Goal: Task Accomplishment & Management: Use online tool/utility

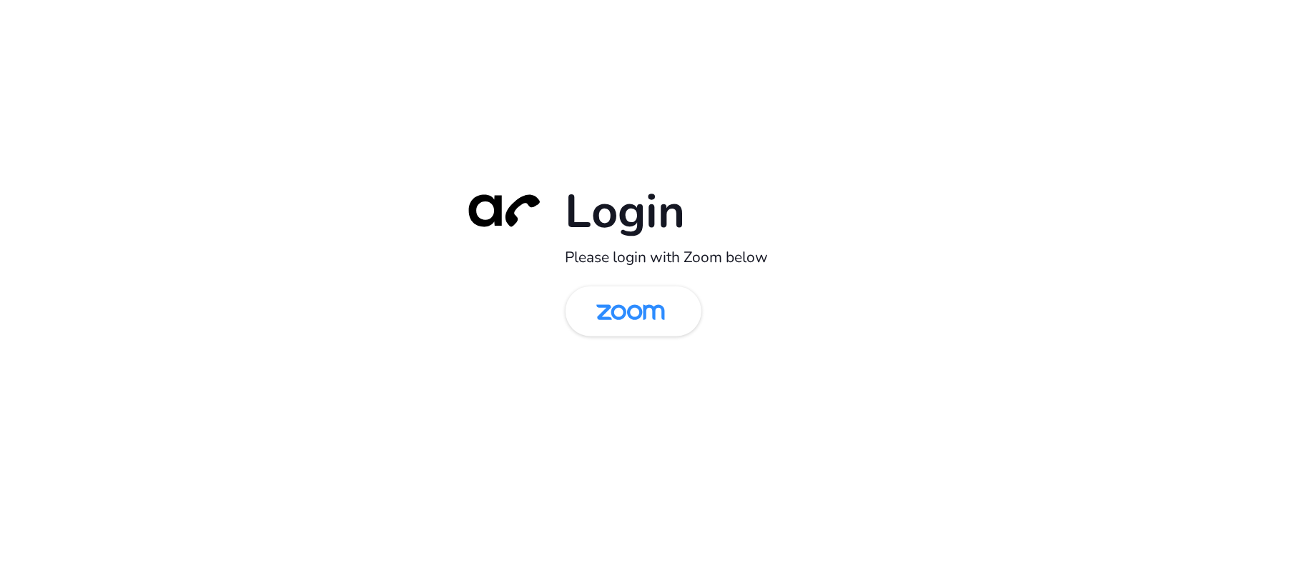
click at [426, 310] on div "Login Please login with Zoom below" at bounding box center [651, 285] width 1302 height 570
click at [627, 309] on img at bounding box center [630, 312] width 99 height 46
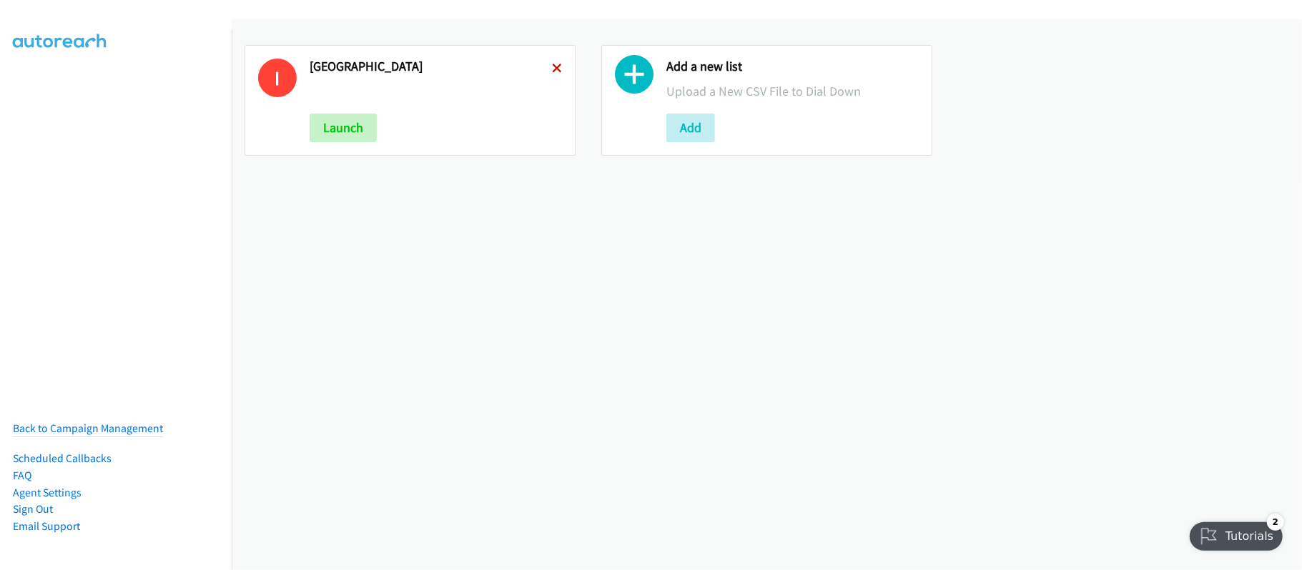
click at [555, 64] on icon at bounding box center [557, 69] width 10 height 10
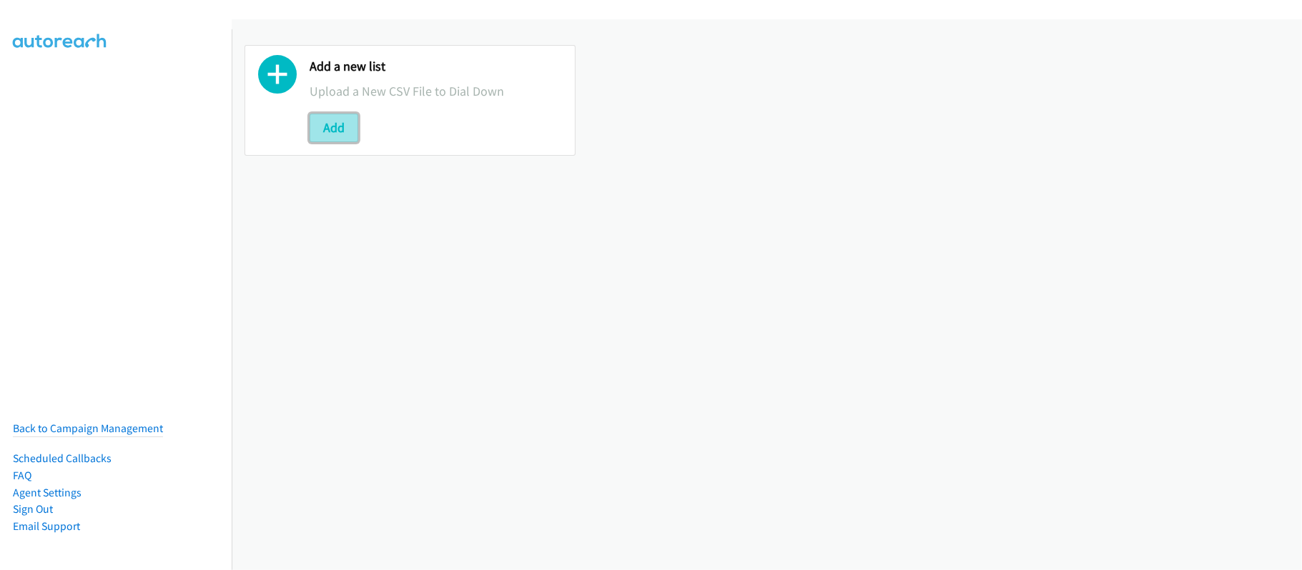
click at [342, 121] on button "Add" at bounding box center [333, 128] width 49 height 29
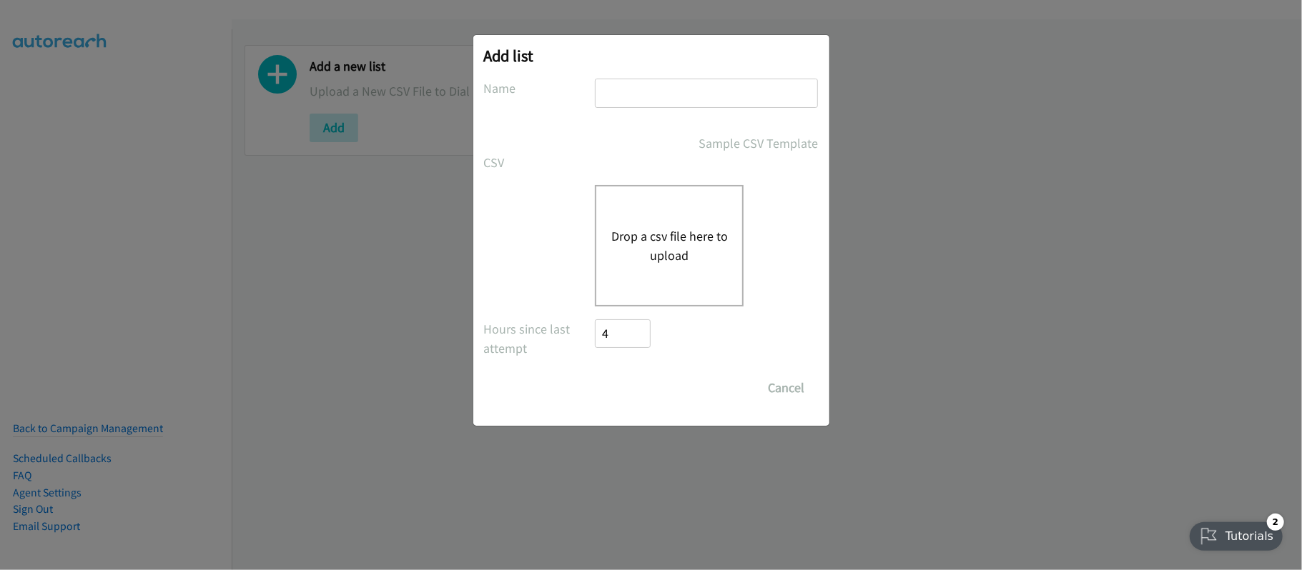
click at [627, 97] on input "text" at bounding box center [706, 93] width 223 height 29
type input "SF"
click at [643, 250] on button "Drop a csv file here to upload" at bounding box center [668, 246] width 117 height 39
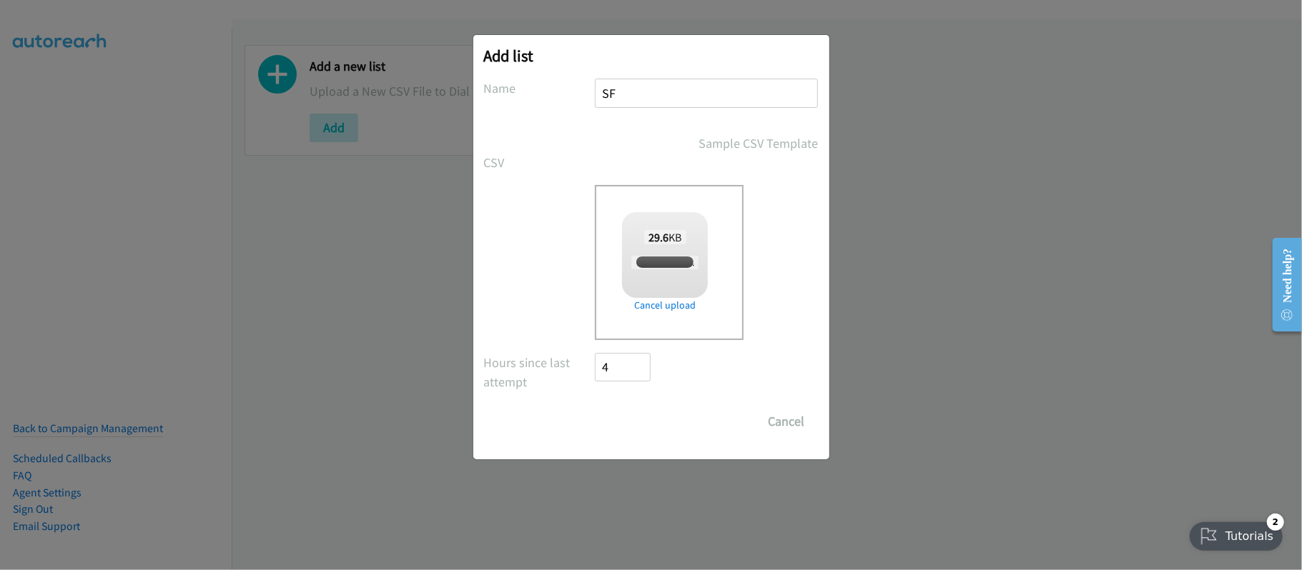
checkbox input "true"
click at [640, 419] on input "Save List" at bounding box center [632, 421] width 75 height 29
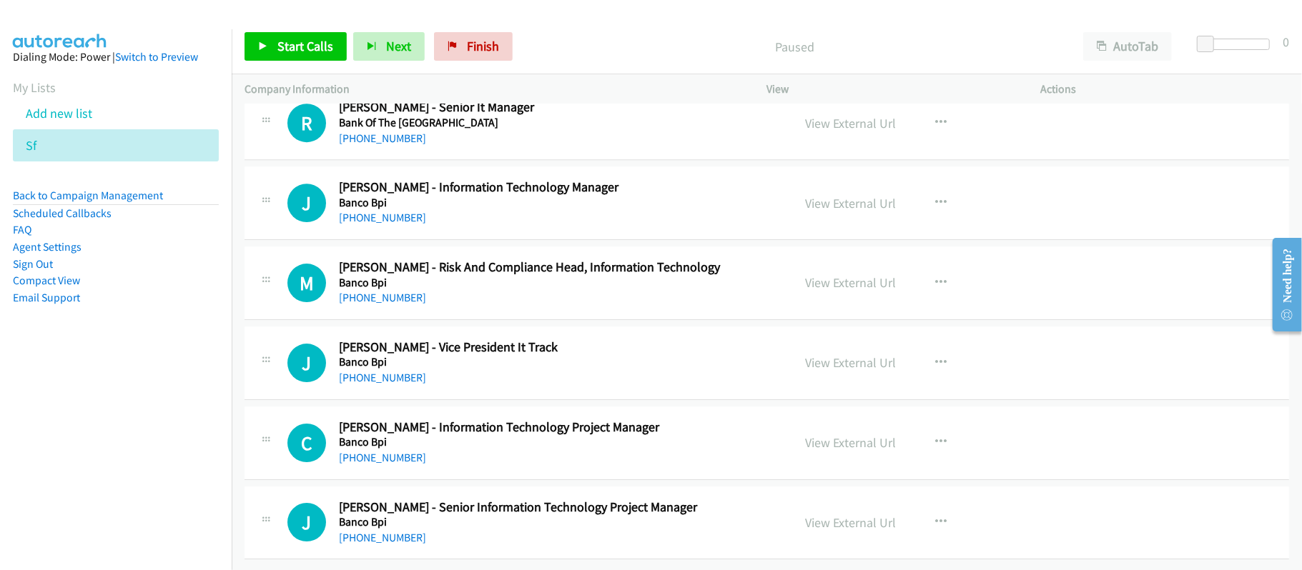
scroll to position [11081, 0]
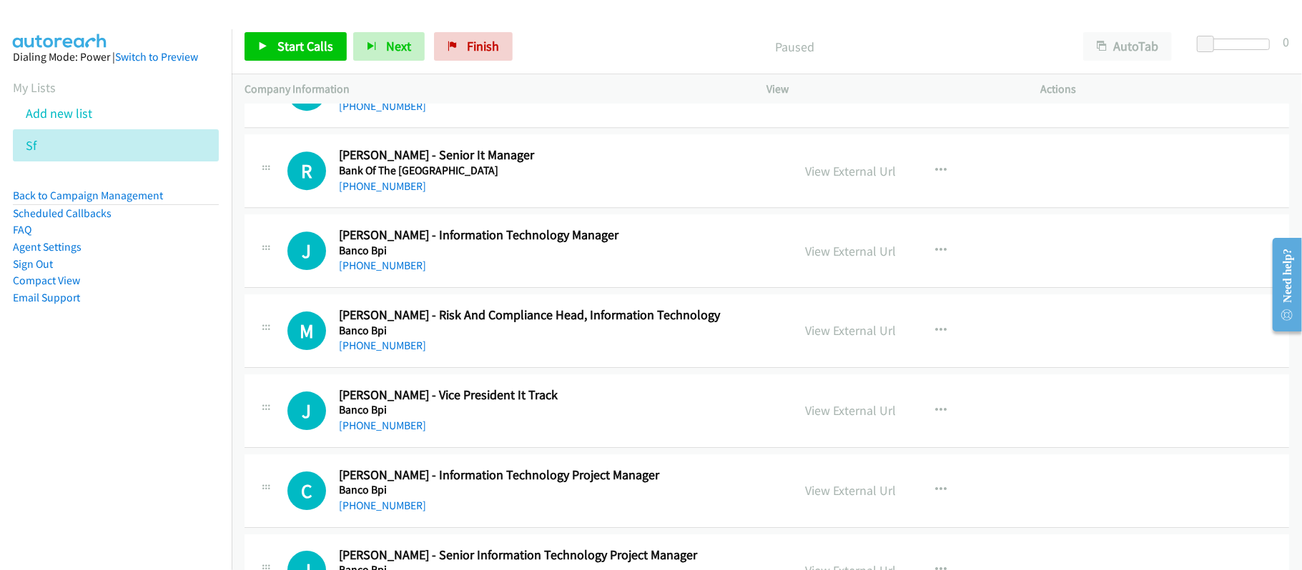
click at [575, 170] on div "R Callback Scheduled Ruby Ragos - Senior It Manager Bank Of The Philippine Isla…" at bounding box center [766, 171] width 1044 height 74
click at [544, 208] on div "R Callback Scheduled Ruby Ragos - Senior It Manager Bank Of The Philippine Isla…" at bounding box center [766, 171] width 1044 height 74
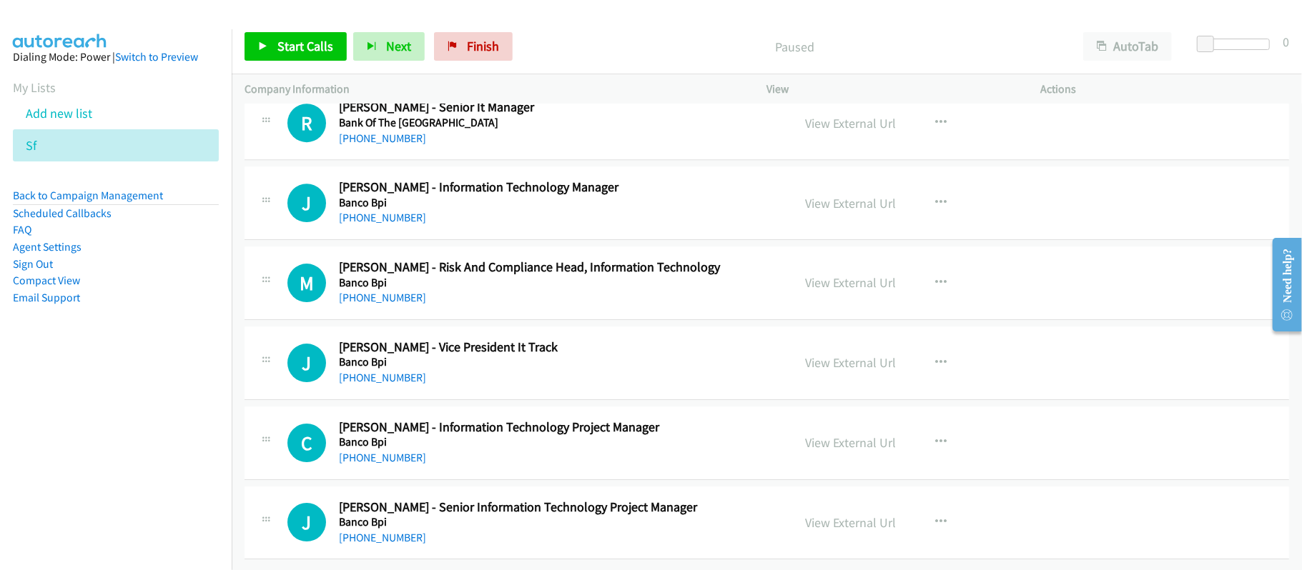
scroll to position [11176, 0]
click at [847, 515] on link "View External Url" at bounding box center [851, 523] width 91 height 16
click at [395, 531] on link "+63 927 815 7407" at bounding box center [382, 538] width 87 height 14
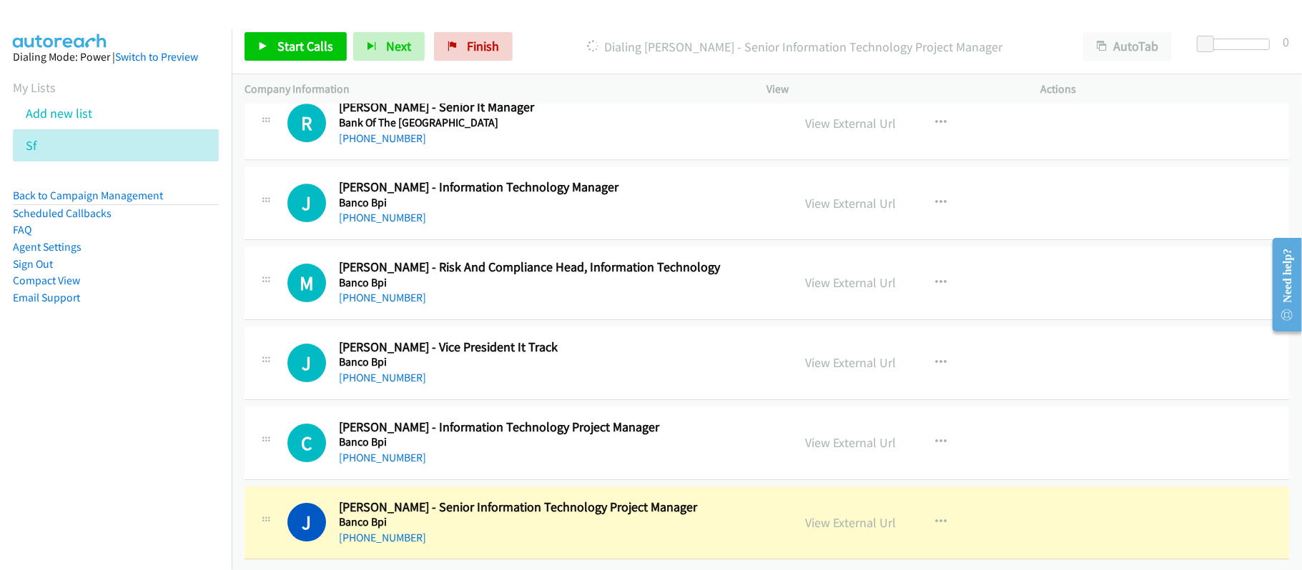
click at [530, 435] on h5 "Banco Bpi" at bounding box center [556, 442] width 434 height 14
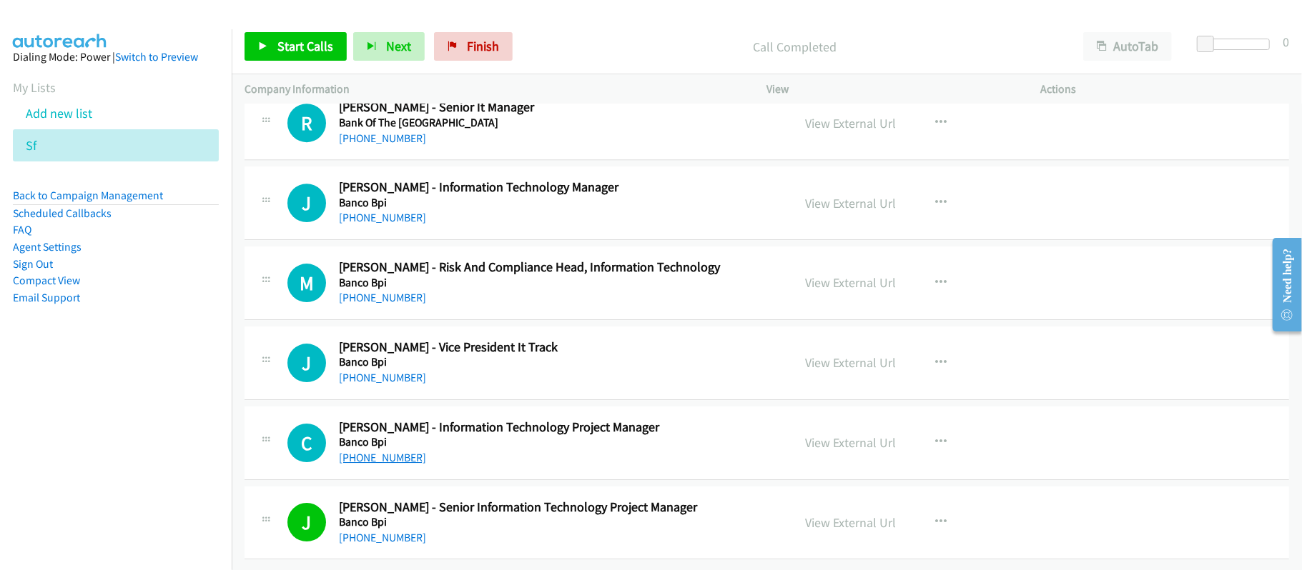
click at [392, 451] on link "+63 917 869 4721" at bounding box center [382, 458] width 87 height 14
click at [407, 371] on link "+63 920 924 6838" at bounding box center [382, 378] width 87 height 14
click at [455, 302] on div "M Callback Scheduled Maria Lourdes Estrada - Risk And Compliance Head, Informat…" at bounding box center [766, 284] width 1044 height 74
click at [390, 291] on link "+63 917 530 0421" at bounding box center [382, 298] width 87 height 14
click at [370, 211] on link "+63 917 596 5622" at bounding box center [382, 218] width 87 height 14
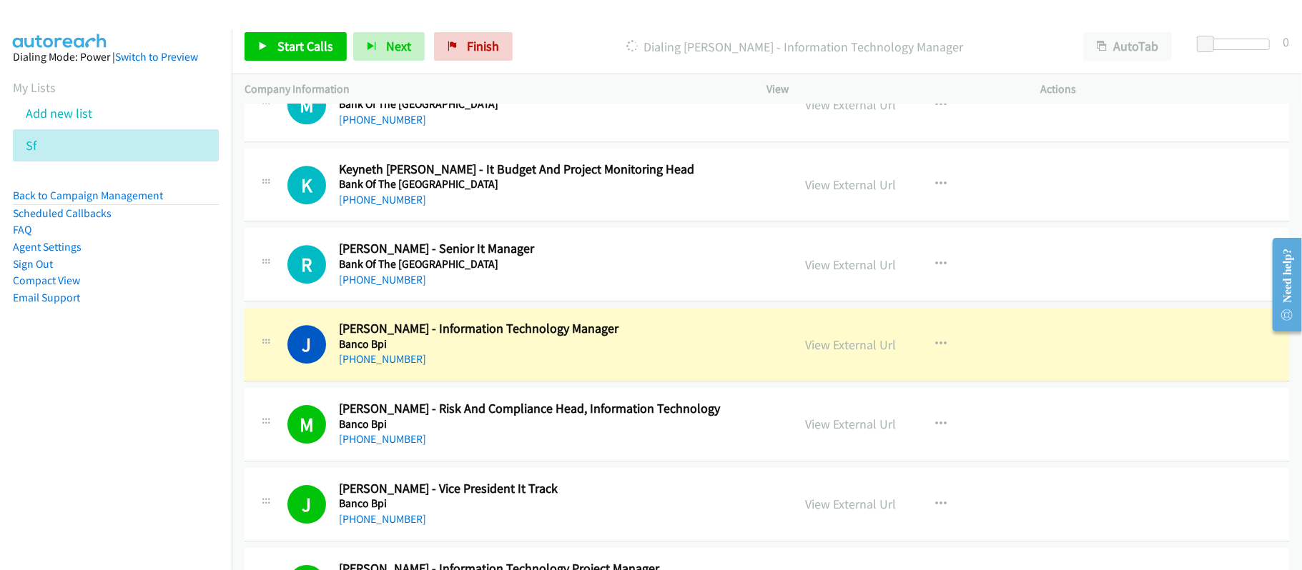
scroll to position [10986, 0]
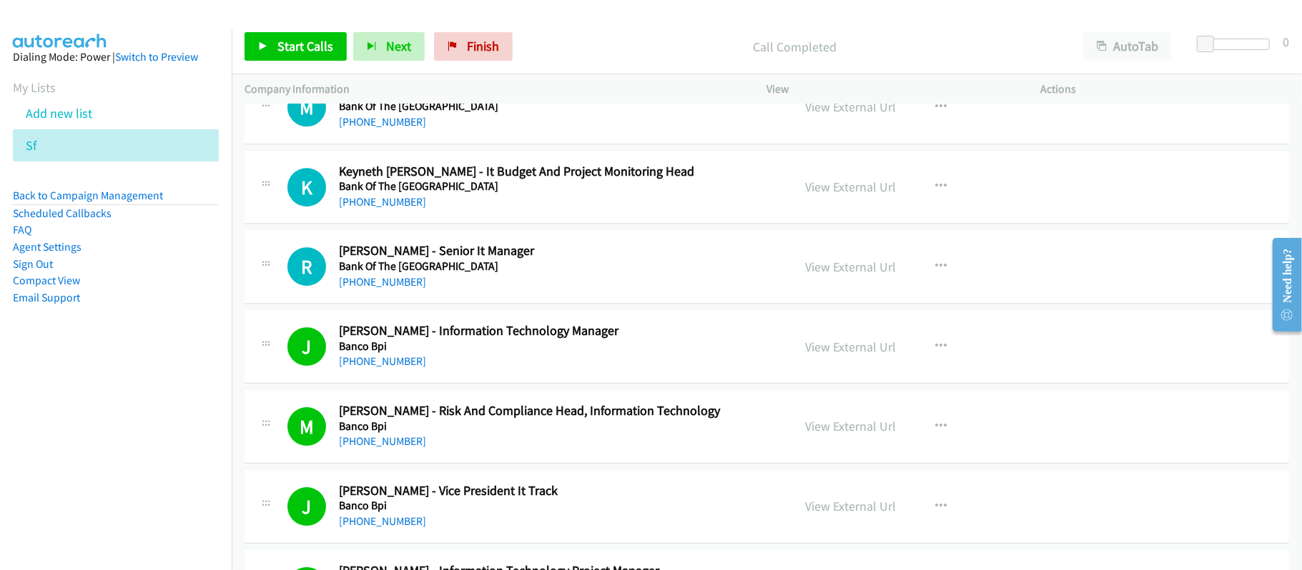
drag, startPoint x: 373, startPoint y: 314, endPoint x: 610, endPoint y: 360, distance: 241.0
click at [373, 289] on link "+63 917 803 4184" at bounding box center [382, 282] width 87 height 14
click at [562, 194] on h5 "Bank Of The Philippine Islands" at bounding box center [556, 186] width 434 height 14
click at [401, 209] on link "+63 915 783 0911" at bounding box center [382, 202] width 87 height 14
click at [489, 131] on div "+63 917 652 0729" at bounding box center [556, 122] width 434 height 17
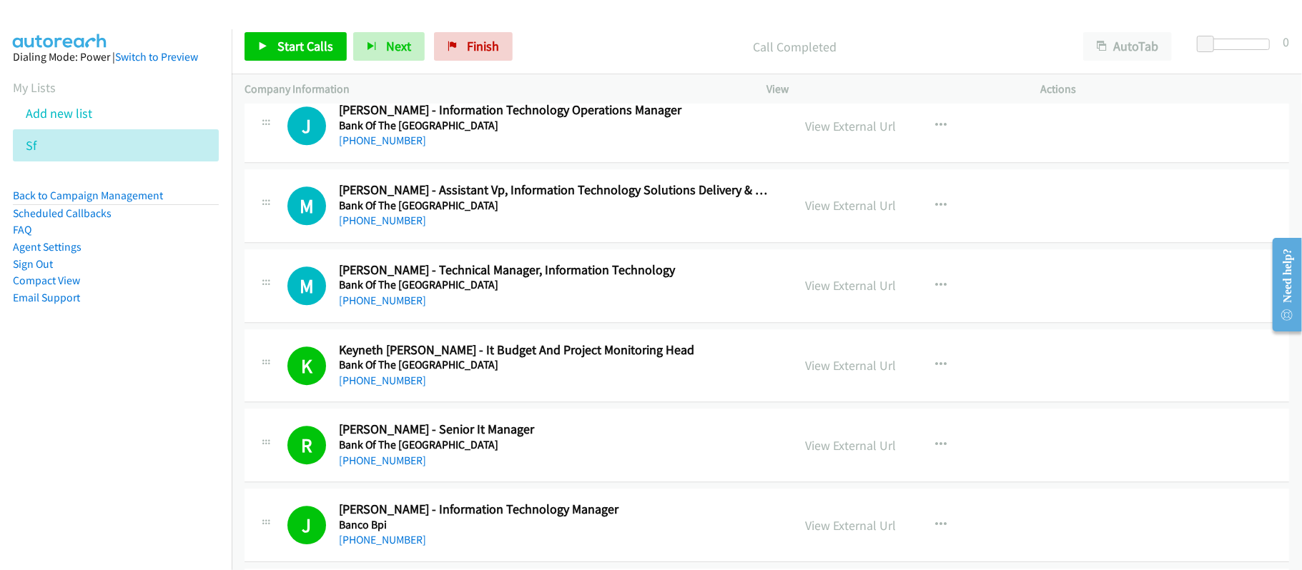
scroll to position [10795, 0]
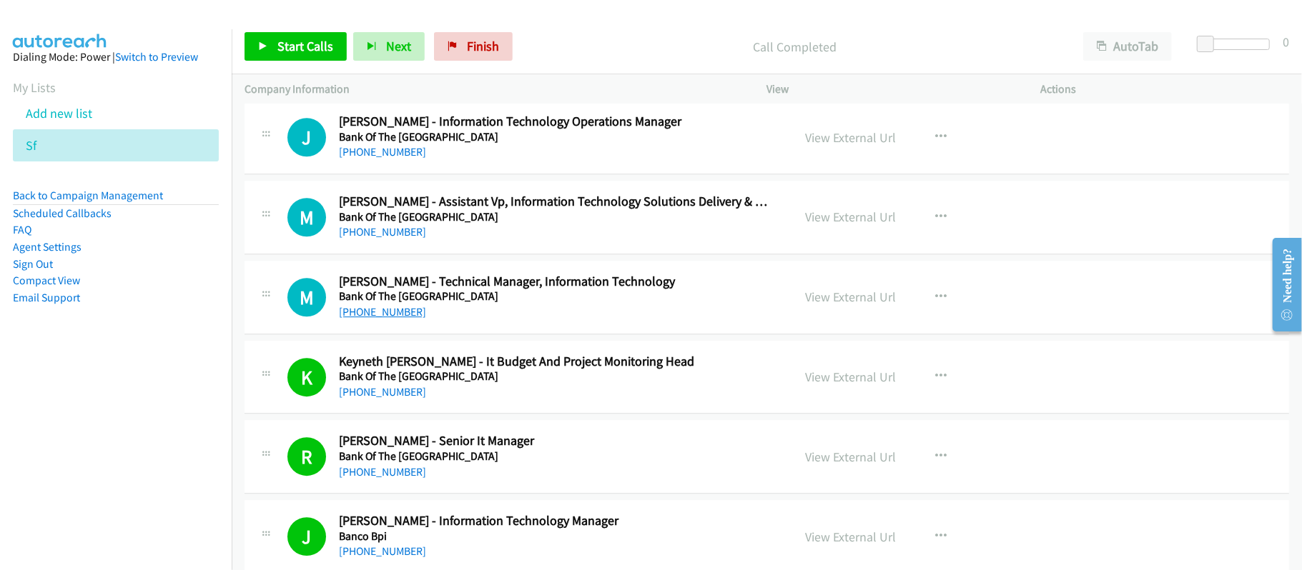
click at [381, 319] on link "+63 917 652 0729" at bounding box center [382, 312] width 87 height 14
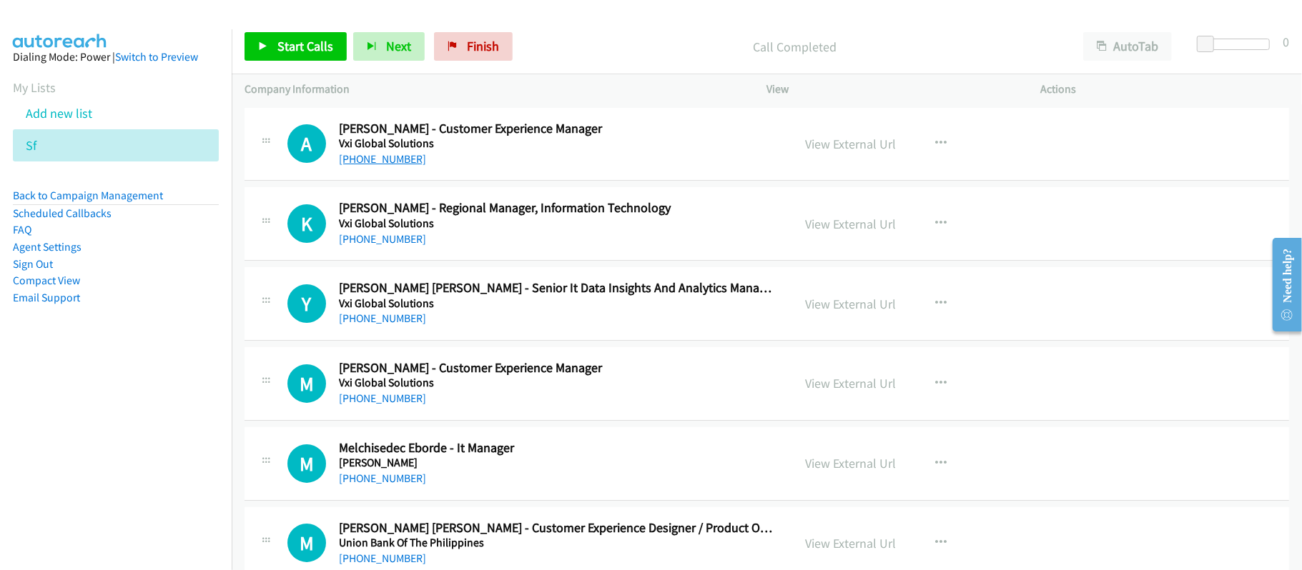
click at [396, 161] on link "+63 928 094 2011" at bounding box center [382, 159] width 87 height 14
drag, startPoint x: 392, startPoint y: 238, endPoint x: 406, endPoint y: 232, distance: 14.7
click at [392, 238] on link "+63 932 884 8879" at bounding box center [382, 239] width 87 height 14
drag, startPoint x: 395, startPoint y: 324, endPoint x: 441, endPoint y: 324, distance: 45.7
click at [395, 324] on link "+63 916 273 7057" at bounding box center [382, 319] width 87 height 14
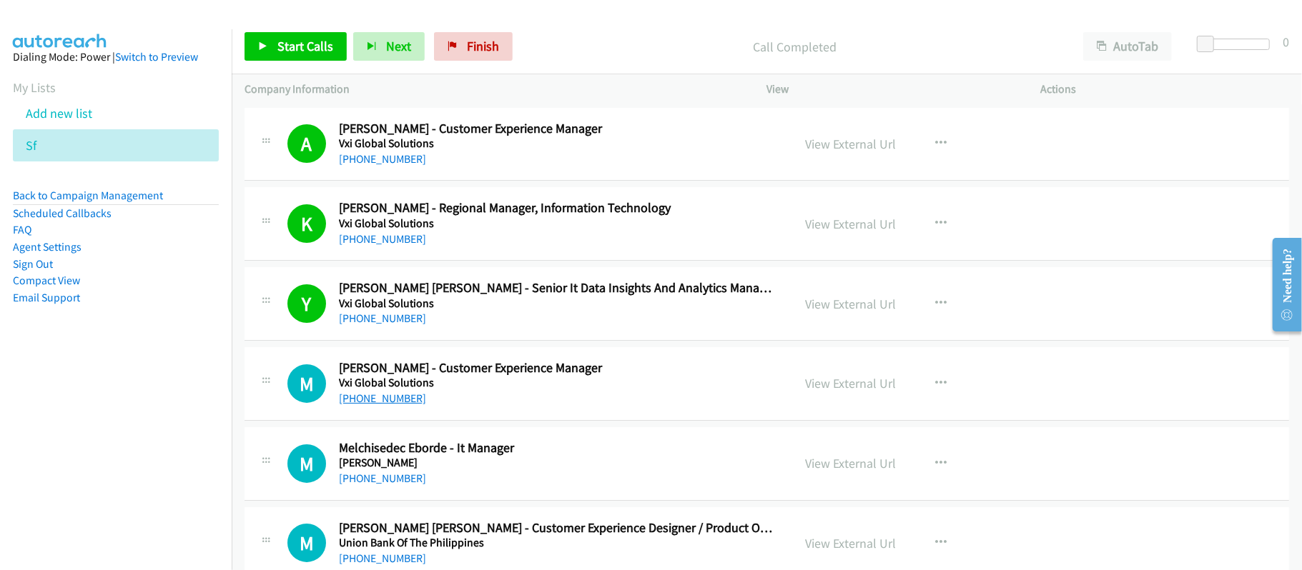
click at [407, 397] on link "+63 968 029 8683" at bounding box center [382, 399] width 87 height 14
click at [357, 478] on link "+63 998 968 1036" at bounding box center [382, 479] width 87 height 14
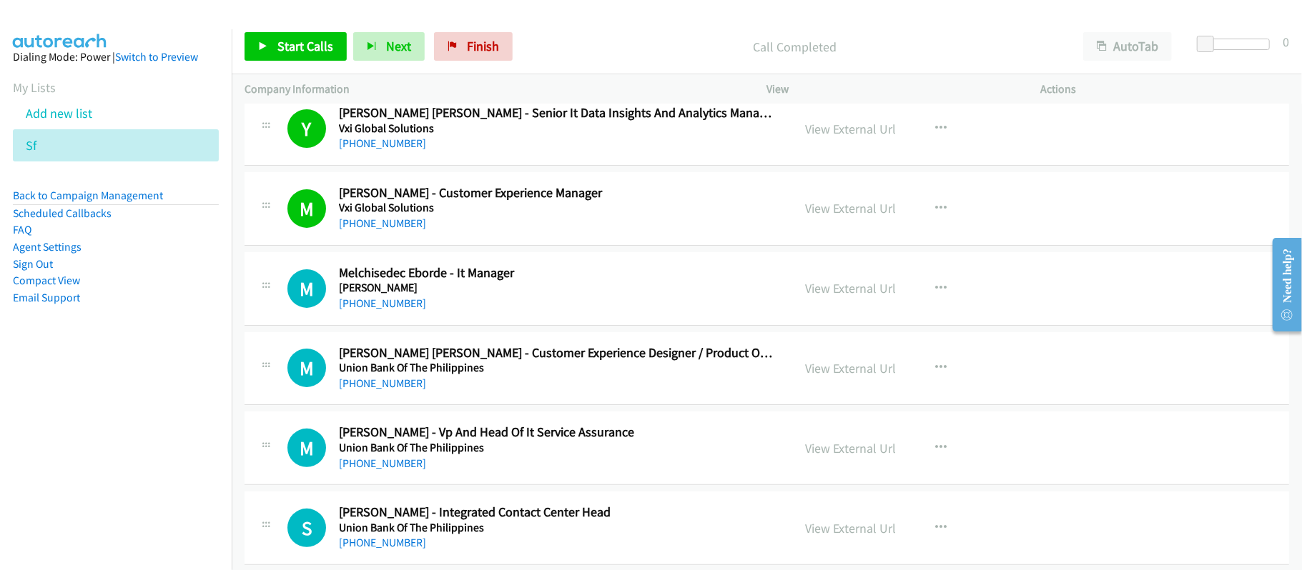
scroll to position [190, 0]
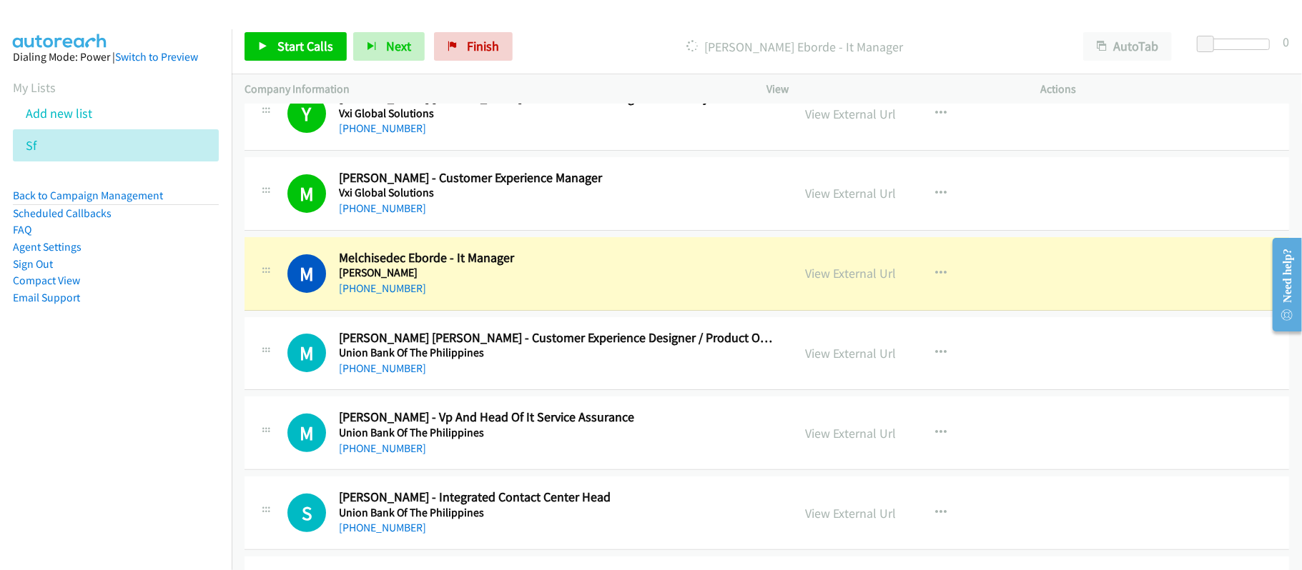
click at [555, 284] on div "+63 998 968 1036" at bounding box center [556, 288] width 434 height 17
click at [816, 273] on link "View External Url" at bounding box center [851, 273] width 91 height 16
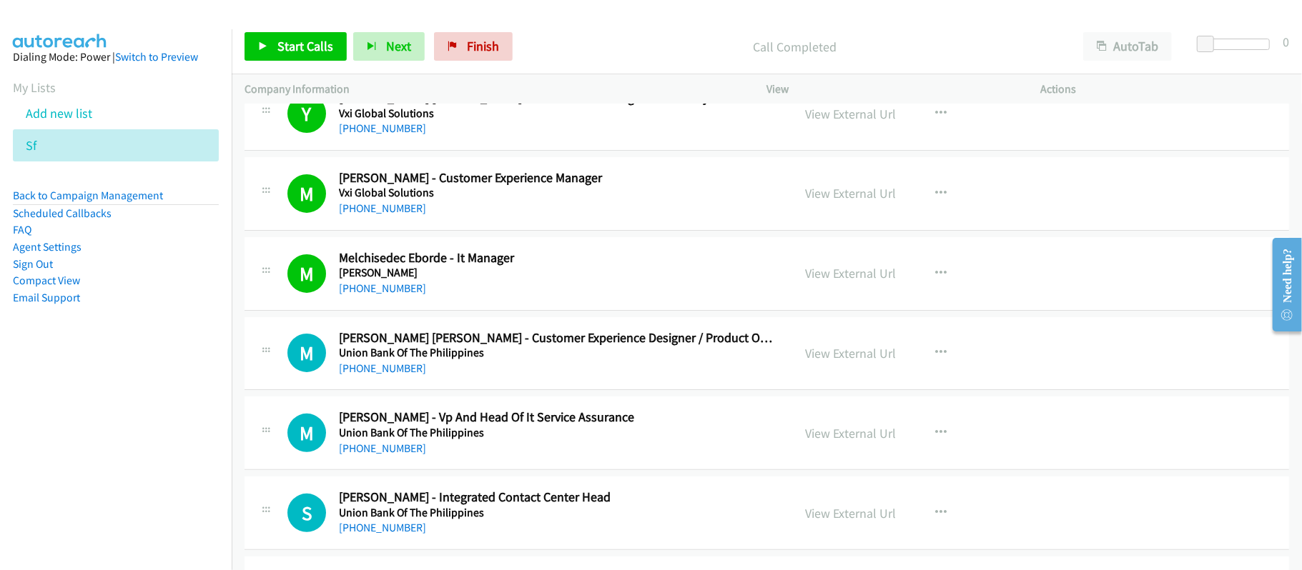
drag, startPoint x: 381, startPoint y: 372, endPoint x: 406, endPoint y: 376, distance: 25.4
click at [381, 372] on link "+63 927 930 3392" at bounding box center [382, 369] width 87 height 14
click at [564, 372] on div "+63 927 930 3392" at bounding box center [556, 368] width 434 height 17
click at [392, 375] on link "+63 927 930 3392" at bounding box center [382, 369] width 87 height 14
click at [530, 443] on div "+63 917 818 9009" at bounding box center [556, 448] width 434 height 17
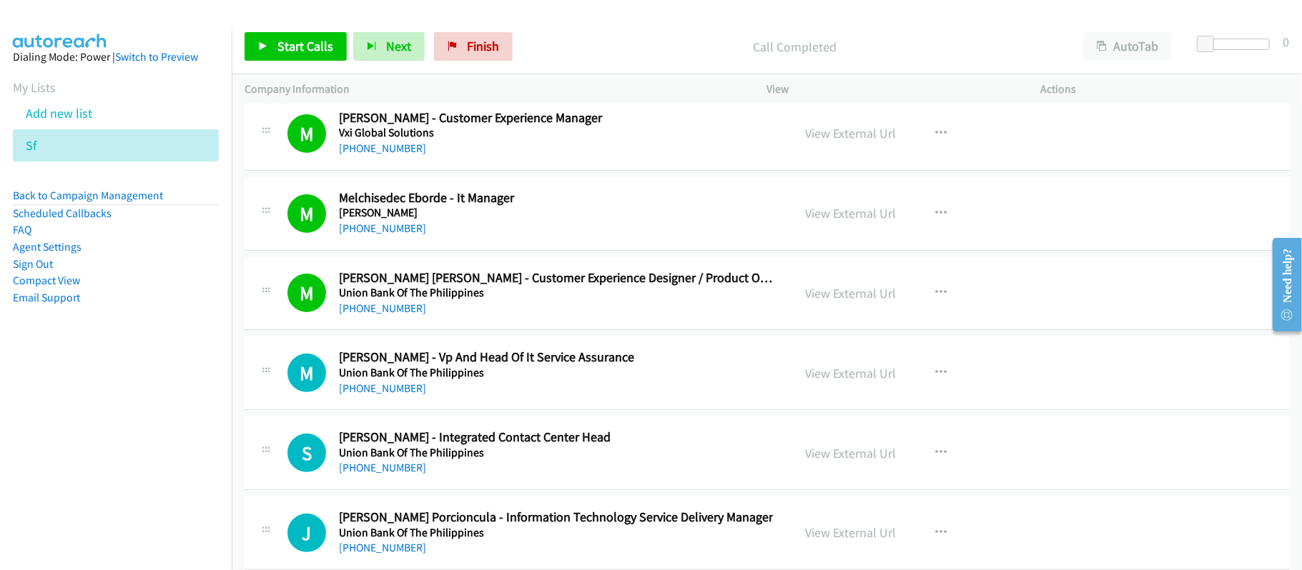
scroll to position [286, 0]
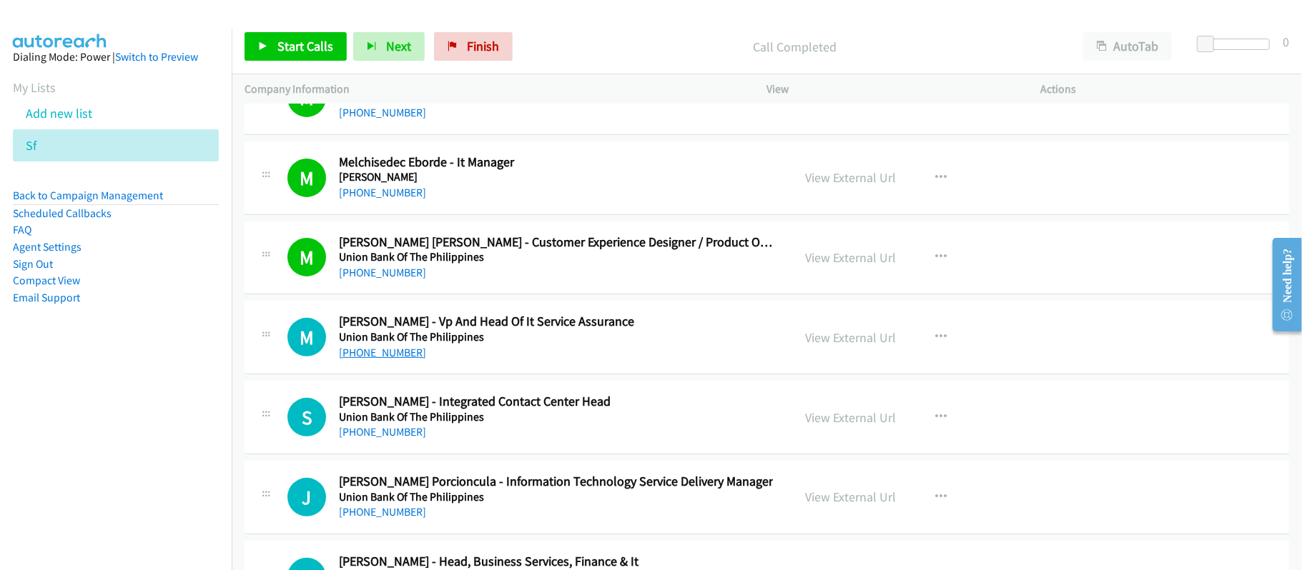
click at [383, 350] on link "+63 917 818 9009" at bounding box center [382, 353] width 87 height 14
click at [369, 435] on link "+63 918 936 2835" at bounding box center [382, 432] width 87 height 14
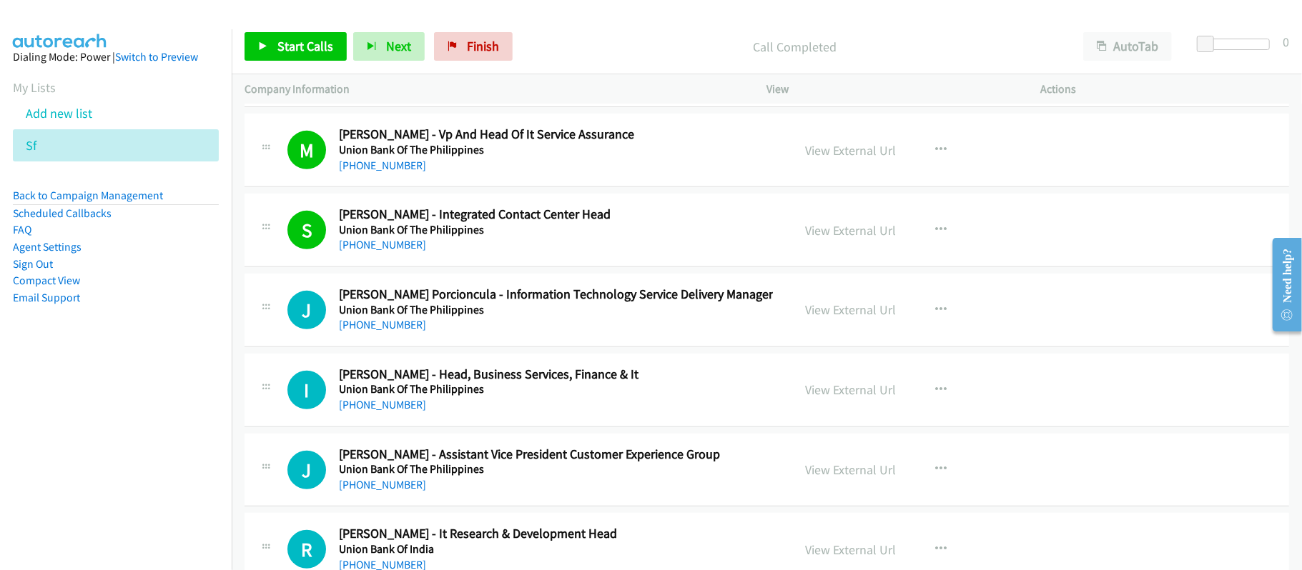
scroll to position [476, 0]
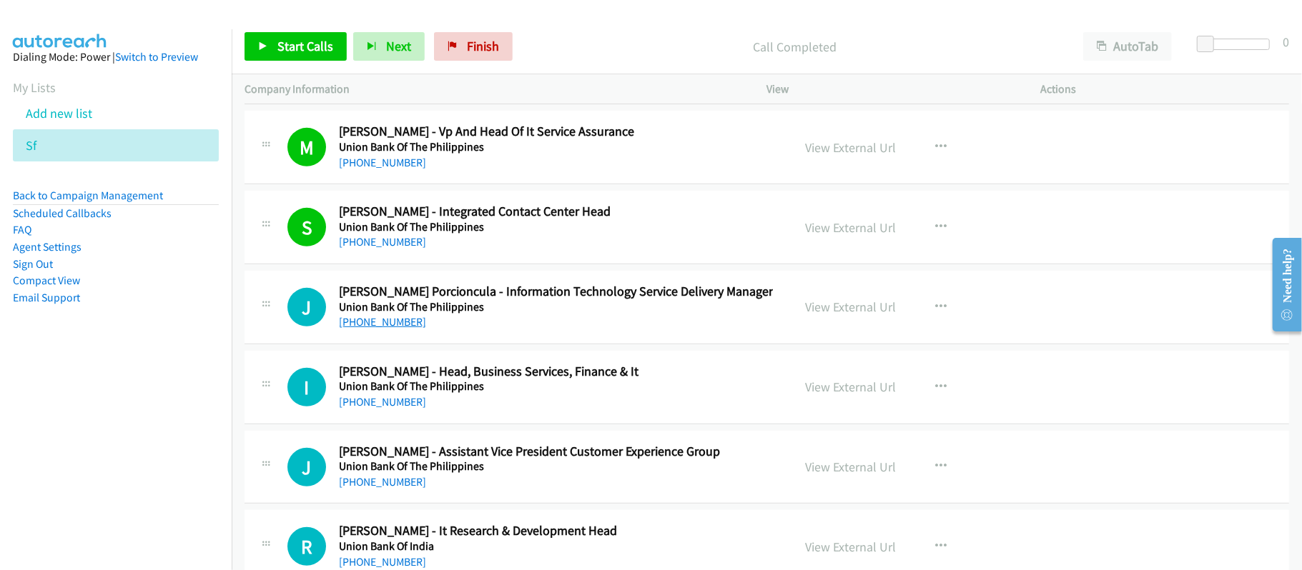
drag, startPoint x: 406, startPoint y: 320, endPoint x: 415, endPoint y: 318, distance: 8.8
click at [406, 320] on link "+63 918 963 3079" at bounding box center [382, 322] width 87 height 14
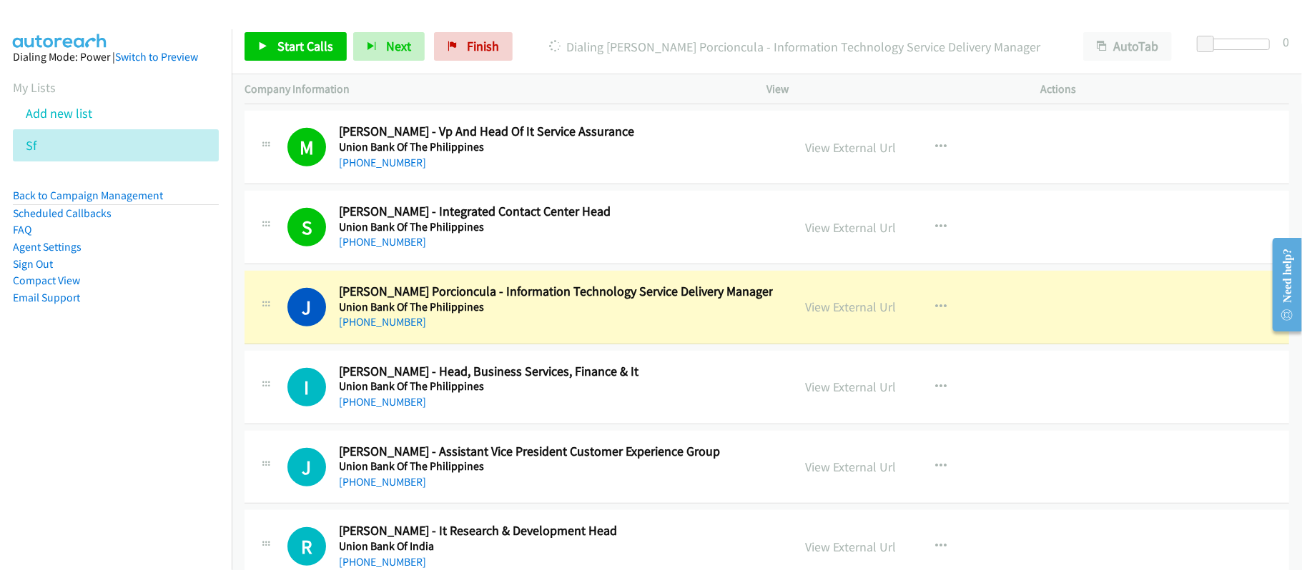
click at [576, 320] on div "+63 918 963 3079" at bounding box center [556, 322] width 434 height 17
click at [843, 312] on link "View External Url" at bounding box center [851, 307] width 91 height 16
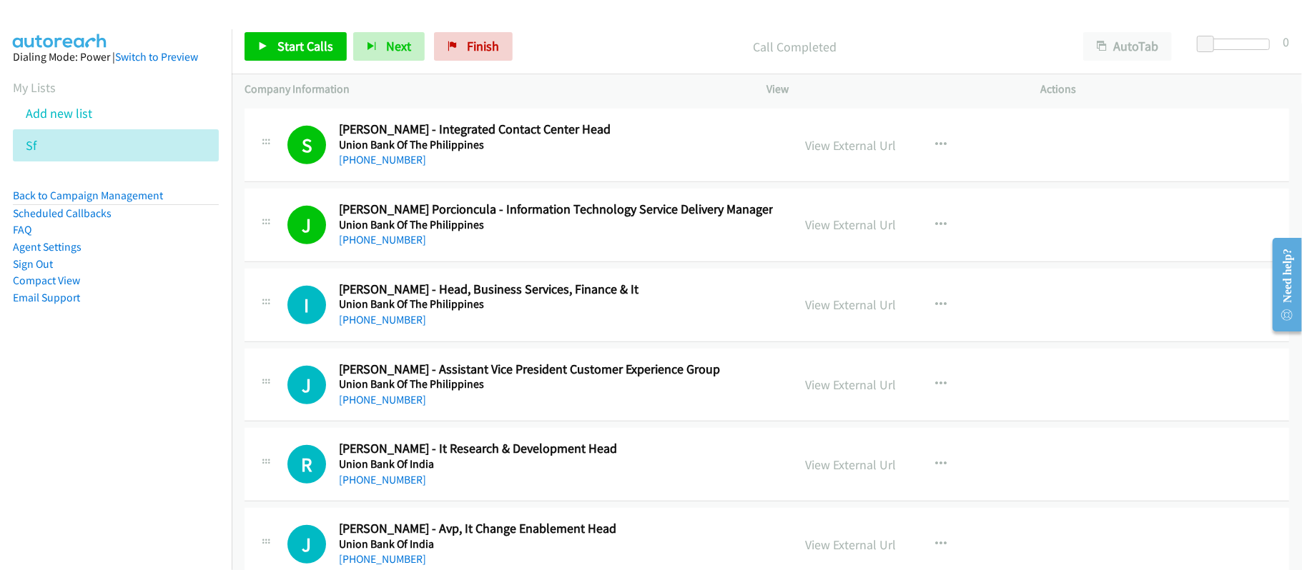
scroll to position [667, 0]
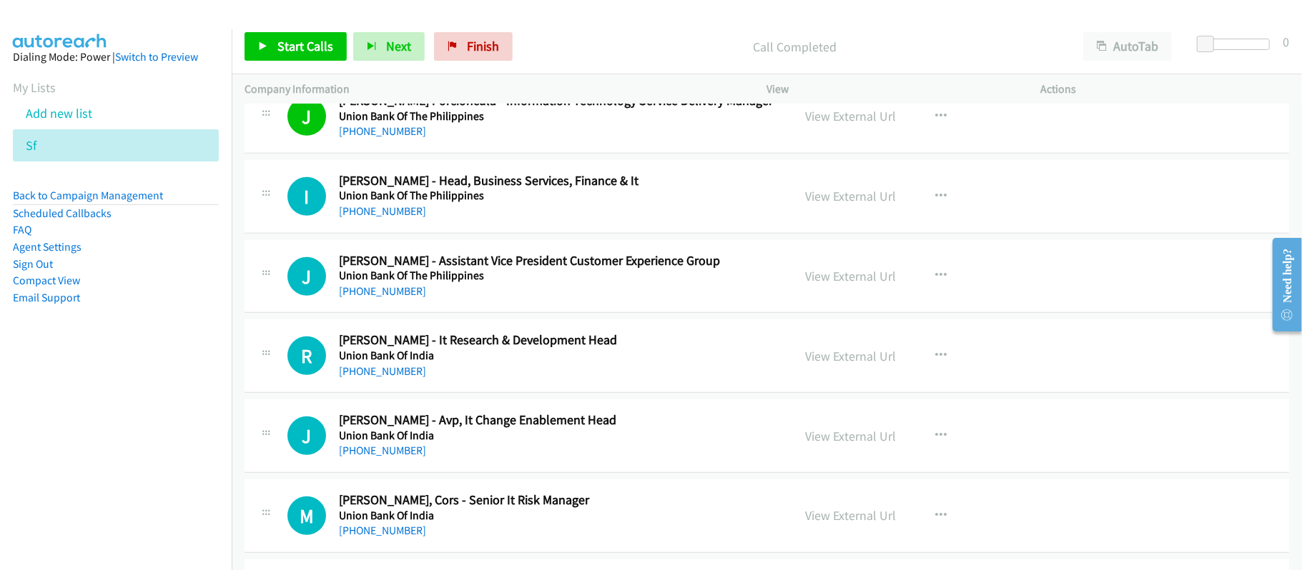
drag, startPoint x: 390, startPoint y: 212, endPoint x: 455, endPoint y: 210, distance: 64.4
click at [390, 212] on link "+63 917 824 1166" at bounding box center [382, 211] width 87 height 14
click at [510, 290] on div "+63 917 899 2132" at bounding box center [556, 291] width 434 height 17
click at [396, 296] on link "+63 917 899 2132" at bounding box center [382, 291] width 87 height 14
click at [363, 366] on link "+63 917 855 0208" at bounding box center [382, 372] width 87 height 14
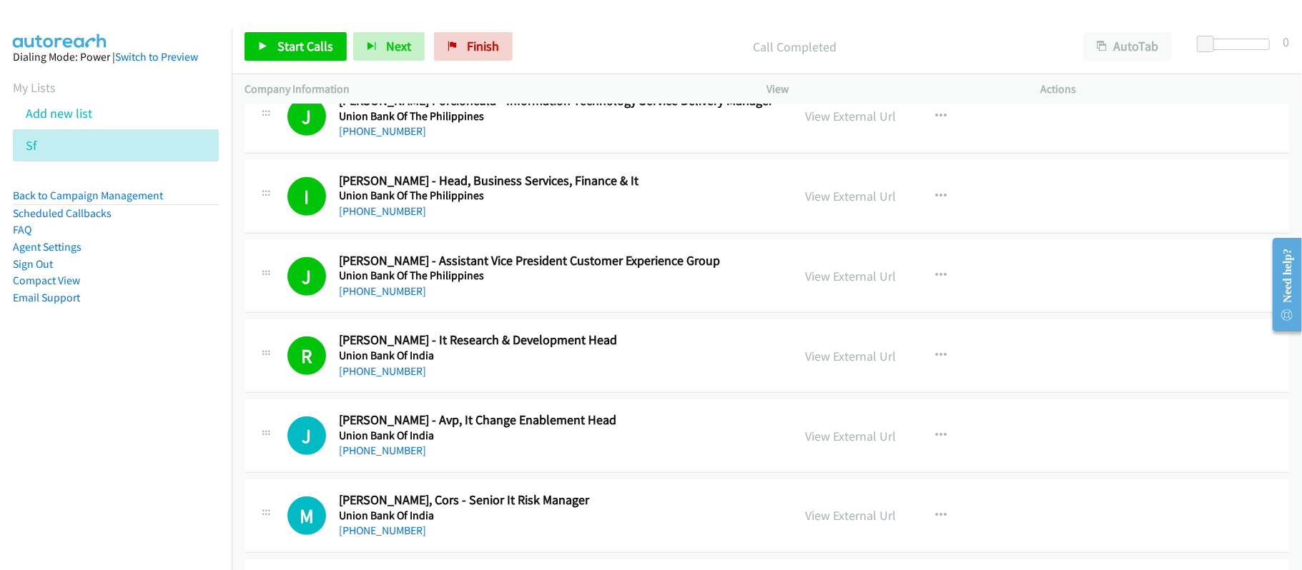
click at [550, 370] on div "+63 917 855 0208" at bounding box center [556, 371] width 434 height 17
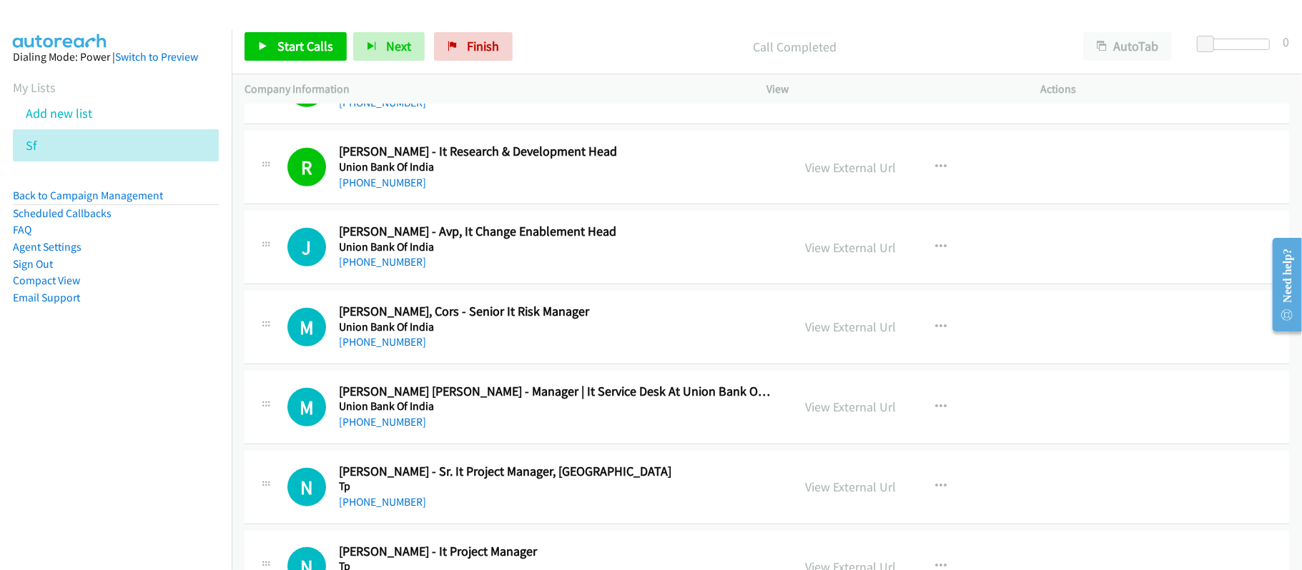
scroll to position [858, 0]
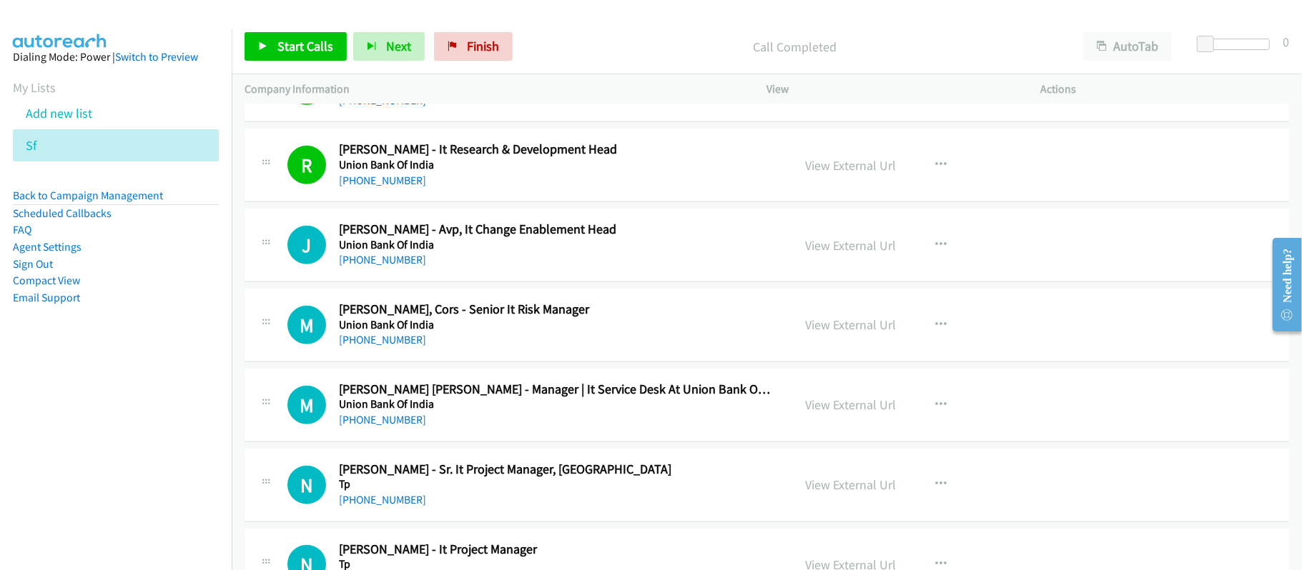
drag, startPoint x: 403, startPoint y: 256, endPoint x: 419, endPoint y: 256, distance: 15.7
click at [403, 256] on link "+63 917 688 1659" at bounding box center [382, 260] width 87 height 14
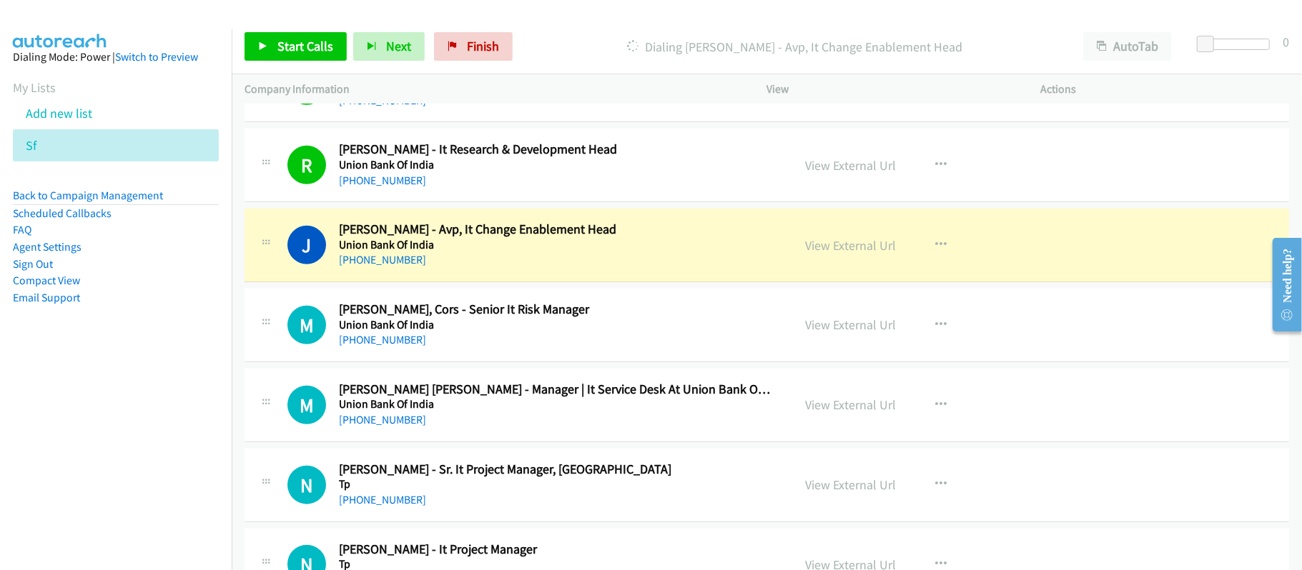
drag, startPoint x: 586, startPoint y: 38, endPoint x: 681, endPoint y: 0, distance: 102.3
click at [586, 38] on p "Dialing Jenni Rose Lurian - Avp, It Change Enablement Head" at bounding box center [794, 46] width 525 height 19
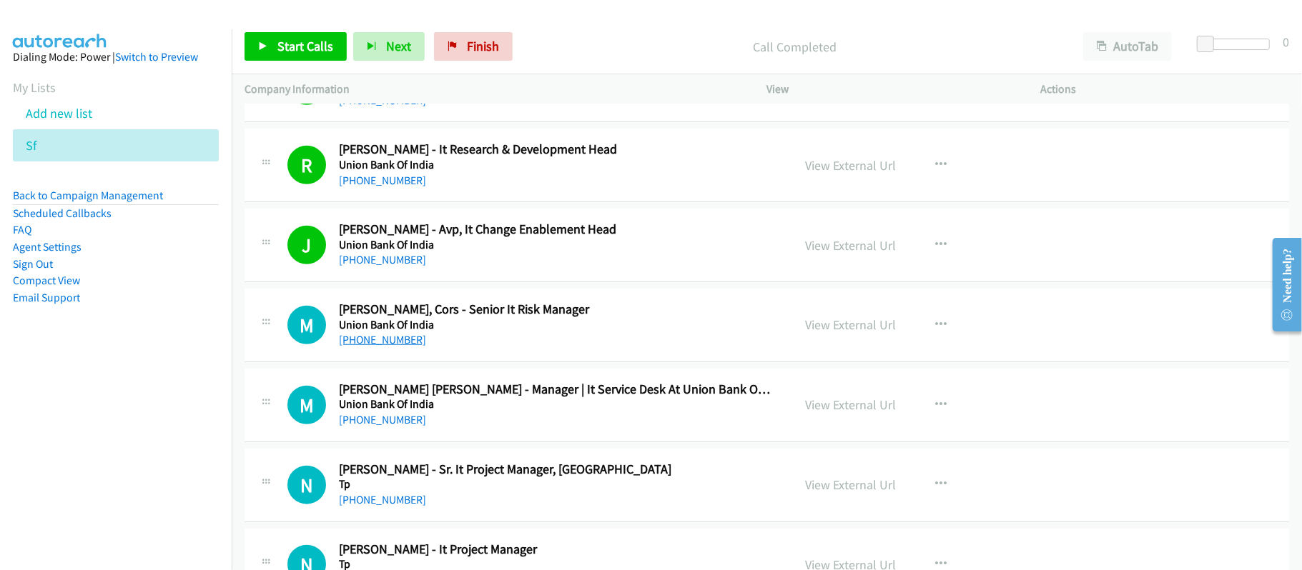
click at [377, 338] on link "+63 917 593 5533" at bounding box center [382, 340] width 87 height 14
click at [525, 425] on div "+63 966 596 7553" at bounding box center [556, 420] width 434 height 17
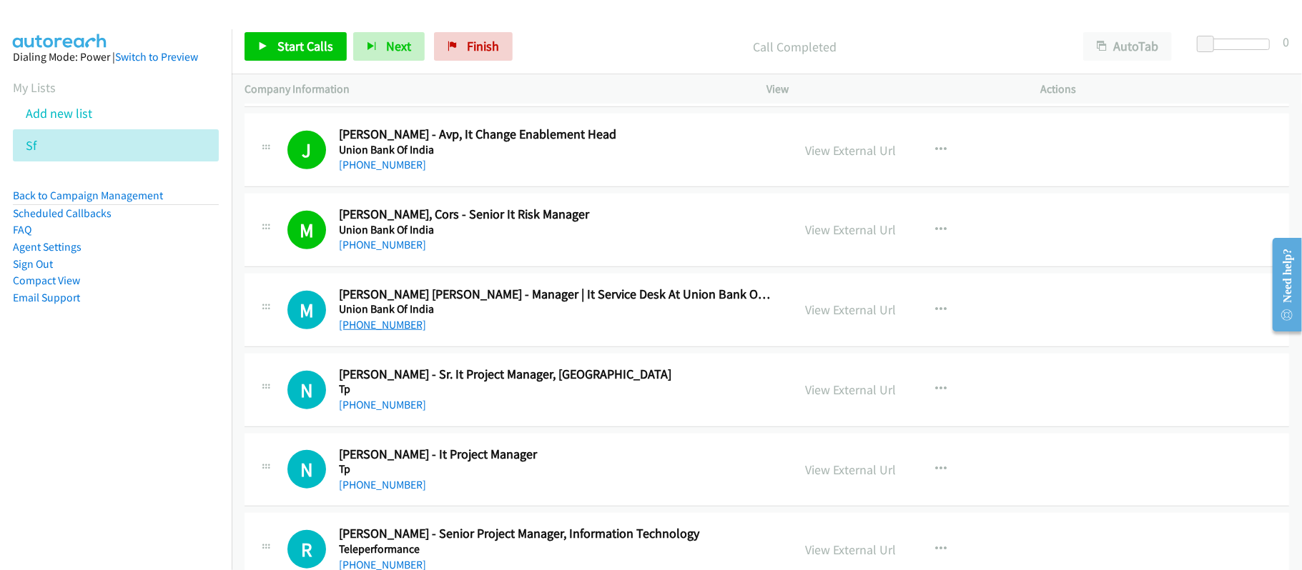
click at [403, 329] on link "+63 966 596 7553" at bounding box center [382, 325] width 87 height 14
click at [526, 406] on div "+63 917 842 1550" at bounding box center [556, 405] width 434 height 17
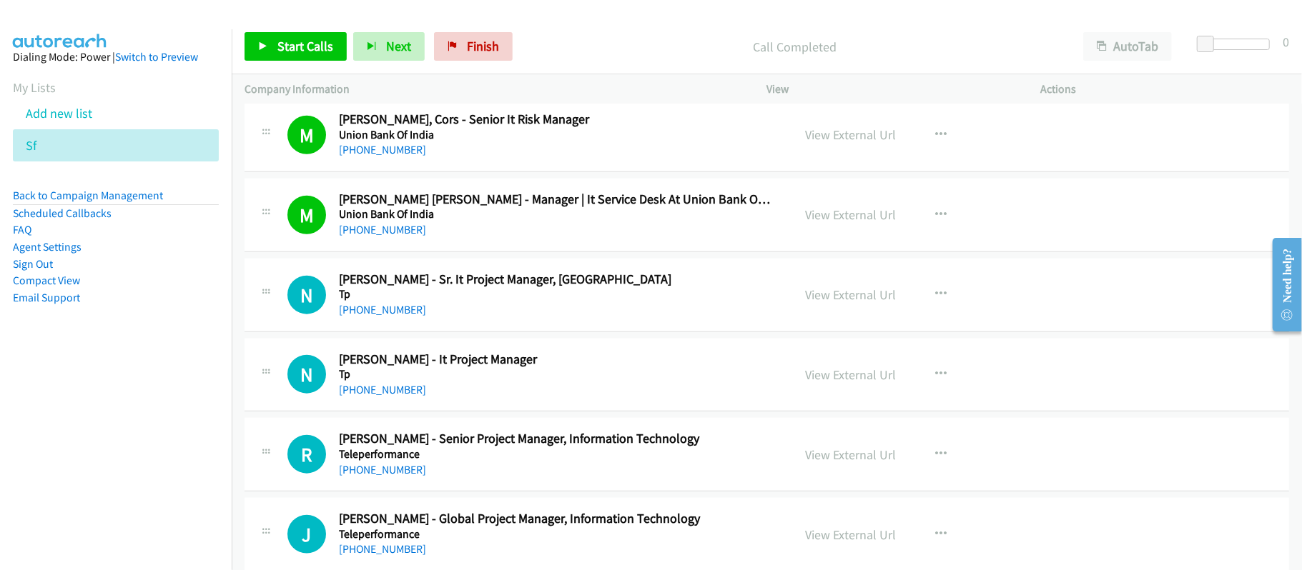
scroll to position [1144, 0]
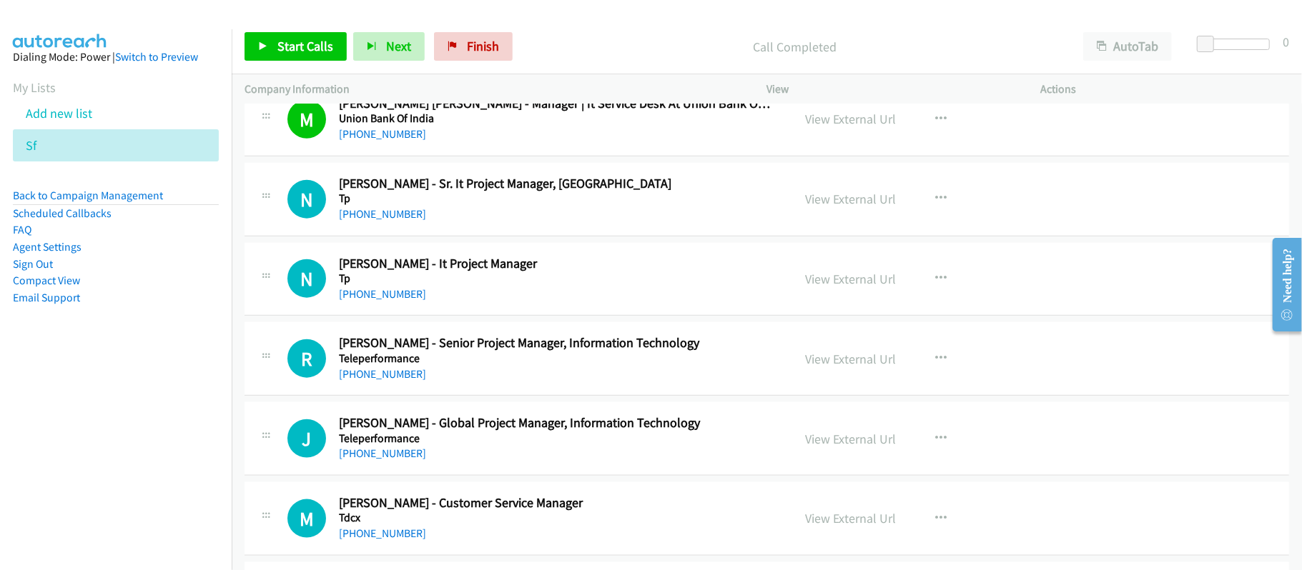
click at [407, 227] on div "N Callback Scheduled Nethra Belliappa - Sr. It Project Manager, Asia Pacific Tp…" at bounding box center [766, 200] width 1044 height 74
click at [413, 216] on link "+63 917 842 1550" at bounding box center [382, 214] width 87 height 14
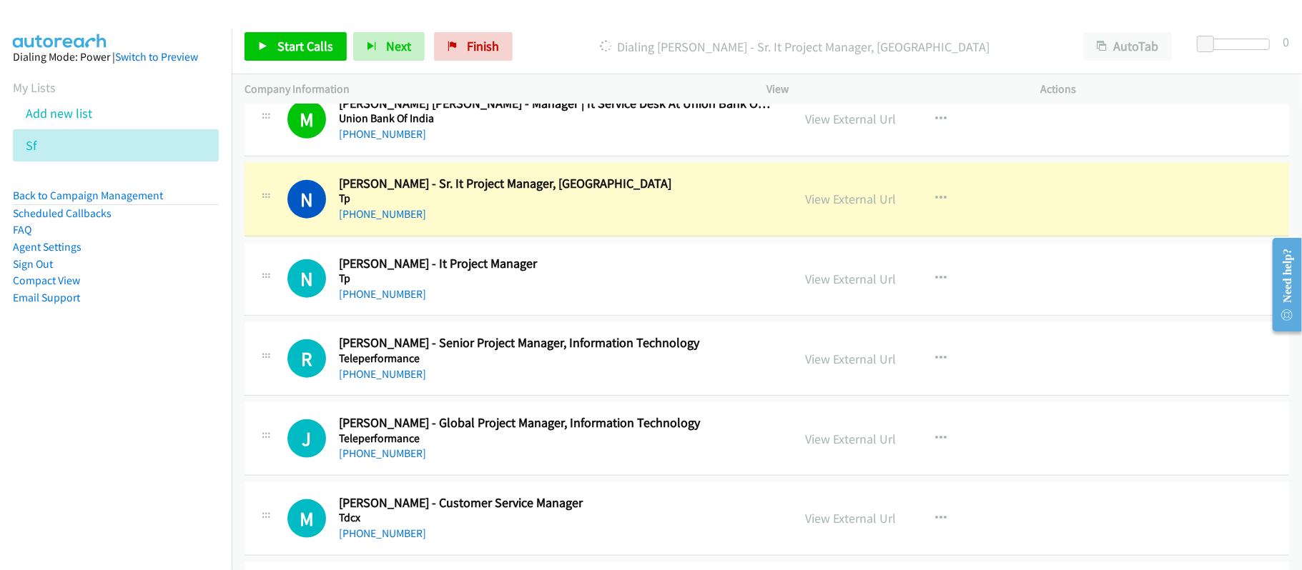
click at [598, 220] on div "+63 917 842 1550" at bounding box center [556, 214] width 434 height 17
click at [858, 193] on link "View External Url" at bounding box center [851, 199] width 91 height 16
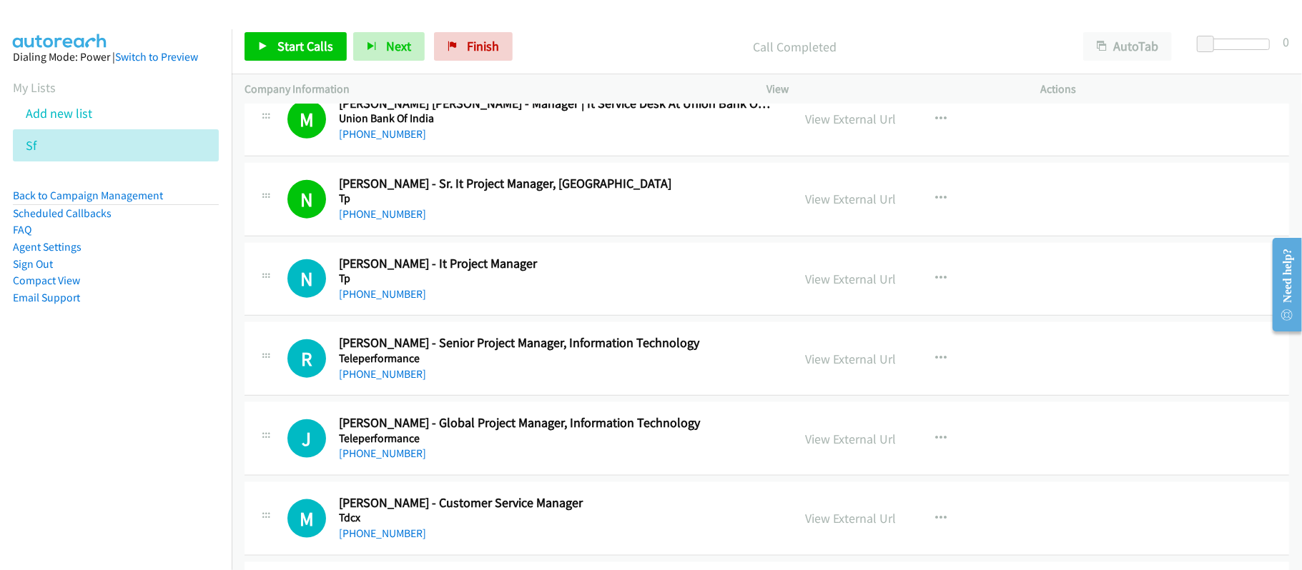
drag, startPoint x: 379, startPoint y: 293, endPoint x: 458, endPoint y: 307, distance: 80.5
click at [379, 293] on link "+63 917 851 1170" at bounding box center [382, 294] width 87 height 14
click at [563, 303] on div "+63 917 851 1170" at bounding box center [556, 294] width 434 height 17
click at [355, 369] on div "+63 998 850 6418" at bounding box center [556, 374] width 434 height 17
click at [375, 373] on link "+63 998 850 6418" at bounding box center [382, 374] width 87 height 14
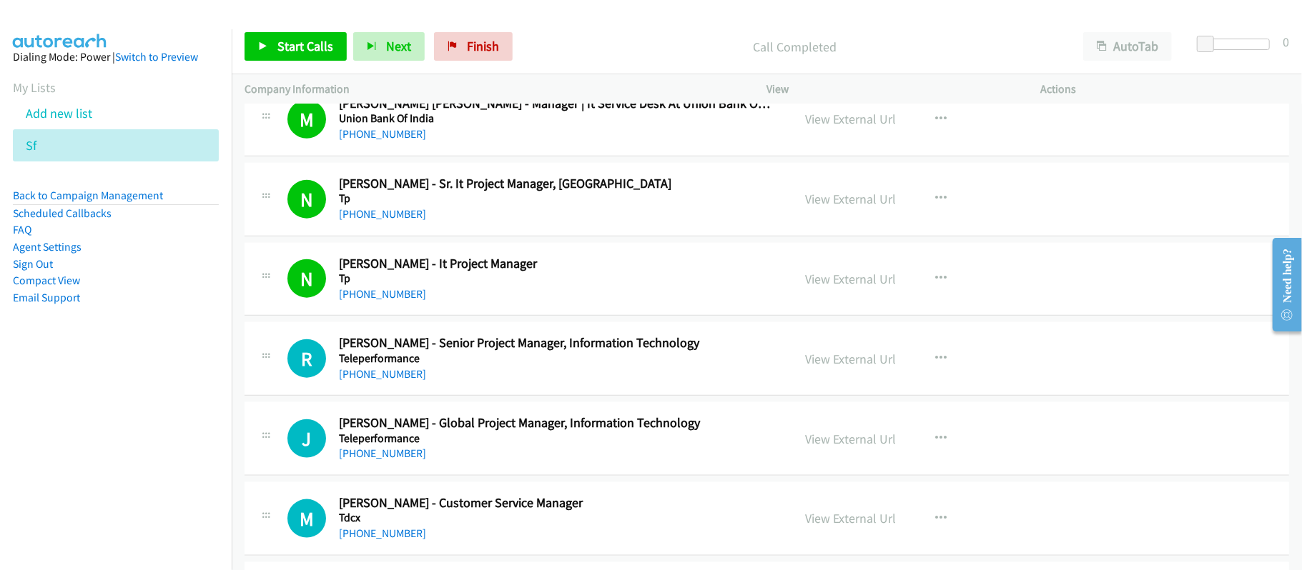
drag, startPoint x: 390, startPoint y: 372, endPoint x: 432, endPoint y: 372, distance: 42.2
click at [390, 372] on link "+63 998 850 6418" at bounding box center [382, 374] width 87 height 14
drag, startPoint x: 385, startPoint y: 455, endPoint x: 473, endPoint y: 458, distance: 88.7
click at [385, 455] on link "+63 998 599 8843" at bounding box center [382, 454] width 87 height 14
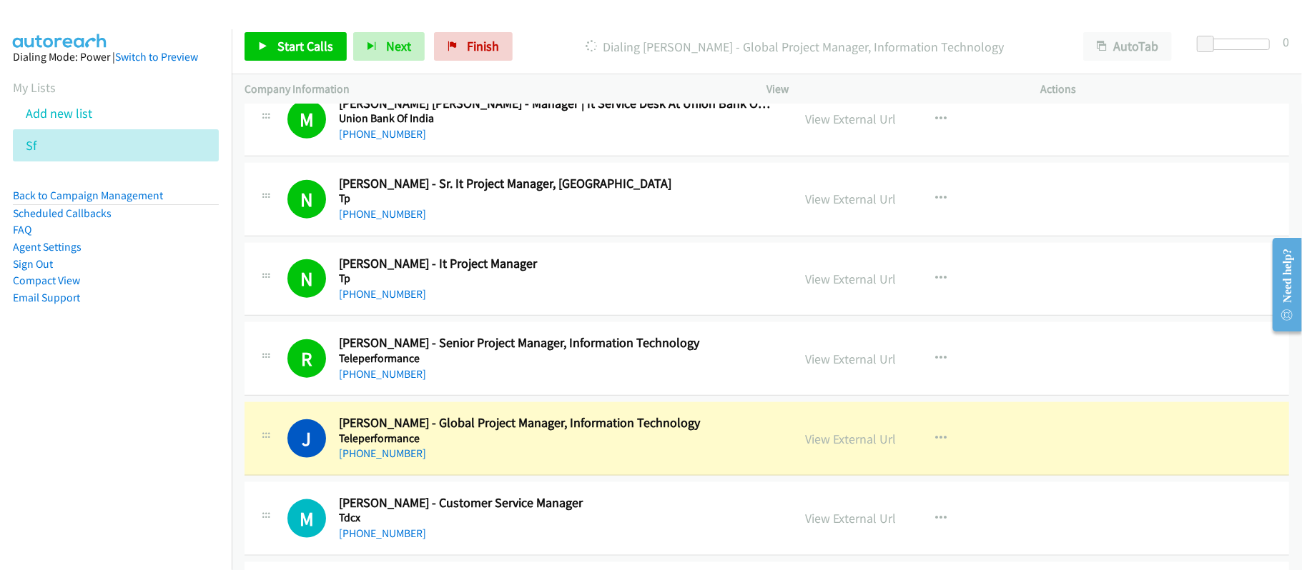
scroll to position [1239, 0]
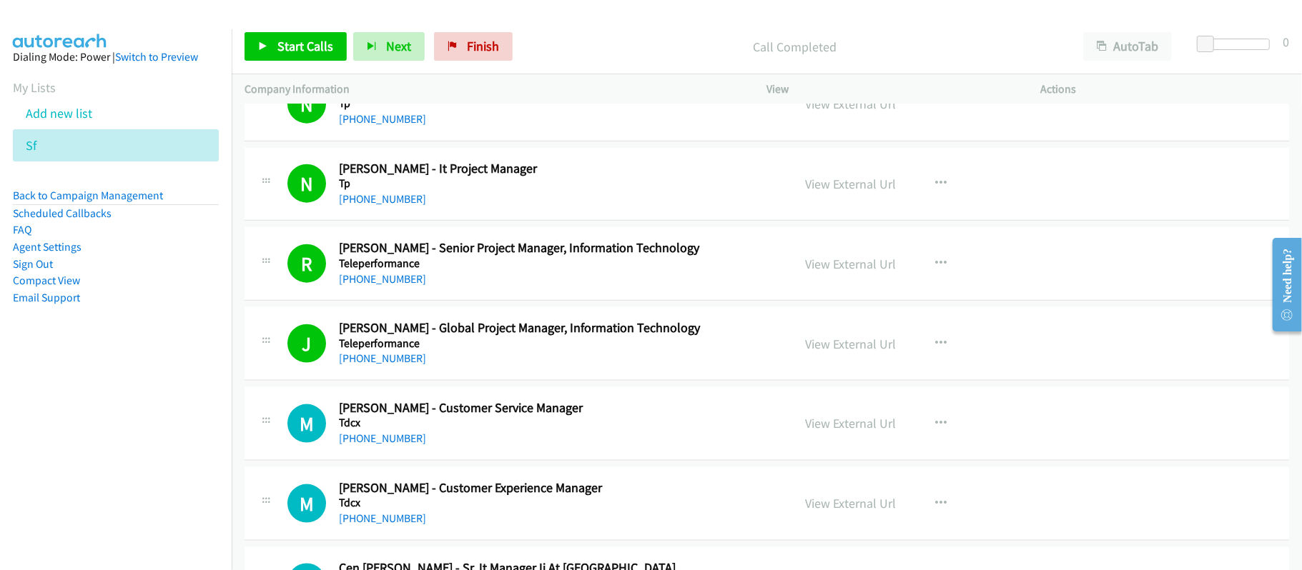
drag, startPoint x: 393, startPoint y: 441, endPoint x: 535, endPoint y: 440, distance: 142.2
click at [393, 441] on link "+63 993 892 8700" at bounding box center [382, 439] width 87 height 14
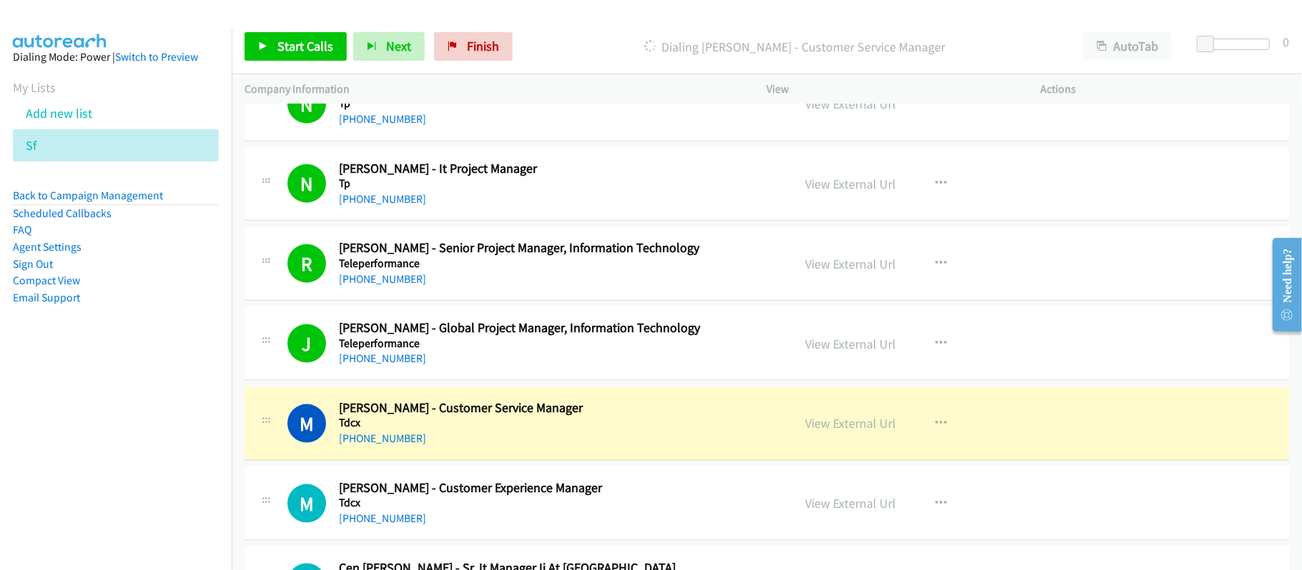
click at [498, 461] on div "M Callback Scheduled Marijel Penuela - Customer Service Manager Tdcx Asia/Manil…" at bounding box center [766, 424] width 1044 height 74
drag, startPoint x: 1079, startPoint y: 410, endPoint x: 948, endPoint y: 436, distance: 133.4
click at [1079, 410] on div "M Callback Scheduled Marijel Penuela - Customer Service Manager Tdcx Asia/Manil…" at bounding box center [766, 424] width 1044 height 74
click at [849, 432] on link "View External Url" at bounding box center [851, 423] width 91 height 16
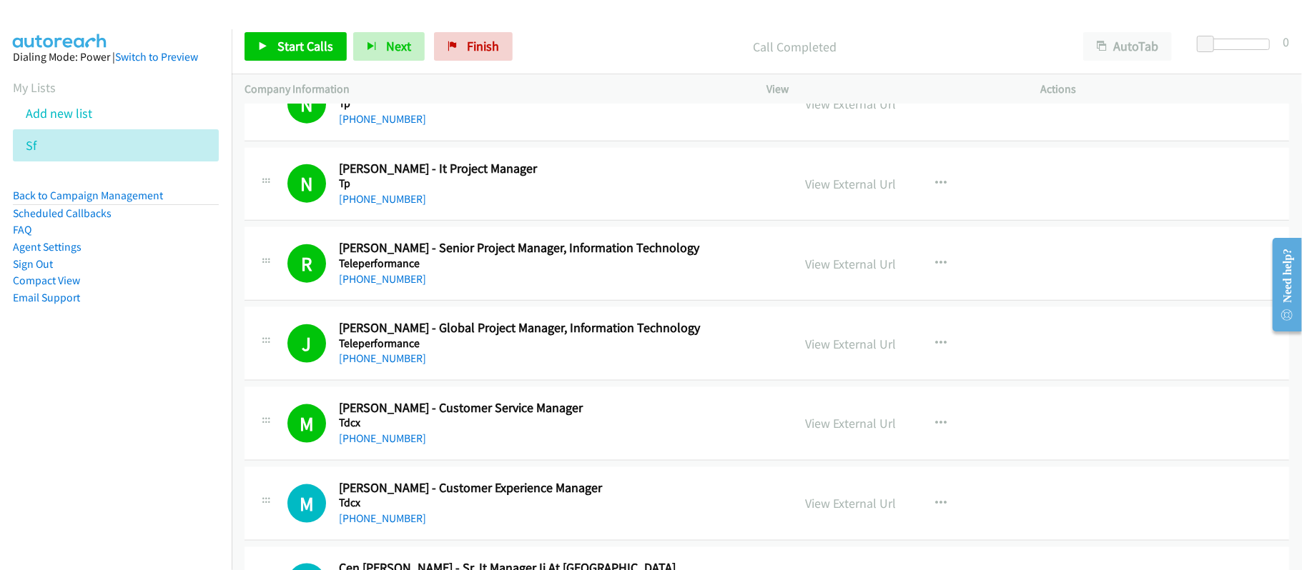
scroll to position [1429, 0]
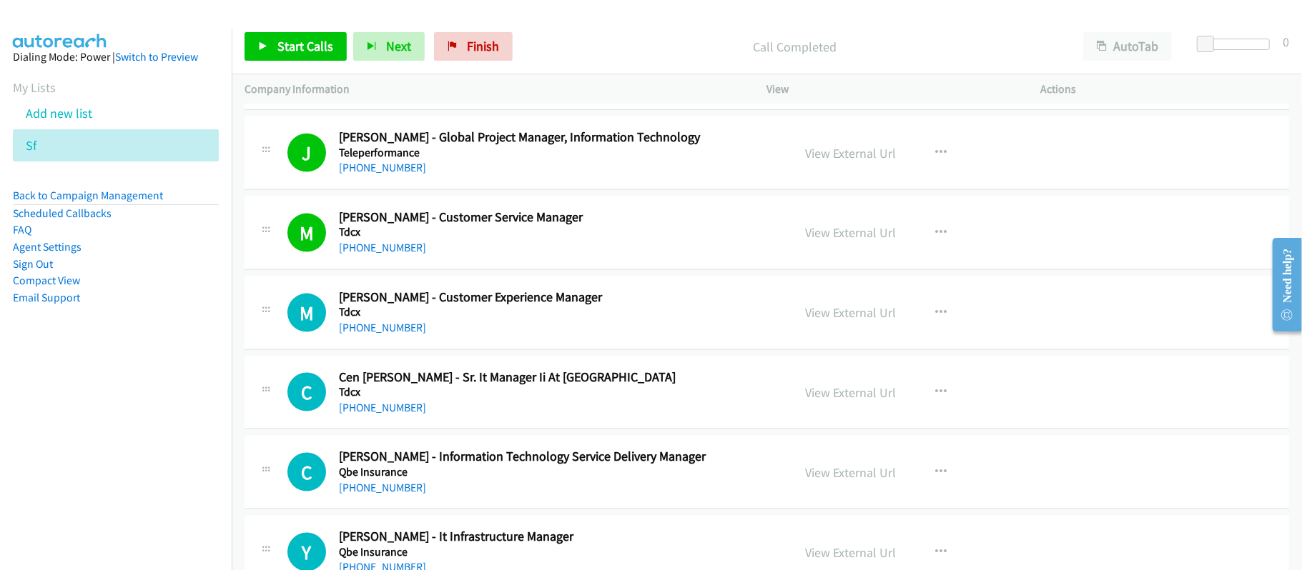
drag, startPoint x: 395, startPoint y: 327, endPoint x: 461, endPoint y: 340, distance: 67.8
click at [395, 327] on link "+63 906 312 1300" at bounding box center [382, 328] width 87 height 14
click at [383, 410] on link "+63 998 883 3360" at bounding box center [382, 408] width 87 height 14
click at [477, 424] on div "C Callback Scheduled Cen Capuno - Sr. It Manager Ii At Tdcx Tdcx Asia/Manila +6…" at bounding box center [766, 394] width 1044 height 74
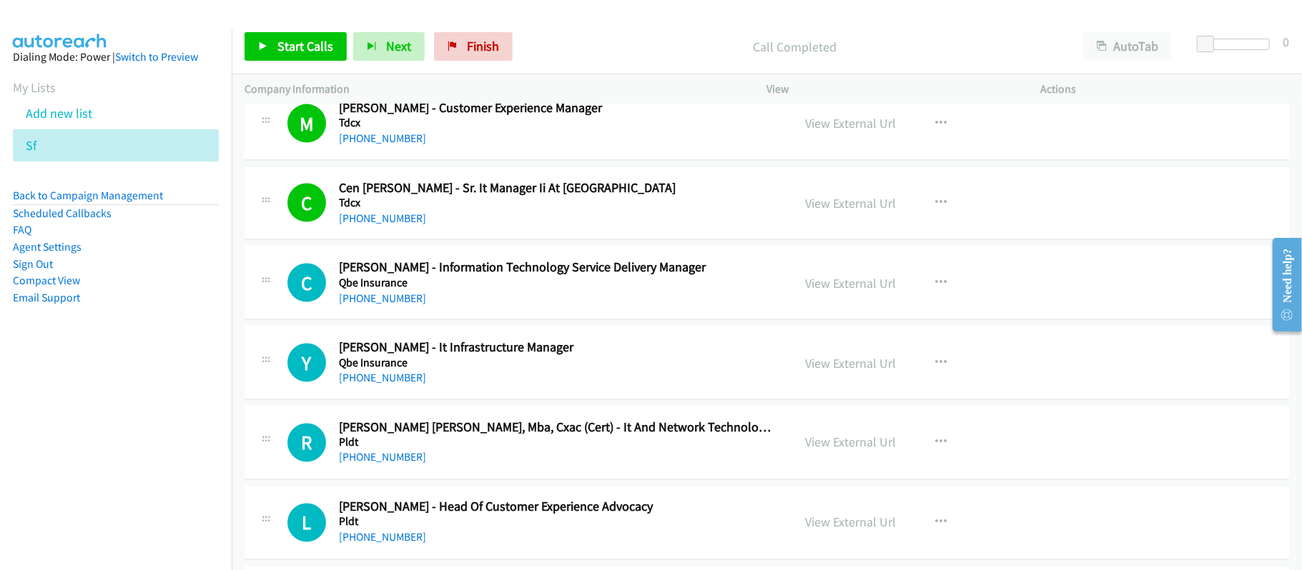
scroll to position [1620, 0]
click at [390, 295] on link "+63 917 315 6329" at bounding box center [382, 298] width 87 height 14
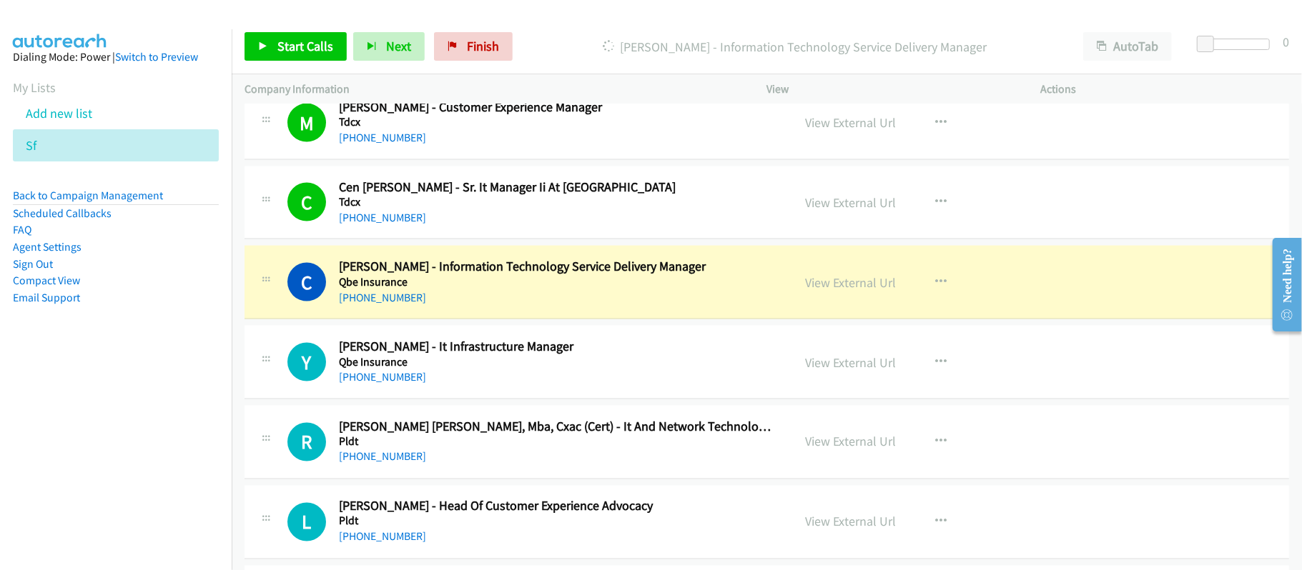
click at [570, 304] on div "+63 917 315 6329" at bounding box center [556, 297] width 434 height 17
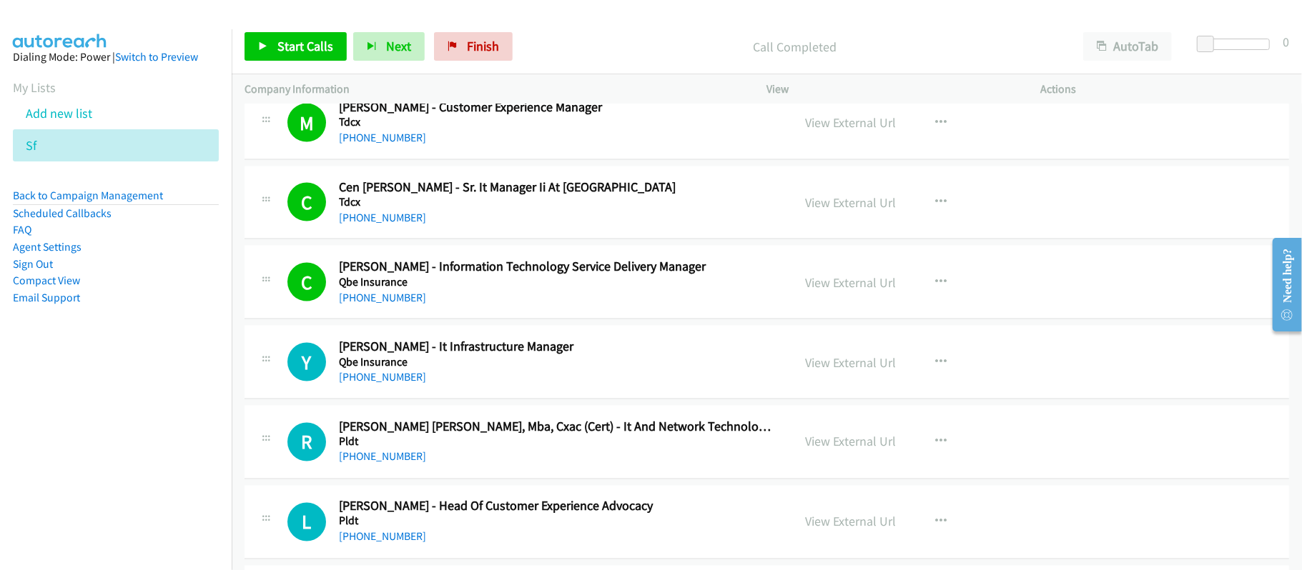
drag, startPoint x: 369, startPoint y: 381, endPoint x: 432, endPoint y: 392, distance: 64.5
click at [369, 381] on link "+63 949 888 9837" at bounding box center [382, 377] width 87 height 14
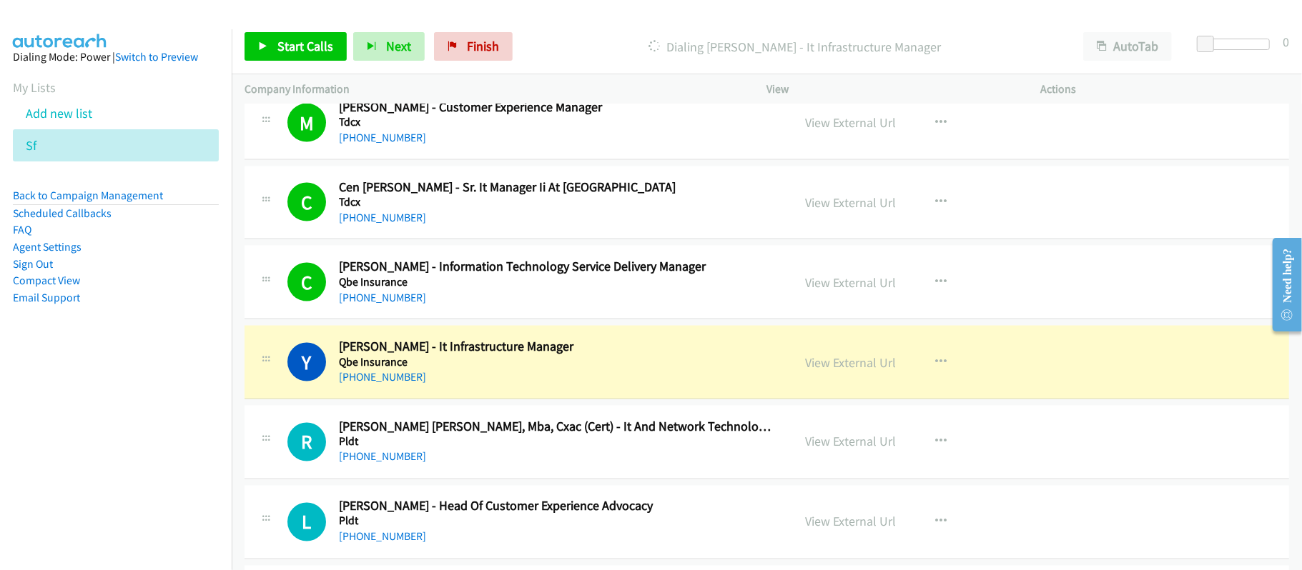
drag, startPoint x: 520, startPoint y: 382, endPoint x: 547, endPoint y: 385, distance: 27.3
click at [520, 382] on div "+63 949 888 9837" at bounding box center [556, 377] width 434 height 17
click at [816, 365] on link "View External Url" at bounding box center [851, 363] width 91 height 16
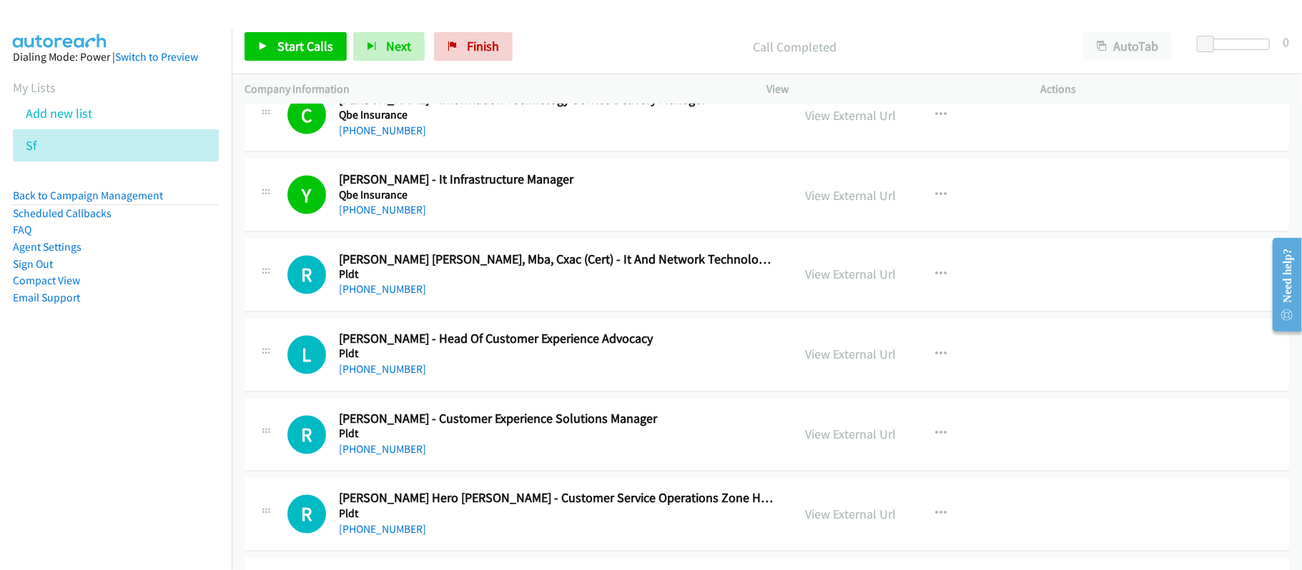
scroll to position [1810, 0]
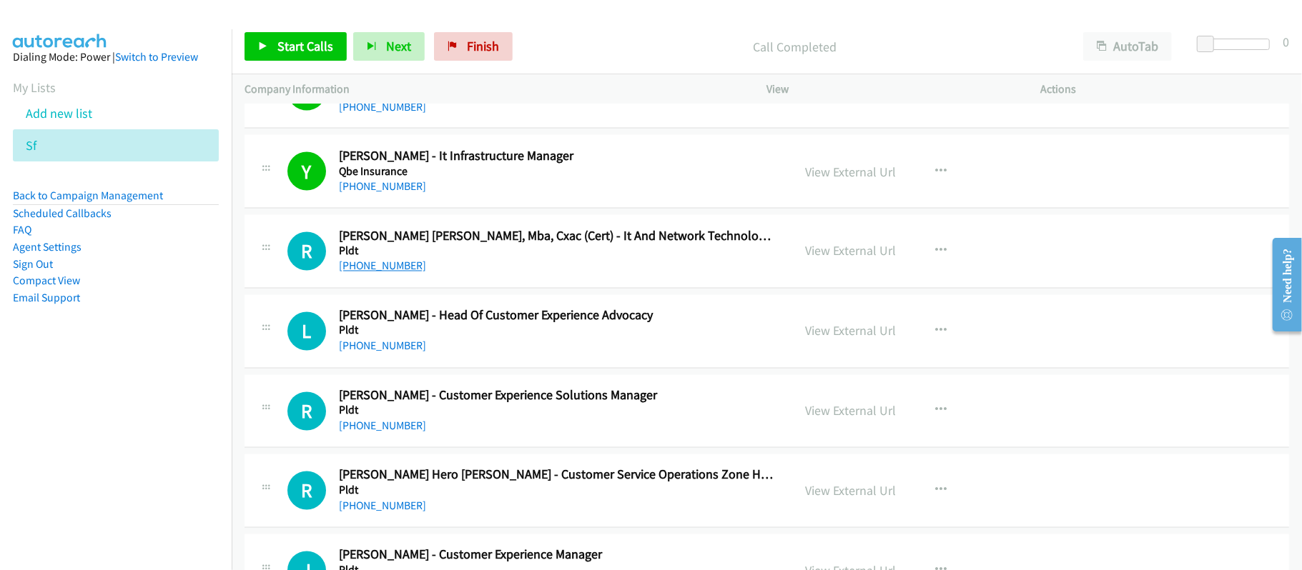
click at [383, 273] on link "+63 919 910 0237" at bounding box center [382, 266] width 87 height 14
click at [539, 367] on div "L Callback Scheduled Lourdes Binayas - Head Of Customer Experience Advocacy Pld…" at bounding box center [766, 332] width 1044 height 74
click at [395, 353] on link "+63 998 767 8897" at bounding box center [382, 347] width 87 height 14
drag, startPoint x: 390, startPoint y: 436, endPoint x: 404, endPoint y: 433, distance: 14.6
click at [390, 433] on link "+63 918 914 2397" at bounding box center [382, 427] width 87 height 14
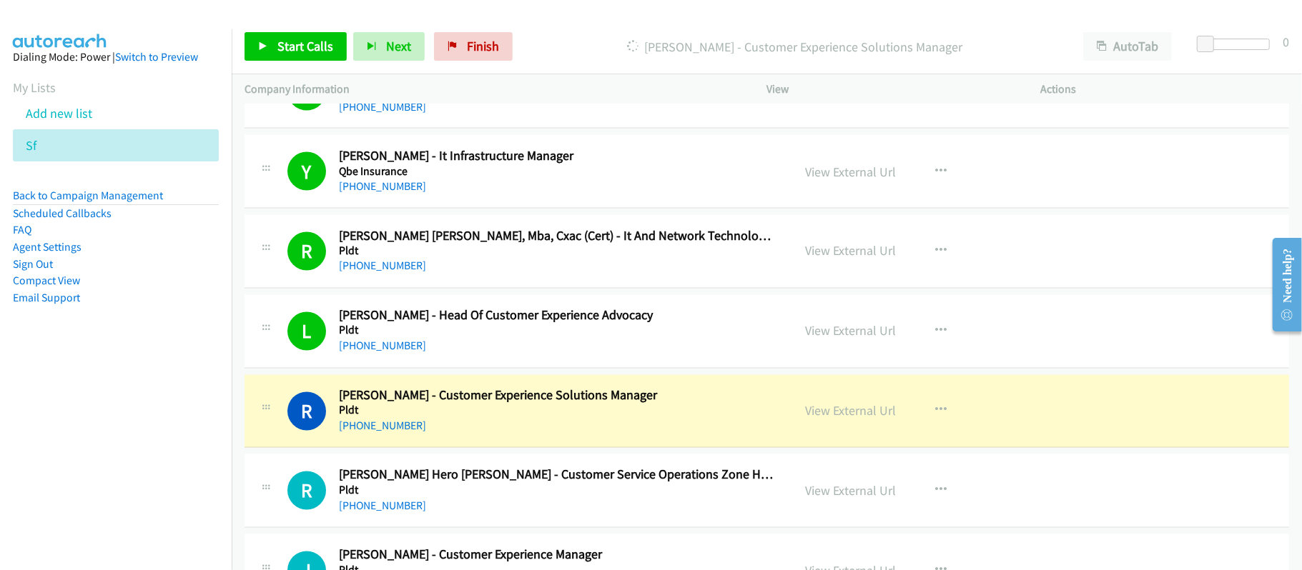
click at [561, 427] on div "+63 918 914 2397" at bounding box center [556, 426] width 434 height 17
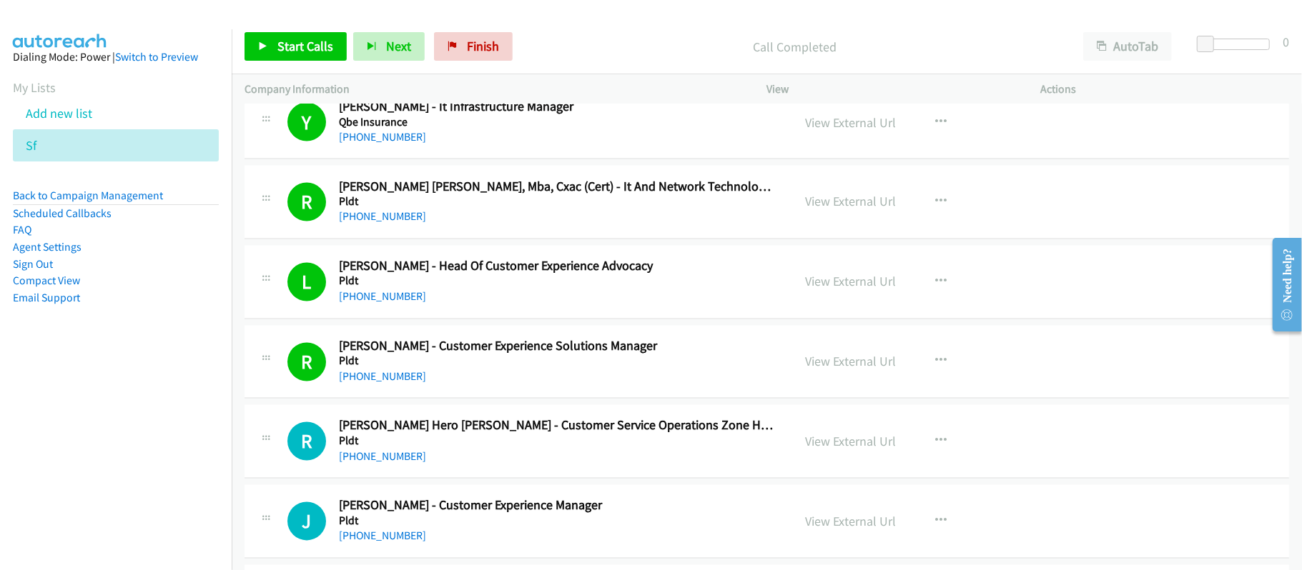
scroll to position [1905, 0]
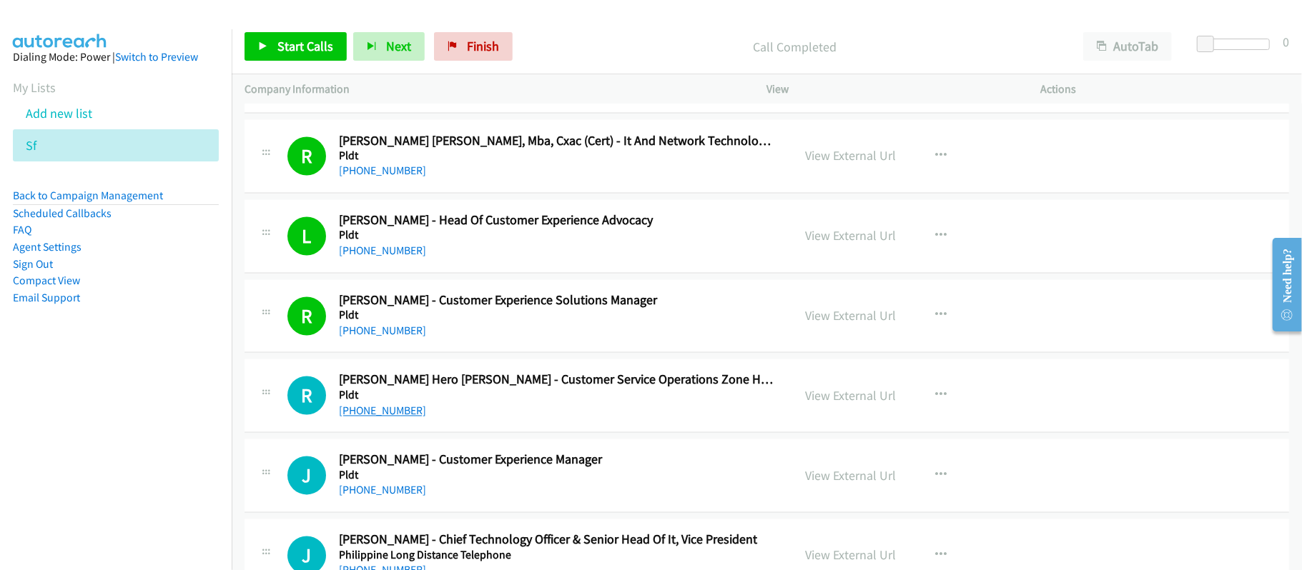
drag, startPoint x: 372, startPoint y: 420, endPoint x: 379, endPoint y: 415, distance: 8.1
click at [372, 418] on link "+63 919 063 5875" at bounding box center [382, 412] width 87 height 14
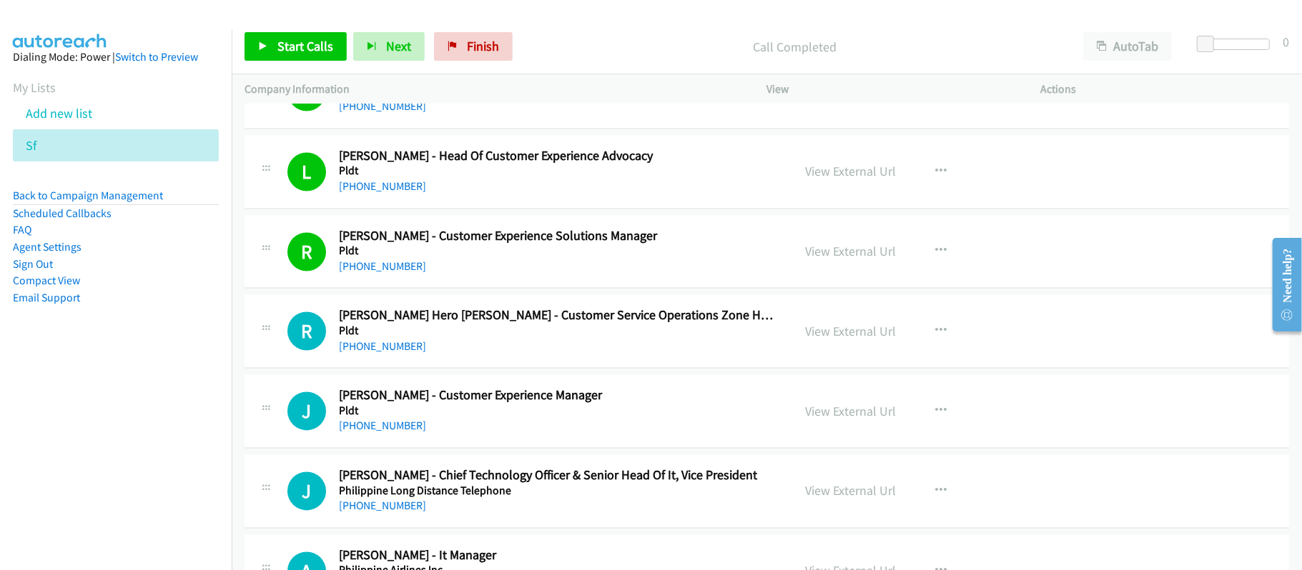
scroll to position [2096, 0]
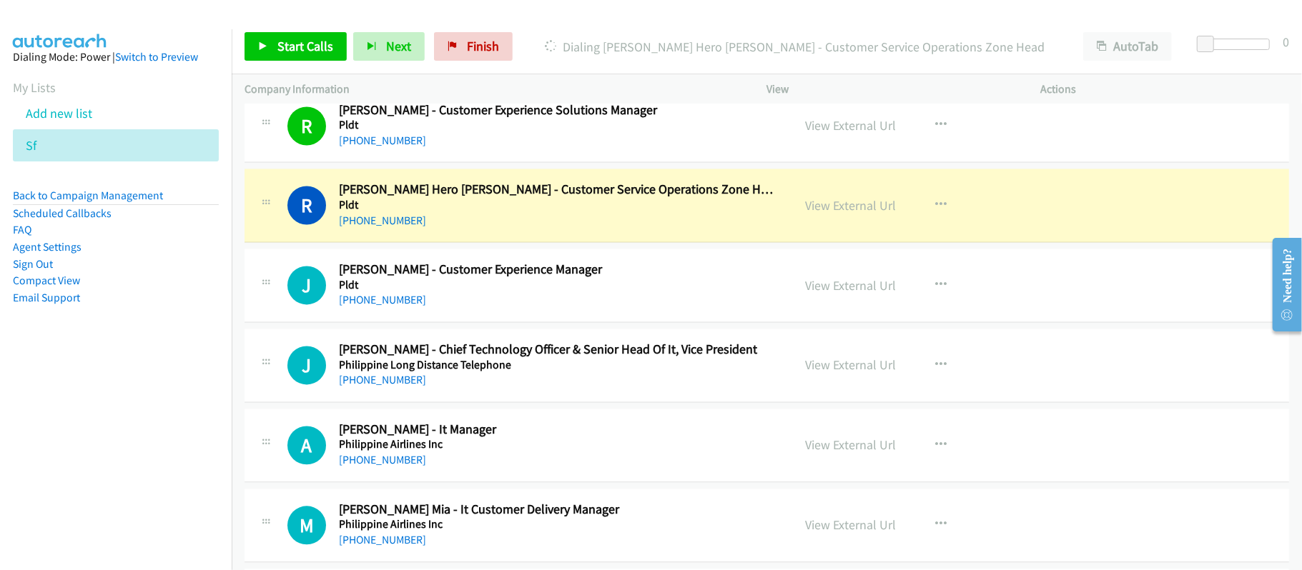
drag, startPoint x: 360, startPoint y: 309, endPoint x: 510, endPoint y: 324, distance: 150.1
click at [360, 307] on link "+63 998 842 5357" at bounding box center [382, 300] width 87 height 14
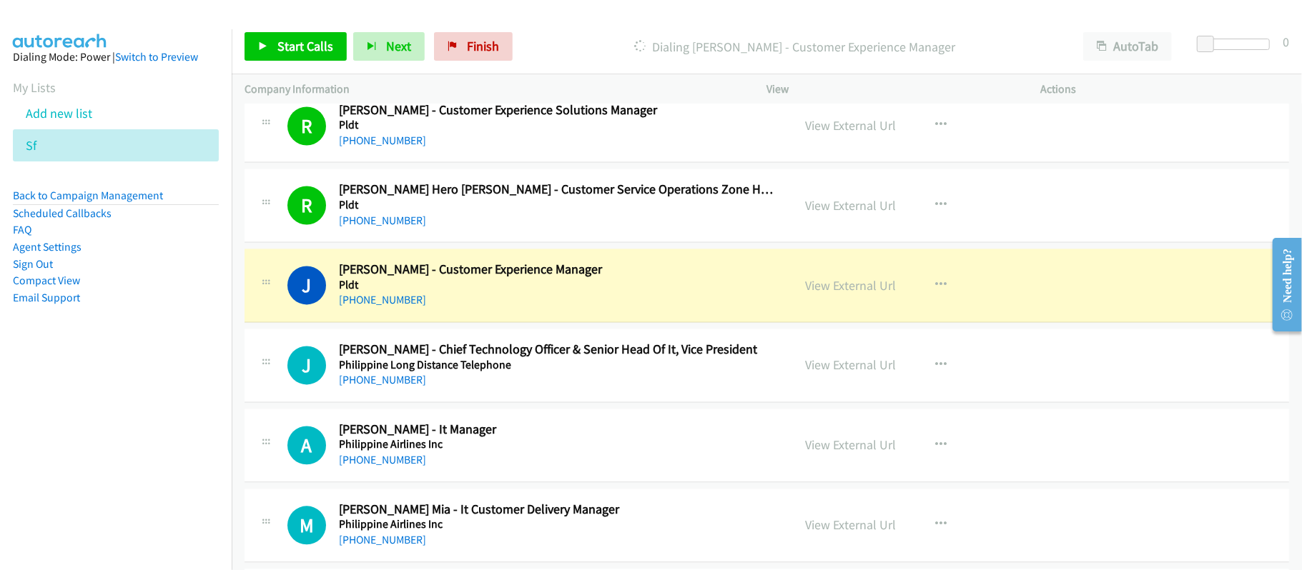
click at [580, 389] on div "+63 919 999 9538" at bounding box center [556, 380] width 434 height 17
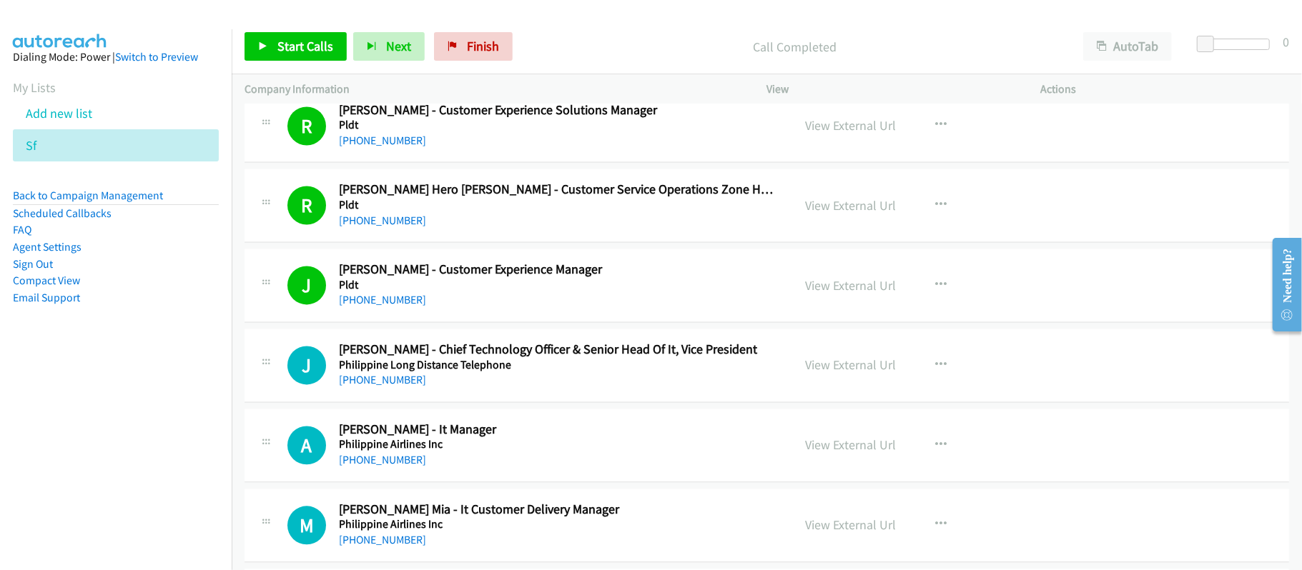
click at [415, 395] on div "J Callback Scheduled Joseph Ian Gendrano - Chief Technology Officer & Senior He…" at bounding box center [766, 366] width 1044 height 74
click at [410, 384] on link "+63 919 999 9538" at bounding box center [382, 380] width 87 height 14
click at [355, 469] on div "+63 917 876 4977" at bounding box center [556, 460] width 434 height 17
click at [412, 467] on link "+63 917 876 4977" at bounding box center [382, 460] width 87 height 14
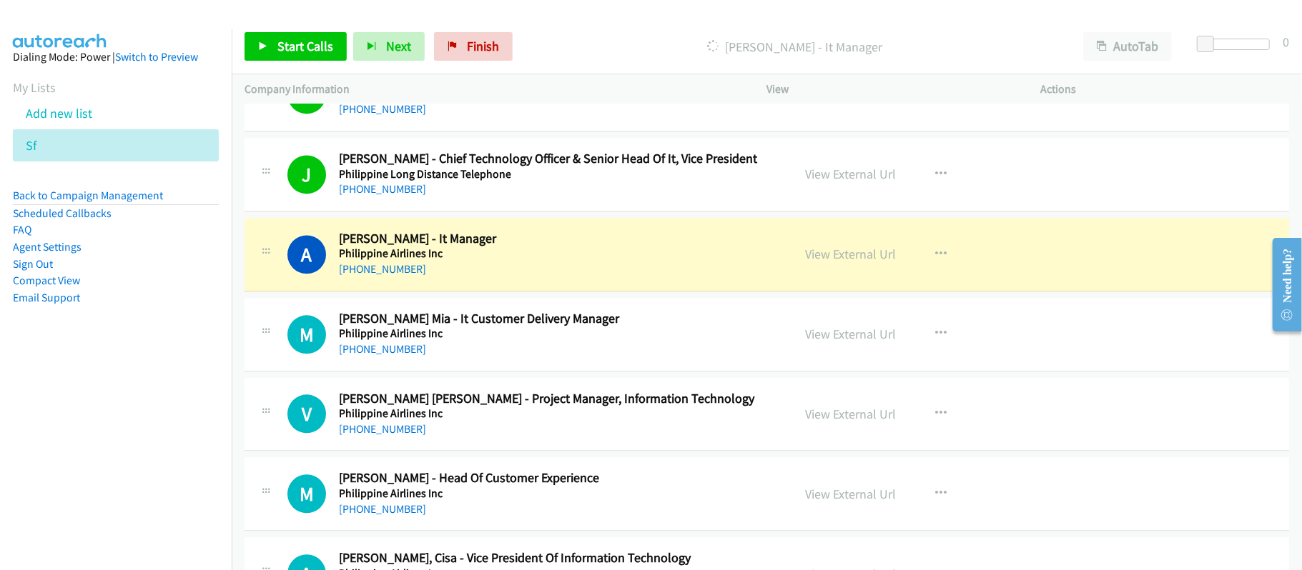
scroll to position [2382, 0]
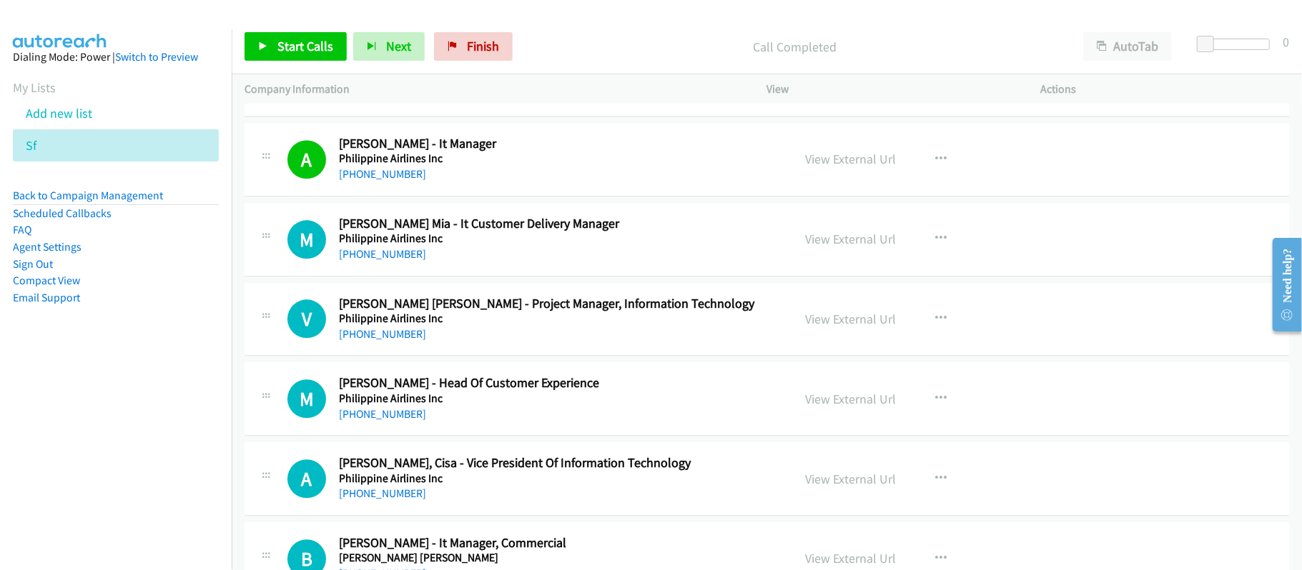
drag, startPoint x: 383, startPoint y: 264, endPoint x: 427, endPoint y: 262, distance: 44.4
click at [383, 261] on link "+63 917 517 1620" at bounding box center [382, 254] width 87 height 14
click at [487, 326] on h5 "Philippine Airlines Inc" at bounding box center [556, 319] width 434 height 14
drag, startPoint x: 401, startPoint y: 345, endPoint x: 422, endPoint y: 337, distance: 21.9
click at [401, 341] on link "+63 917 821 4073" at bounding box center [382, 334] width 87 height 14
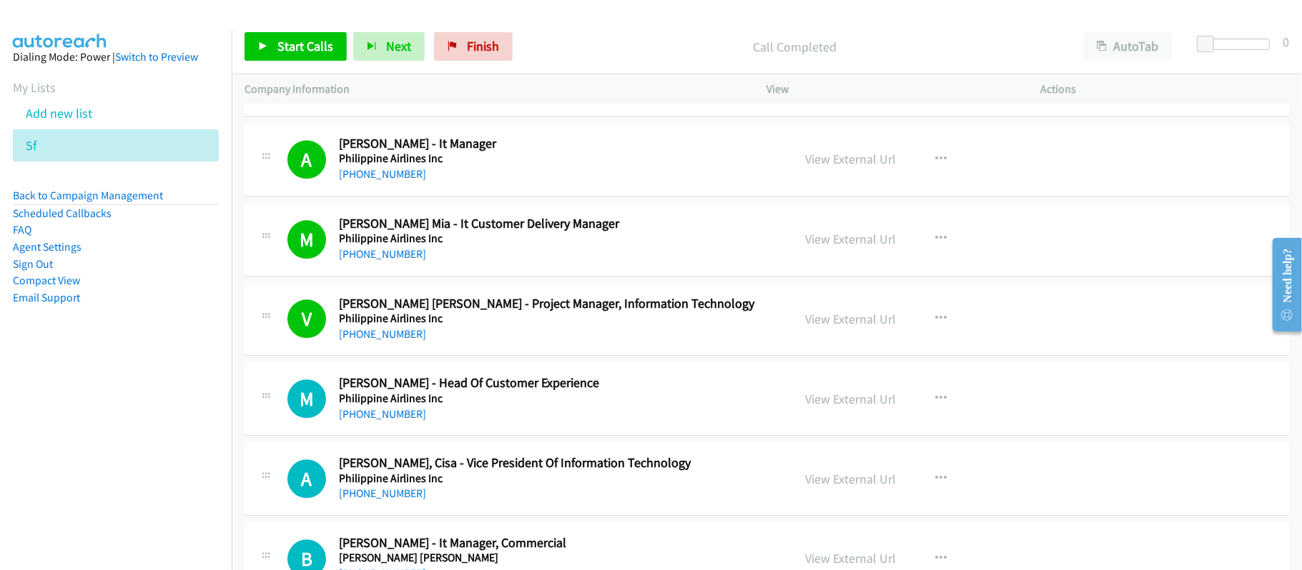
click at [399, 432] on div "M Callback Scheduled Mark Munsayac - Head Of Customer Experience Philippine Air…" at bounding box center [766, 399] width 1044 height 74
click at [397, 421] on link "+63 918 904 2811" at bounding box center [382, 414] width 87 height 14
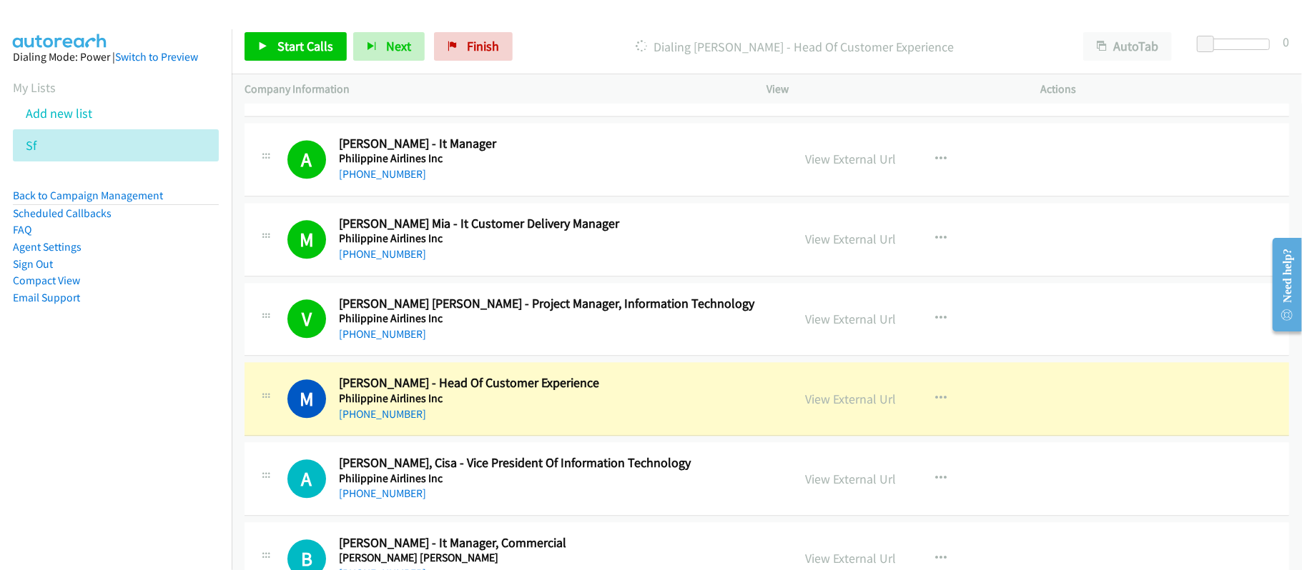
click at [546, 404] on h5 "Philippine Airlines Inc" at bounding box center [556, 399] width 434 height 14
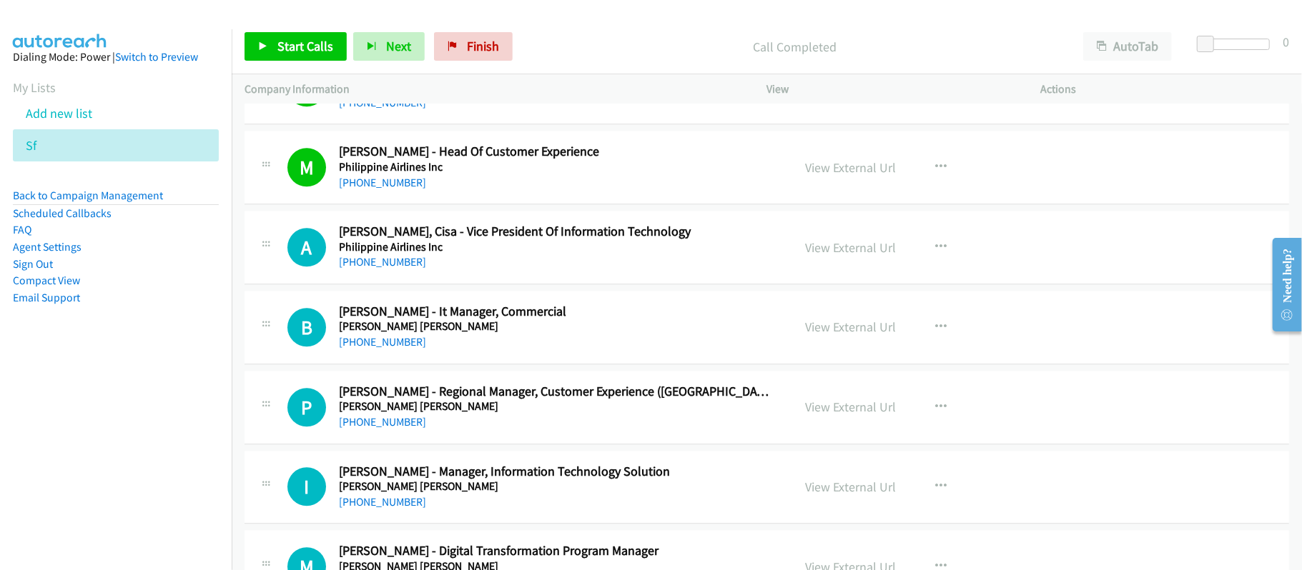
scroll to position [2668, 0]
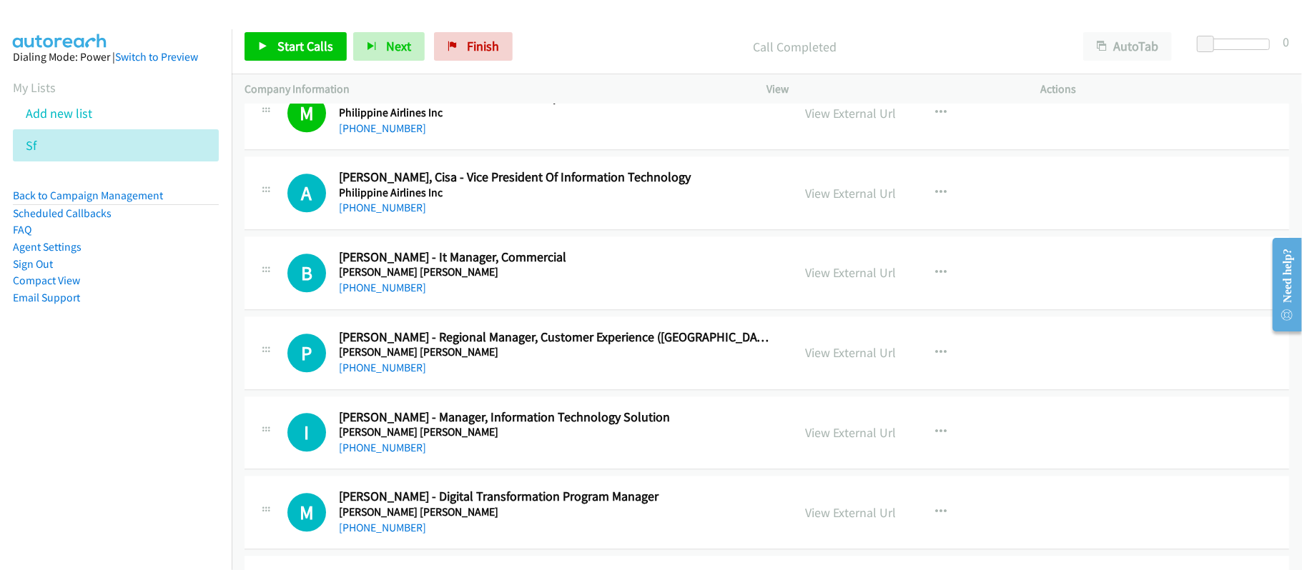
click at [387, 217] on div "+63 917 852 9280" at bounding box center [556, 207] width 434 height 17
drag, startPoint x: 389, startPoint y: 217, endPoint x: 410, endPoint y: 212, distance: 21.5
click at [389, 214] on link "+63 917 852 9280" at bounding box center [382, 208] width 87 height 14
drag, startPoint x: 375, startPoint y: 298, endPoint x: 385, endPoint y: 295, distance: 9.7
click at [375, 294] on link "+63 917 867 2731" at bounding box center [382, 288] width 87 height 14
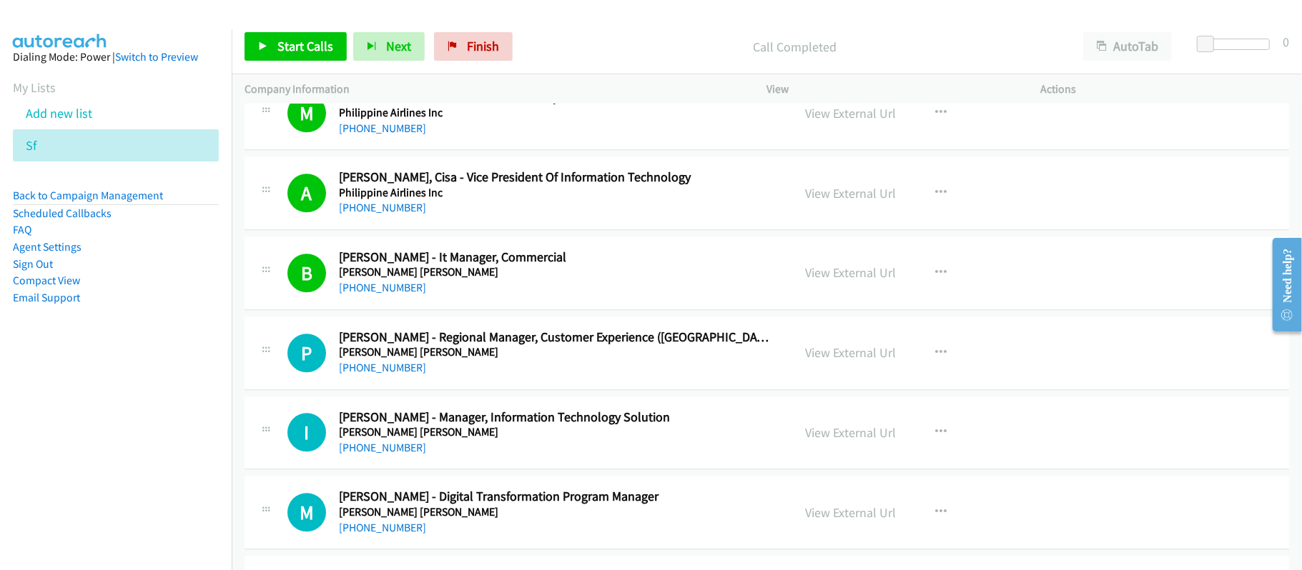
click at [401, 370] on link "+63 917 125 0008" at bounding box center [382, 368] width 87 height 14
click at [383, 370] on link "+63 917 125 0008" at bounding box center [382, 368] width 87 height 14
click at [561, 440] on h5 "Philip Morris" at bounding box center [556, 432] width 434 height 14
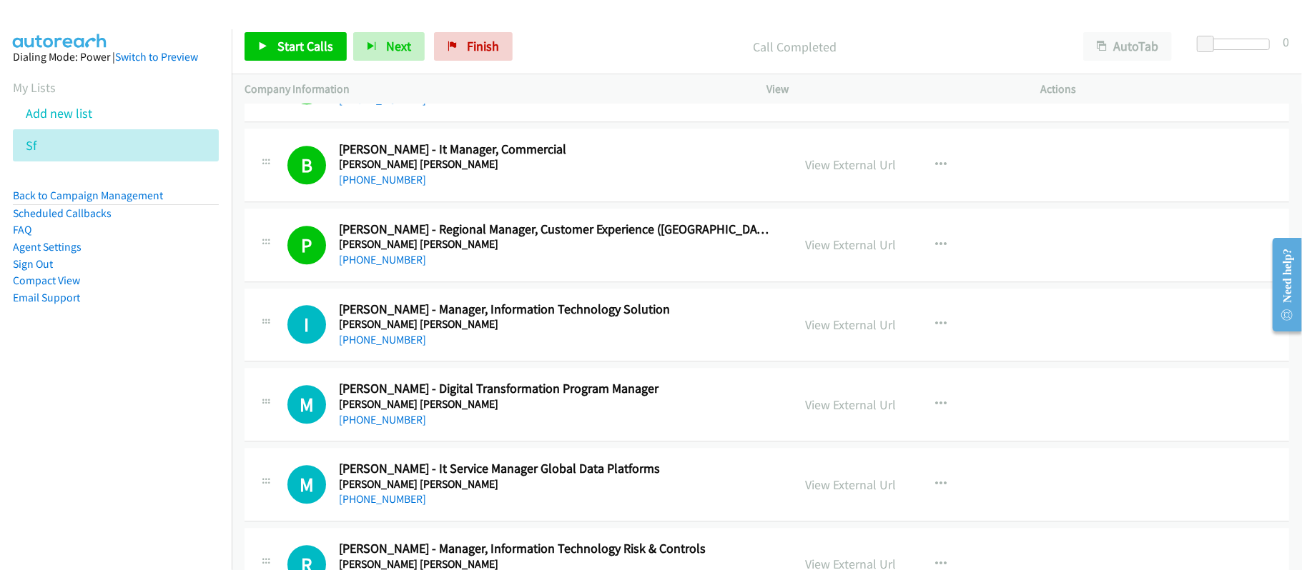
scroll to position [2859, 0]
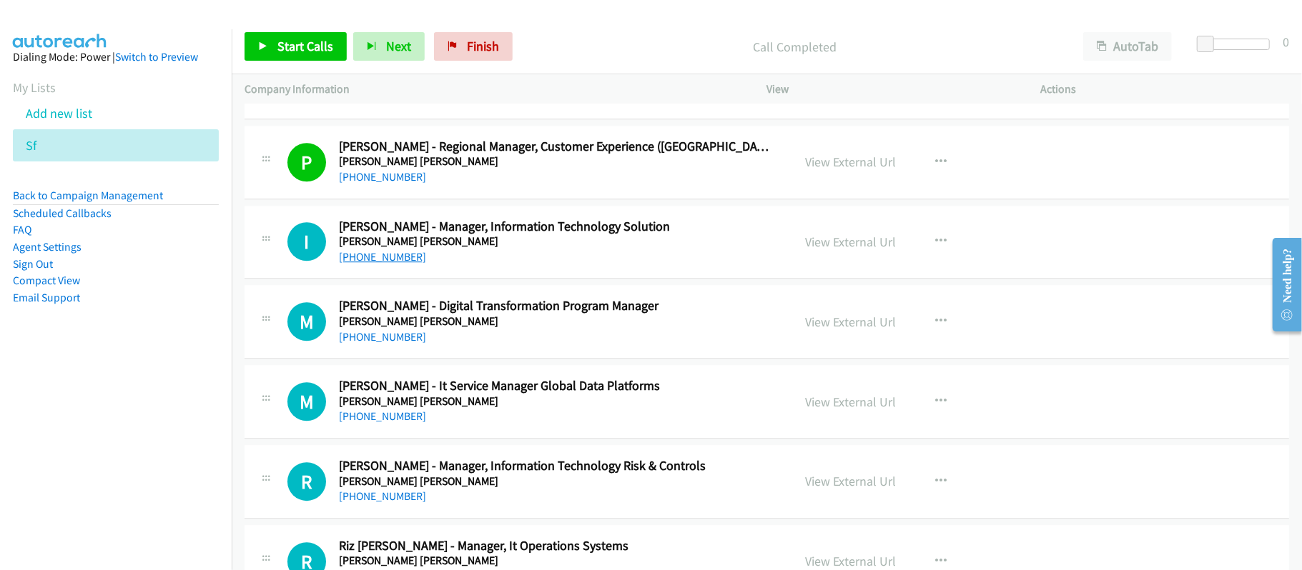
click at [385, 264] on link "+63 917 834 2688" at bounding box center [382, 257] width 87 height 14
click at [464, 359] on div "M Callback Scheduled Maria Theresa Lucas - Digital Transformation Program Manag…" at bounding box center [766, 322] width 1044 height 74
click at [362, 344] on link "+63 917 851 1018" at bounding box center [382, 337] width 87 height 14
click at [555, 425] on div "+63 917 623 1743" at bounding box center [556, 416] width 434 height 17
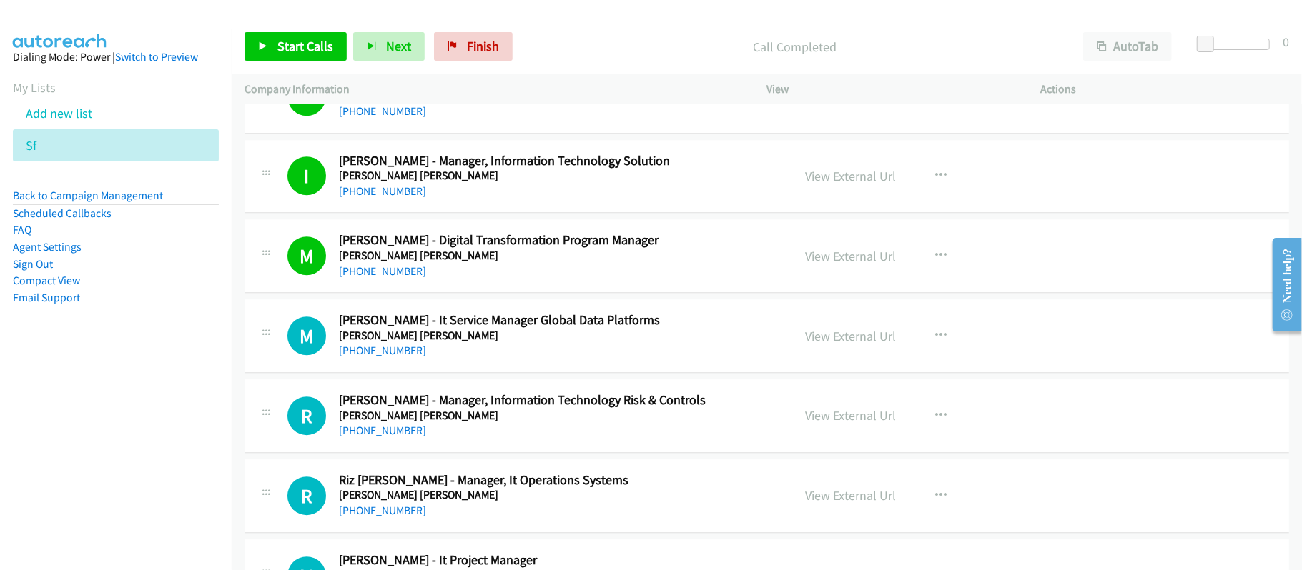
scroll to position [2954, 0]
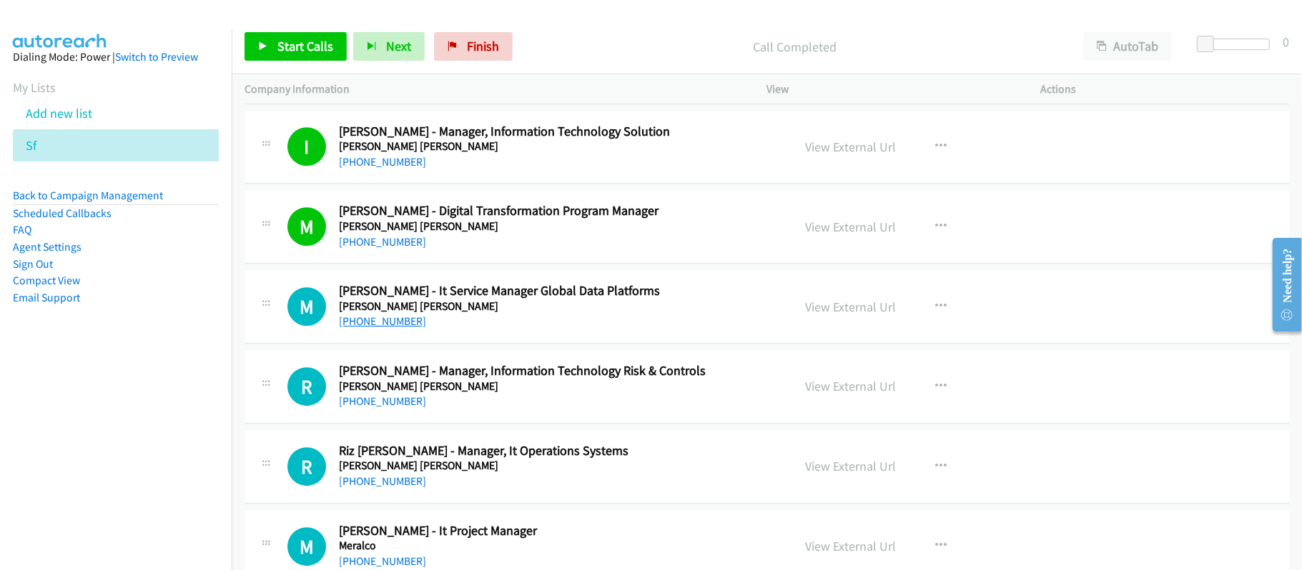
click at [384, 328] on link "+63 917 623 1743" at bounding box center [382, 321] width 87 height 14
drag, startPoint x: 370, startPoint y: 413, endPoint x: 452, endPoint y: 420, distance: 82.5
click at [370, 408] on link "+63 917 144 3206" at bounding box center [382, 402] width 87 height 14
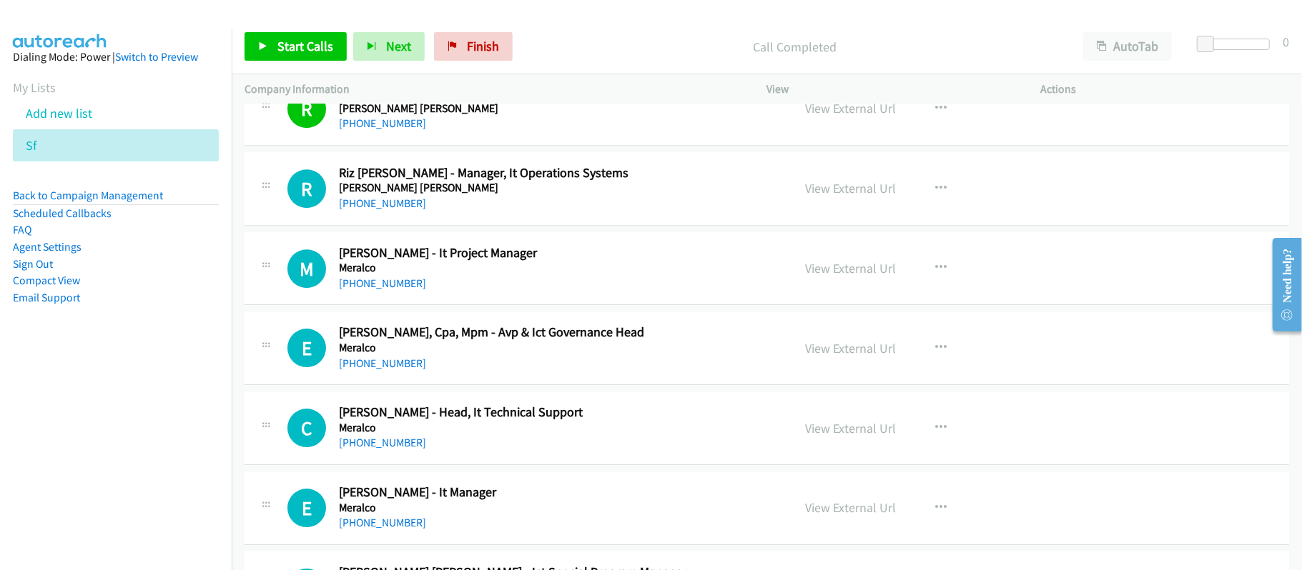
scroll to position [3221, 0]
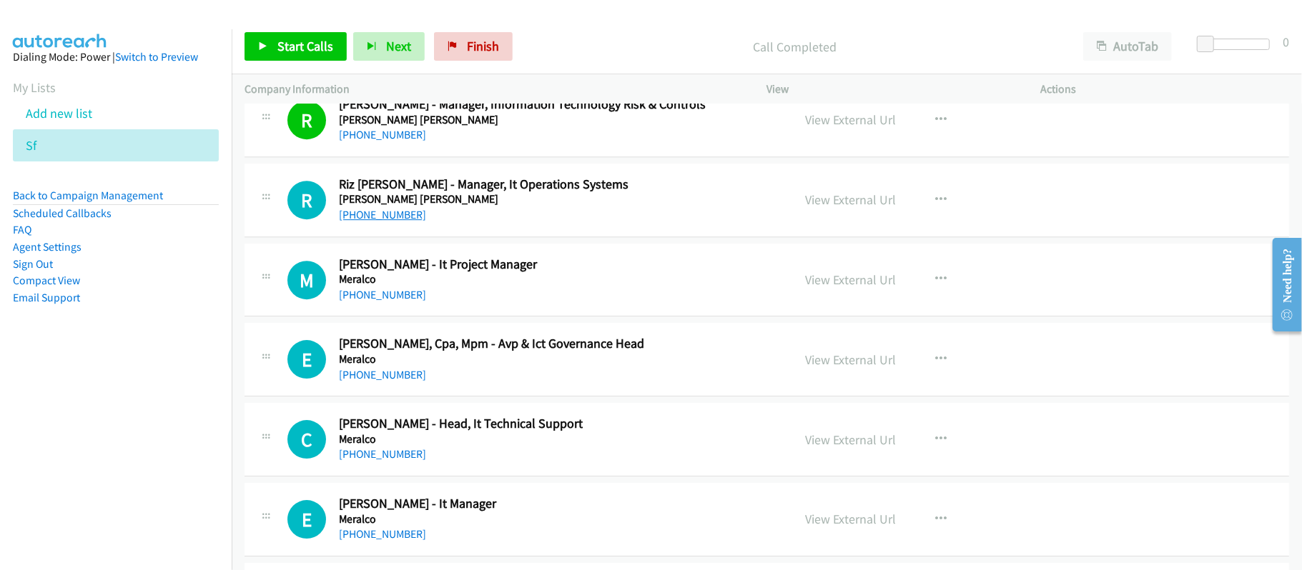
click at [410, 222] on link "+63 917 830 4108" at bounding box center [382, 215] width 87 height 14
click at [379, 296] on link "+63 928 554 2161" at bounding box center [382, 295] width 87 height 14
click at [486, 367] on h5 "Meralco" at bounding box center [556, 359] width 434 height 14
click at [390, 382] on link "+63 917 812 5285" at bounding box center [382, 375] width 87 height 14
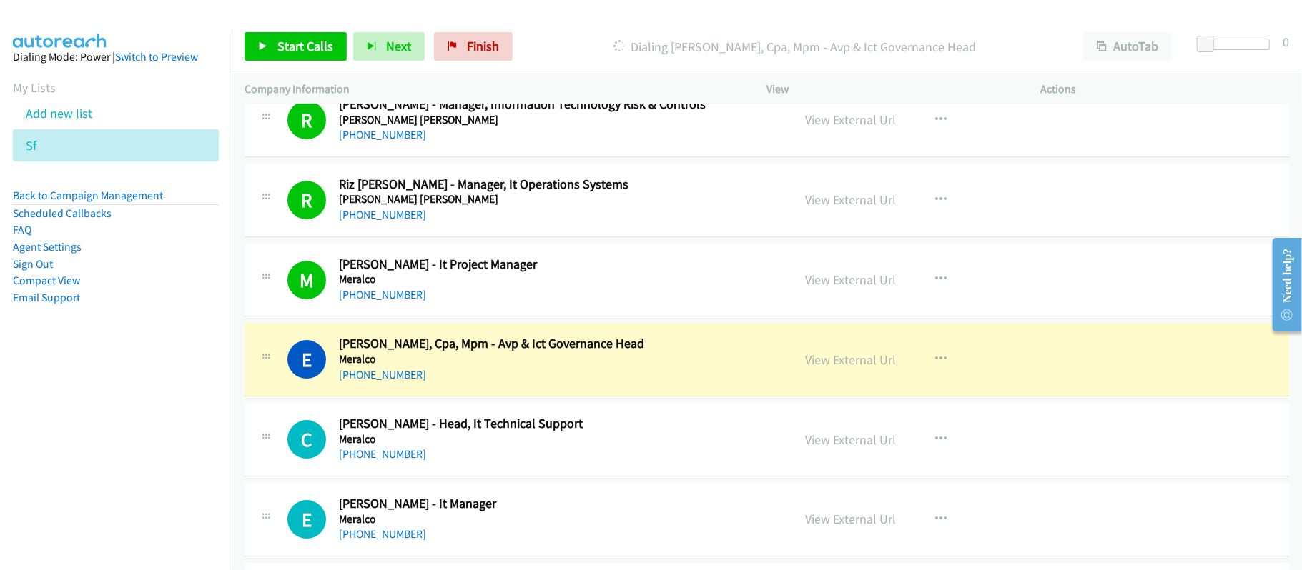
click at [557, 378] on div "+63 917 812 5285" at bounding box center [556, 375] width 434 height 17
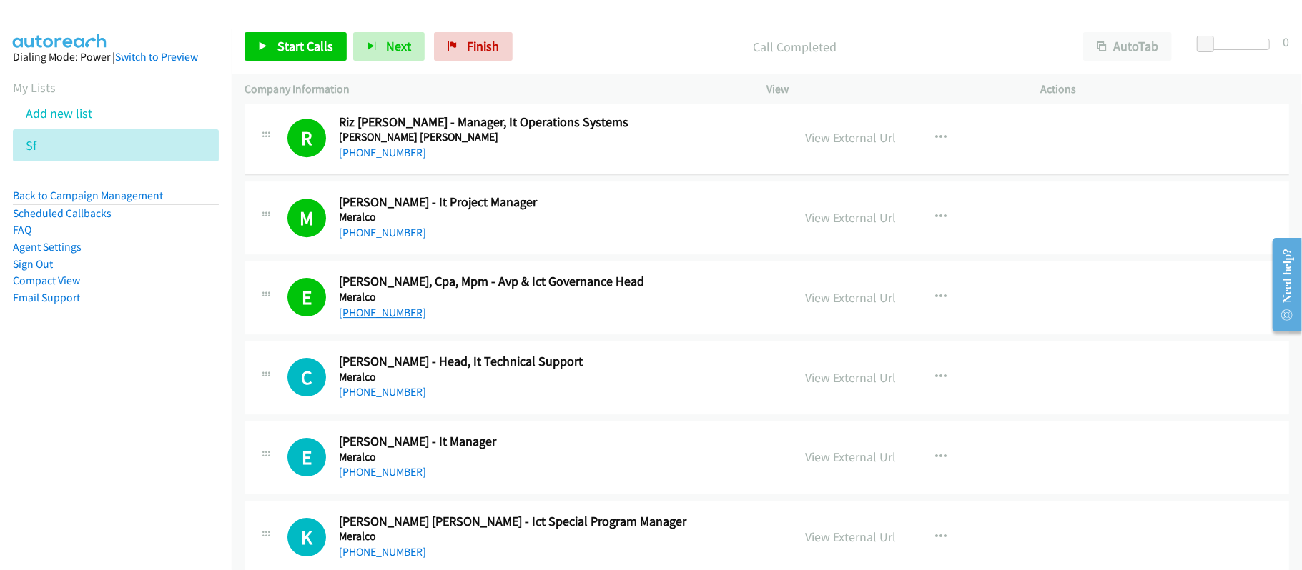
scroll to position [3316, 0]
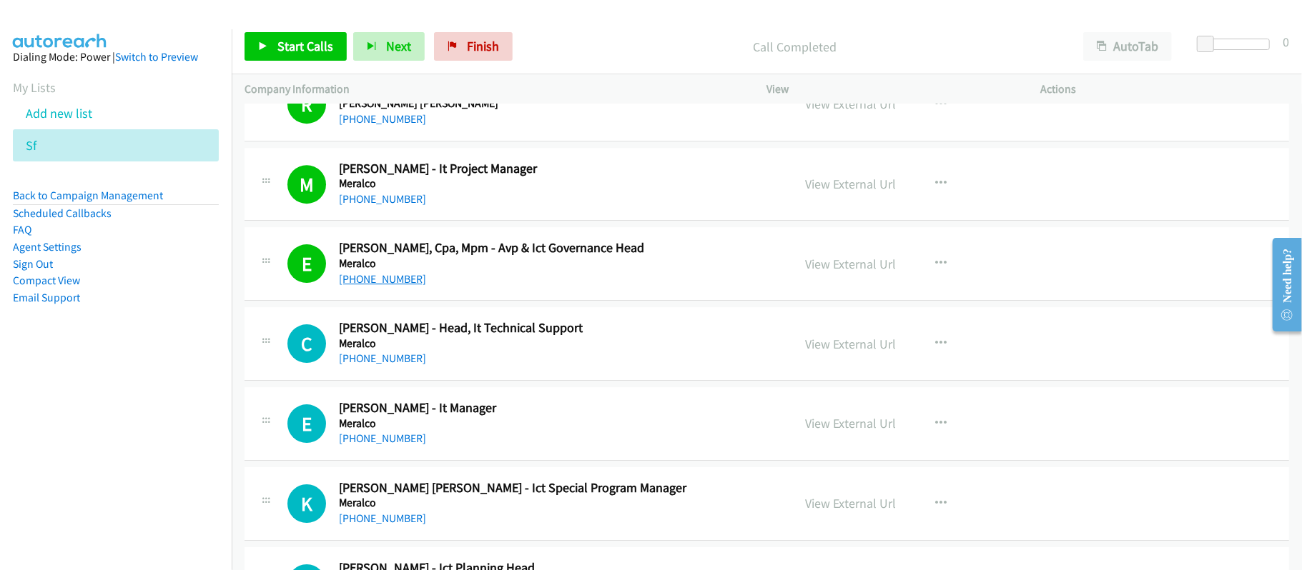
click at [385, 286] on link "+63 917 812 5285" at bounding box center [382, 279] width 87 height 14
drag, startPoint x: 392, startPoint y: 370, endPoint x: 427, endPoint y: 367, distance: 35.8
click at [392, 365] on link "+63 908 886 6540" at bounding box center [382, 359] width 87 height 14
click at [365, 442] on link "+63 908 897 3853" at bounding box center [382, 439] width 87 height 14
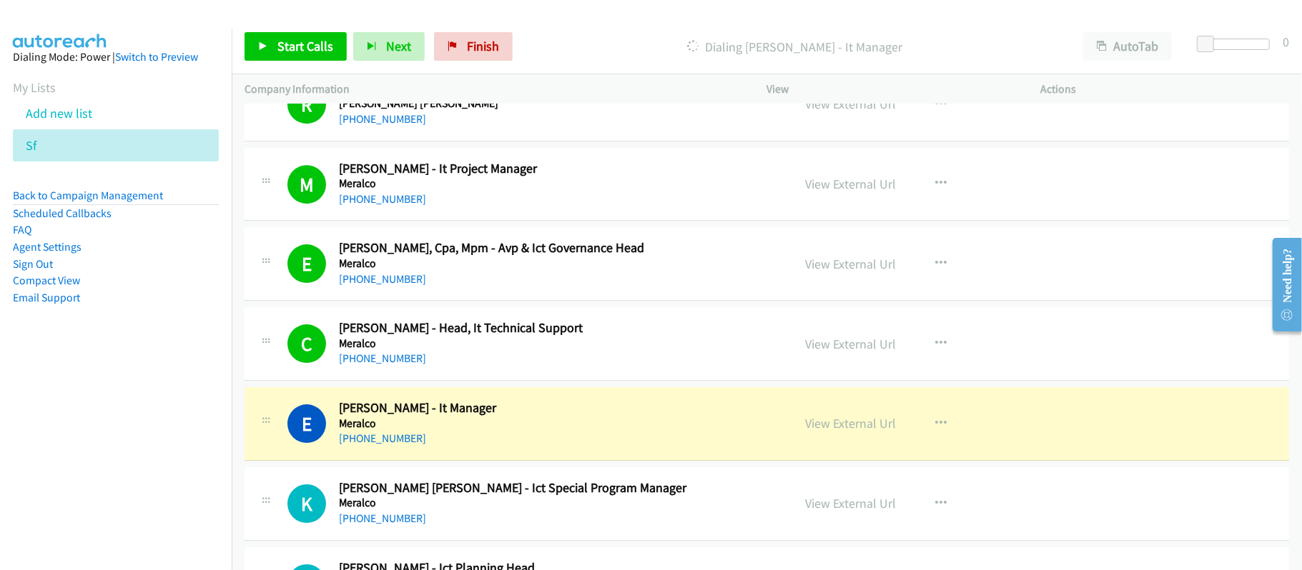
scroll to position [3411, 0]
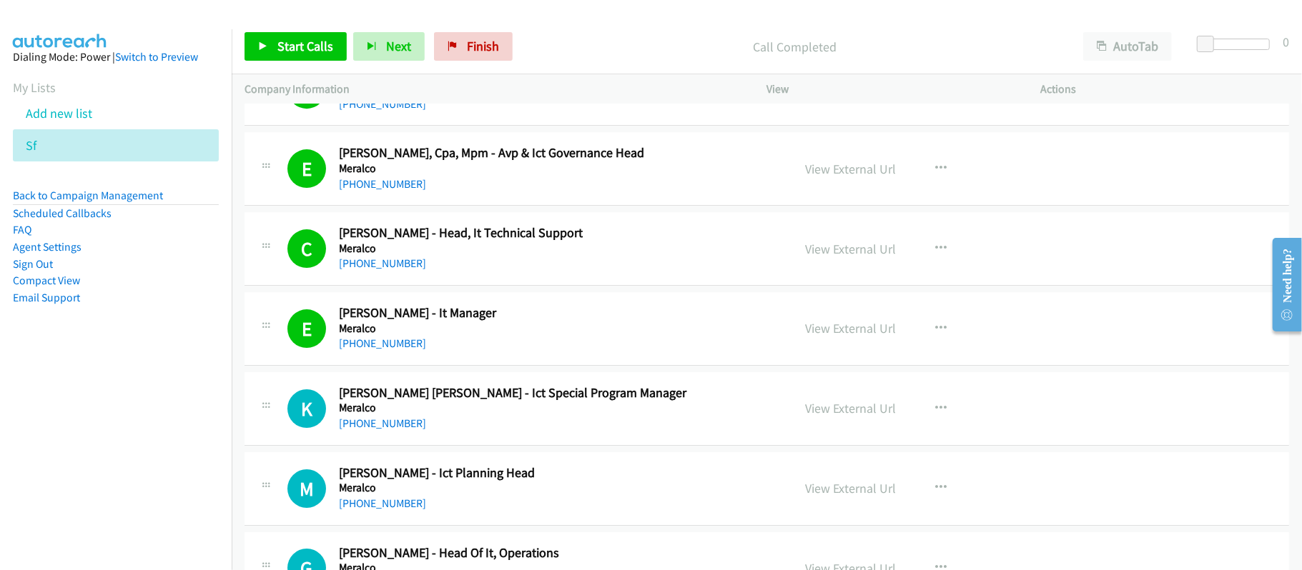
click at [495, 352] on div "+63 908 897 3853" at bounding box center [556, 343] width 434 height 17
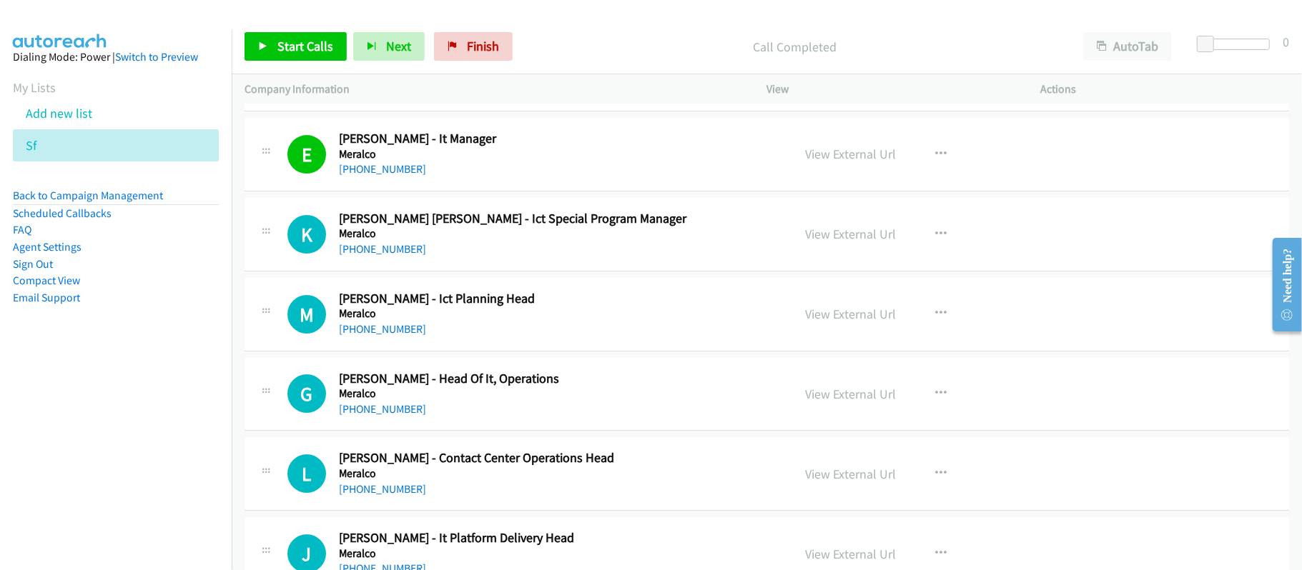
scroll to position [3602, 0]
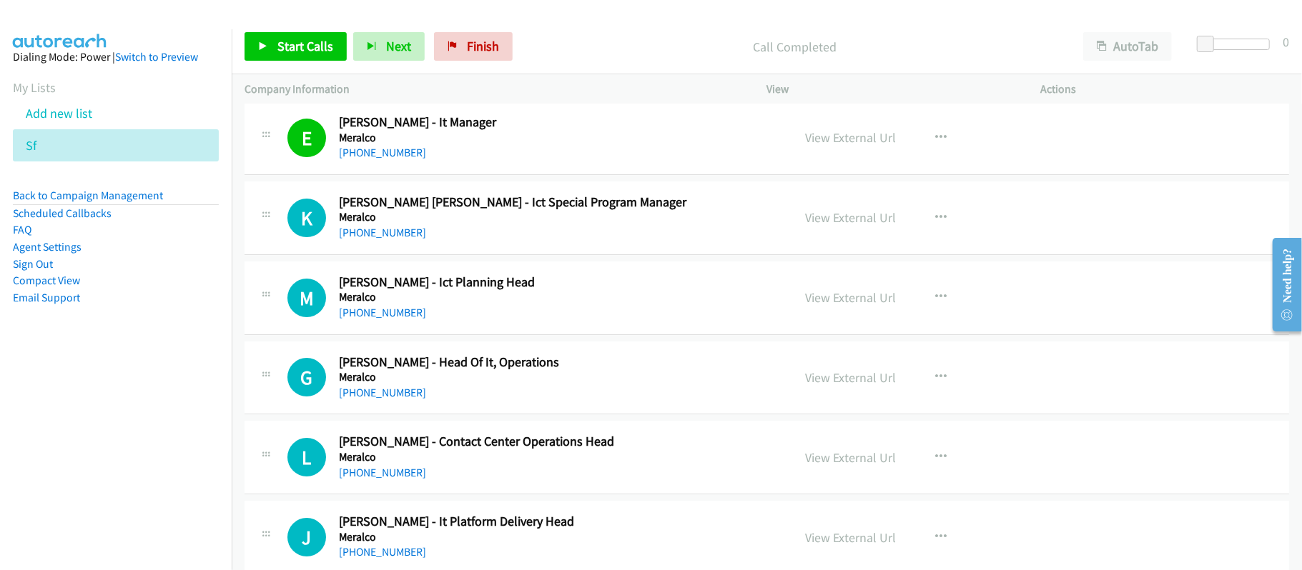
drag, startPoint x: 382, startPoint y: 250, endPoint x: 525, endPoint y: 286, distance: 147.3
click at [382, 239] on link "+63 920 960 5283" at bounding box center [382, 233] width 87 height 14
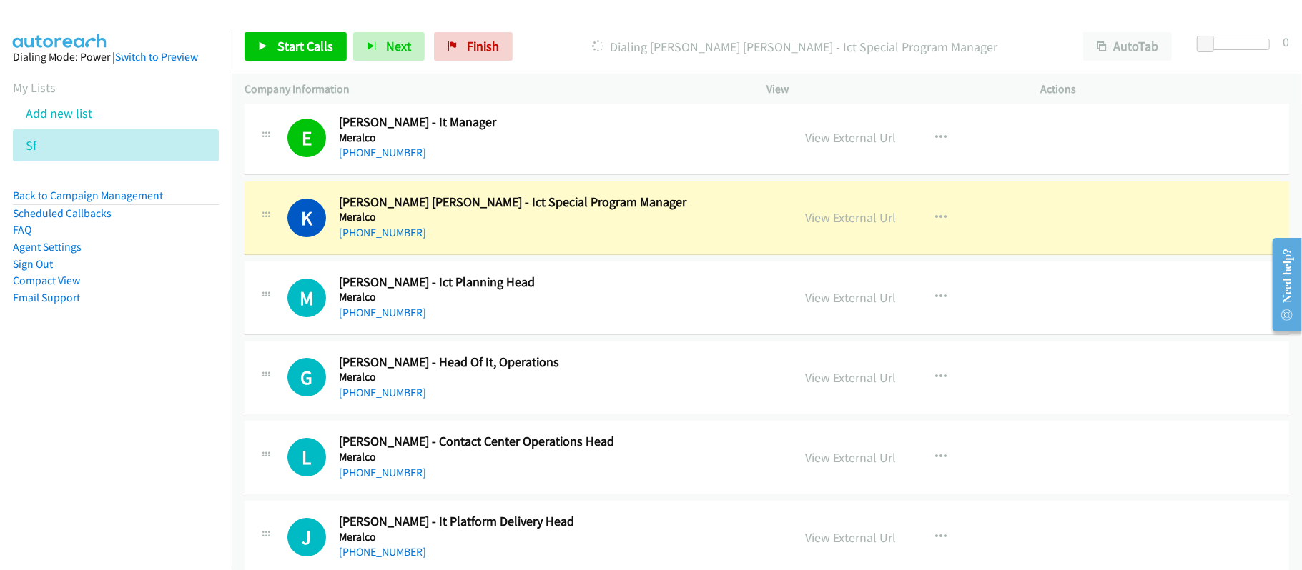
drag, startPoint x: 390, startPoint y: 327, endPoint x: 402, endPoint y: 332, distance: 12.5
click at [390, 319] on link "+63 908 888 6353" at bounding box center [382, 313] width 87 height 14
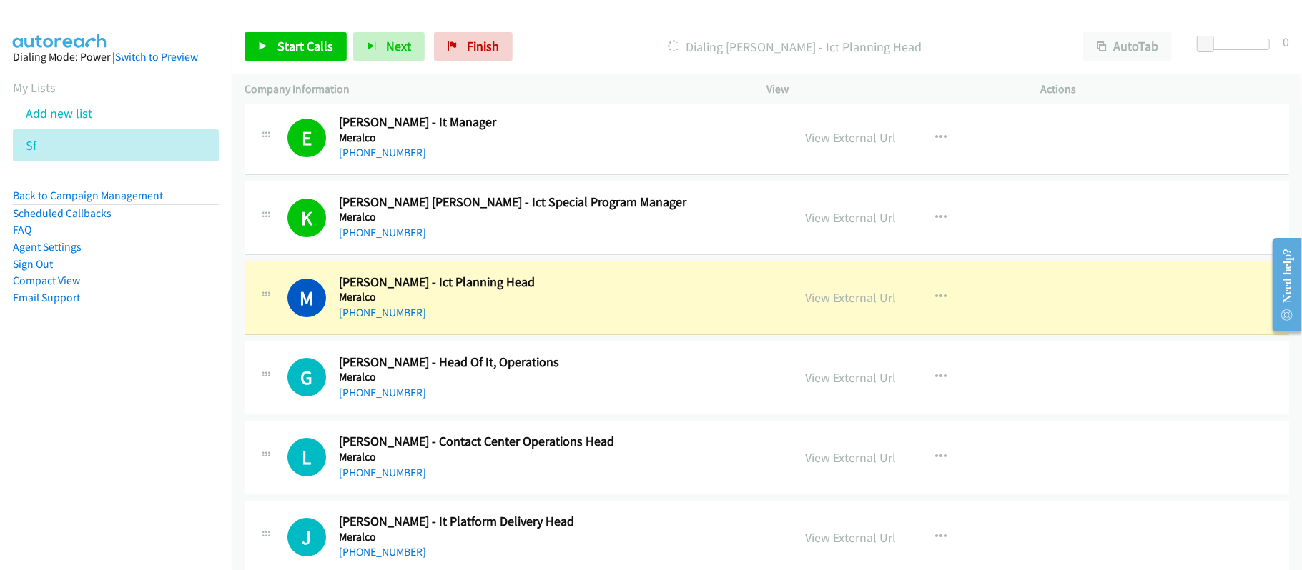
click at [586, 322] on div "+63 908 888 6353" at bounding box center [556, 312] width 434 height 17
click at [833, 306] on link "View External Url" at bounding box center [851, 297] width 91 height 16
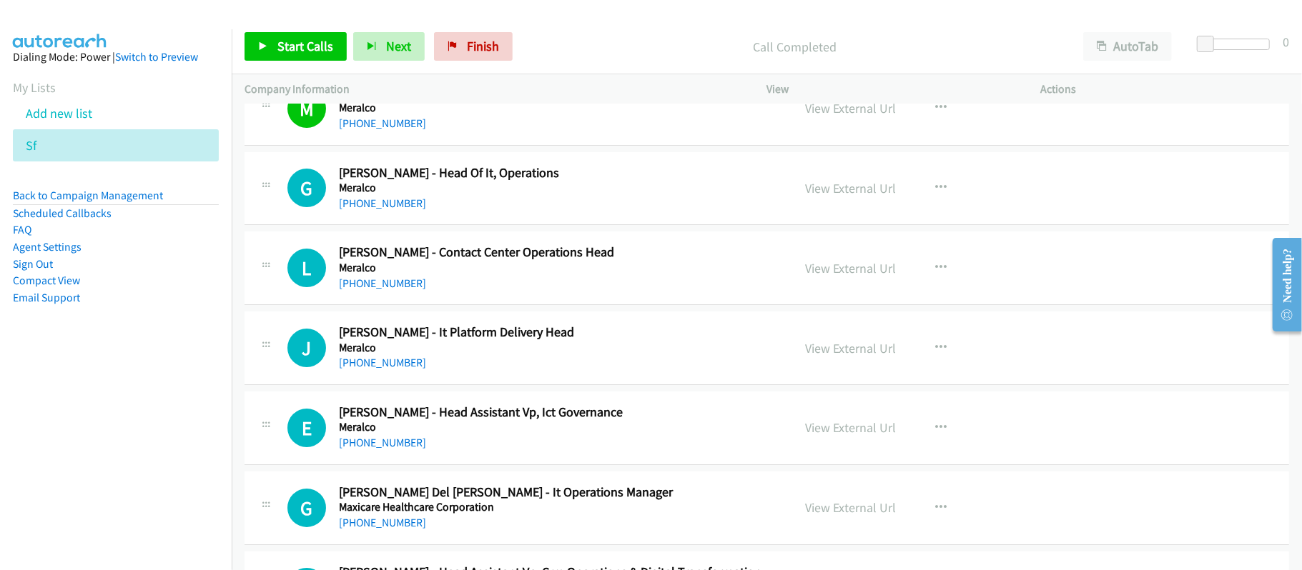
scroll to position [3792, 0]
drag, startPoint x: 377, startPoint y: 206, endPoint x: 493, endPoint y: 204, distance: 115.8
click at [377, 206] on link "+63 919 067 0063" at bounding box center [382, 203] width 87 height 14
drag, startPoint x: 361, startPoint y: 290, endPoint x: 432, endPoint y: 287, distance: 71.5
click at [361, 289] on link "+63 908 888 6742" at bounding box center [382, 283] width 87 height 14
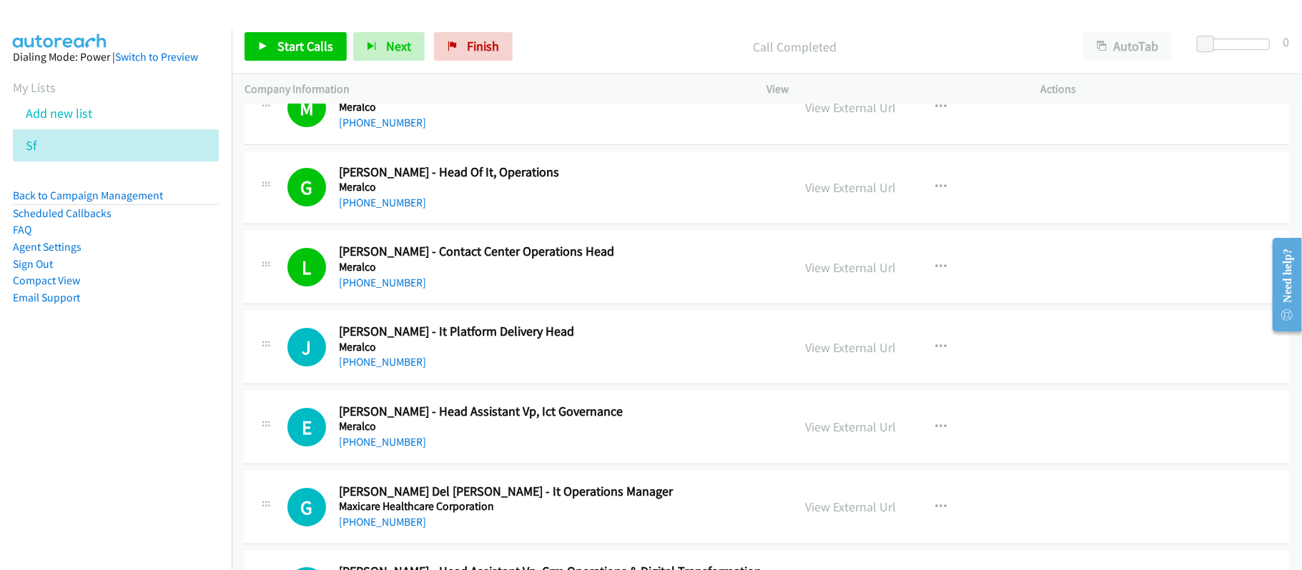
click at [481, 371] on div "+63 999 992 3903" at bounding box center [556, 362] width 434 height 17
click at [392, 369] on link "+63 999 992 3903" at bounding box center [382, 362] width 87 height 14
click at [406, 369] on link "+63 999 992 3903" at bounding box center [382, 362] width 87 height 14
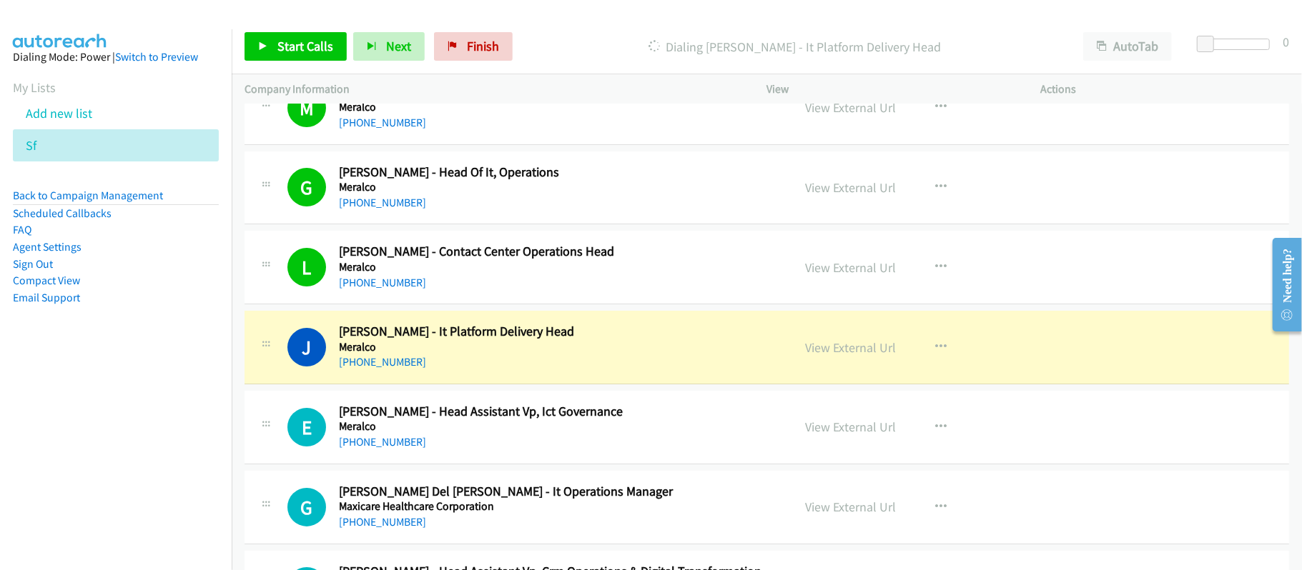
click at [109, 429] on nav "Dialing Mode: Power | Switch to Preview My Lists Add new list Sf Back to Campai…" at bounding box center [116, 314] width 232 height 570
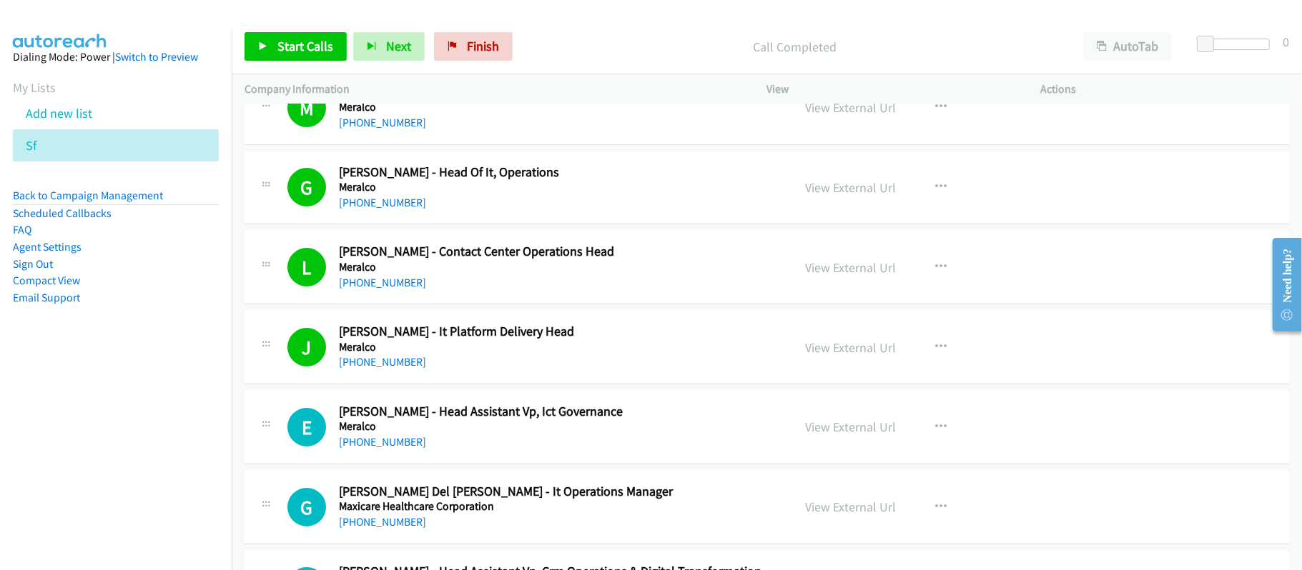
click at [456, 340] on h2 "Julie Garcia - It Platform Delivery Head" at bounding box center [556, 332] width 434 height 16
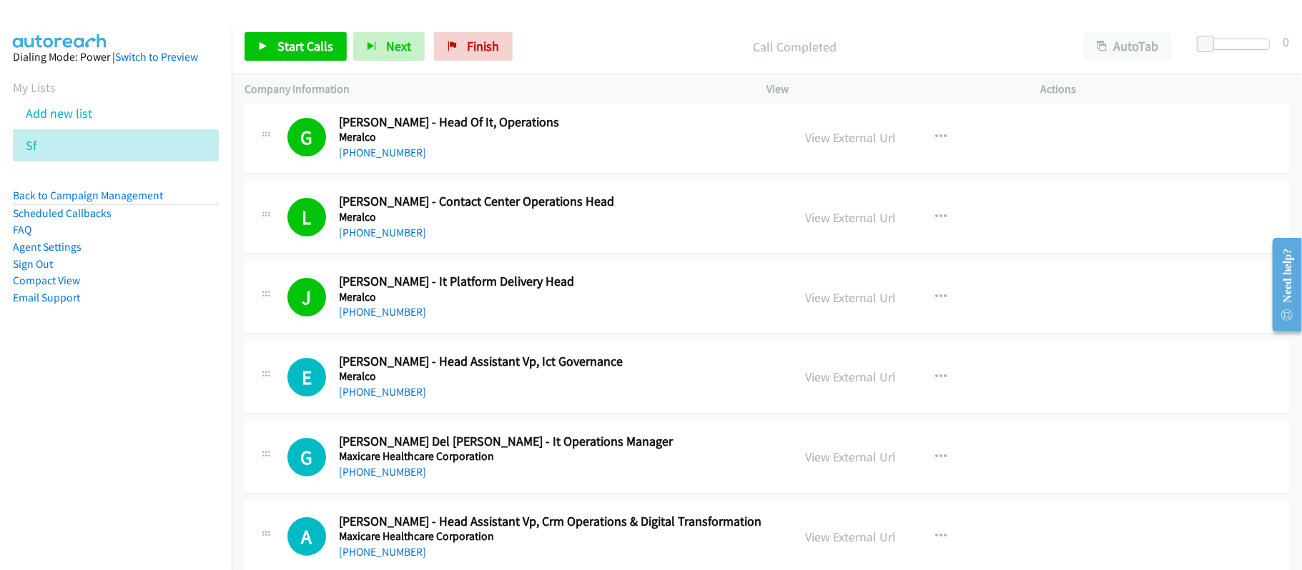
scroll to position [3888, 0]
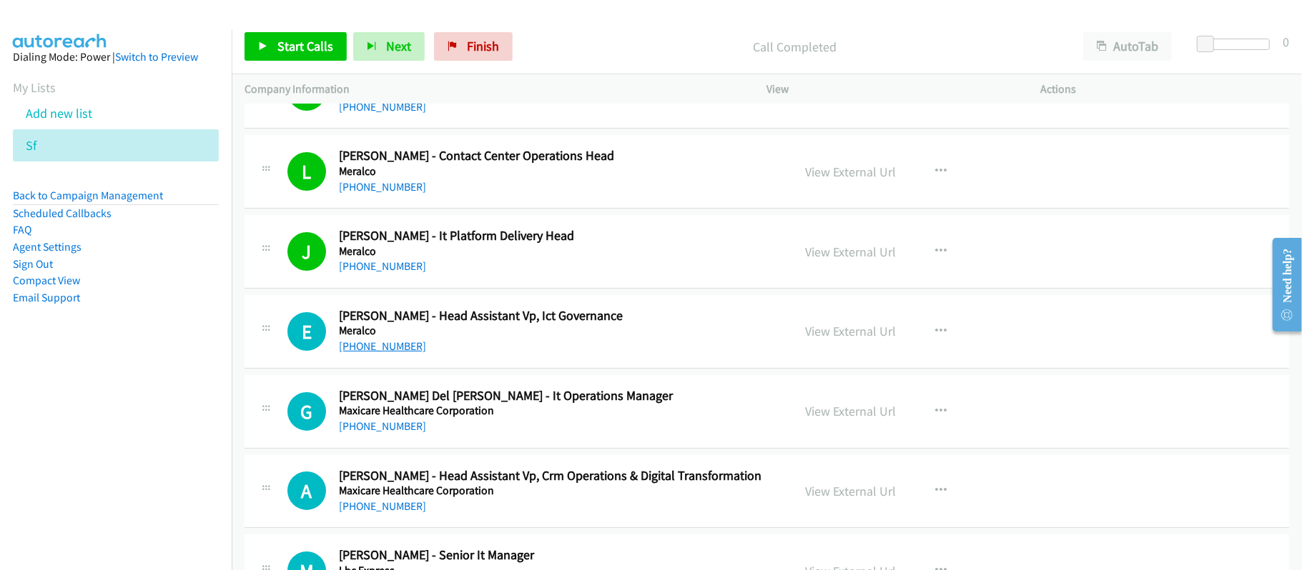
click at [369, 353] on link "+63 998 590 2613" at bounding box center [382, 347] width 87 height 14
click at [412, 433] on link "+63 917 827 8937" at bounding box center [382, 427] width 87 height 14
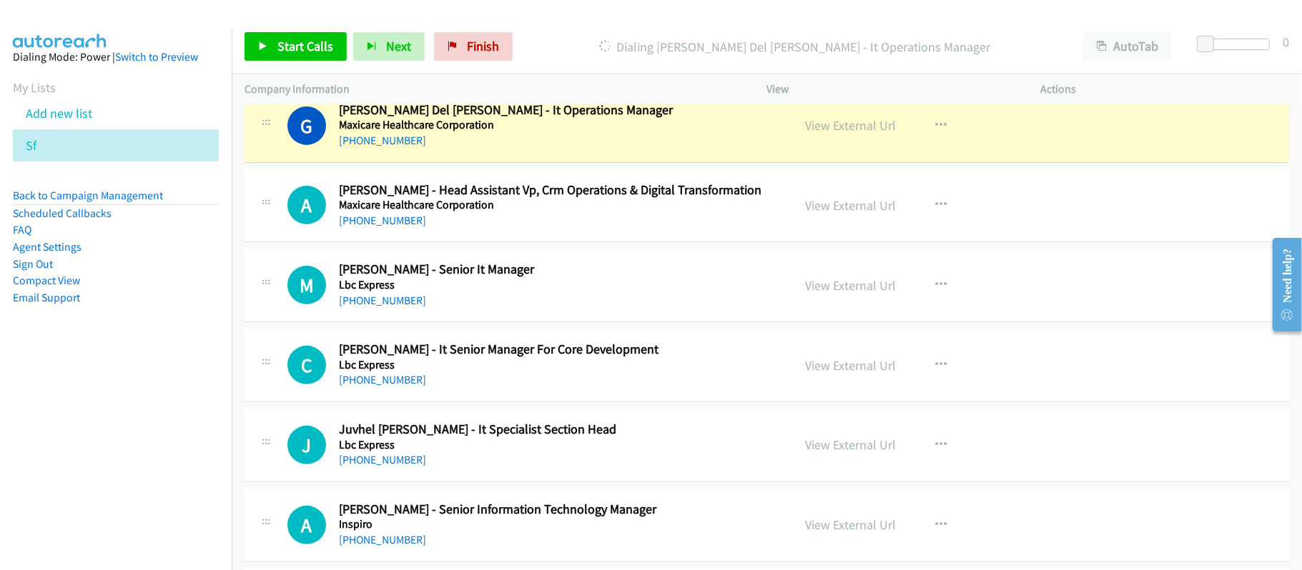
scroll to position [4078, 0]
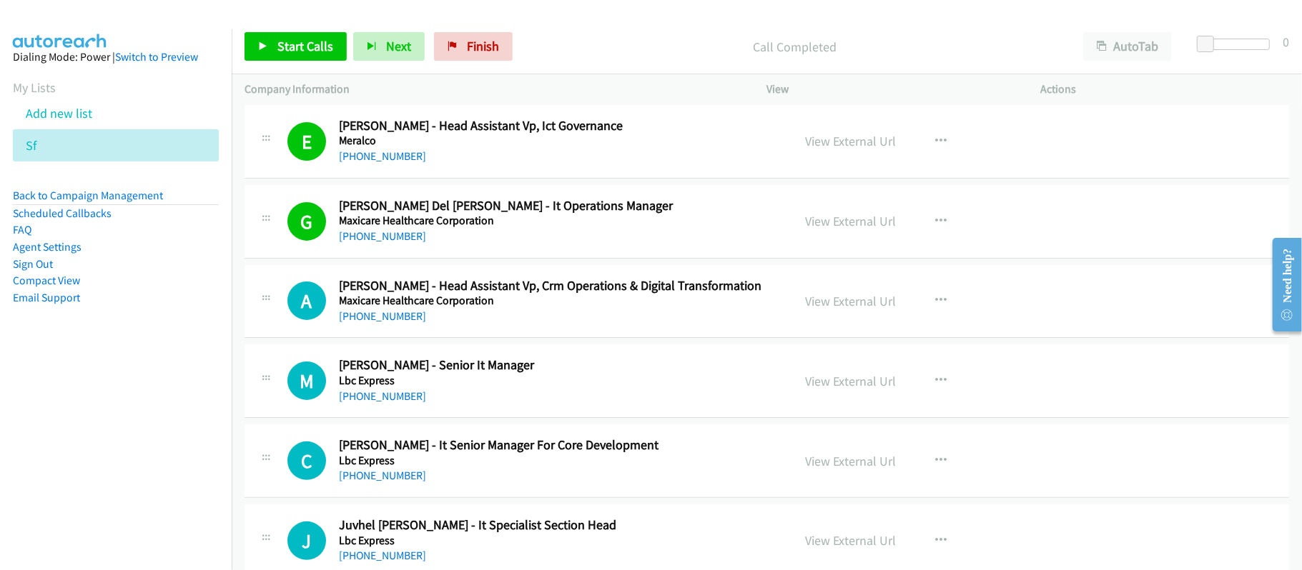
click at [398, 308] on h5 "Maxicare Healthcare Corporation" at bounding box center [556, 301] width 434 height 14
click at [392, 323] on link "+63 917 831 6189" at bounding box center [382, 316] width 87 height 14
click at [382, 399] on div "+63 917 569 0835" at bounding box center [556, 396] width 434 height 17
drag, startPoint x: 385, startPoint y: 412, endPoint x: 588, endPoint y: 412, distance: 203.0
click at [399, 403] on link "+63 917 569 0835" at bounding box center [382, 397] width 87 height 14
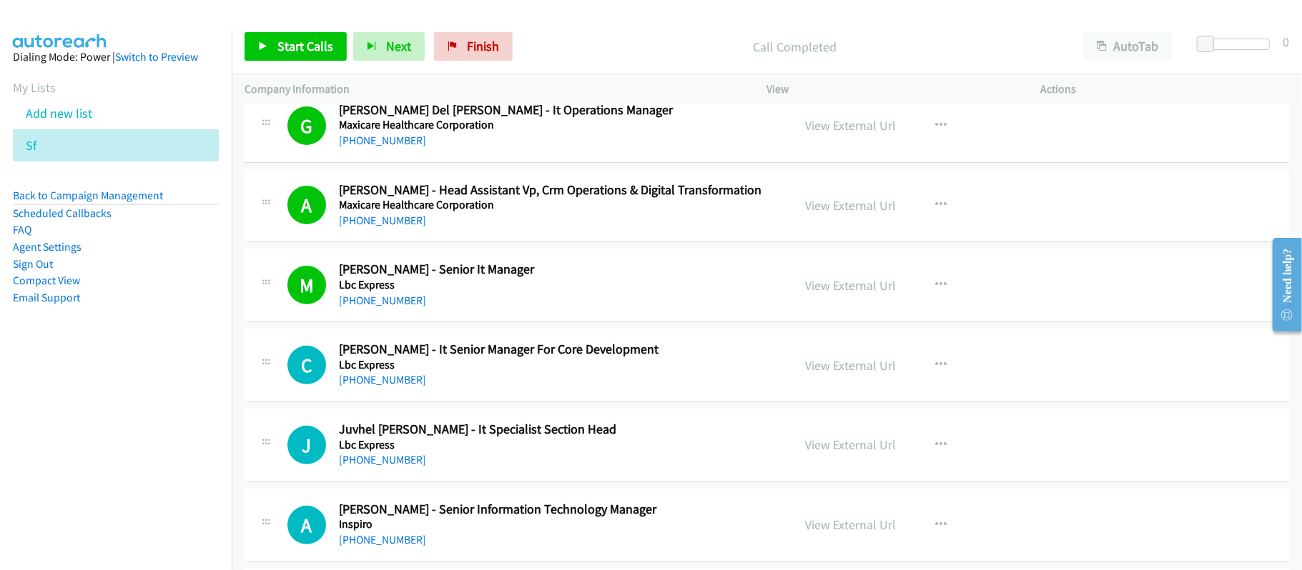
click at [470, 389] on div "+63 928 778 2270" at bounding box center [556, 380] width 434 height 17
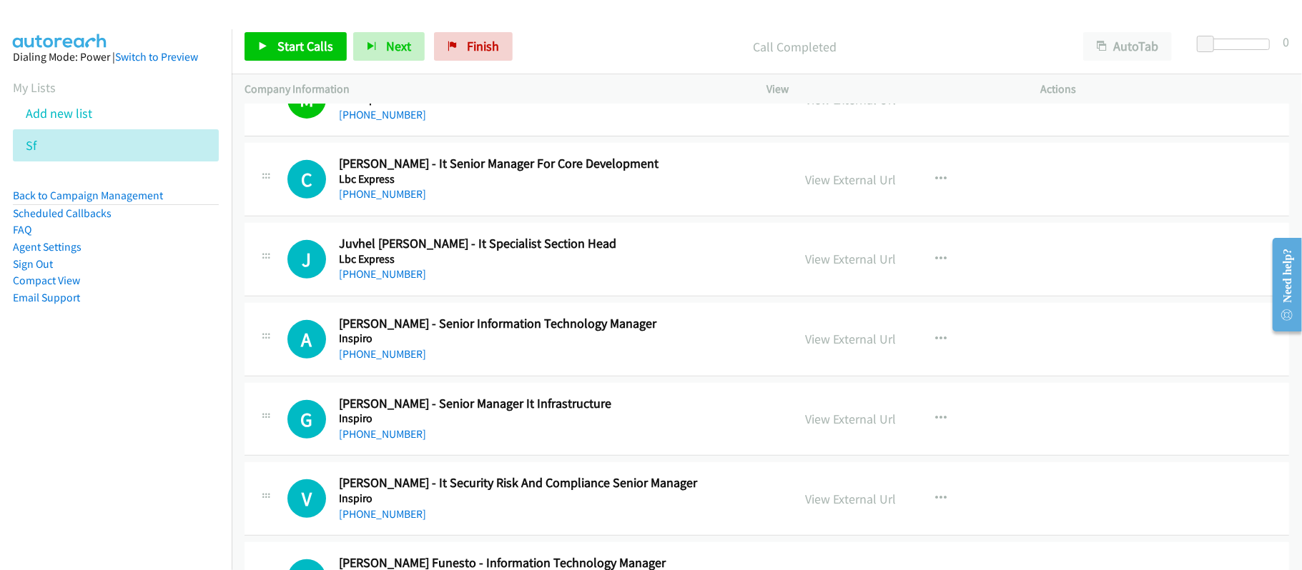
scroll to position [4364, 0]
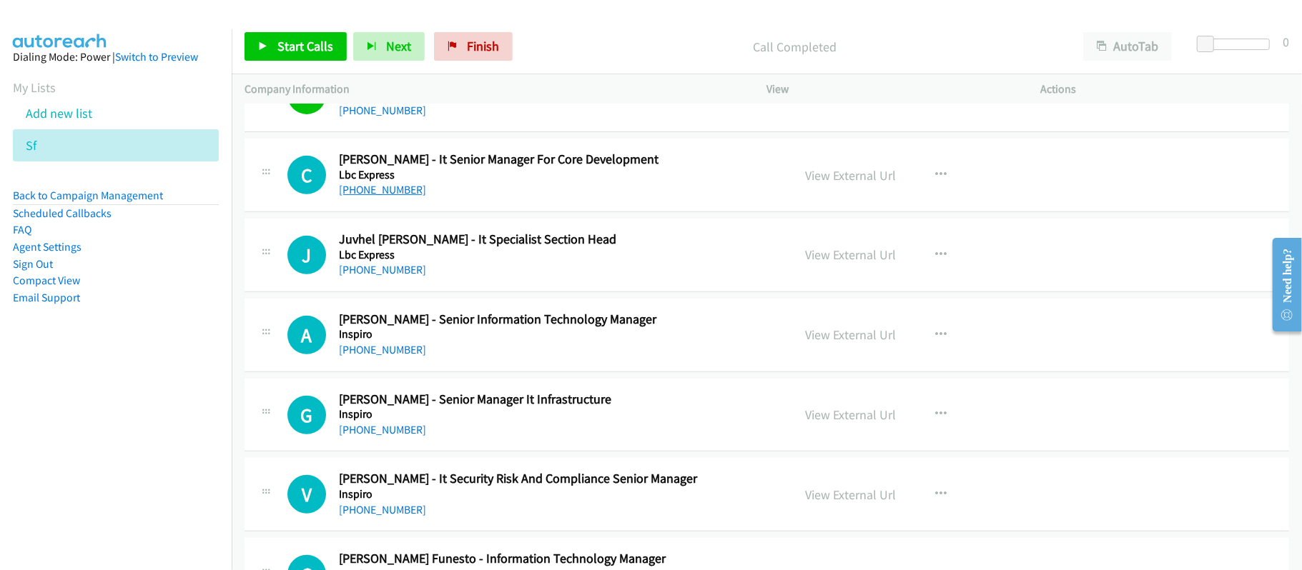
click at [376, 197] on link "+63 928 778 2270" at bounding box center [382, 190] width 87 height 14
drag, startPoint x: 386, startPoint y: 280, endPoint x: 453, endPoint y: 273, distance: 67.6
click at [386, 277] on link "+63 917 180 7823" at bounding box center [382, 270] width 87 height 14
click at [397, 357] on link "+63 918 979 7476" at bounding box center [382, 350] width 87 height 14
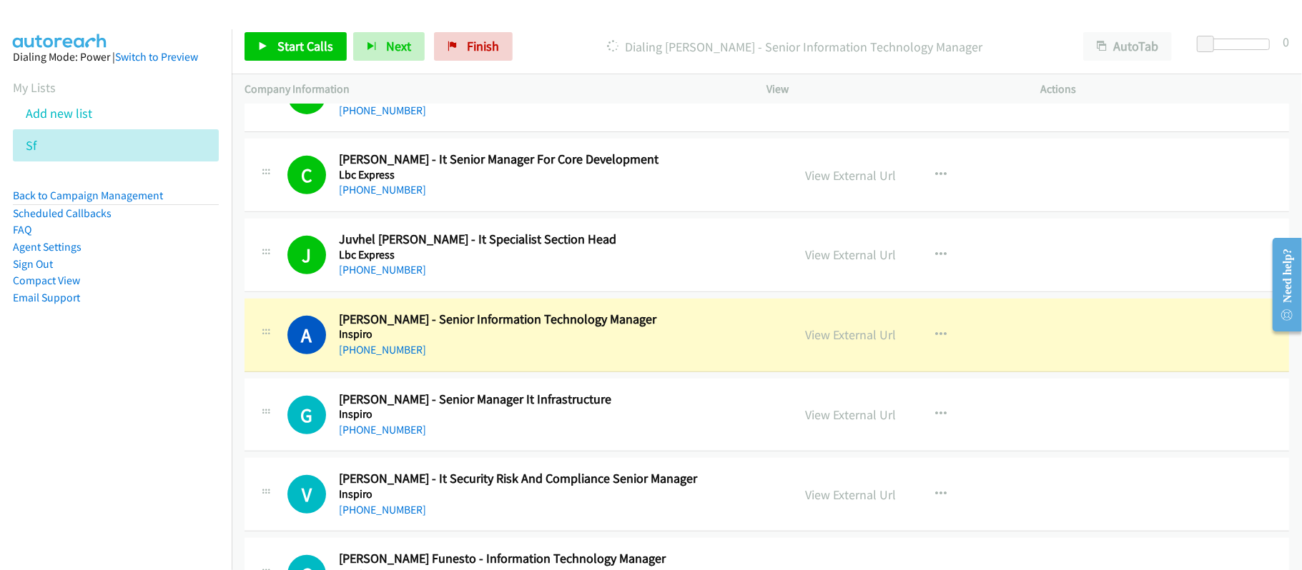
click at [450, 372] on div "A Callback Scheduled Ana Michele Trajano - Senior Information Technology Manage…" at bounding box center [766, 336] width 1044 height 74
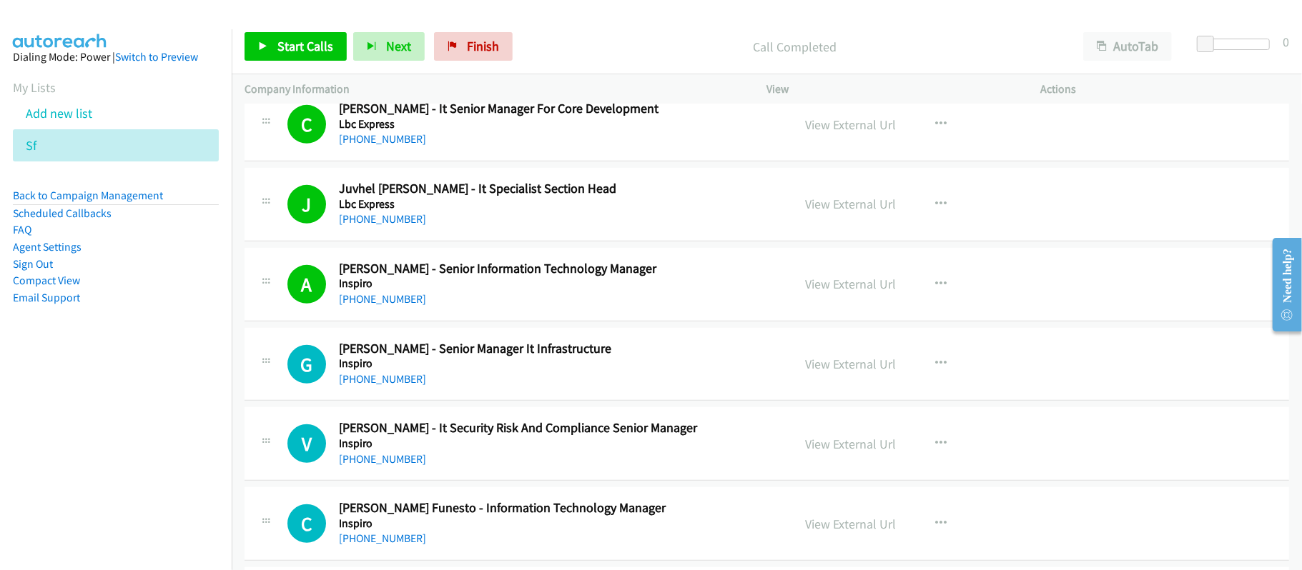
scroll to position [4460, 0]
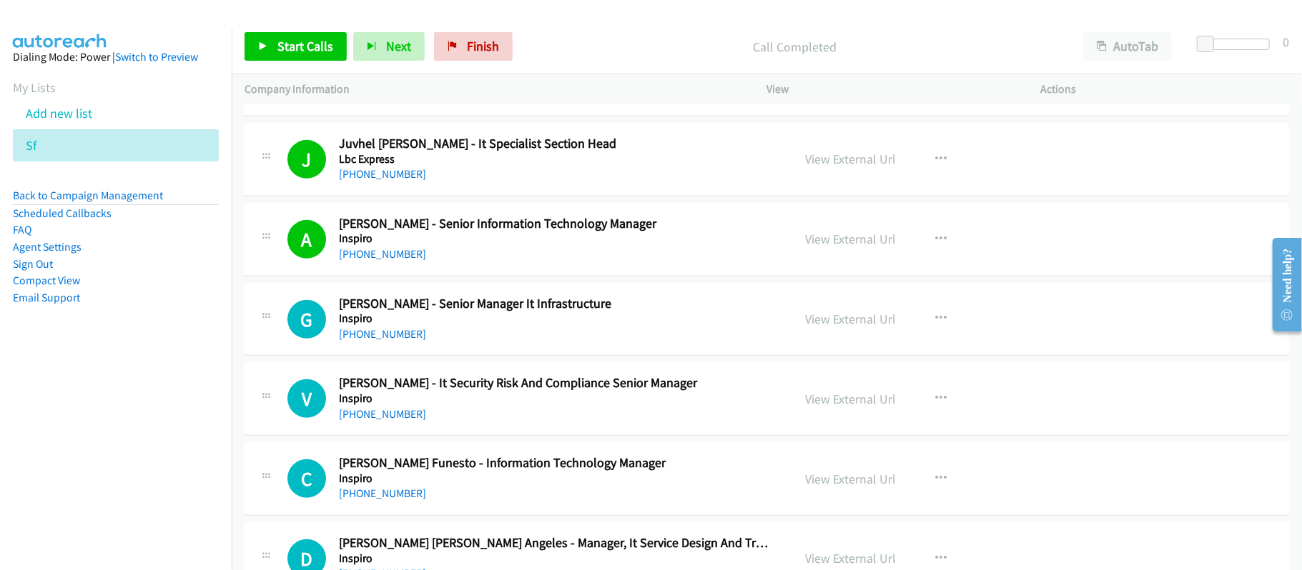
drag, startPoint x: 367, startPoint y: 349, endPoint x: 537, endPoint y: 349, distance: 170.8
click at [367, 341] on link "+63 908 887 1360" at bounding box center [382, 334] width 87 height 14
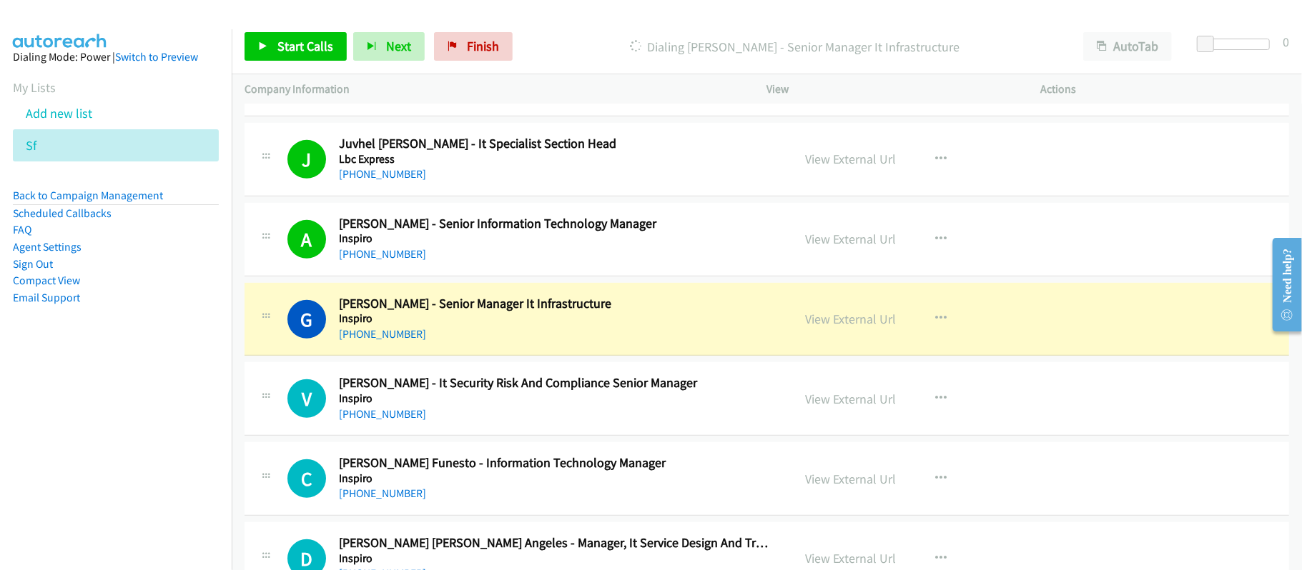
click at [566, 343] on div "+63 908 887 1360" at bounding box center [556, 334] width 434 height 17
click at [821, 327] on link "View External Url" at bounding box center [851, 319] width 91 height 16
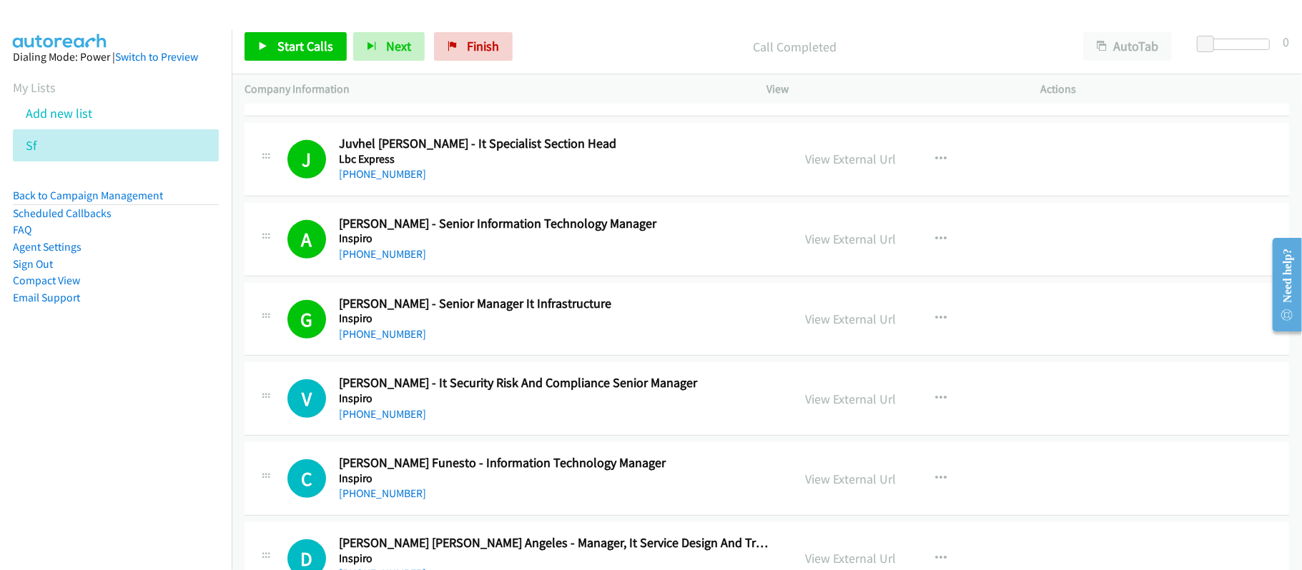
click at [561, 357] on div "G Callback Scheduled Gianni Palermo - Senior Manager It Infrastructure Inspiro …" at bounding box center [766, 320] width 1044 height 74
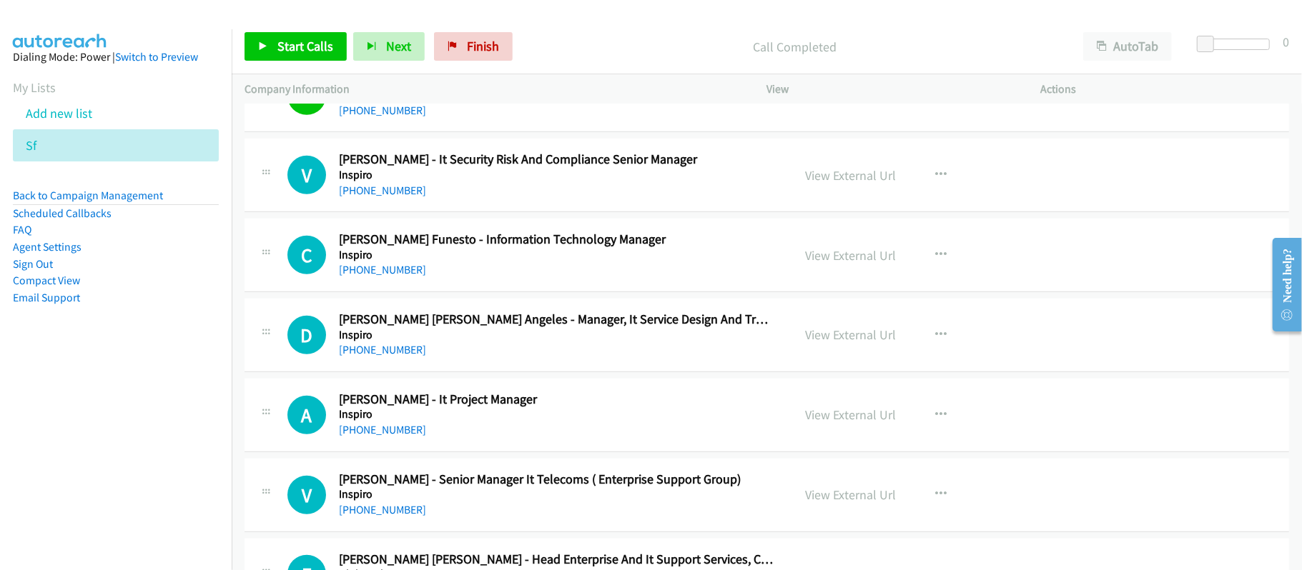
scroll to position [4650, 0]
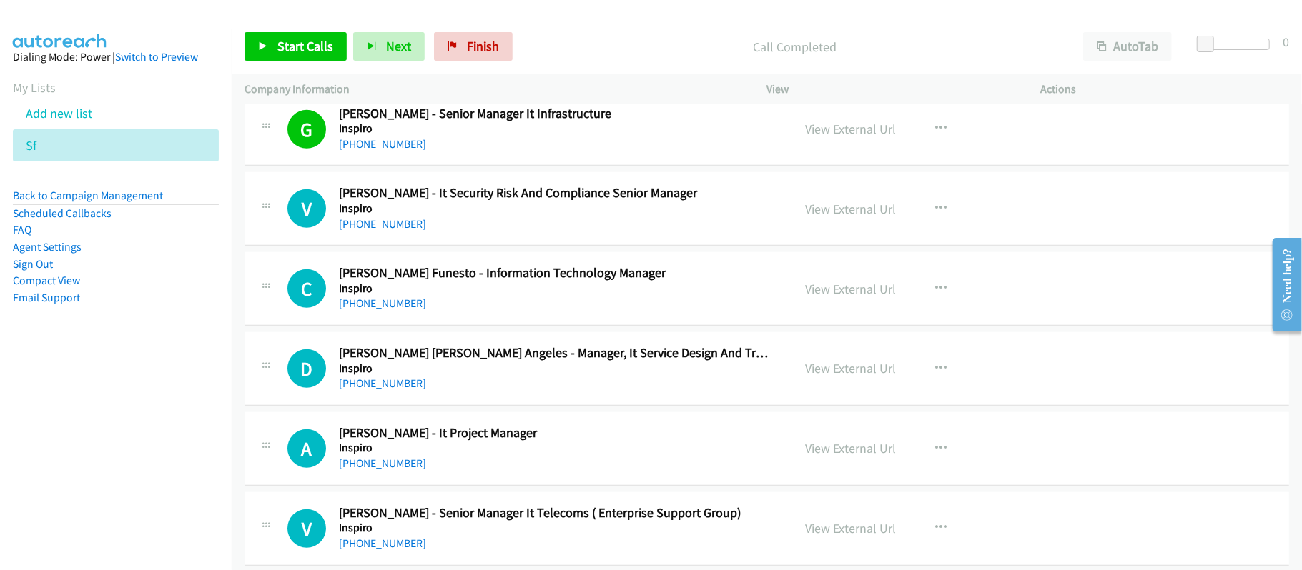
click at [390, 216] on h5 "Inspiro" at bounding box center [556, 209] width 434 height 14
click at [390, 231] on link "+63 917 599 3988" at bounding box center [382, 224] width 87 height 14
click at [395, 231] on link "+63 917 599 3988" at bounding box center [382, 224] width 87 height 14
drag, startPoint x: 382, startPoint y: 320, endPoint x: 446, endPoint y: 327, distance: 64.6
click at [382, 310] on link "+63 919 006 3420" at bounding box center [382, 304] width 87 height 14
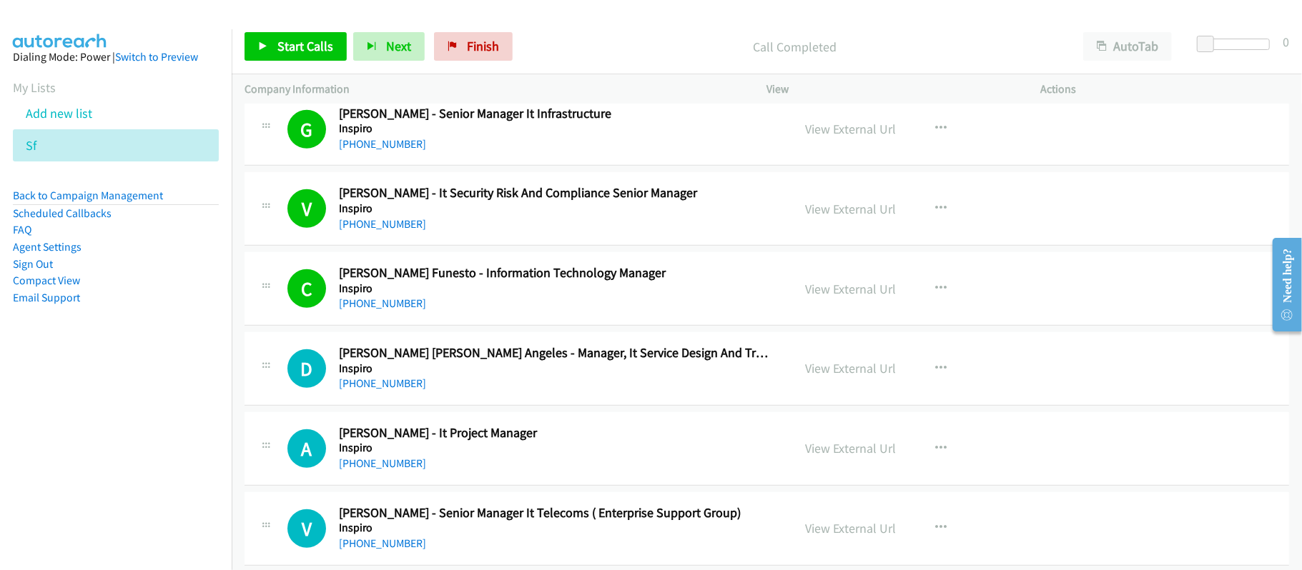
click at [507, 406] on div "D Callback Scheduled Donna Liza Angeles - Manager, It Service Design And Transi…" at bounding box center [766, 369] width 1044 height 74
click at [381, 390] on link "+63 998 968 2988" at bounding box center [382, 384] width 87 height 14
click at [365, 470] on link "+63 928 510 6408" at bounding box center [382, 464] width 87 height 14
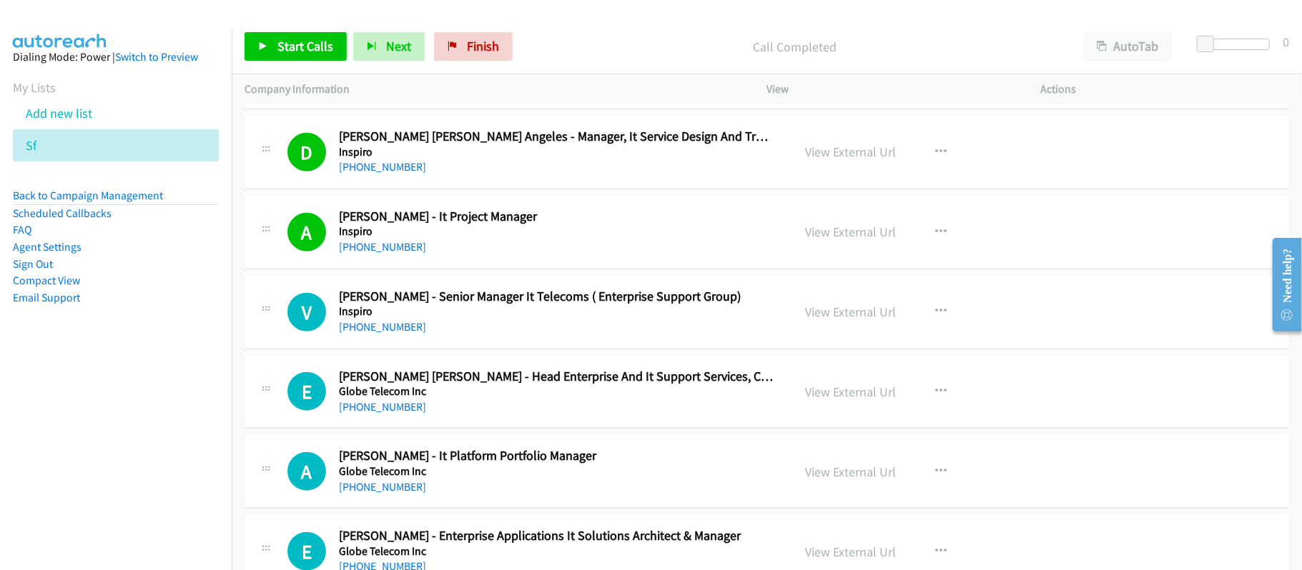
scroll to position [4936, 0]
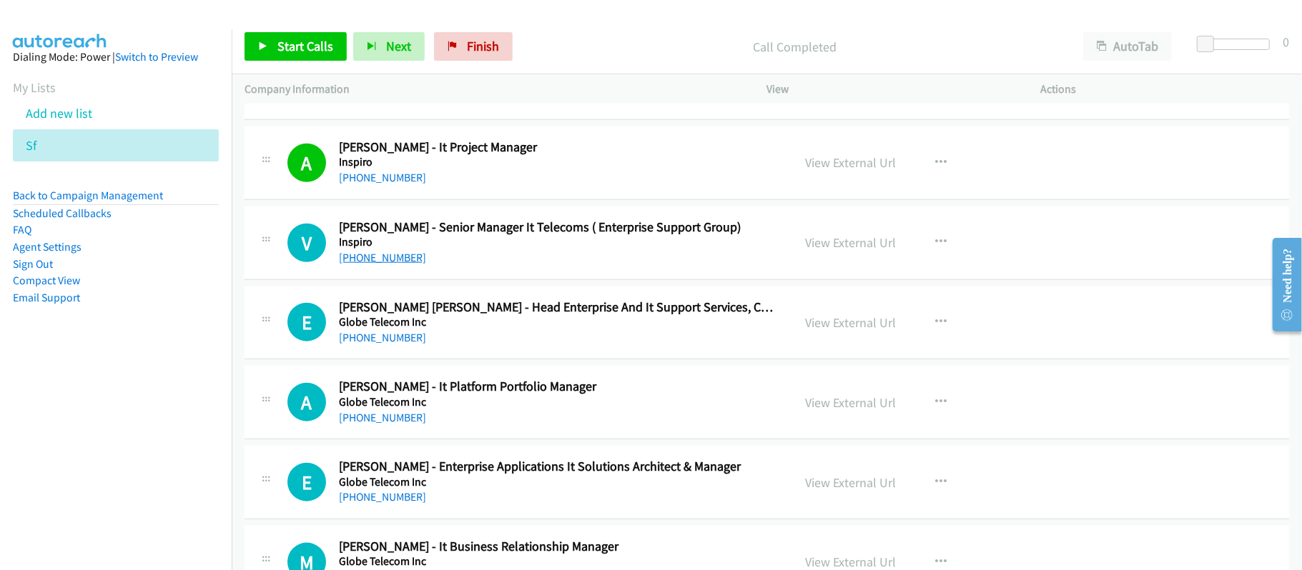
click at [364, 264] on link "+63 918 922 5913" at bounding box center [382, 258] width 87 height 14
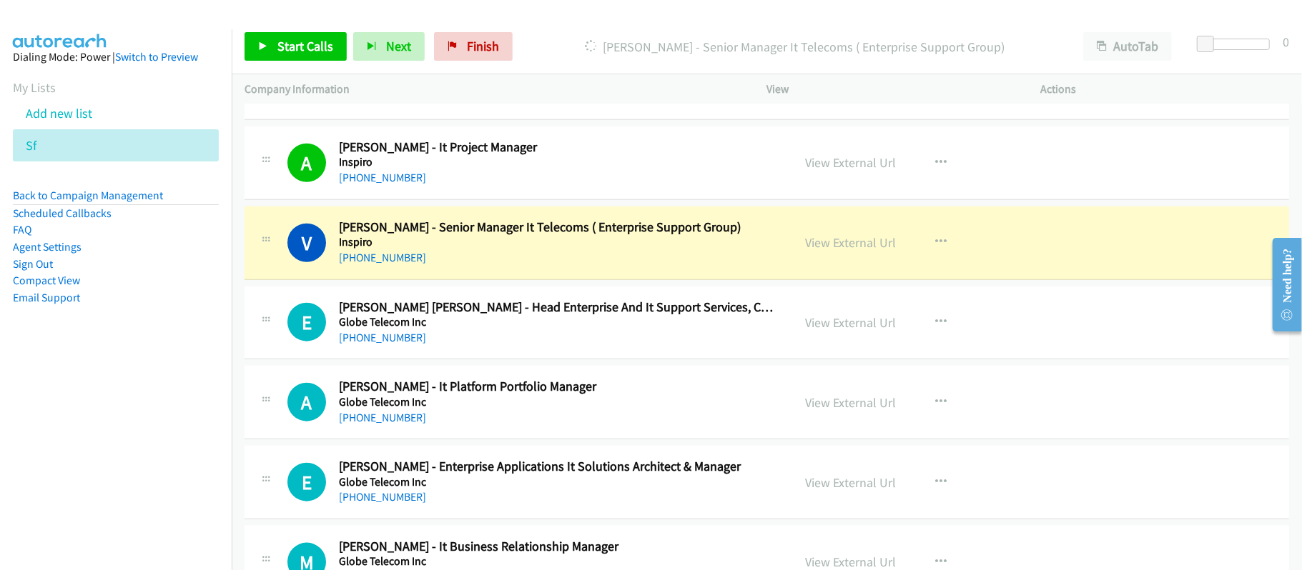
click at [523, 249] on h5 "Inspiro" at bounding box center [556, 242] width 434 height 14
click at [841, 244] on div "View External Url View External Url Schedule/Manage Callback Start Calls Here R…" at bounding box center [936, 242] width 287 height 47
click at [838, 249] on link "View External Url" at bounding box center [851, 242] width 91 height 16
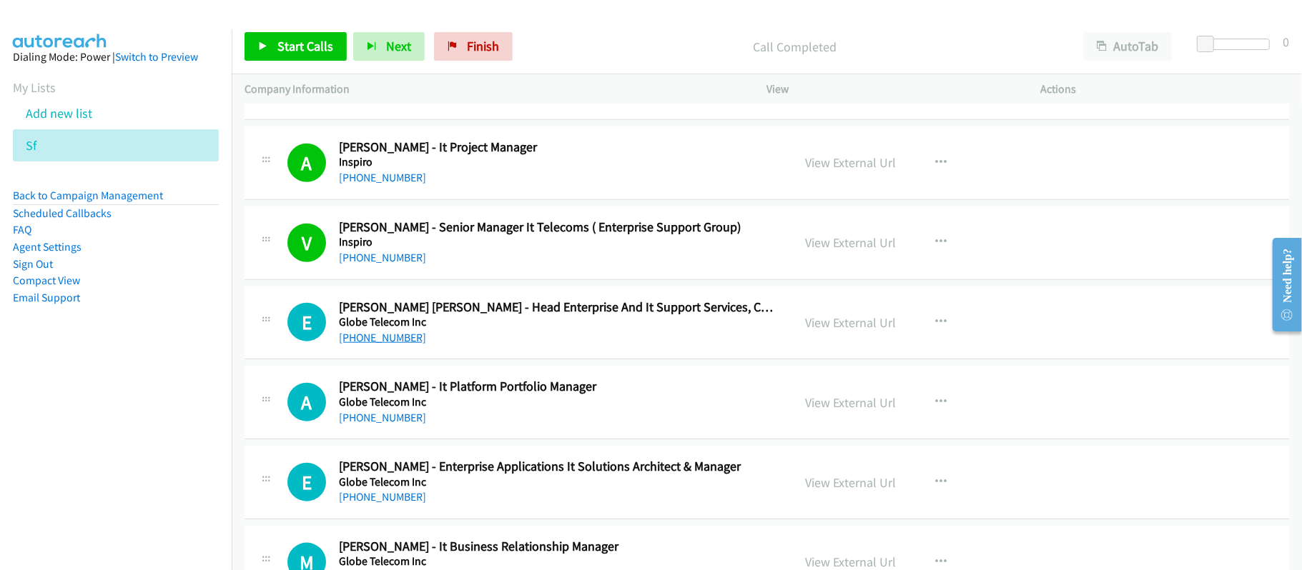
click at [375, 345] on link "+63 917 588 0449" at bounding box center [382, 338] width 87 height 14
click at [390, 345] on link "+63 917 588 0449" at bounding box center [382, 338] width 87 height 14
click at [382, 425] on link "+63 917 688 2241" at bounding box center [382, 418] width 87 height 14
click at [376, 425] on link "+63 917 688 2241" at bounding box center [382, 418] width 87 height 14
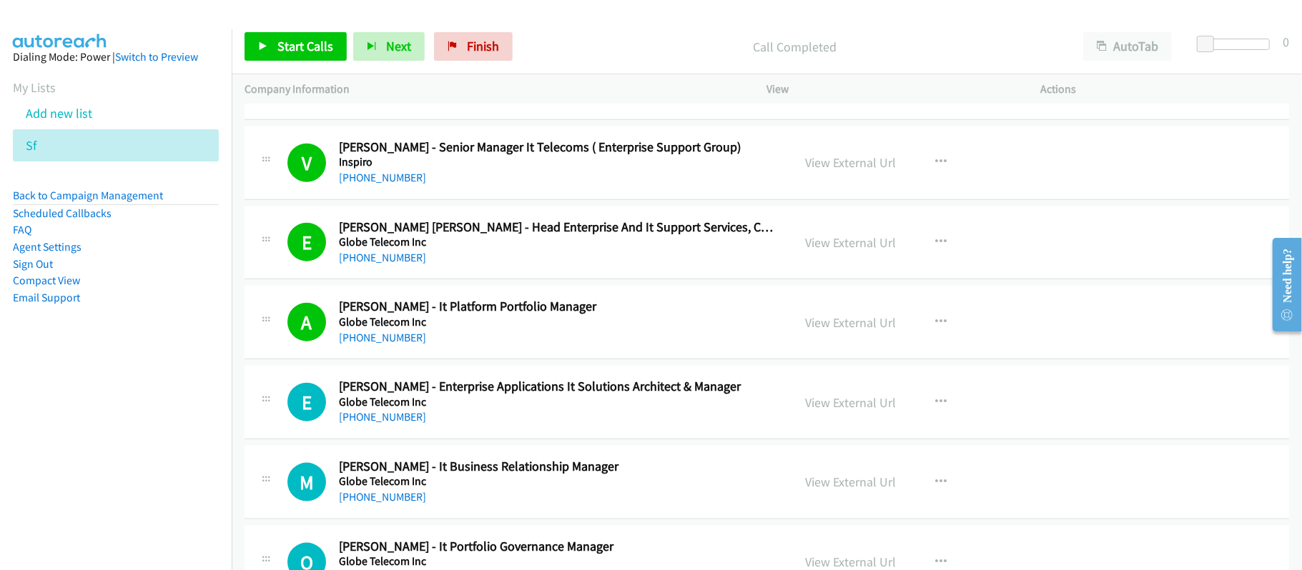
scroll to position [5127, 0]
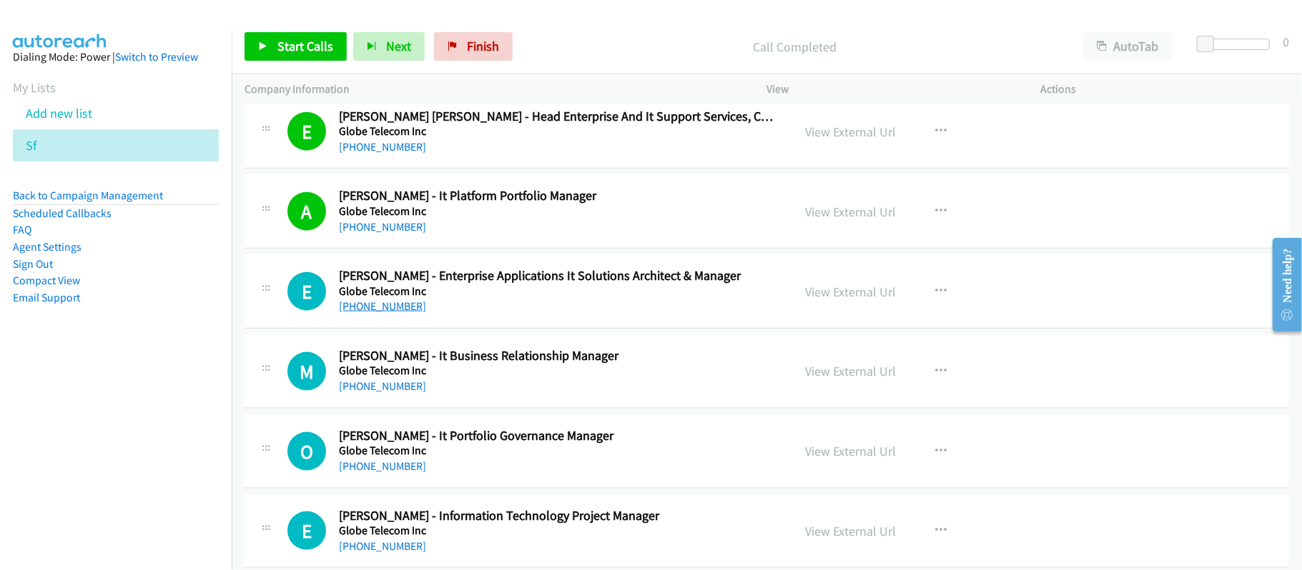
click at [363, 313] on link "+63 917 688 2347" at bounding box center [382, 306] width 87 height 14
click at [393, 393] on link "+63 917 821 8336" at bounding box center [382, 387] width 87 height 14
drag, startPoint x: 401, startPoint y: 478, endPoint x: 429, endPoint y: 475, distance: 28.0
click at [401, 473] on link "+63 997 912 1897" at bounding box center [382, 467] width 87 height 14
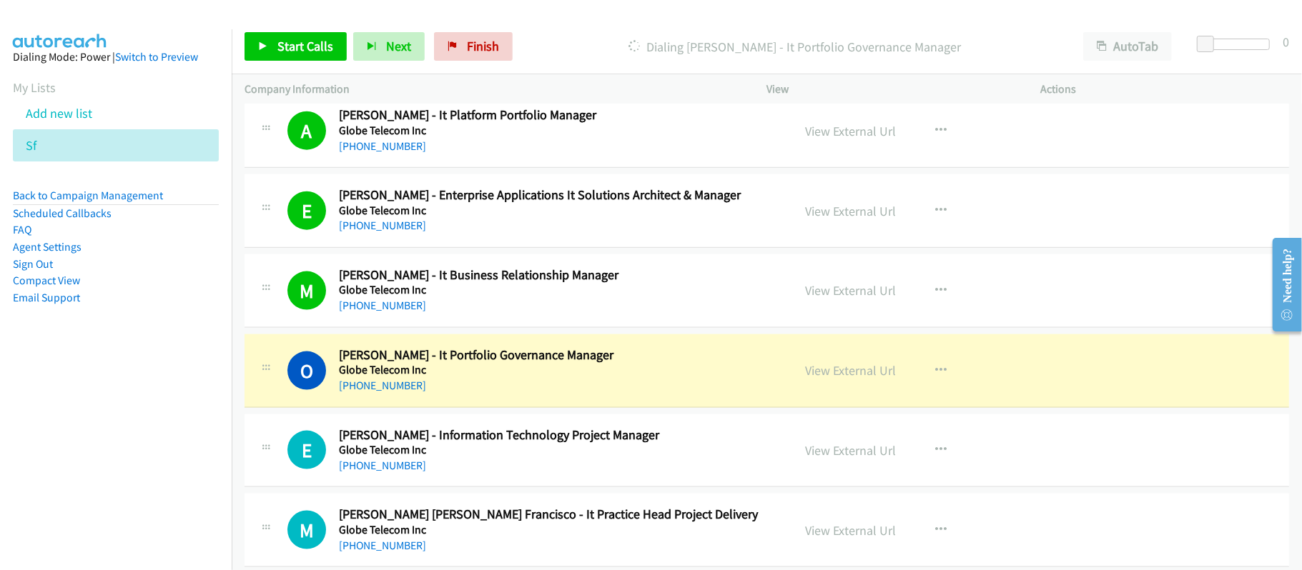
scroll to position [5318, 0]
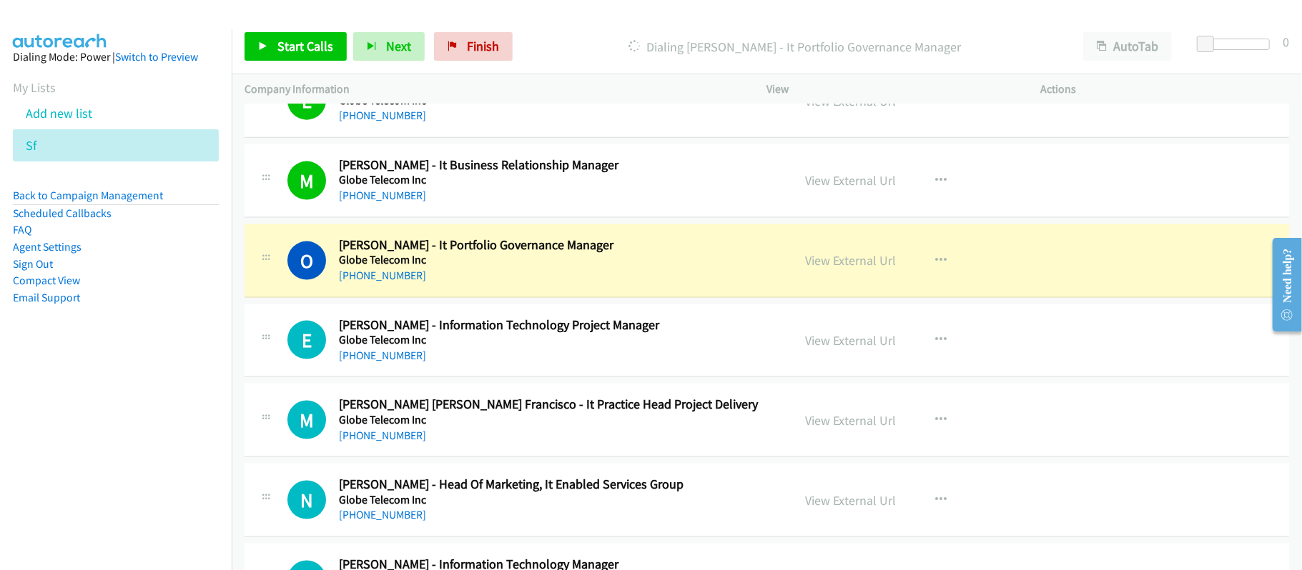
drag, startPoint x: 560, startPoint y: 365, endPoint x: 549, endPoint y: 361, distance: 12.0
click at [560, 365] on div "+63 928 899 2913" at bounding box center [556, 355] width 434 height 17
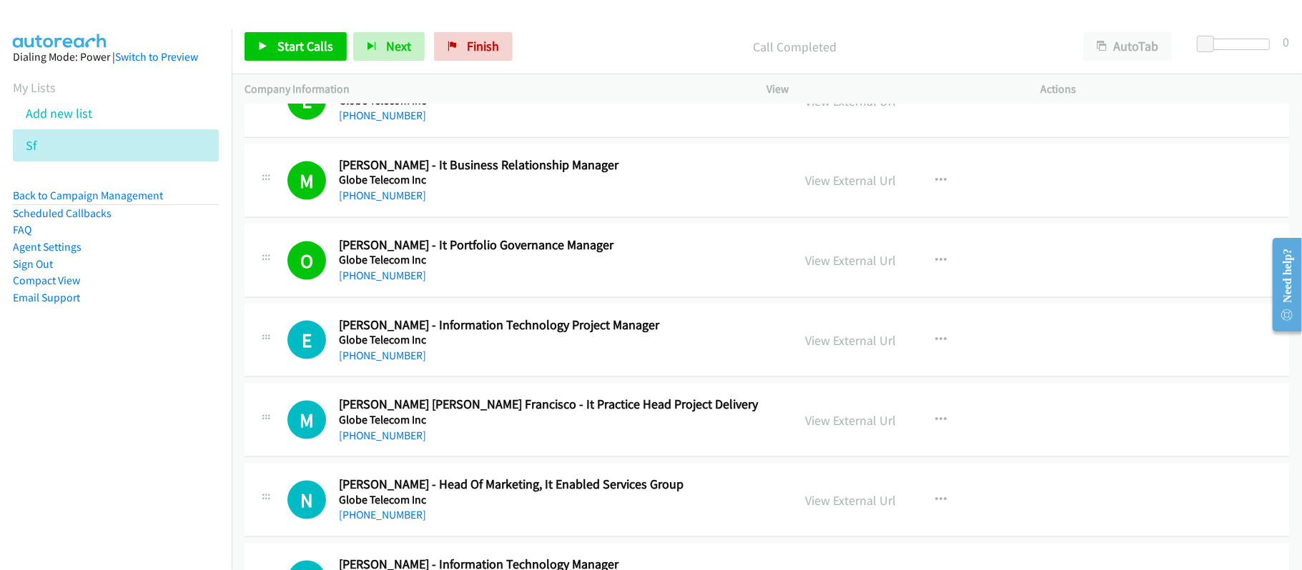
drag, startPoint x: 404, startPoint y: 370, endPoint x: 407, endPoint y: 363, distance: 7.7
click at [404, 362] on link "+63 928 899 2913" at bounding box center [382, 356] width 87 height 14
drag, startPoint x: 375, startPoint y: 449, endPoint x: 389, endPoint y: 445, distance: 14.9
click at [375, 442] on link "+63 917 860 6834" at bounding box center [382, 436] width 87 height 14
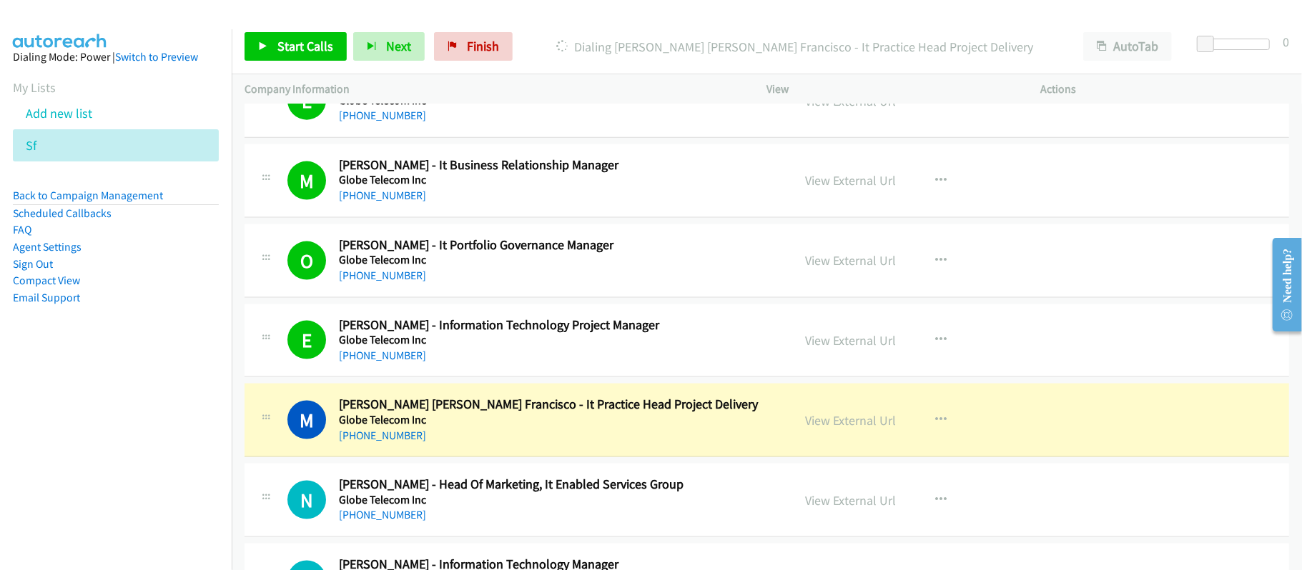
drag, startPoint x: 523, startPoint y: 465, endPoint x: 530, endPoint y: 457, distance: 9.6
click at [523, 457] on div "M Callback Scheduled Marc Alvin Francisco - It Practice Head Project Delivery G…" at bounding box center [766, 421] width 1044 height 74
click at [824, 429] on link "View External Url" at bounding box center [851, 420] width 91 height 16
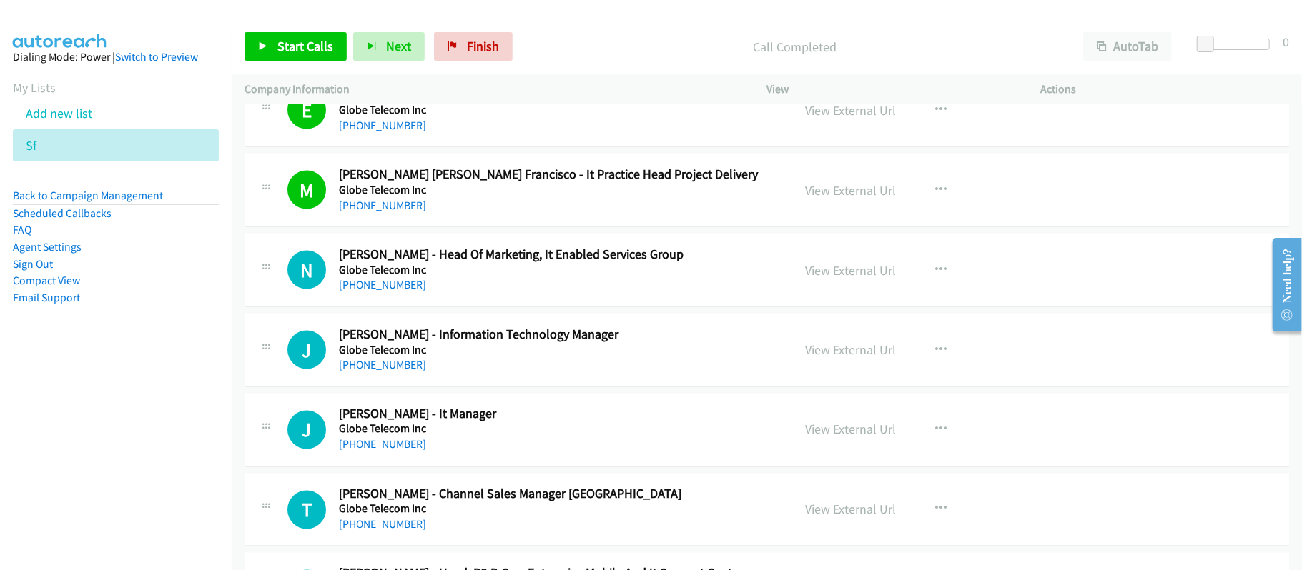
scroll to position [5604, 0]
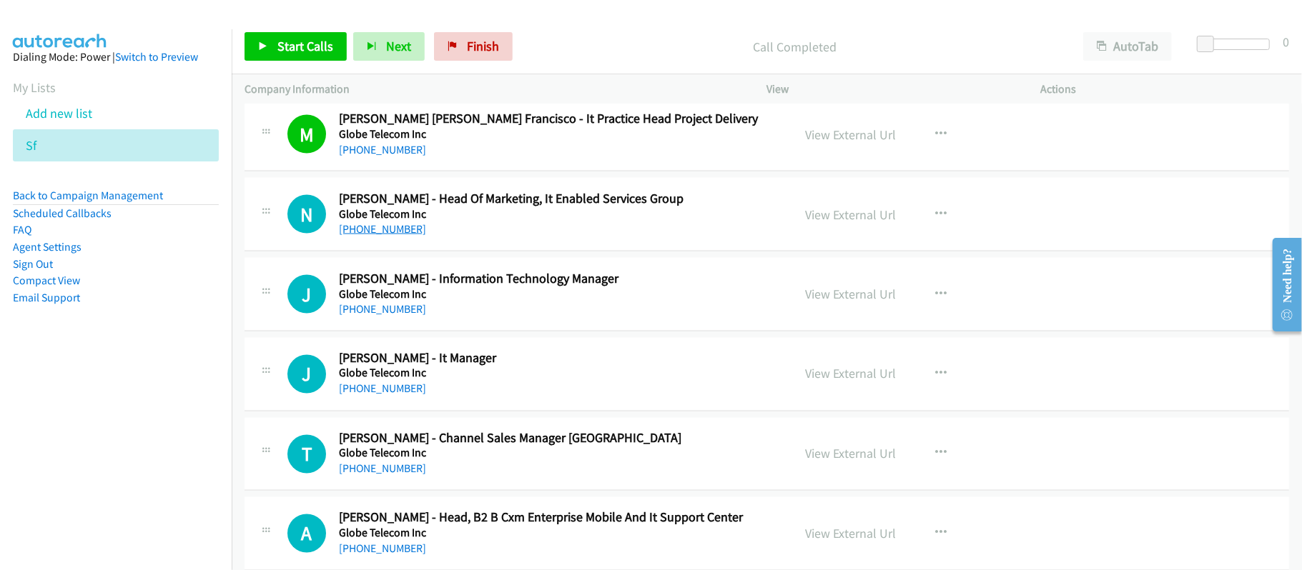
click at [390, 236] on link "+63 917 818 0049" at bounding box center [382, 229] width 87 height 14
drag, startPoint x: 375, startPoint y: 323, endPoint x: 670, endPoint y: 360, distance: 298.2
click at [375, 316] on link "+63 917 688 3050" at bounding box center [382, 309] width 87 height 14
click at [392, 316] on link "+63 917 688 3050" at bounding box center [382, 309] width 87 height 14
click at [343, 396] on link "+63 917 588 5218" at bounding box center [382, 389] width 87 height 14
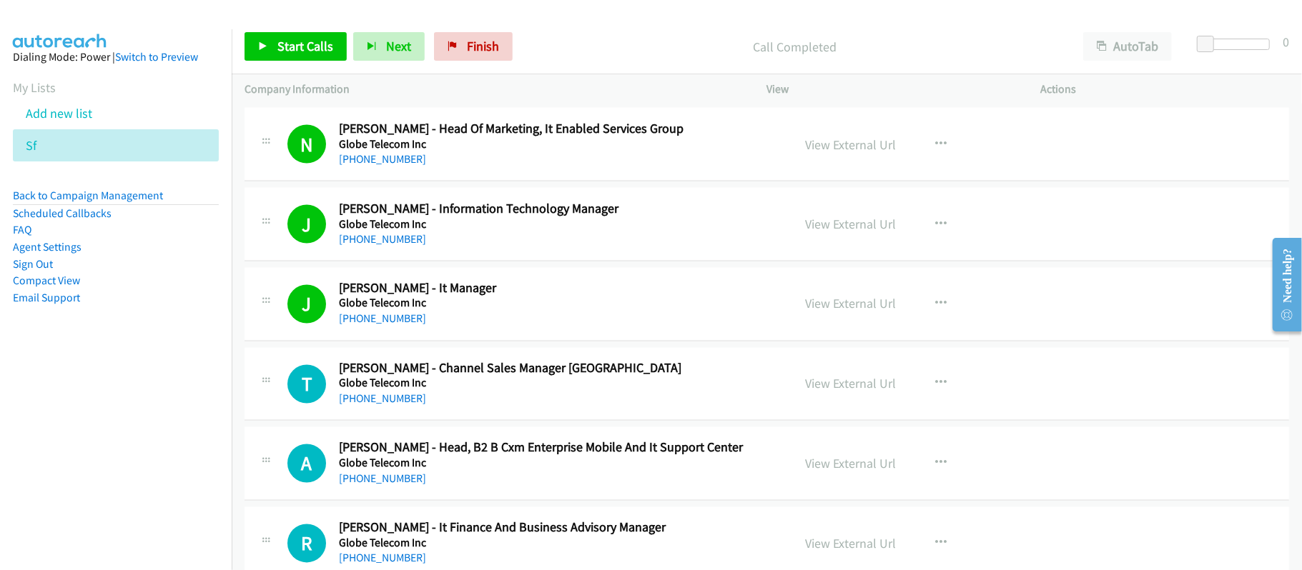
scroll to position [5794, 0]
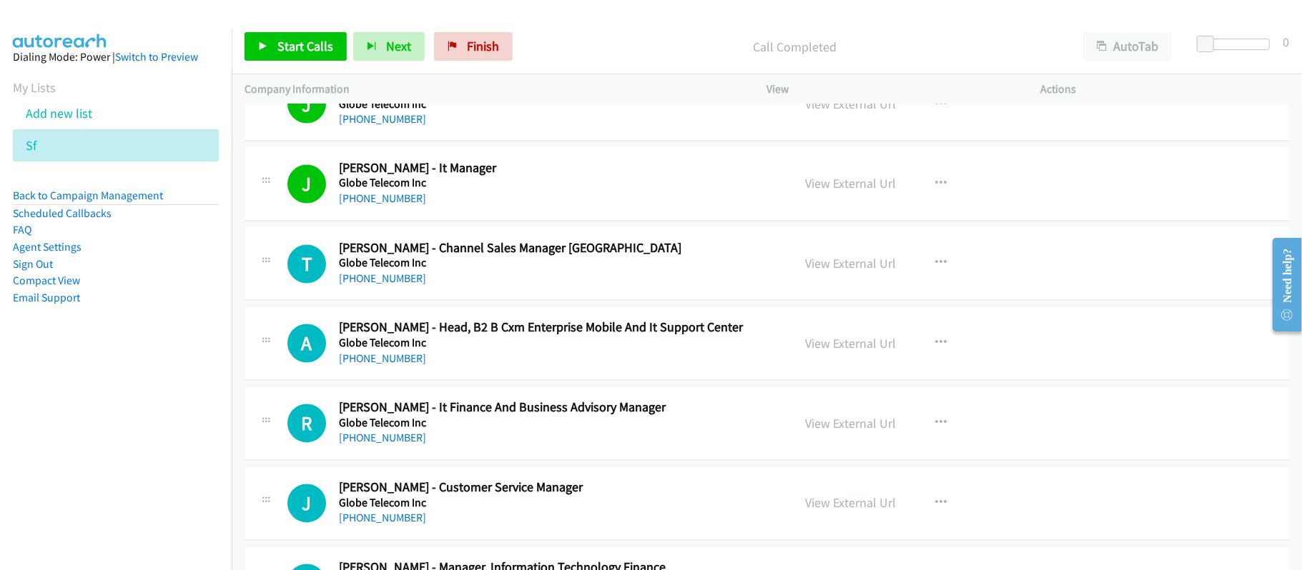
click at [533, 288] on div "+63 917 588 6261" at bounding box center [556, 279] width 434 height 17
click at [389, 206] on link "+63 917 588 5218" at bounding box center [382, 199] width 87 height 14
click at [387, 286] on link "+63 917 588 6261" at bounding box center [382, 279] width 87 height 14
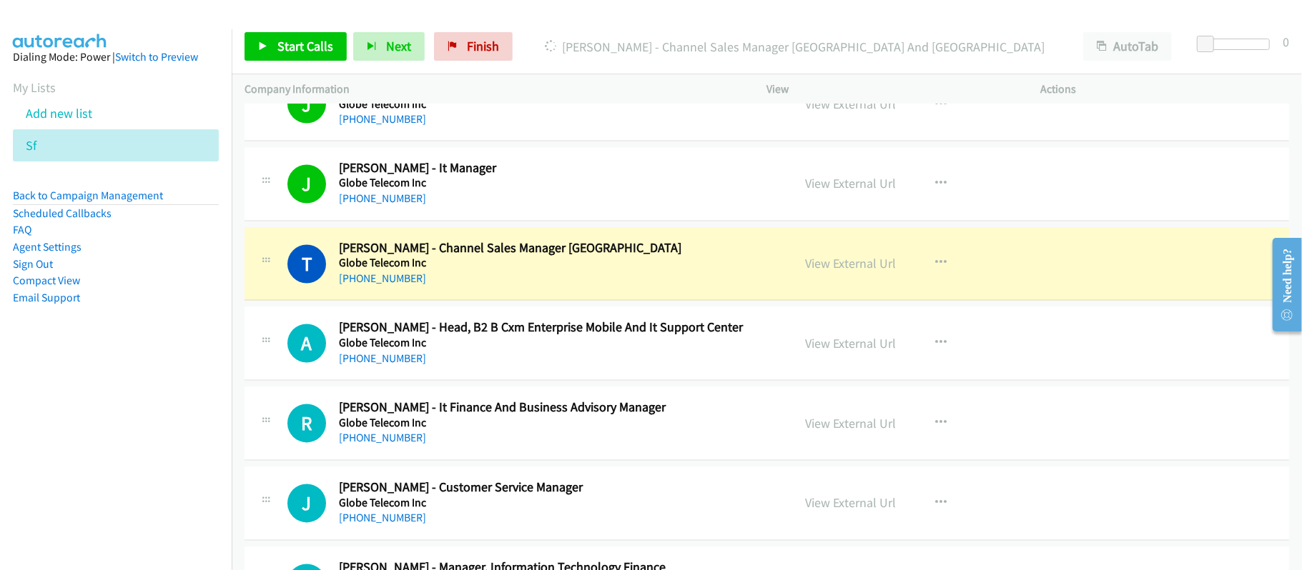
click at [499, 288] on div "+63 917 588 6261" at bounding box center [556, 279] width 434 height 17
click at [490, 368] on div "+63 917 588 0235" at bounding box center [556, 359] width 434 height 17
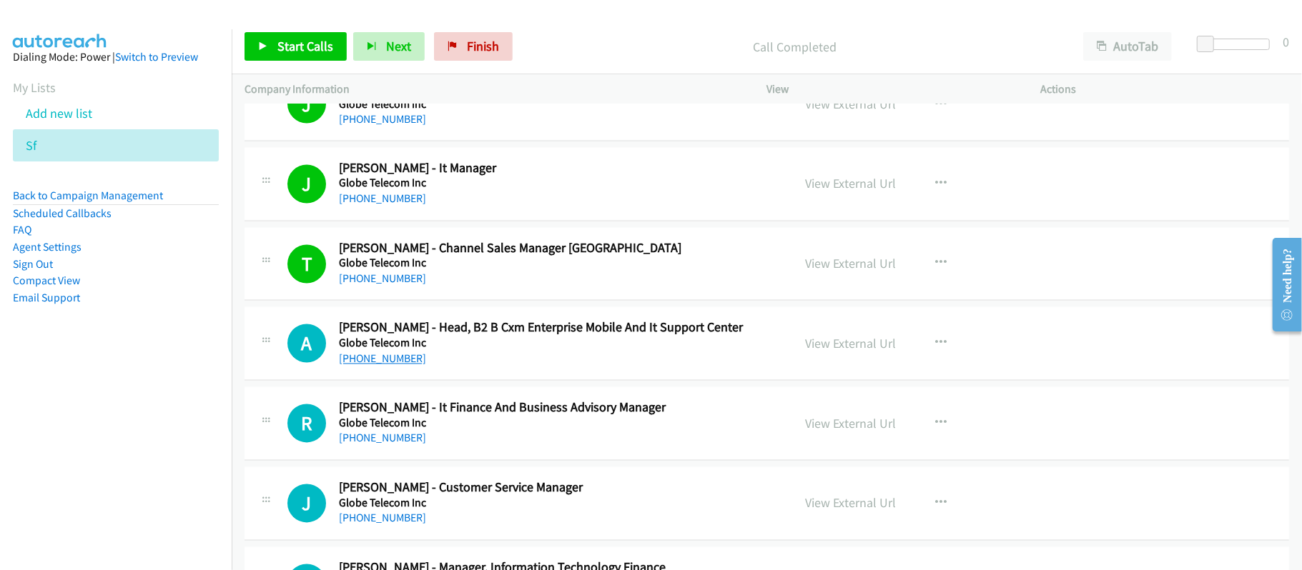
click at [405, 366] on link "+63 917 588 0235" at bounding box center [382, 359] width 87 height 14
click at [398, 445] on link "+63 917 688 0673" at bounding box center [382, 439] width 87 height 14
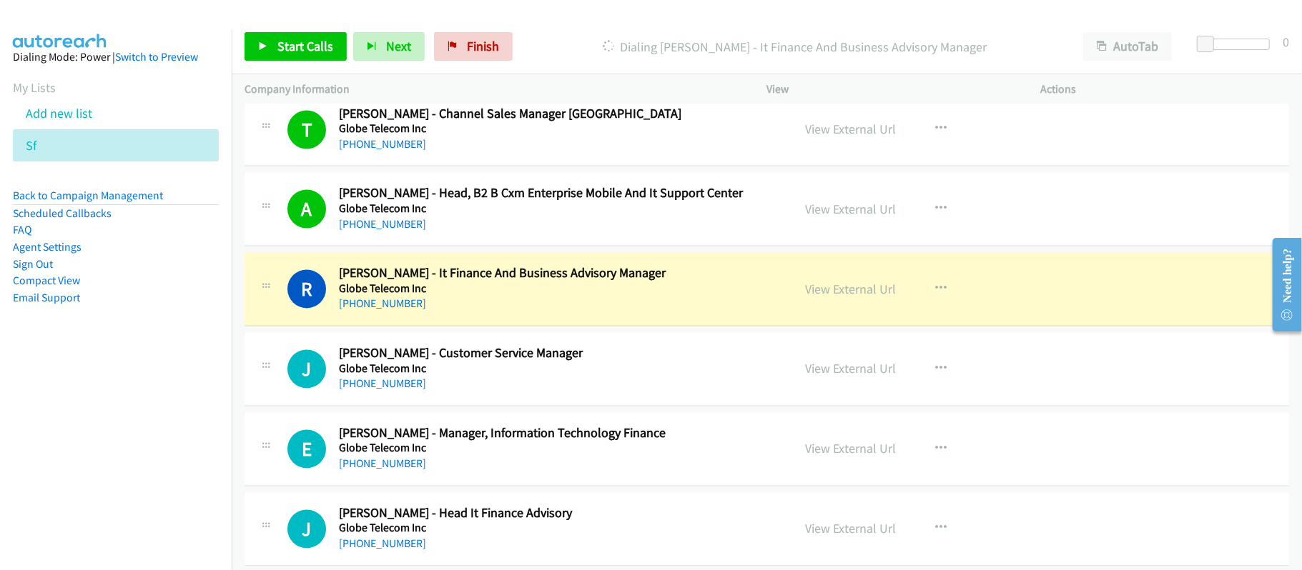
scroll to position [5985, 0]
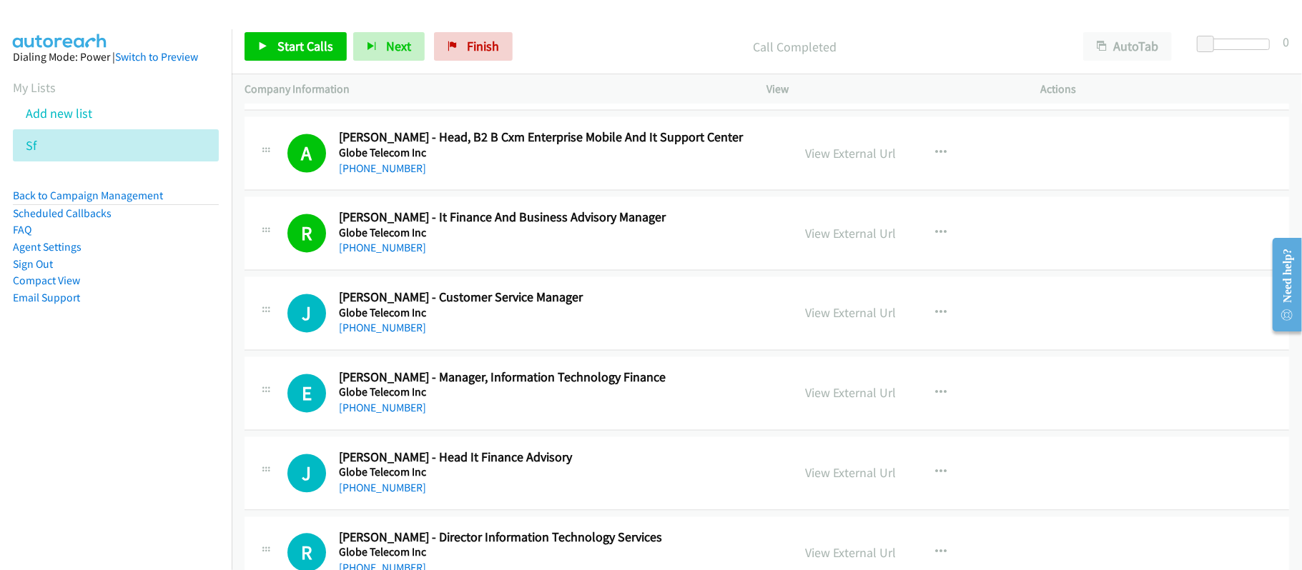
drag, startPoint x: 405, startPoint y: 341, endPoint x: 452, endPoint y: 340, distance: 47.9
click at [405, 334] on link "+63 917 588 2607" at bounding box center [382, 328] width 87 height 14
drag, startPoint x: 400, startPoint y: 424, endPoint x: 517, endPoint y: 416, distance: 117.5
click at [400, 415] on link "+63 917 588 0971" at bounding box center [382, 408] width 87 height 14
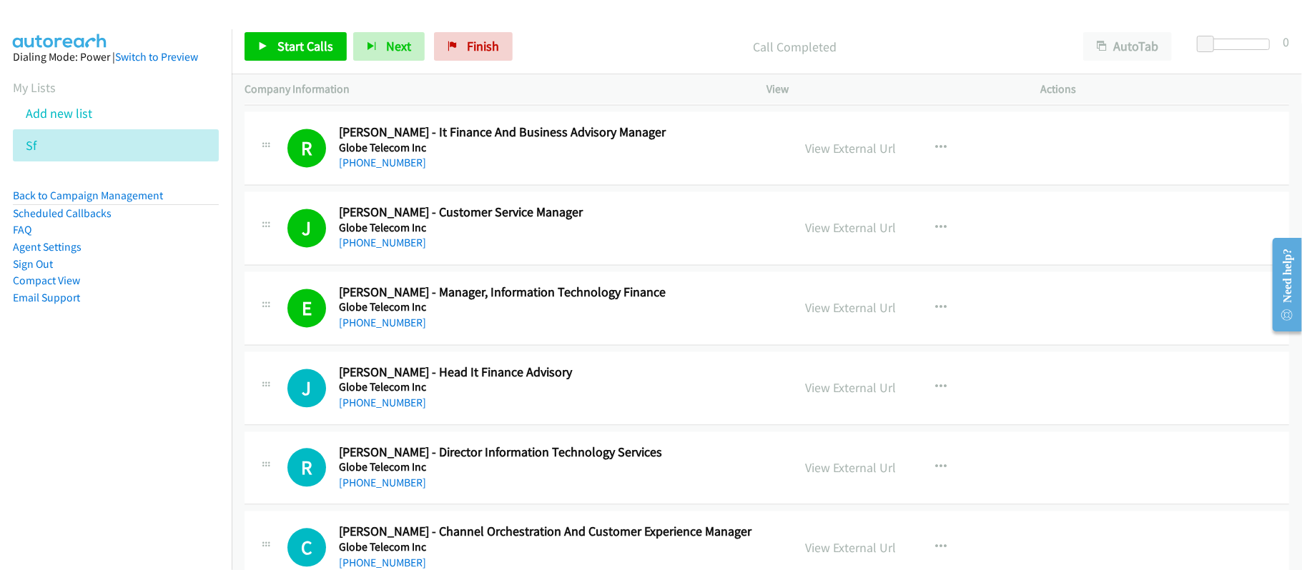
scroll to position [6175, 0]
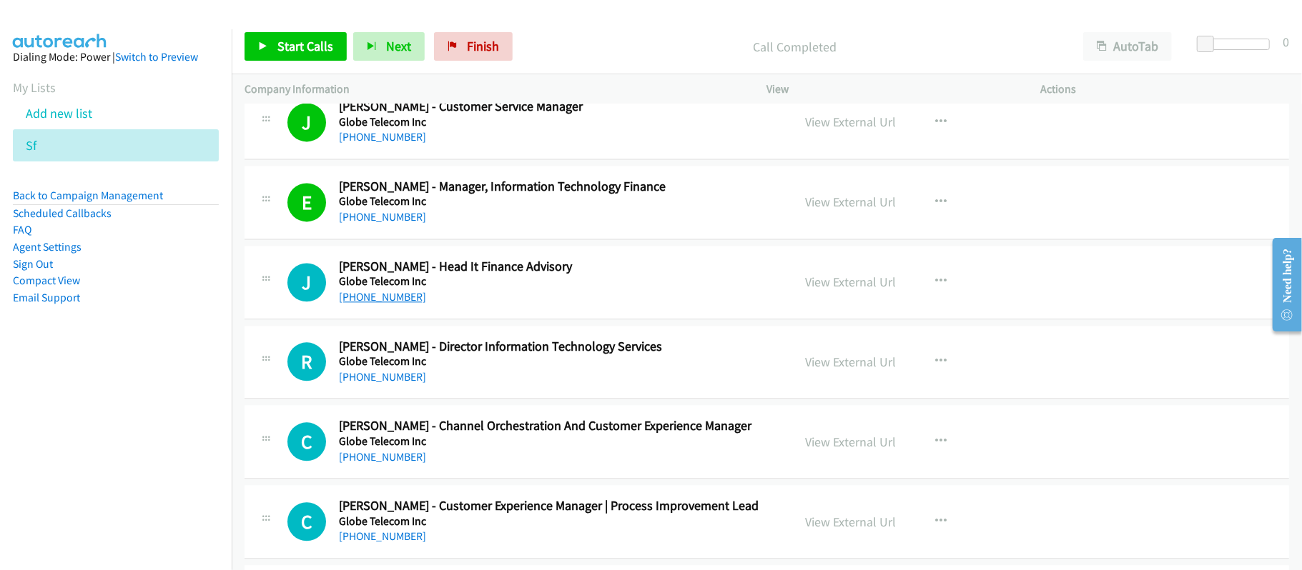
click at [407, 304] on link "+63 917 588 2459" at bounding box center [382, 297] width 87 height 14
click at [393, 304] on link "+63 917 588 2459" at bounding box center [382, 297] width 87 height 14
drag, startPoint x: 407, startPoint y: 395, endPoint x: 421, endPoint y: 395, distance: 13.6
click at [407, 384] on link "+63 917 688 1035" at bounding box center [382, 377] width 87 height 14
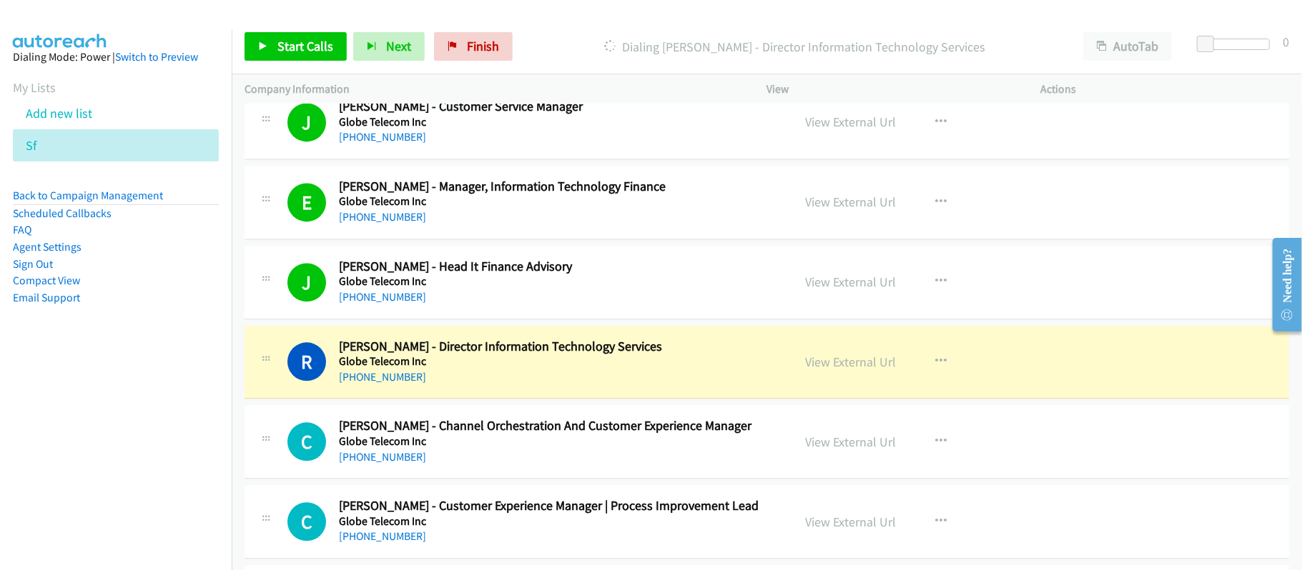
click at [510, 386] on div "+63 917 688 1035" at bounding box center [556, 377] width 434 height 17
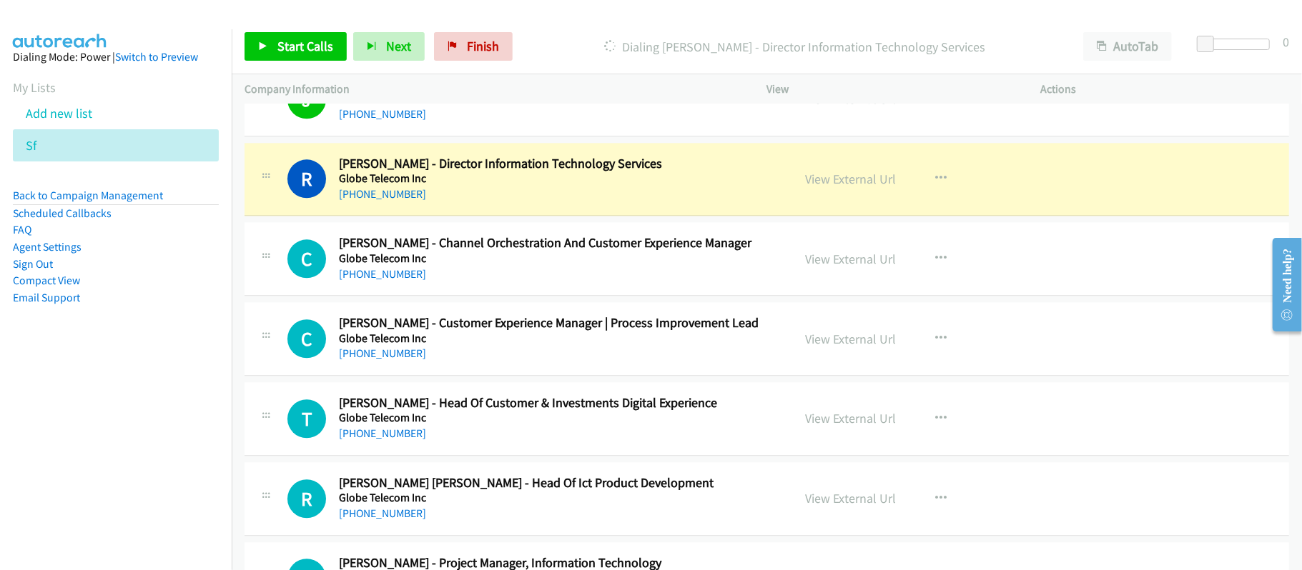
scroll to position [6365, 0]
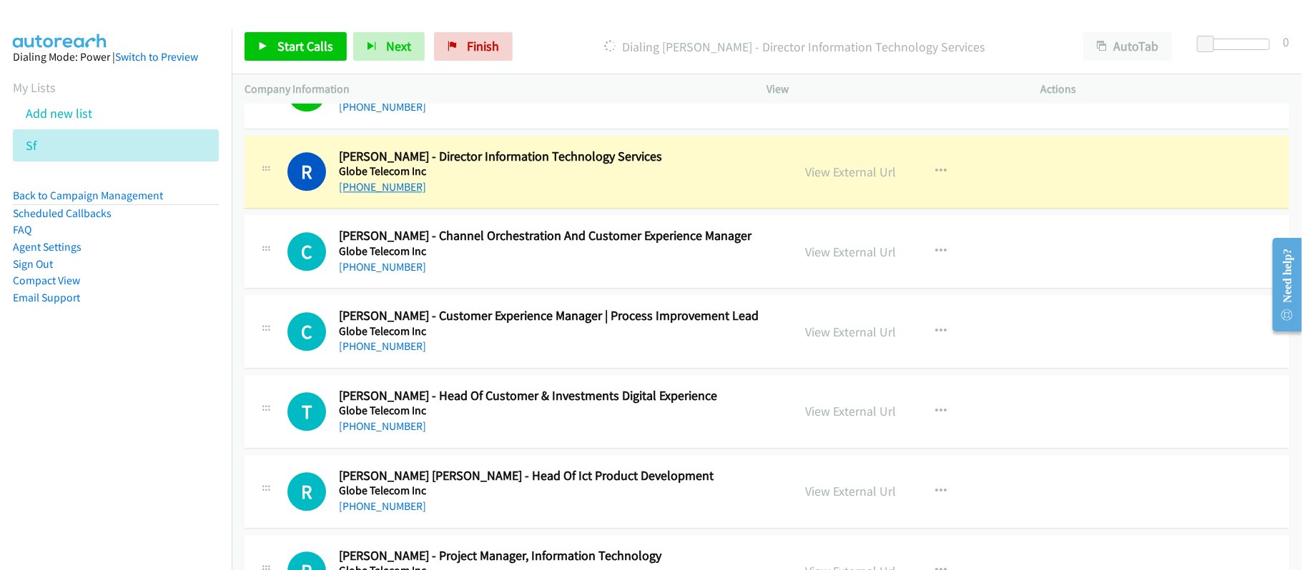
click at [404, 194] on link "+63 917 688 1035" at bounding box center [382, 187] width 87 height 14
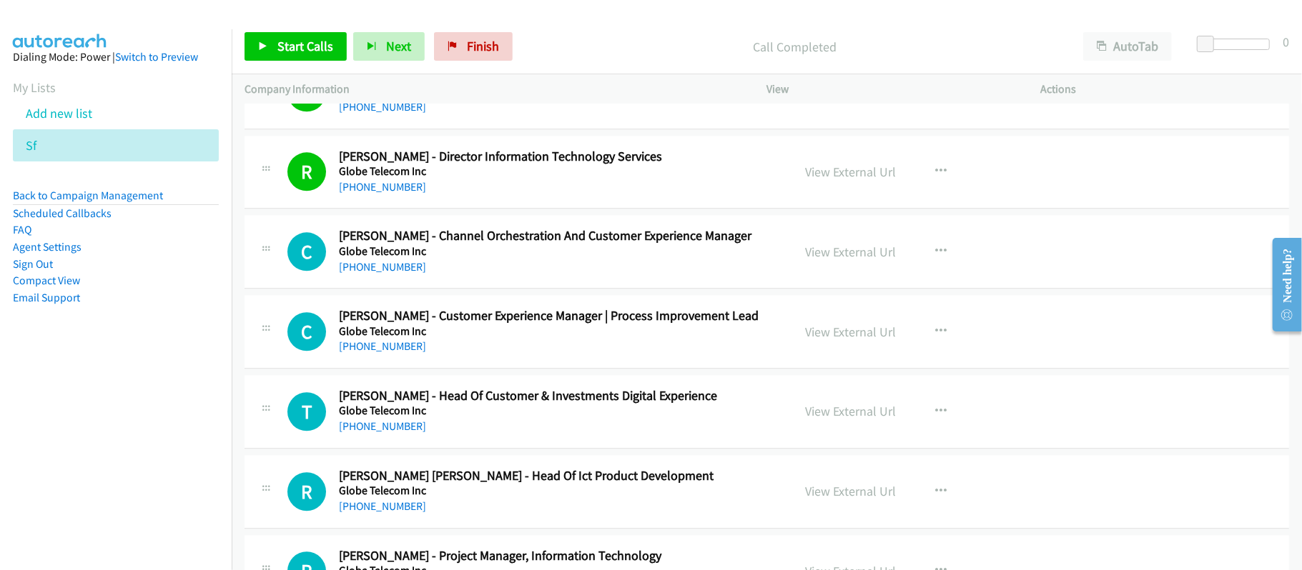
click at [398, 194] on link "+63 917 688 1035" at bounding box center [382, 187] width 87 height 14
click at [509, 259] on h5 "Globe Telecom Inc" at bounding box center [556, 251] width 434 height 14
click at [398, 274] on link "+63 998 976 6963" at bounding box center [382, 267] width 87 height 14
click at [406, 353] on link "+63 917 327 6348" at bounding box center [382, 347] width 87 height 14
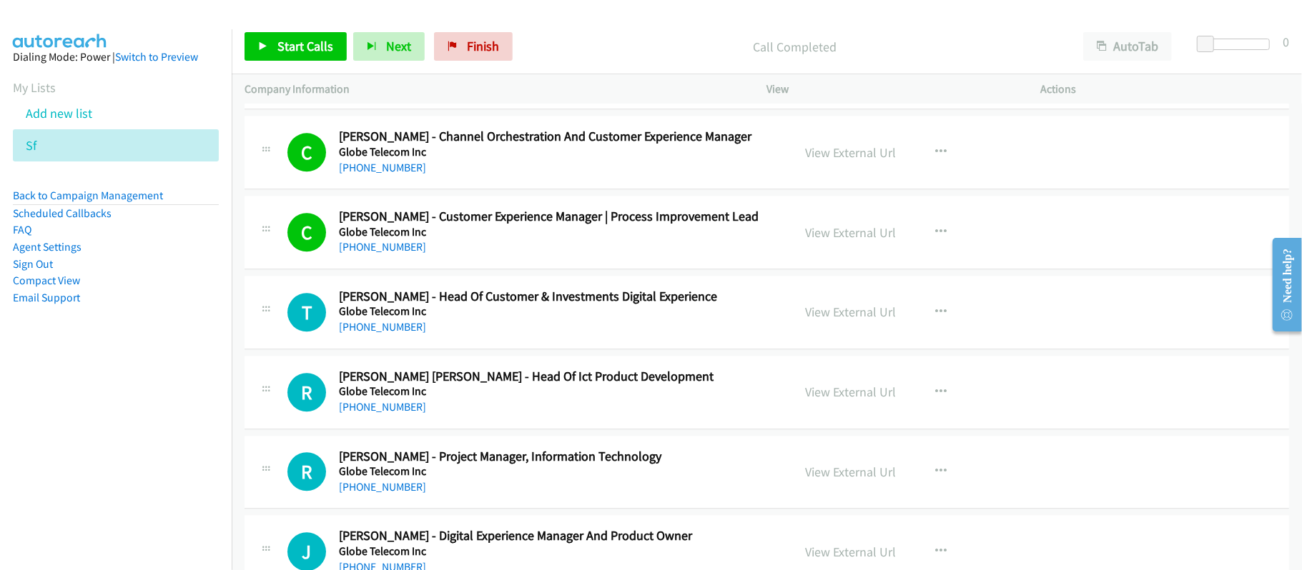
scroll to position [6498, 0]
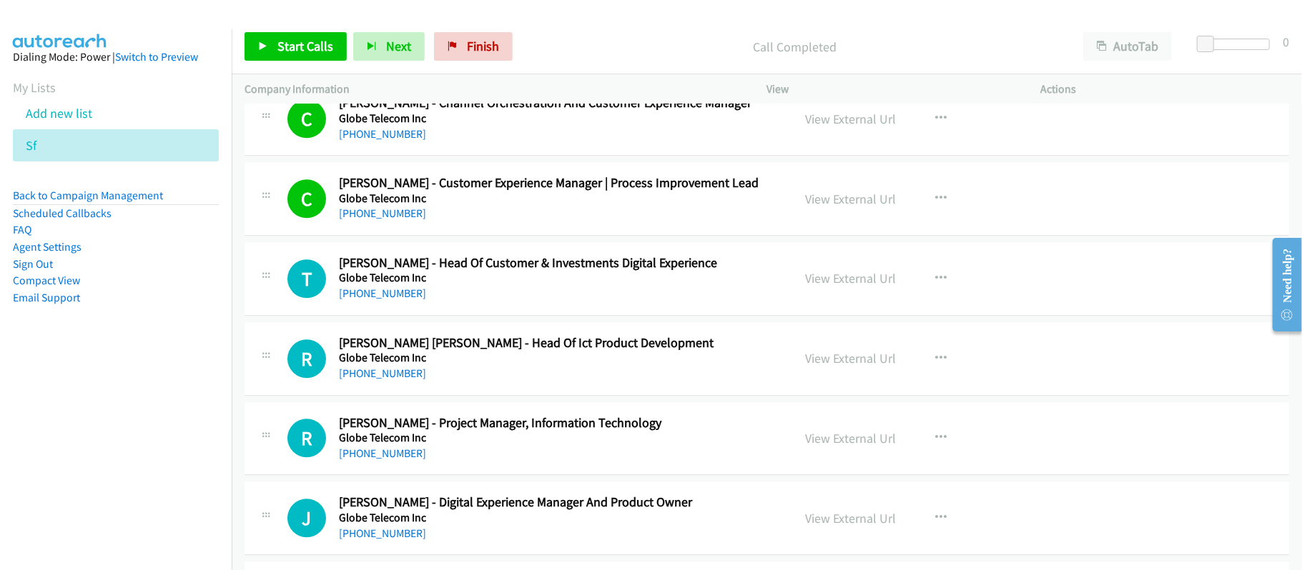
click at [573, 316] on div "T Callback Scheduled Tara C. - Head Of Customer & Investments Digital Experienc…" at bounding box center [766, 279] width 1044 height 74
click at [392, 300] on link "+63 917 548 1120" at bounding box center [382, 294] width 87 height 14
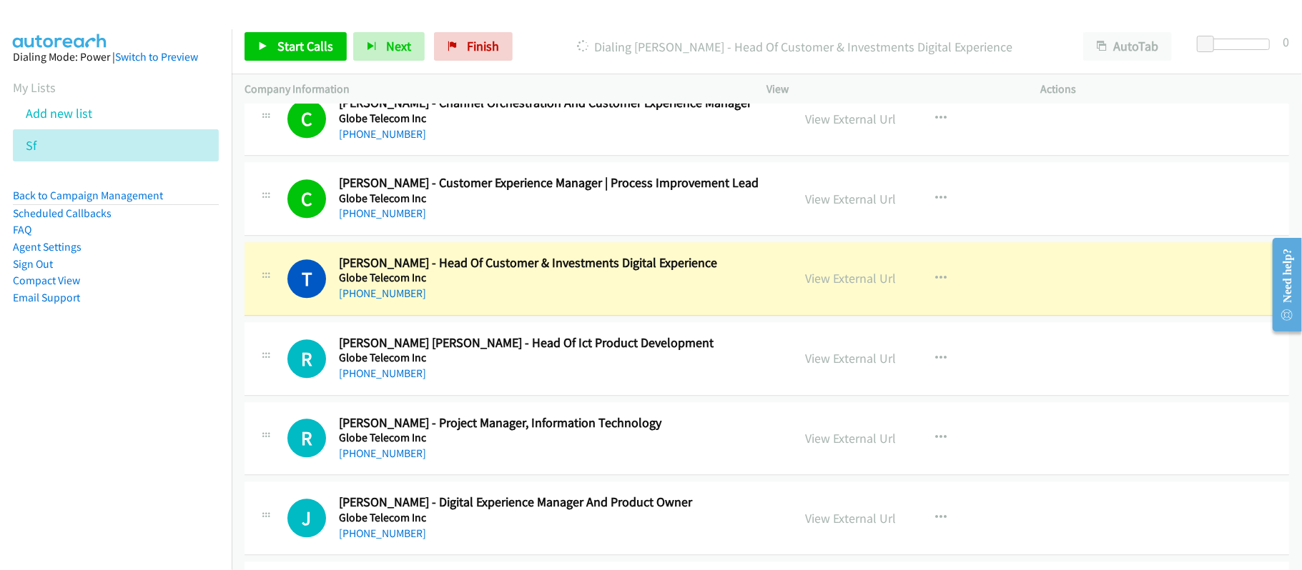
click at [536, 302] on div "+63 917 548 1120" at bounding box center [556, 293] width 434 height 17
click at [818, 287] on link "View External Url" at bounding box center [851, 278] width 91 height 16
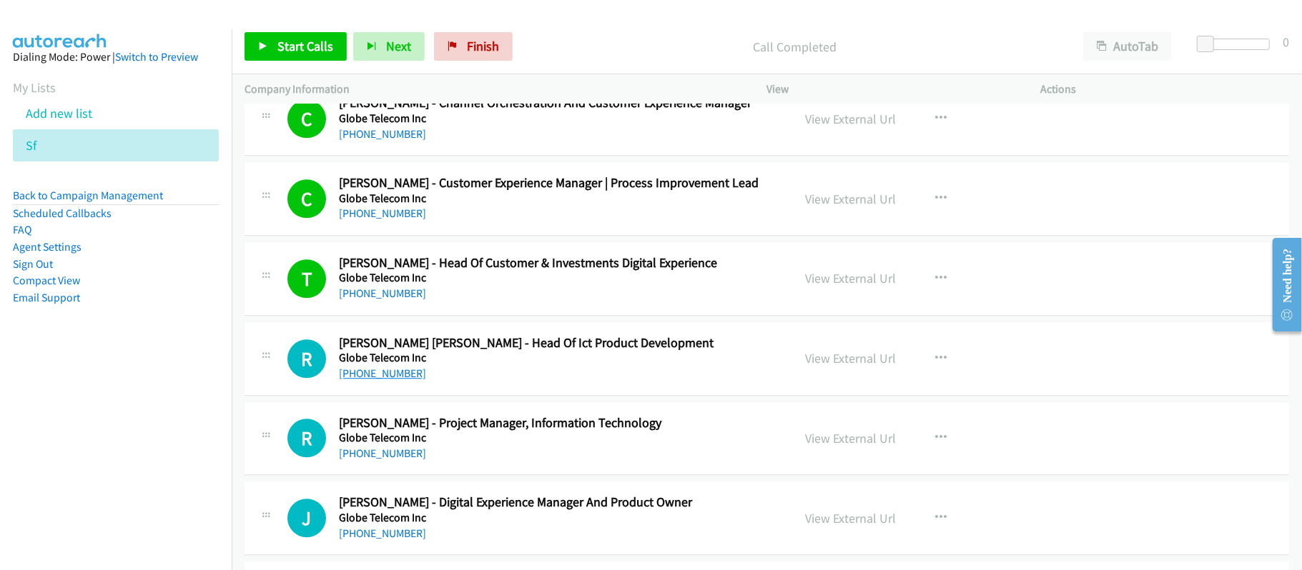
click at [370, 380] on link "+63 917 513 2381" at bounding box center [382, 374] width 87 height 14
click at [396, 460] on link "+63 977 600 0469" at bounding box center [382, 454] width 87 height 14
click at [482, 462] on div "+63 977 600 0469" at bounding box center [556, 453] width 434 height 17
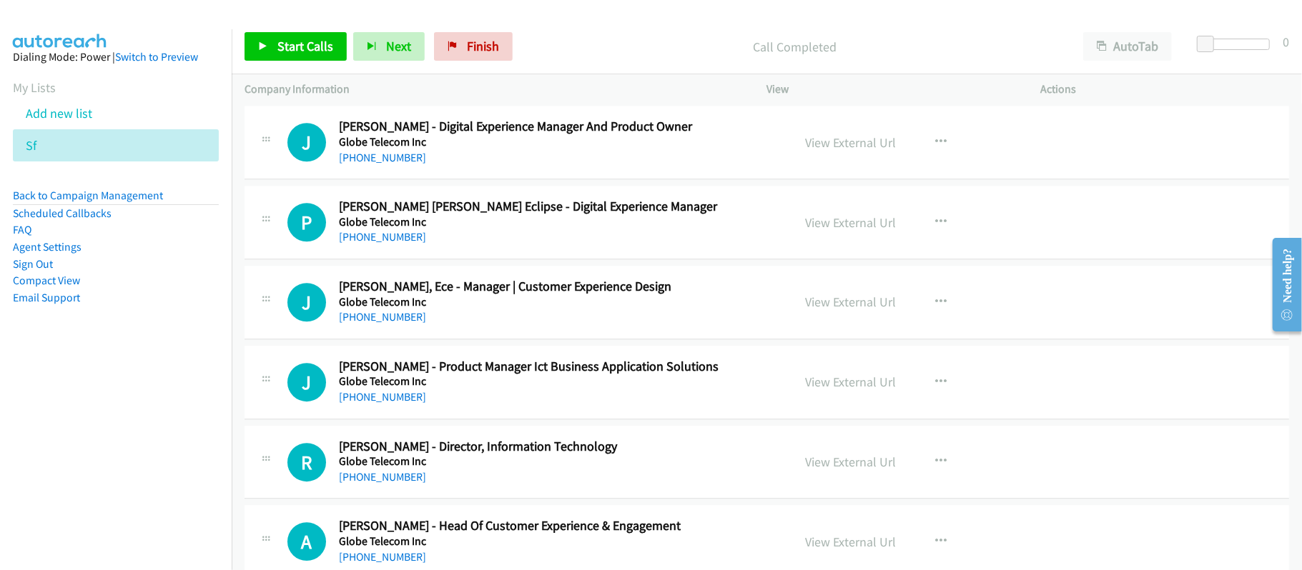
scroll to position [6879, 0]
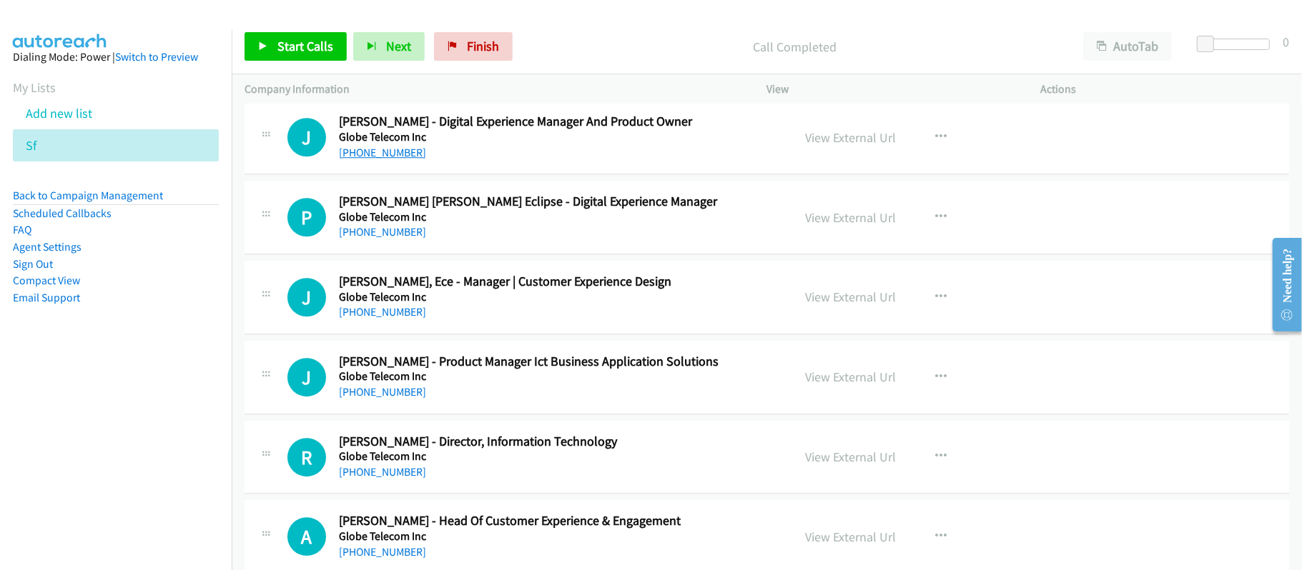
click at [390, 159] on link "+63 917 688 5112" at bounding box center [382, 153] width 87 height 14
click at [395, 239] on link "+63 906 241 4269" at bounding box center [382, 232] width 87 height 14
click at [399, 319] on link "+63 917 674 2107" at bounding box center [382, 312] width 87 height 14
drag, startPoint x: 401, startPoint y: 412, endPoint x: 444, endPoint y: 406, distance: 43.3
click at [401, 399] on link "+63 977 357 2024" at bounding box center [382, 392] width 87 height 14
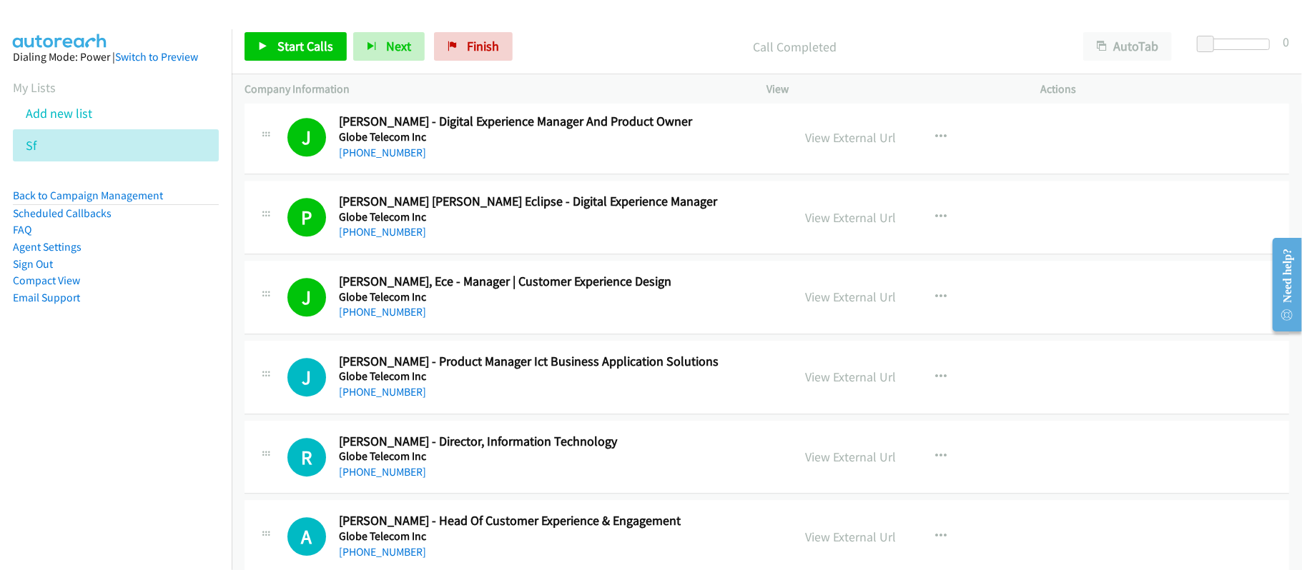
scroll to position [6974, 0]
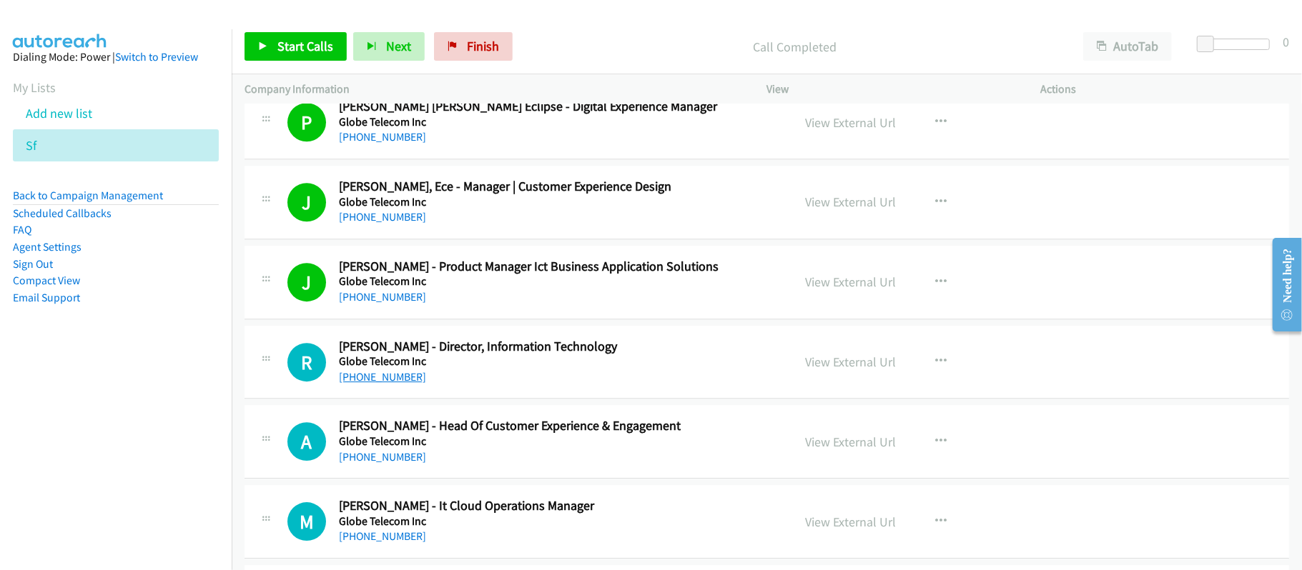
click at [359, 384] on link "+63 917 588 8431" at bounding box center [382, 377] width 87 height 14
click at [387, 384] on link "+63 917 588 8431" at bounding box center [382, 377] width 87 height 14
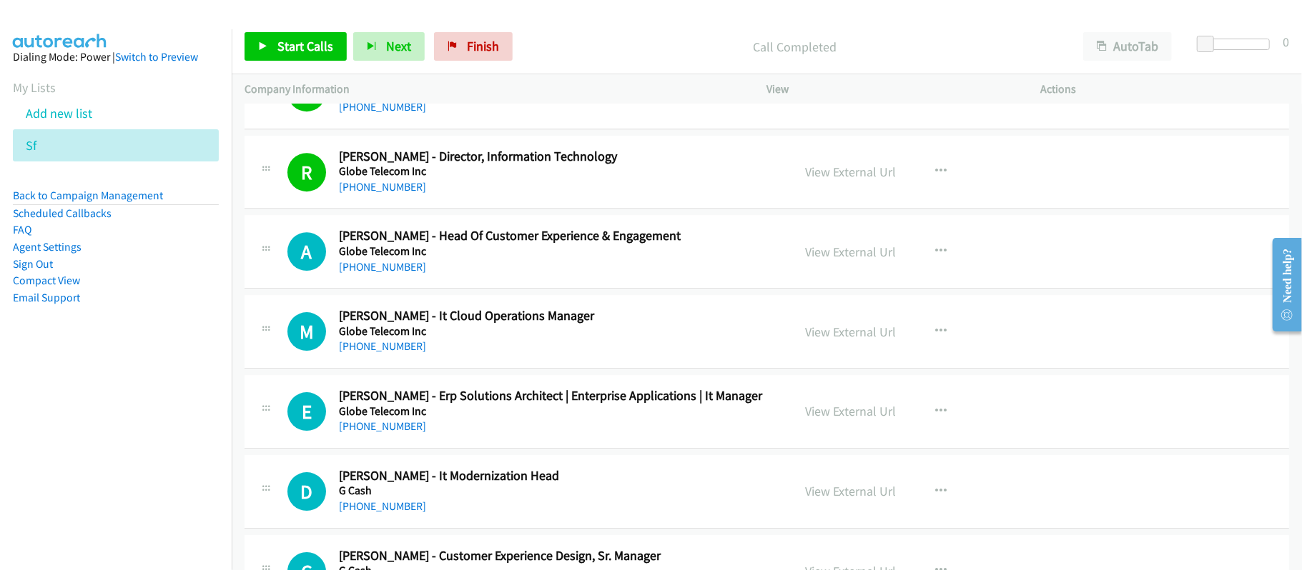
scroll to position [7165, 0]
click at [462, 288] on div "A Callback Scheduled Abby Castelo De Guzman - Head Of Customer Experience & Eng…" at bounding box center [766, 251] width 1044 height 74
click at [375, 273] on link "+63 917 883 0727" at bounding box center [382, 266] width 87 height 14
drag, startPoint x: 376, startPoint y: 367, endPoint x: 538, endPoint y: 366, distance: 162.3
click at [376, 352] on link "+63 926 653 4123" at bounding box center [382, 346] width 87 height 14
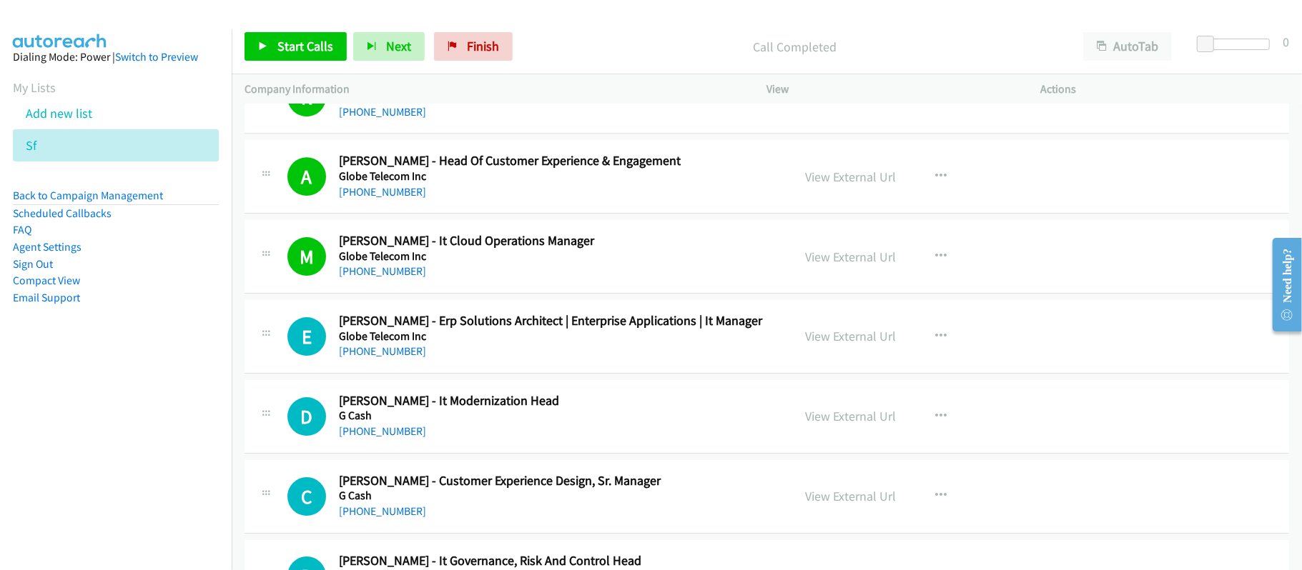
scroll to position [7356, 0]
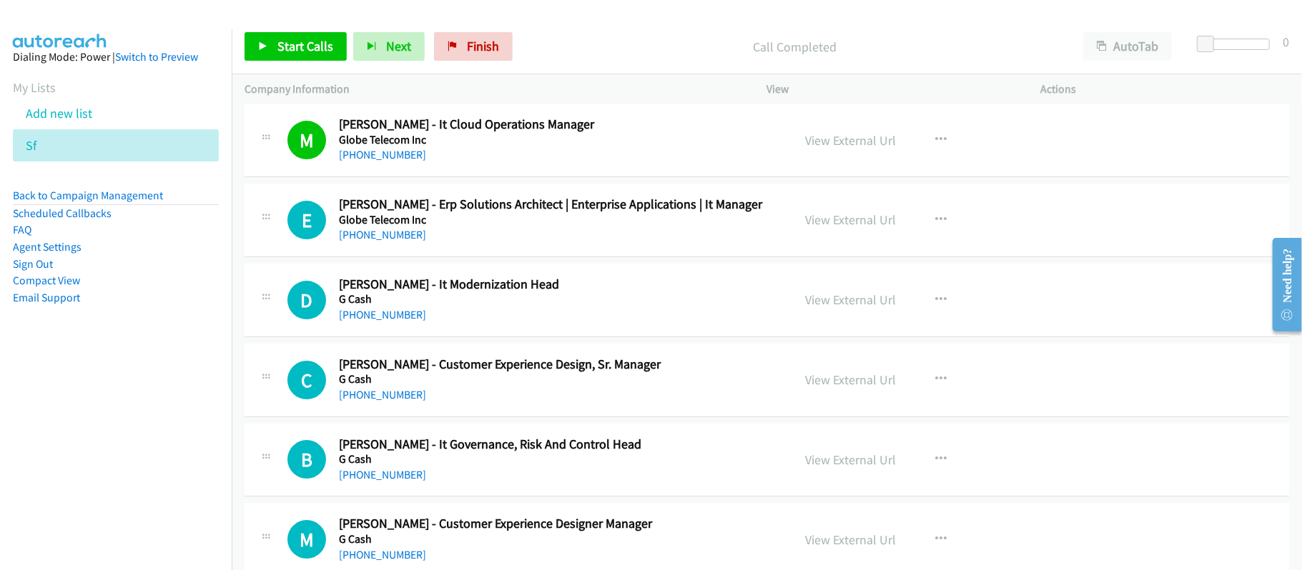
click at [475, 257] on div "E Callback Scheduled Erwin John Aragon - Erp Solutions Architect | Enterprise A…" at bounding box center [766, 221] width 1044 height 74
drag, startPoint x: 383, startPoint y: 261, endPoint x: 465, endPoint y: 269, distance: 81.9
click at [383, 242] on link "+63 917 507 4852" at bounding box center [382, 235] width 87 height 14
click at [513, 284] on td "D Callback Scheduled Don Escuro - It Modernization Head G Cash Asia/Manila +63 …" at bounding box center [767, 300] width 1070 height 80
click at [399, 242] on link "+63 917 507 4852" at bounding box center [382, 235] width 87 height 14
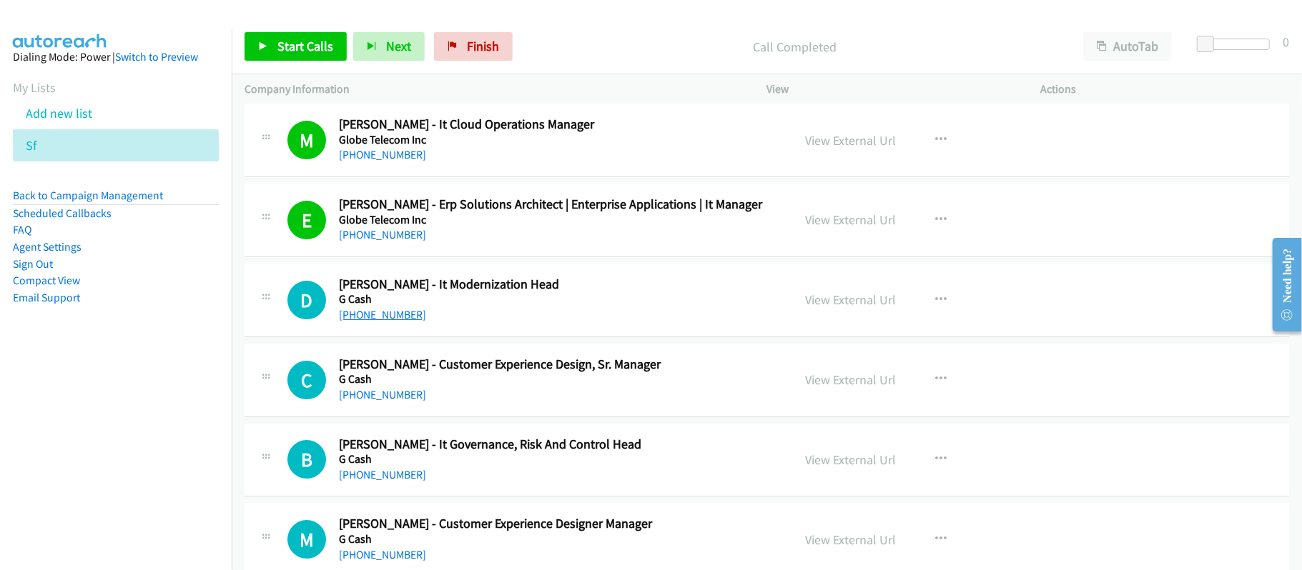
click at [375, 322] on link "+63 917 549 4227" at bounding box center [382, 315] width 87 height 14
click at [372, 402] on link "+63 917 688 0732" at bounding box center [382, 395] width 87 height 14
drag, startPoint x: 398, startPoint y: 410, endPoint x: 425, endPoint y: 410, distance: 26.4
click at [398, 402] on link "+63 917 688 0732" at bounding box center [382, 395] width 87 height 14
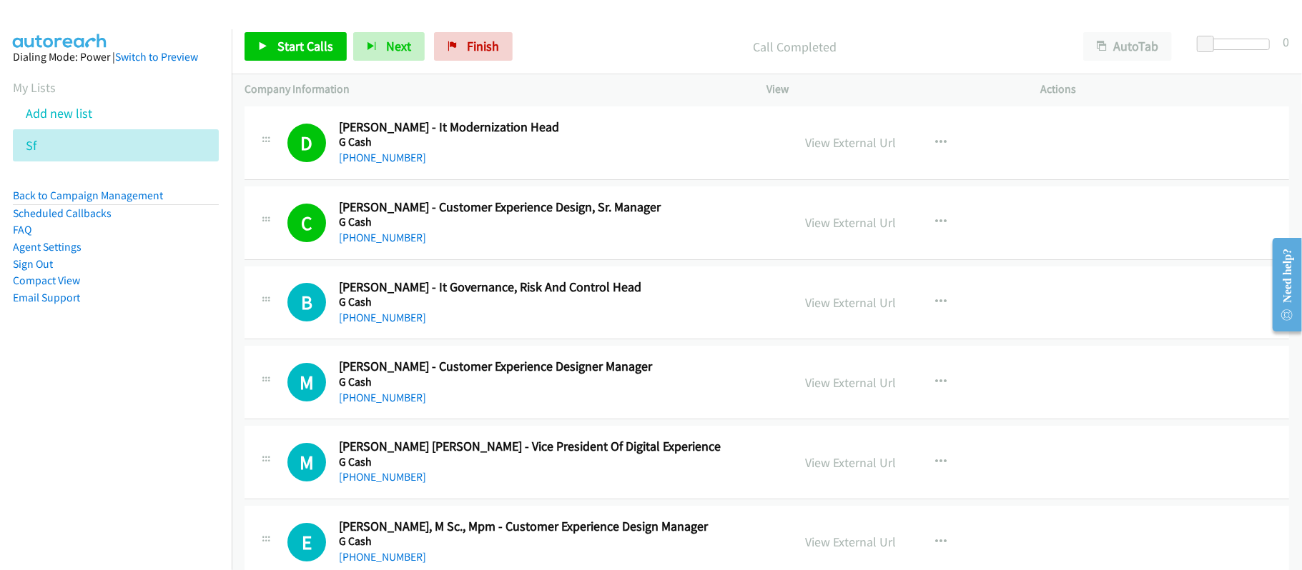
scroll to position [7546, 0]
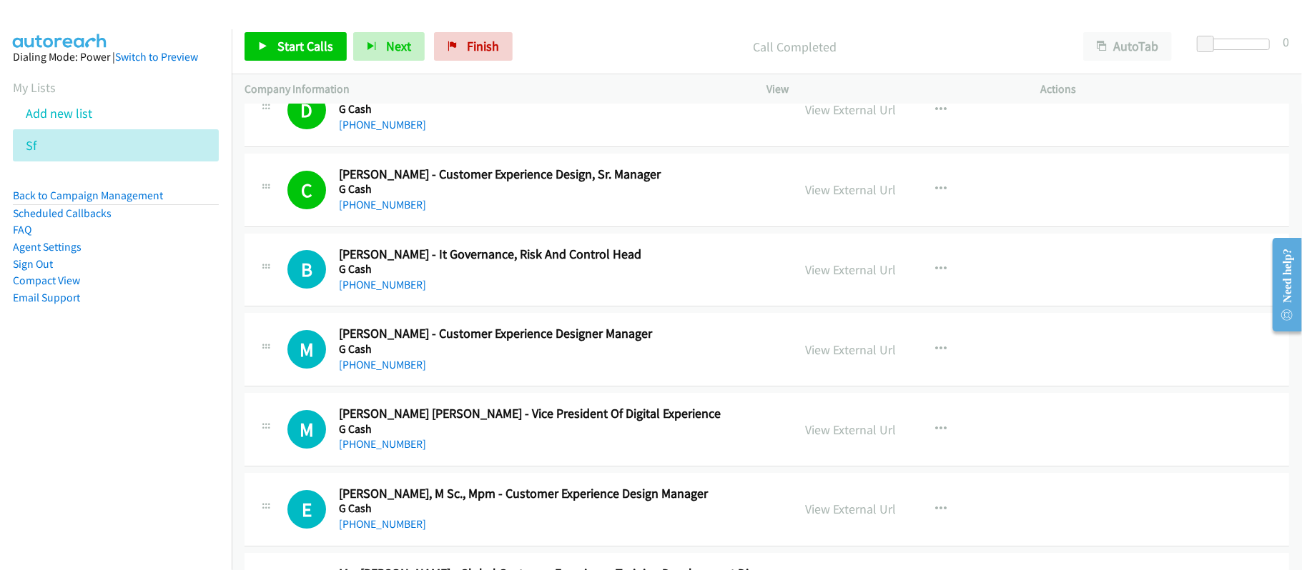
click at [566, 252] on td "B Callback Scheduled Bernadette Bustos - It Governance, Risk And Control Head G…" at bounding box center [767, 270] width 1070 height 80
click at [395, 212] on link "+63 917 688 0732" at bounding box center [382, 205] width 87 height 14
click at [465, 277] on h5 "G Cash" at bounding box center [556, 269] width 434 height 14
drag, startPoint x: 370, startPoint y: 312, endPoint x: 536, endPoint y: 324, distance: 167.0
click at [370, 292] on link "+63 917 628 6241" at bounding box center [382, 285] width 87 height 14
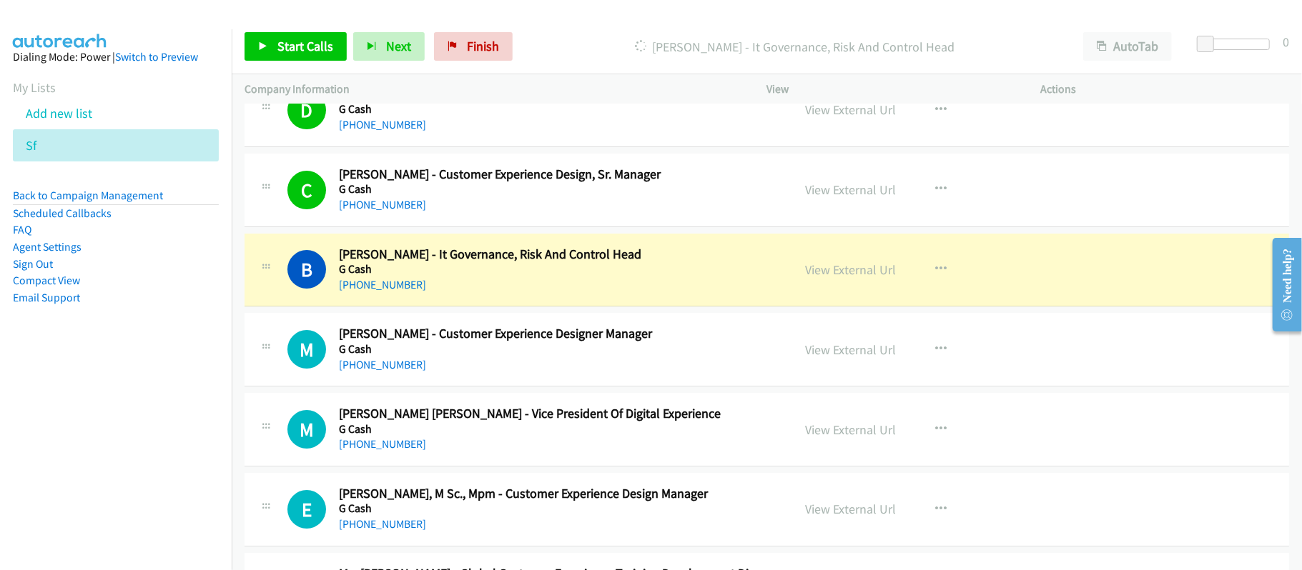
click at [573, 294] on div "+63 917 628 6241" at bounding box center [556, 285] width 434 height 17
click at [821, 278] on link "View External Url" at bounding box center [851, 270] width 91 height 16
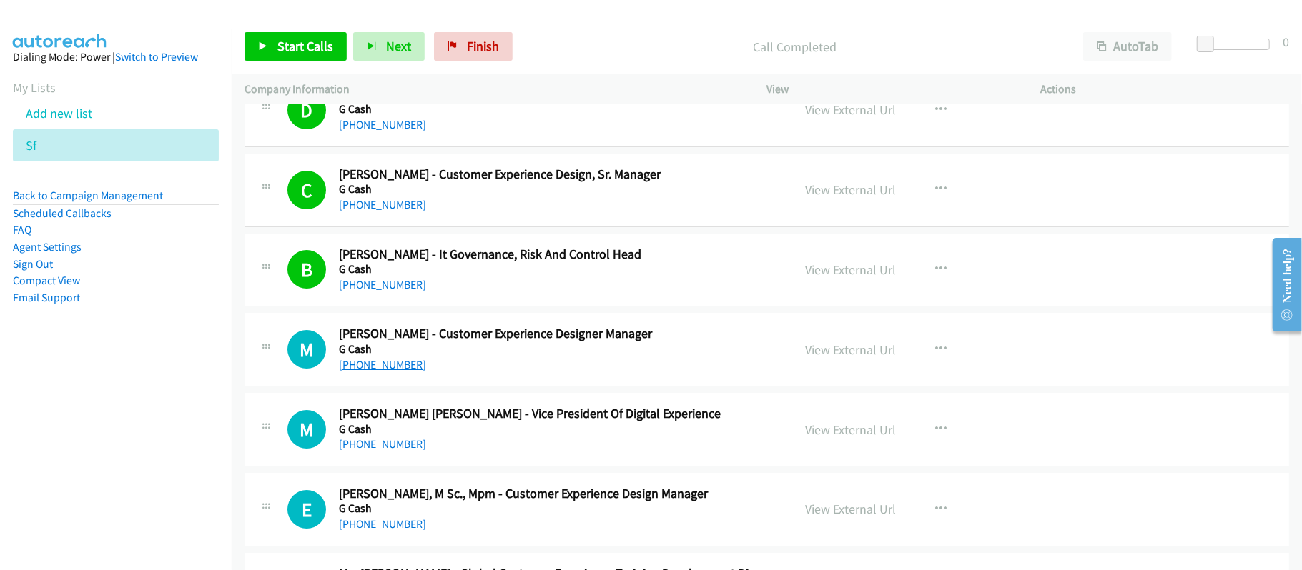
click at [387, 372] on link "+63 945 799 6498" at bounding box center [382, 365] width 87 height 14
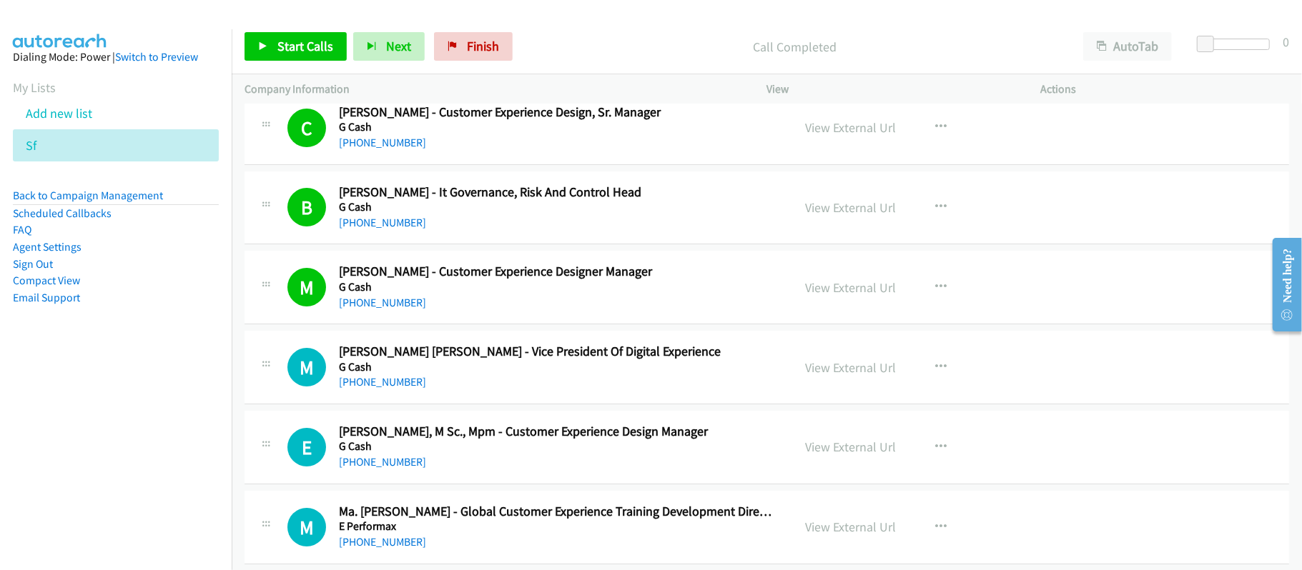
scroll to position [7642, 0]
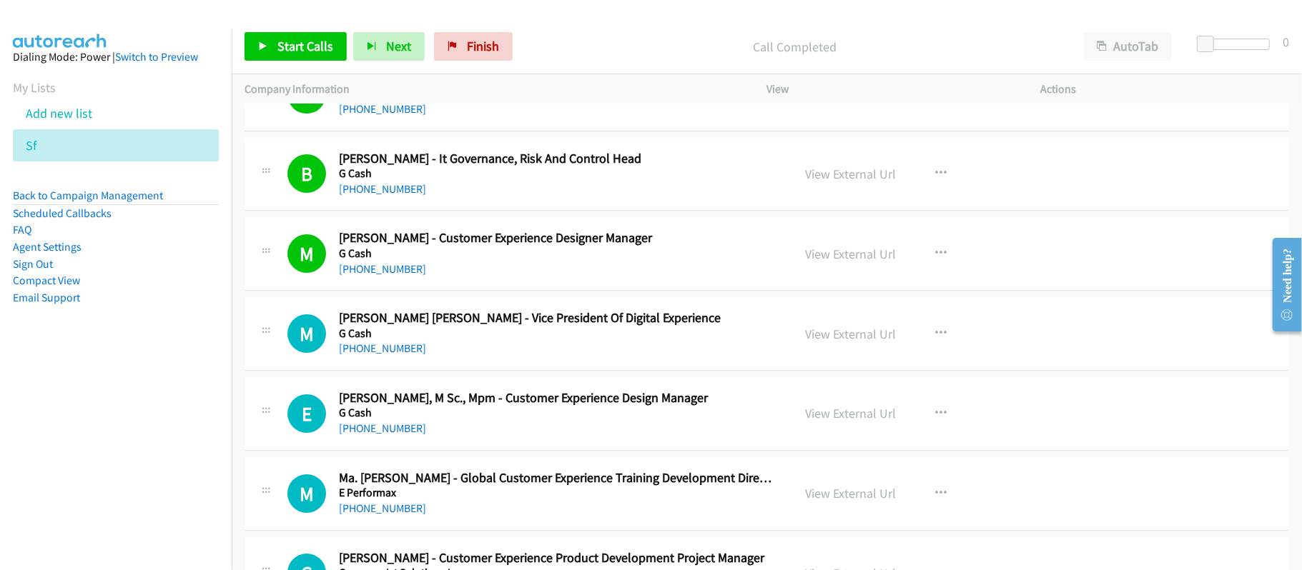
click at [376, 357] on div "+63 917 802 6290" at bounding box center [556, 348] width 434 height 17
click at [377, 355] on link "+63 917 802 6290" at bounding box center [382, 349] width 87 height 14
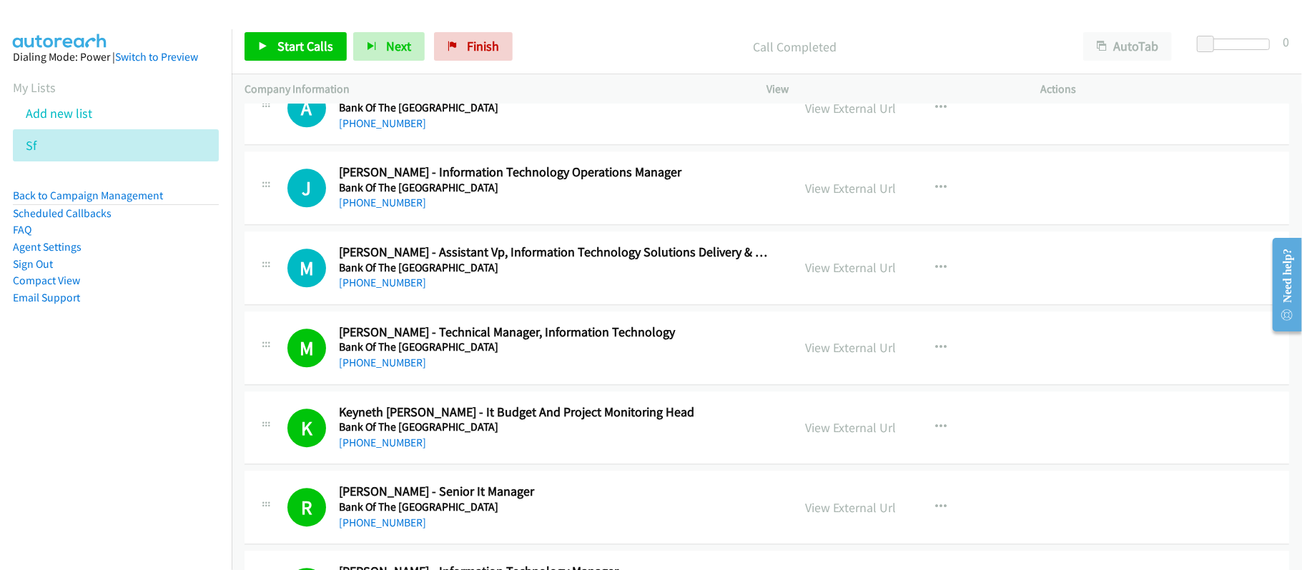
scroll to position [10700, 0]
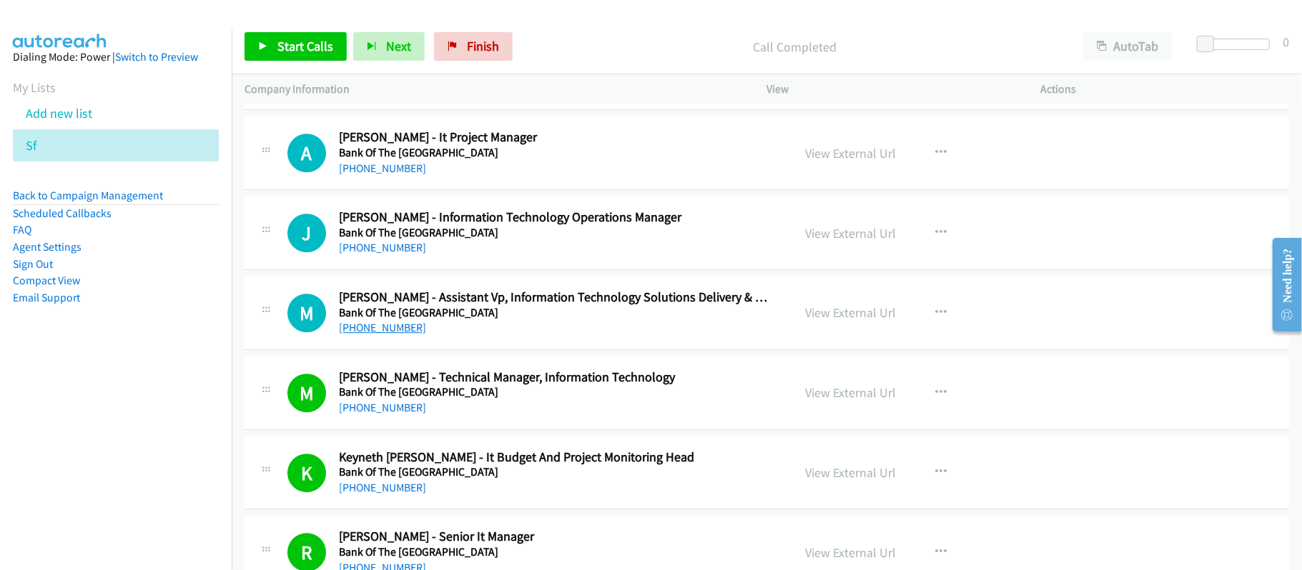
click at [390, 334] on link "+63 917 569 7149" at bounding box center [382, 328] width 87 height 14
drag, startPoint x: 363, startPoint y: 284, endPoint x: 377, endPoint y: 279, distance: 15.1
click at [363, 254] on link "+63 917 856 8469" at bounding box center [382, 248] width 87 height 14
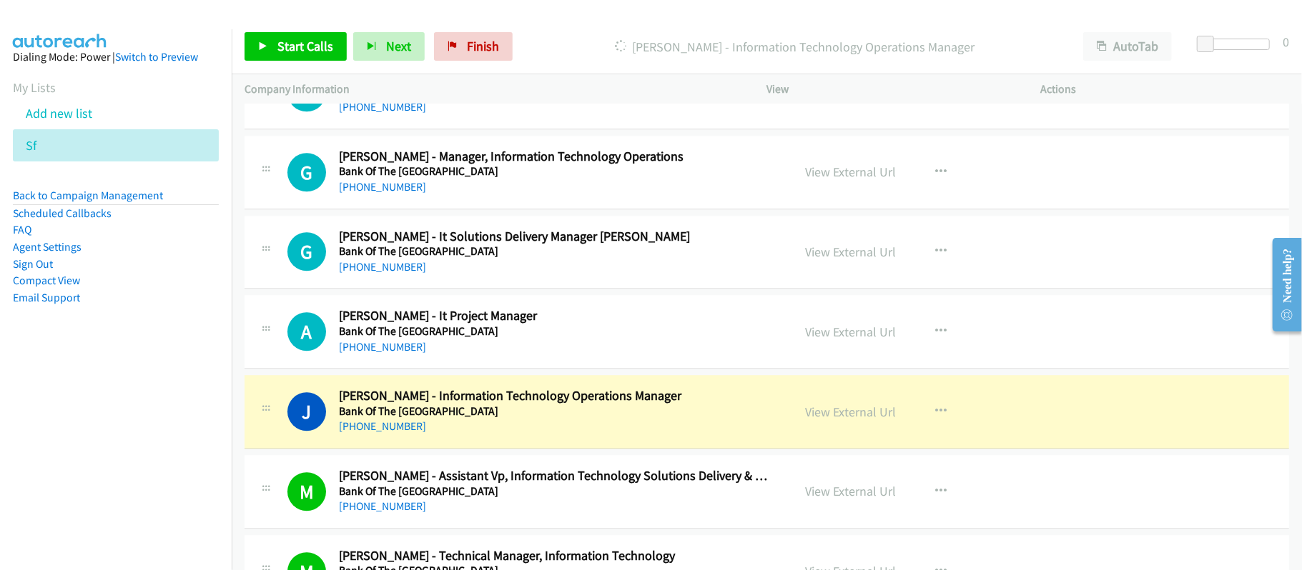
scroll to position [10510, 0]
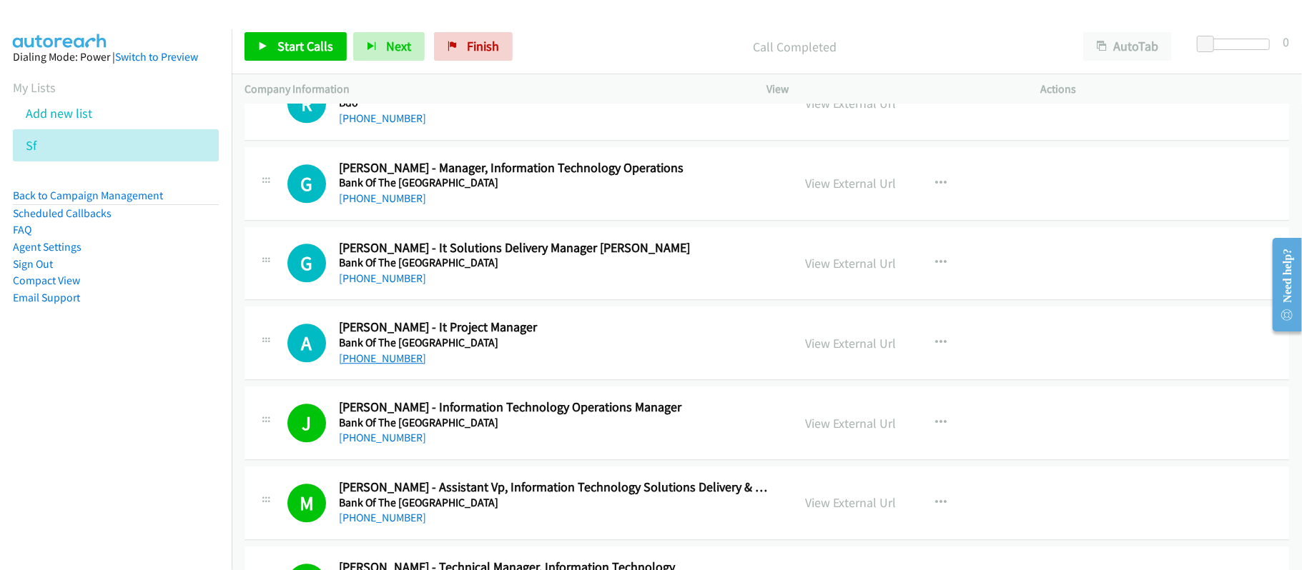
drag, startPoint x: 375, startPoint y: 395, endPoint x: 382, endPoint y: 392, distance: 8.0
click at [375, 365] on link "+63 917 538 3580" at bounding box center [382, 359] width 87 height 14
drag, startPoint x: 367, startPoint y: 392, endPoint x: 500, endPoint y: 387, distance: 133.0
click at [367, 365] on link "+63 917 538 3580" at bounding box center [382, 359] width 87 height 14
drag, startPoint x: 384, startPoint y: 314, endPoint x: 558, endPoint y: 313, distance: 174.4
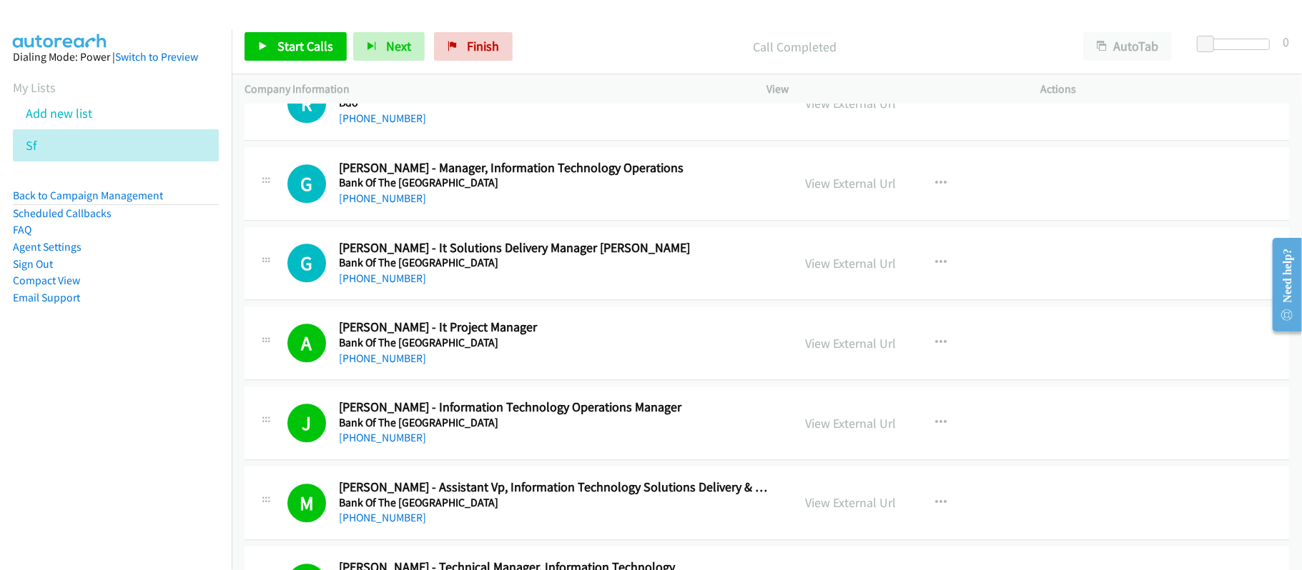
click at [384, 285] on link "+63 917 823 3553" at bounding box center [382, 279] width 87 height 14
click at [515, 287] on div "+63 917 823 3553" at bounding box center [556, 278] width 434 height 17
click at [372, 205] on link "+63 917 532 5884" at bounding box center [382, 199] width 87 height 14
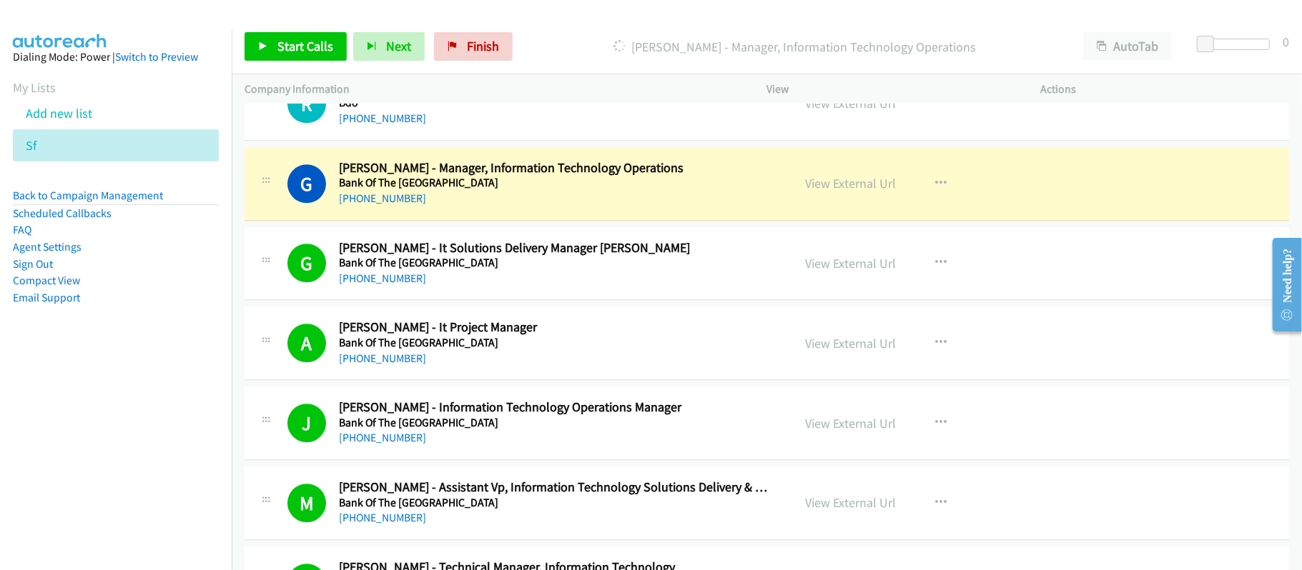
click at [562, 221] on div "G Callback Scheduled George Lim - Manager, Information Technology Operations Ba…" at bounding box center [766, 184] width 1044 height 74
click at [876, 192] on link "View External Url" at bounding box center [851, 183] width 91 height 16
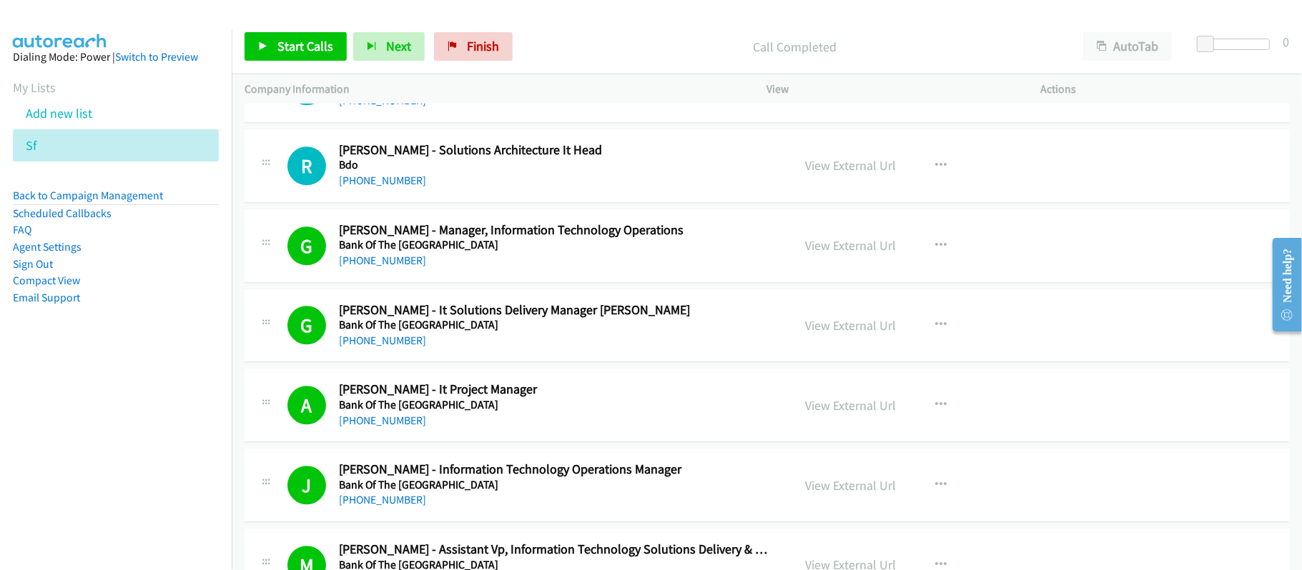
scroll to position [10414, 0]
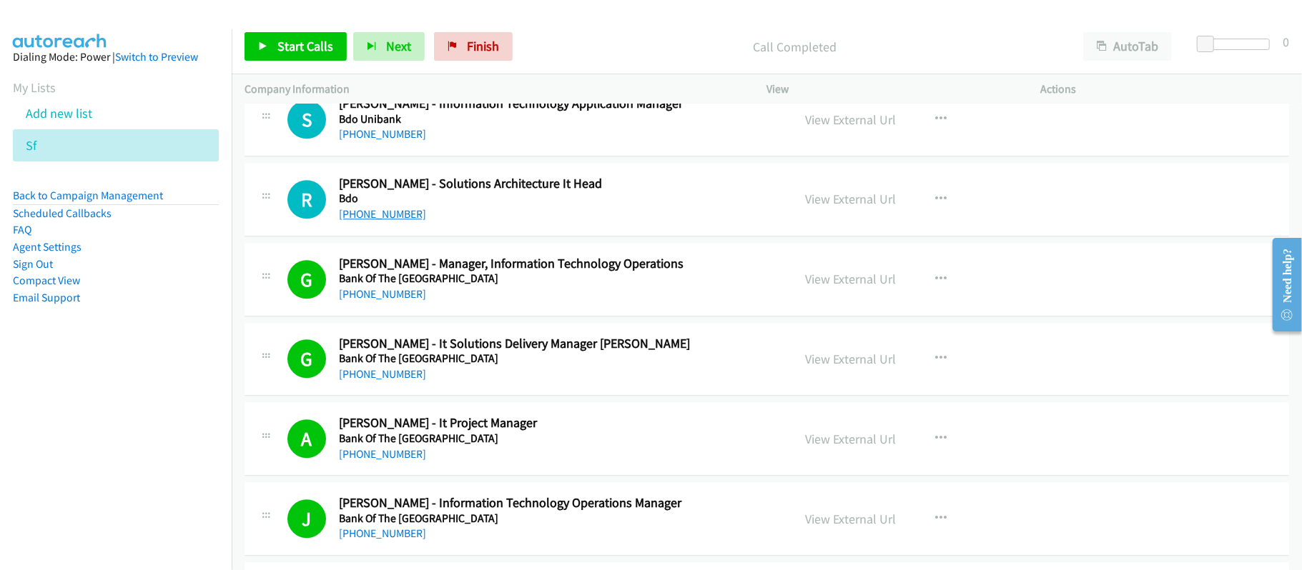
drag, startPoint x: 373, startPoint y: 240, endPoint x: 407, endPoint y: 240, distance: 33.6
click at [373, 221] on link "+63 977 814 4303" at bounding box center [382, 214] width 87 height 14
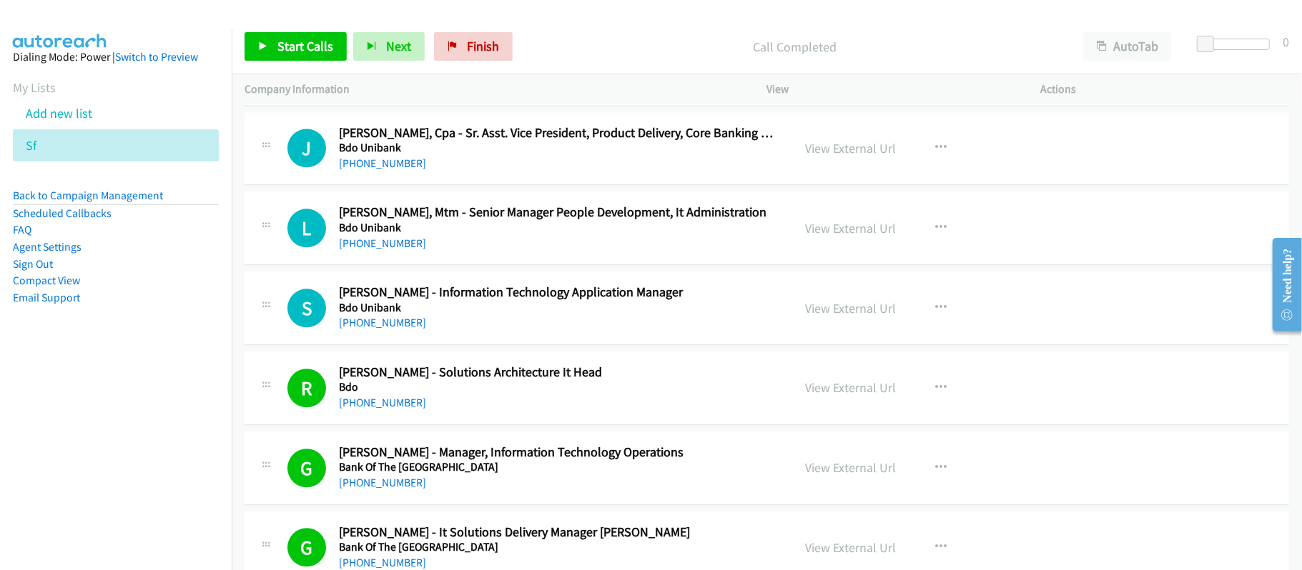
scroll to position [10224, 0]
drag, startPoint x: 396, startPoint y: 358, endPoint x: 433, endPoint y: 358, distance: 37.2
click at [396, 331] on link "+63 932 846 8988" at bounding box center [382, 324] width 87 height 14
click at [449, 267] on div "L Callback Scheduled Lemuel Almendral, Mtm - Senior Manager People Development,…" at bounding box center [766, 230] width 1044 height 74
click at [365, 267] on div "L Callback Scheduled Lemuel Almendral, Mtm - Senior Manager People Development,…" at bounding box center [766, 230] width 1044 height 74
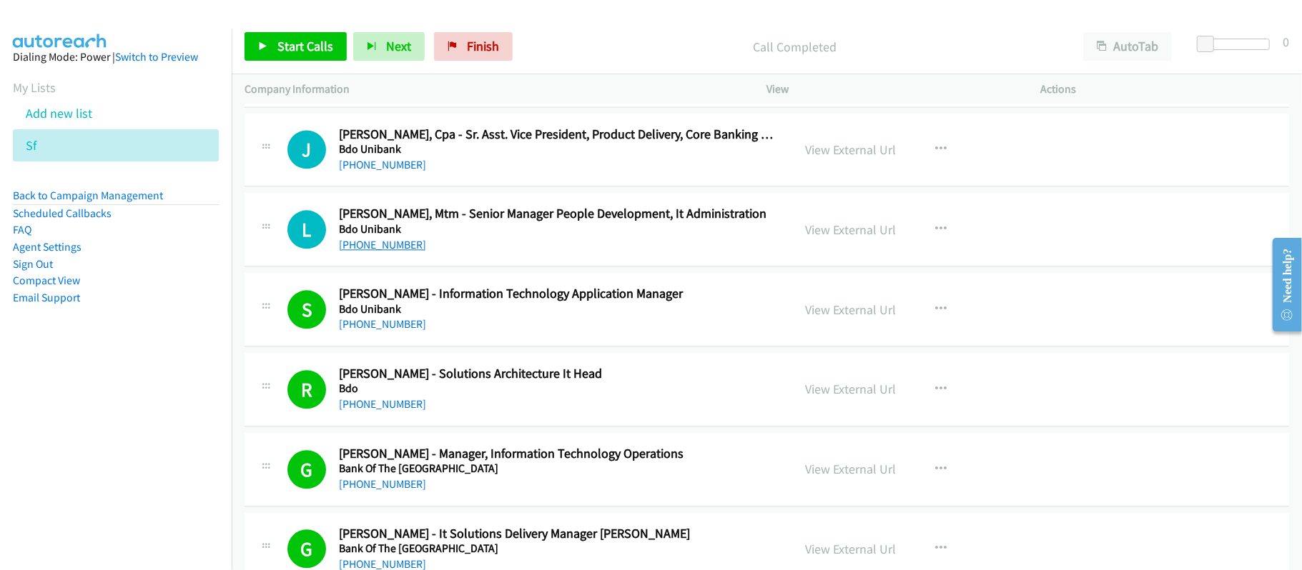
click at [367, 252] on link "+63 917 626 8543" at bounding box center [382, 245] width 87 height 14
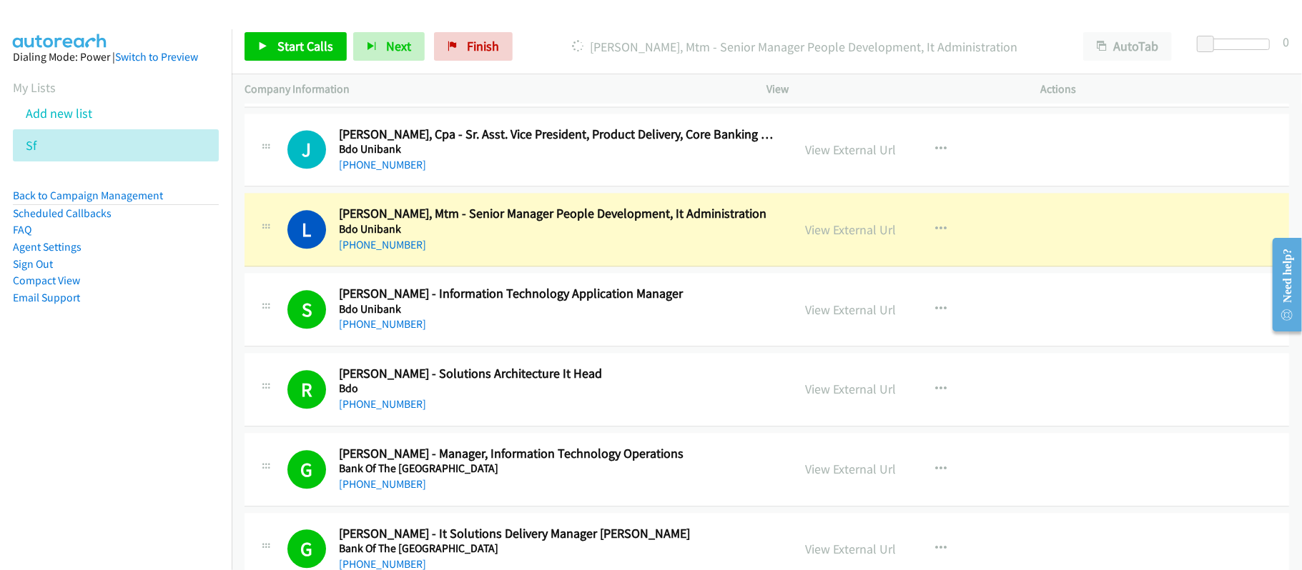
click at [580, 237] on h5 "Bdo Unibank" at bounding box center [556, 229] width 434 height 14
click at [849, 238] on link "View External Url" at bounding box center [851, 230] width 91 height 16
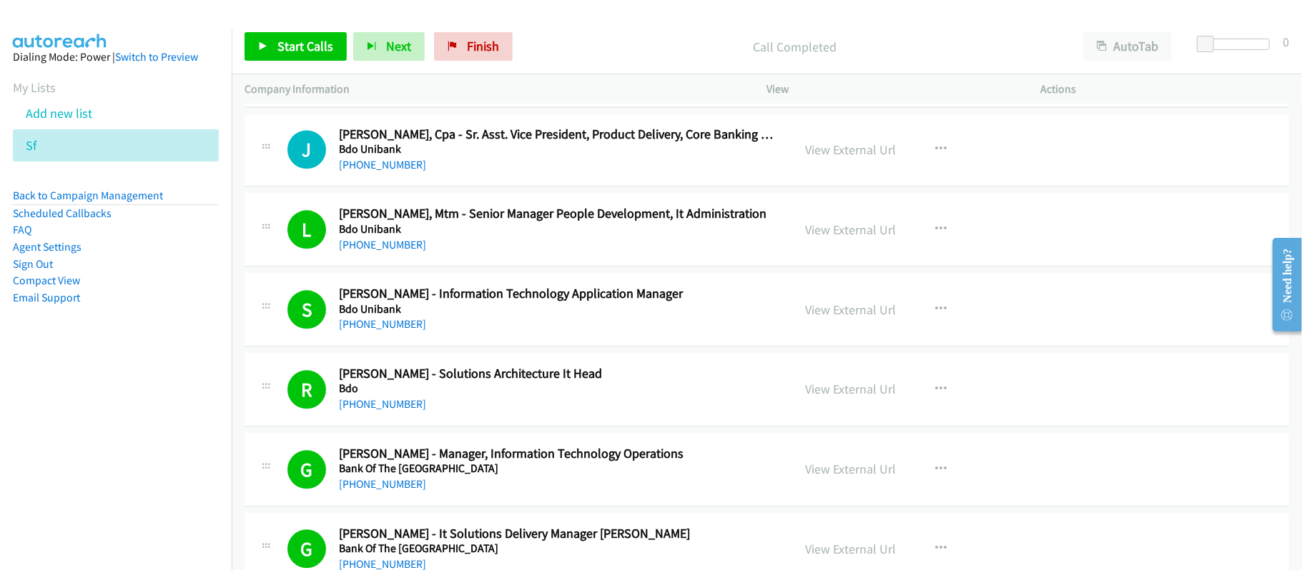
scroll to position [10128, 0]
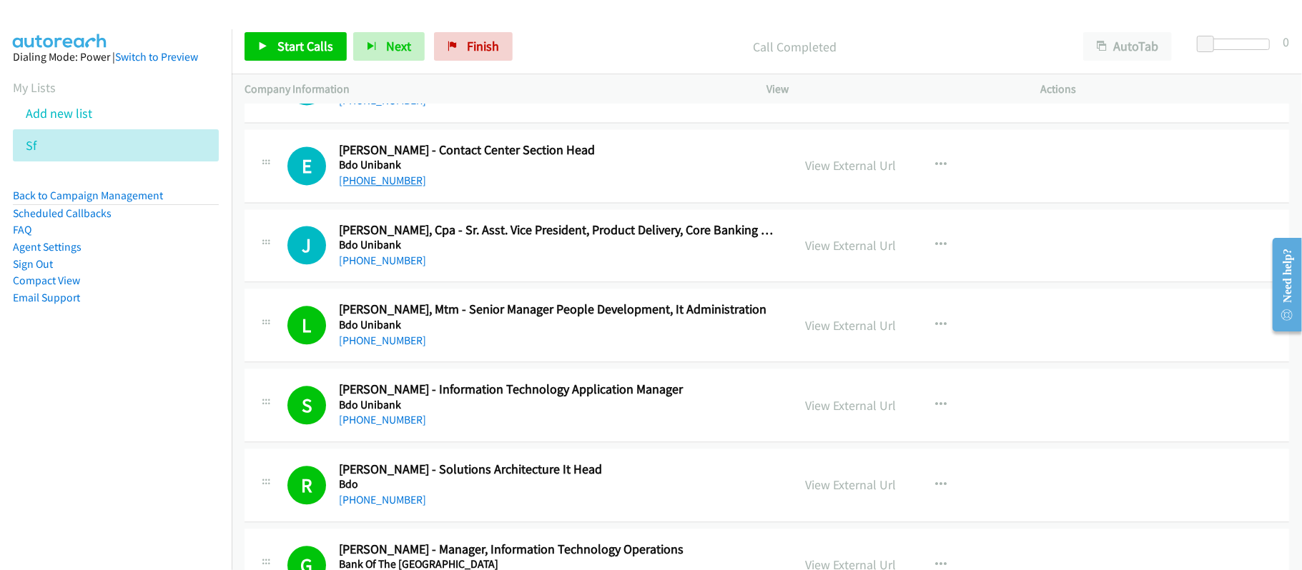
click at [350, 187] on link "+63 917 886 3477" at bounding box center [382, 181] width 87 height 14
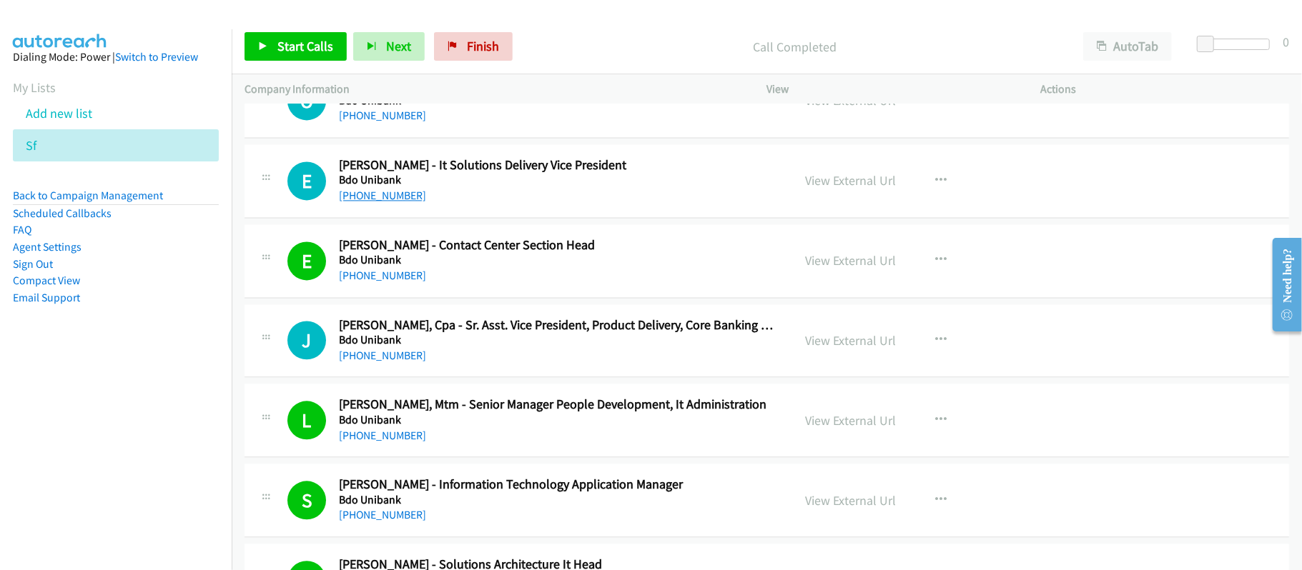
click at [385, 202] on link "+63 917 875 5221" at bounding box center [382, 196] width 87 height 14
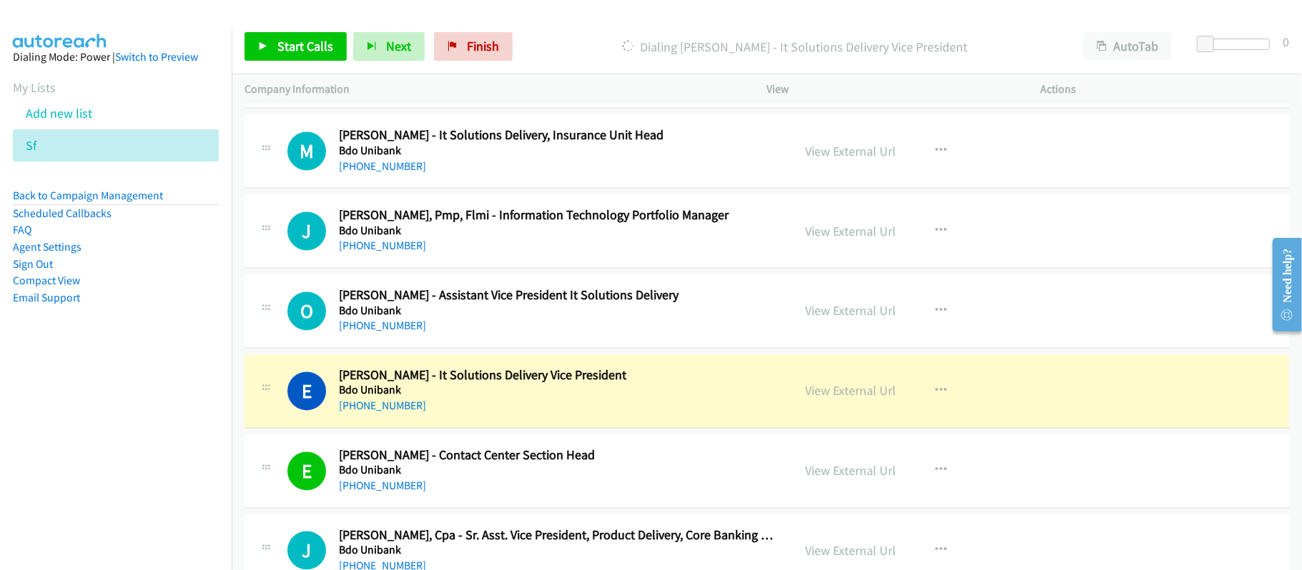
scroll to position [9842, 0]
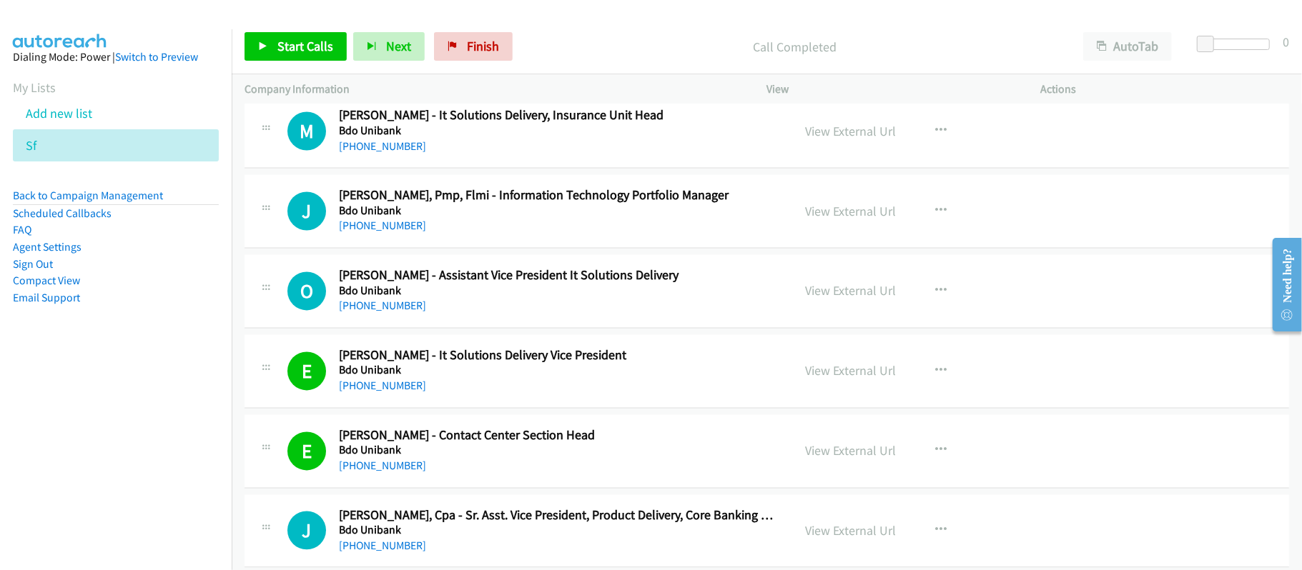
click at [559, 329] on div "O Callback Scheduled Odie Fresco - Assistant Vice President It Solutions Delive…" at bounding box center [766, 292] width 1044 height 74
click at [384, 233] on link "+63 995 130 5904" at bounding box center [382, 226] width 87 height 14
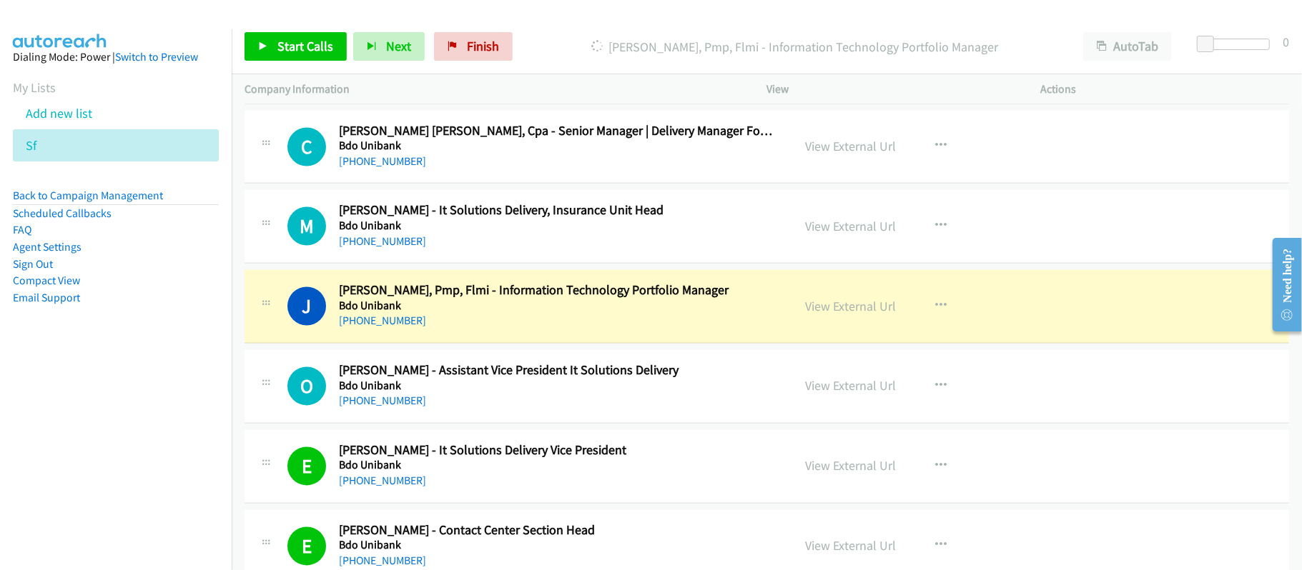
scroll to position [9652, 0]
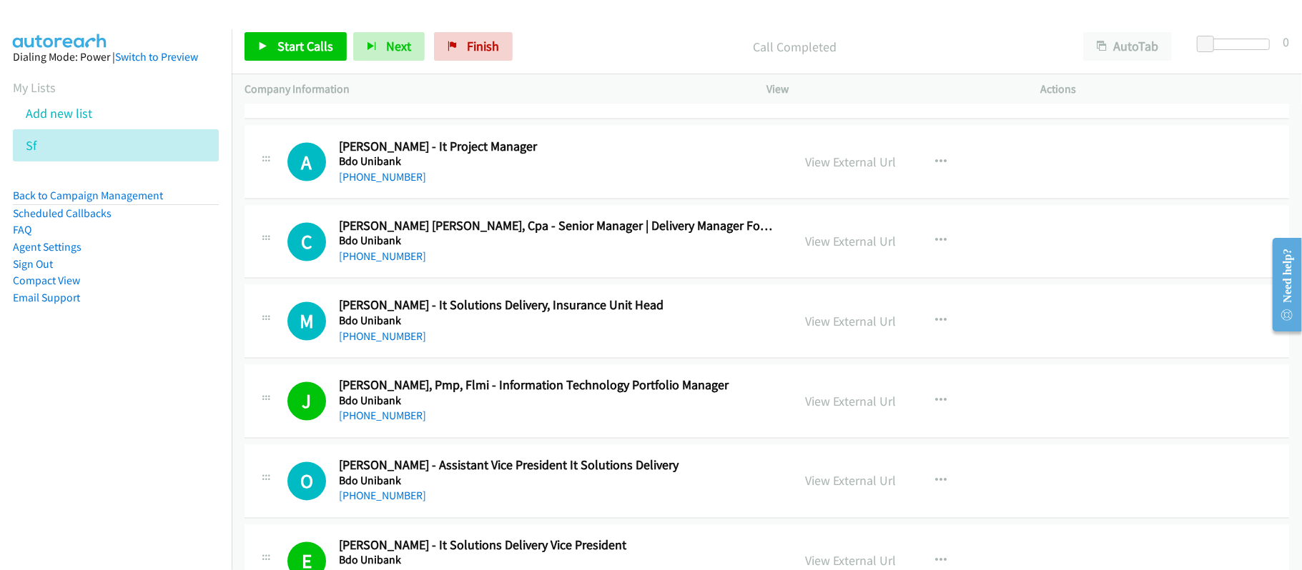
click at [507, 346] on div "+63 918 878 1615" at bounding box center [556, 337] width 434 height 17
drag, startPoint x: 384, startPoint y: 286, endPoint x: 405, endPoint y: 286, distance: 20.7
click at [384, 264] on link "+63 928 489 7436" at bounding box center [382, 257] width 87 height 14
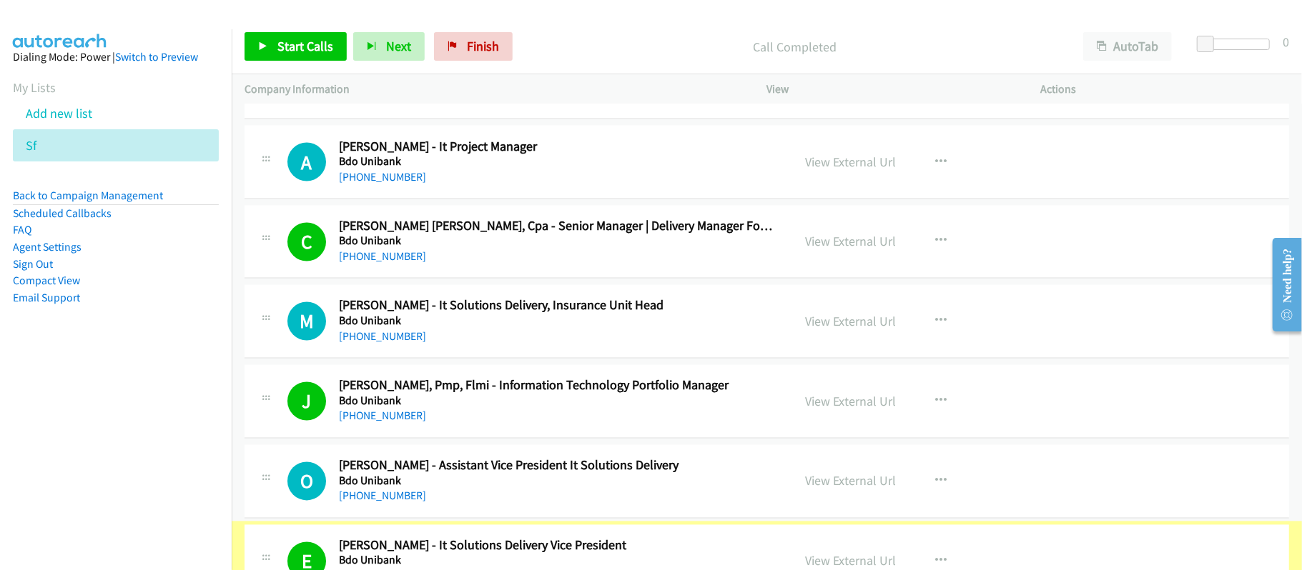
scroll to position [9666, 0]
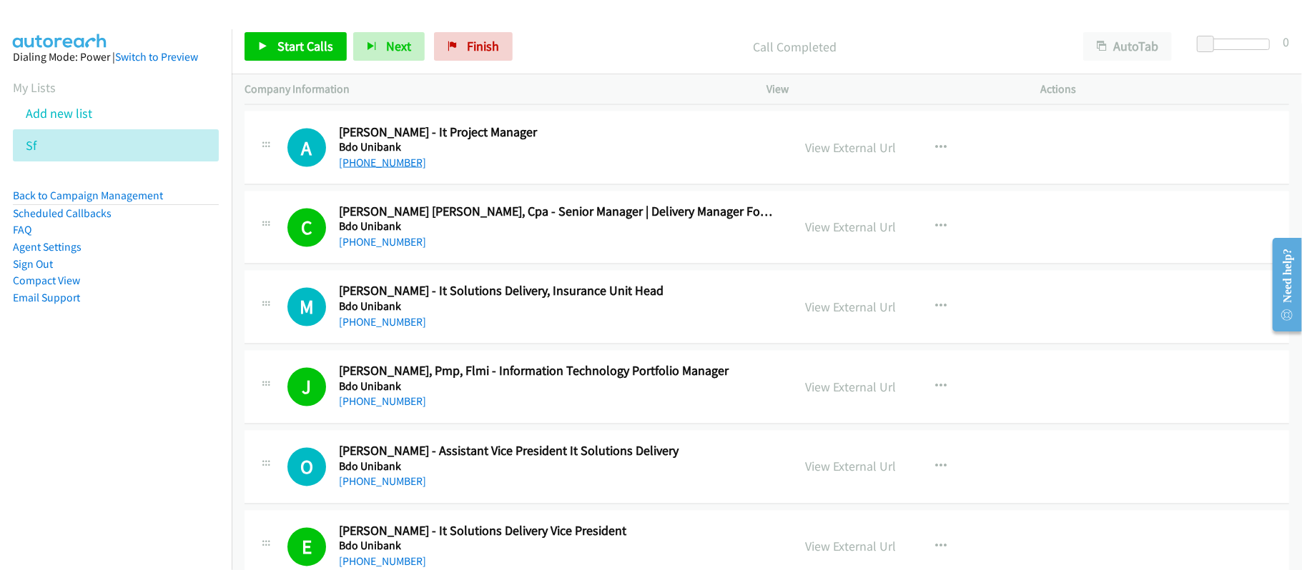
drag, startPoint x: 384, startPoint y: 176, endPoint x: 389, endPoint y: 189, distance: 13.8
click at [384, 154] on h5 "Bdo Unibank" at bounding box center [556, 147] width 434 height 14
click at [390, 169] on link "+63 915 389 6060" at bounding box center [382, 163] width 87 height 14
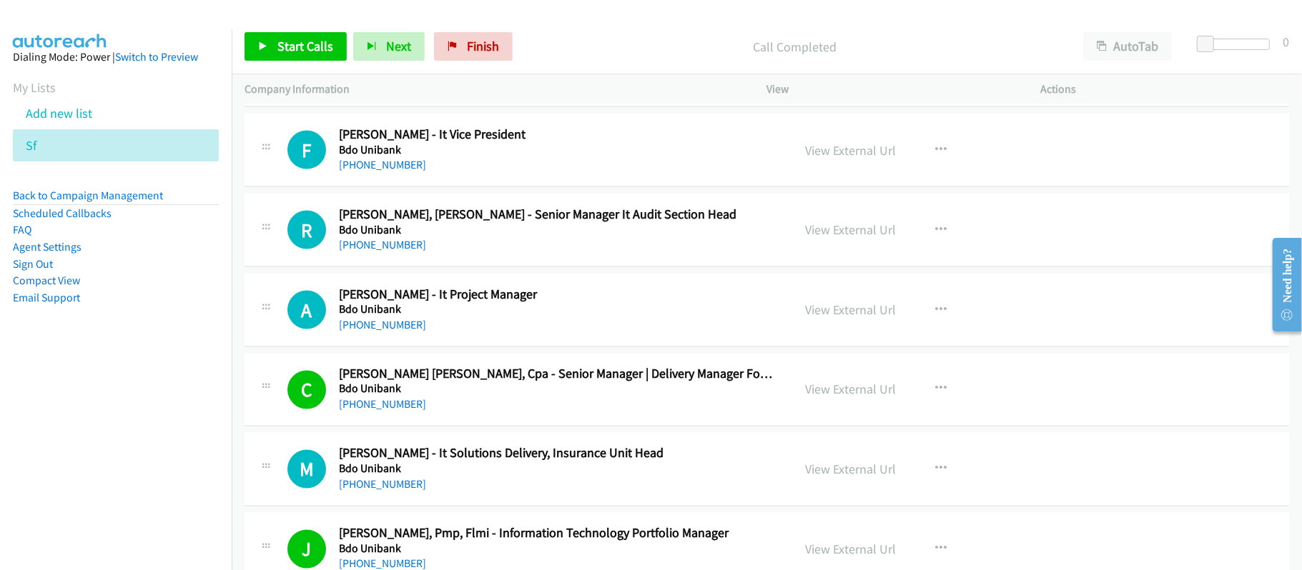
scroll to position [9475, 0]
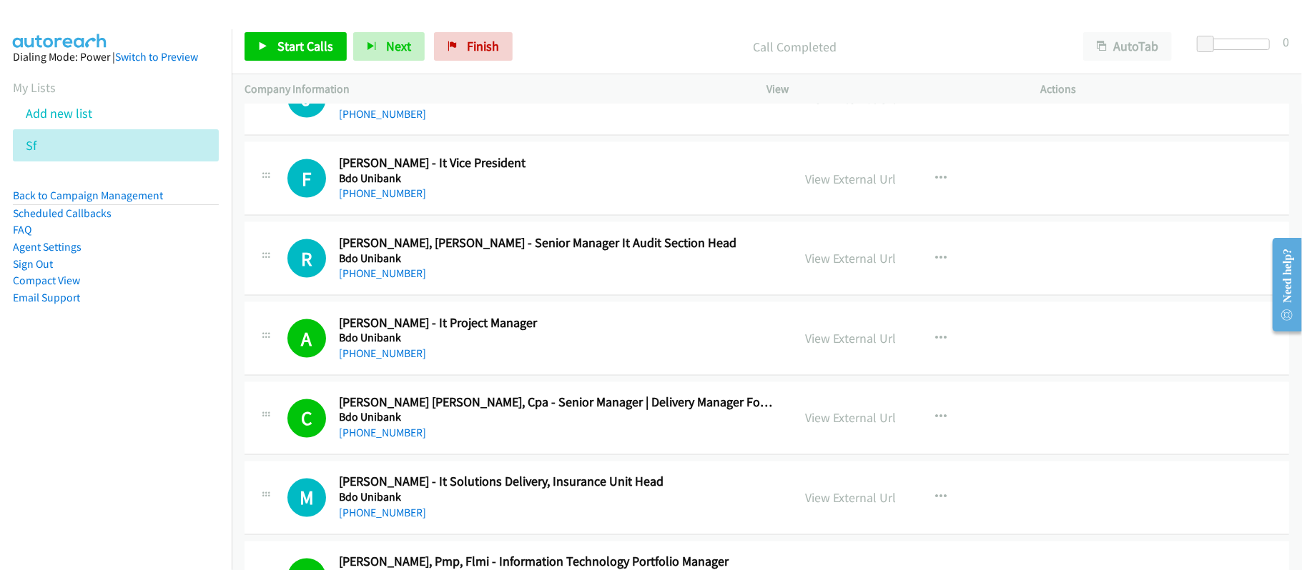
click at [567, 282] on div "+63 927 774 5707" at bounding box center [556, 273] width 434 height 17
click at [402, 280] on link "+63 927 774 5707" at bounding box center [382, 274] width 87 height 14
drag, startPoint x: 387, startPoint y: 227, endPoint x: 404, endPoint y: 227, distance: 17.2
click at [387, 200] on link "+63 917 855 7087" at bounding box center [382, 194] width 87 height 14
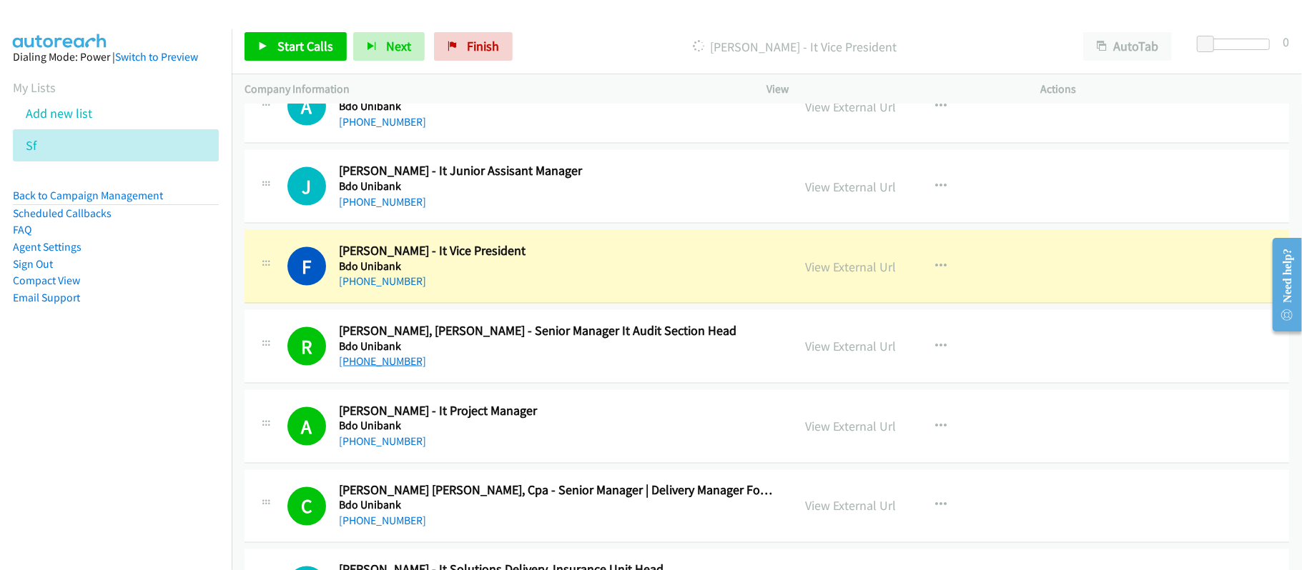
scroll to position [9284, 0]
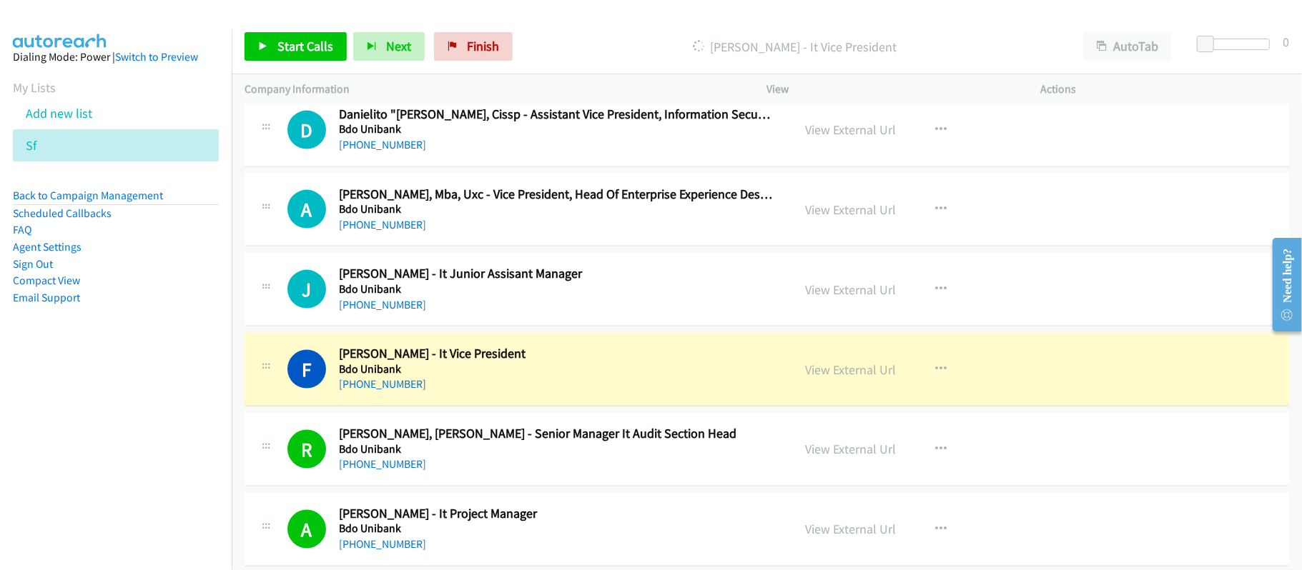
click at [532, 234] on div "+63 917 588 8956" at bounding box center [556, 225] width 434 height 17
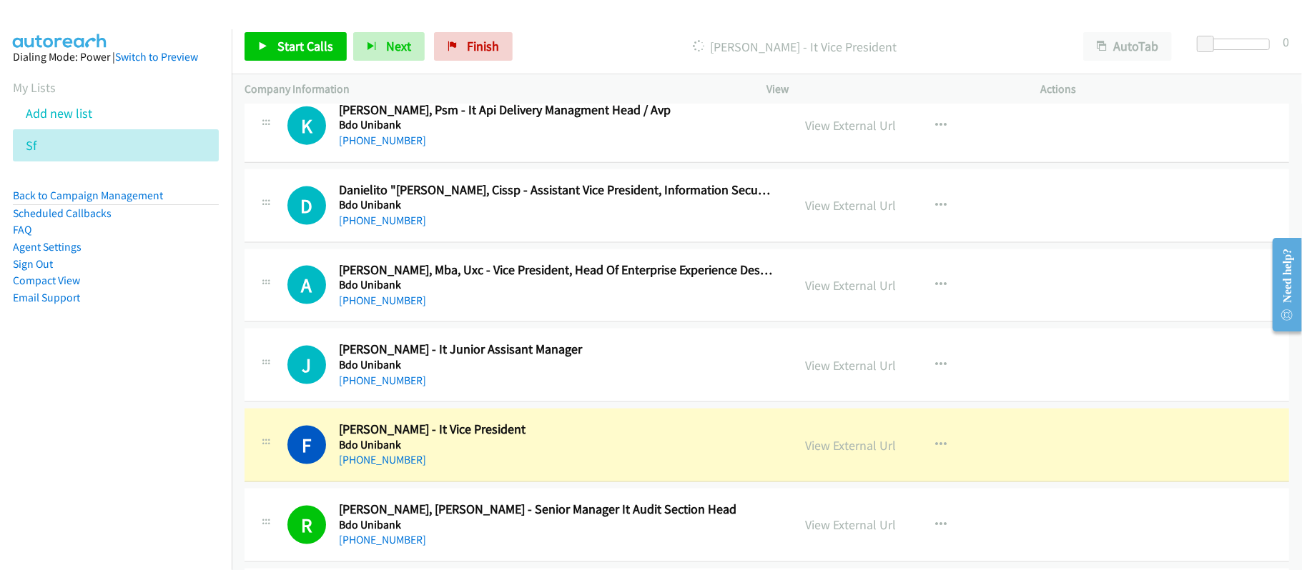
scroll to position [8999, 0]
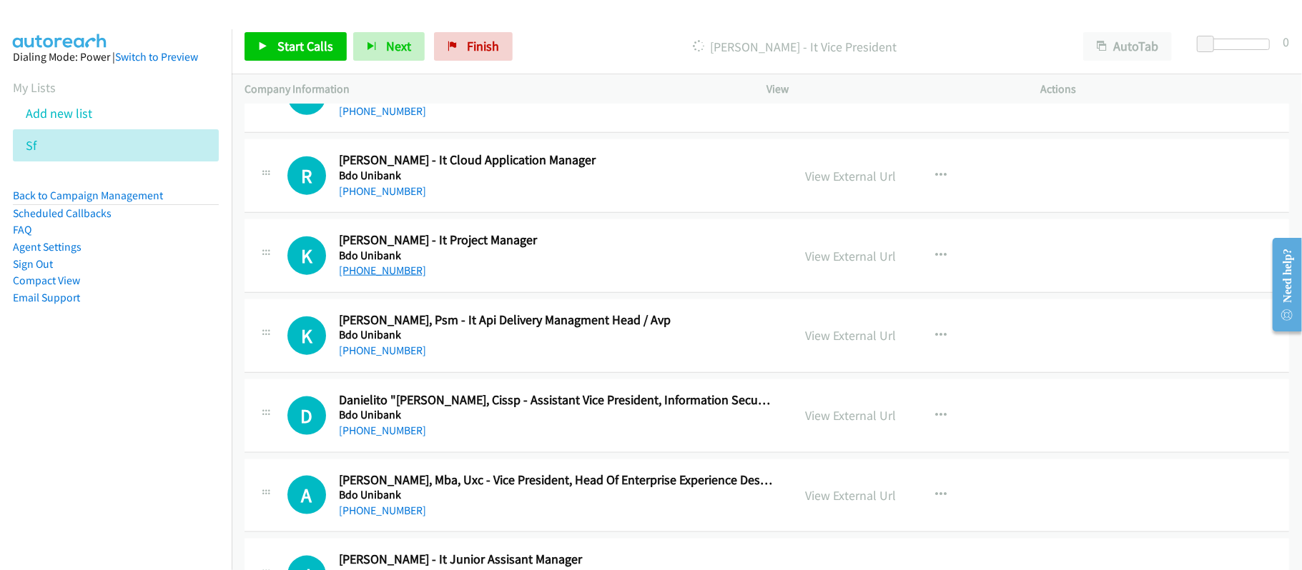
click at [412, 277] on link "+63 926 693 0055" at bounding box center [382, 271] width 87 height 14
click at [379, 198] on link "+63 917 896 0007" at bounding box center [382, 191] width 87 height 14
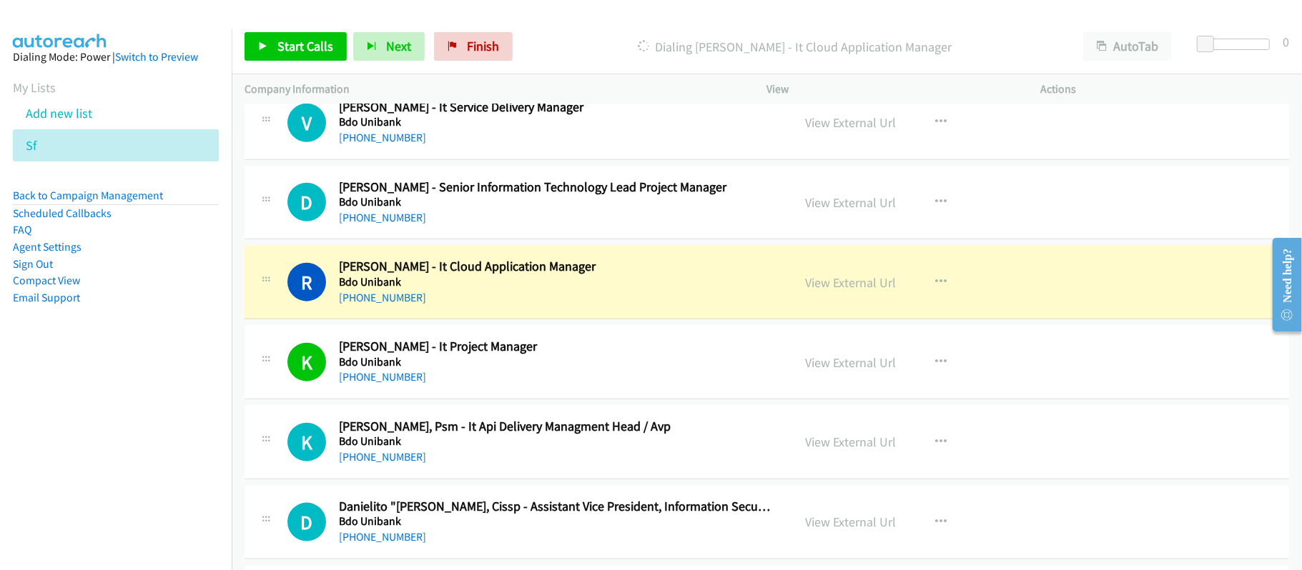
scroll to position [8808, 0]
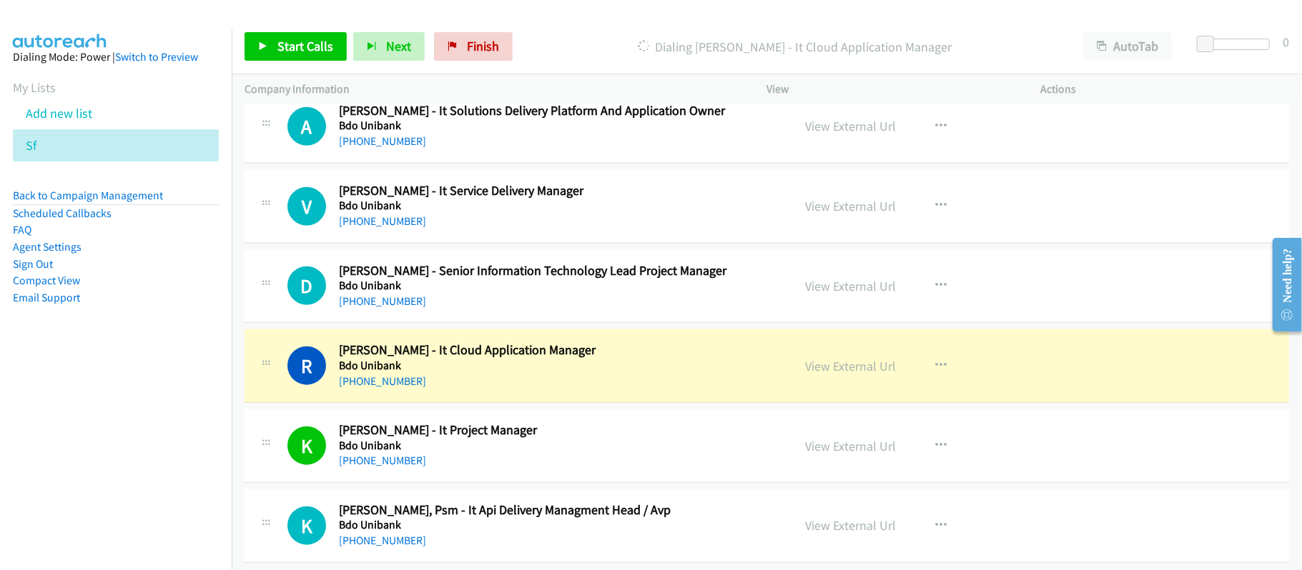
click at [477, 324] on div "D Callback Scheduled Dom De Guzman - Senior Information Technology Lead Project…" at bounding box center [766, 287] width 1044 height 74
drag, startPoint x: 377, startPoint y: 405, endPoint x: 386, endPoint y: 405, distance: 8.6
click at [377, 388] on link "+63 917 896 0007" at bounding box center [382, 382] width 87 height 14
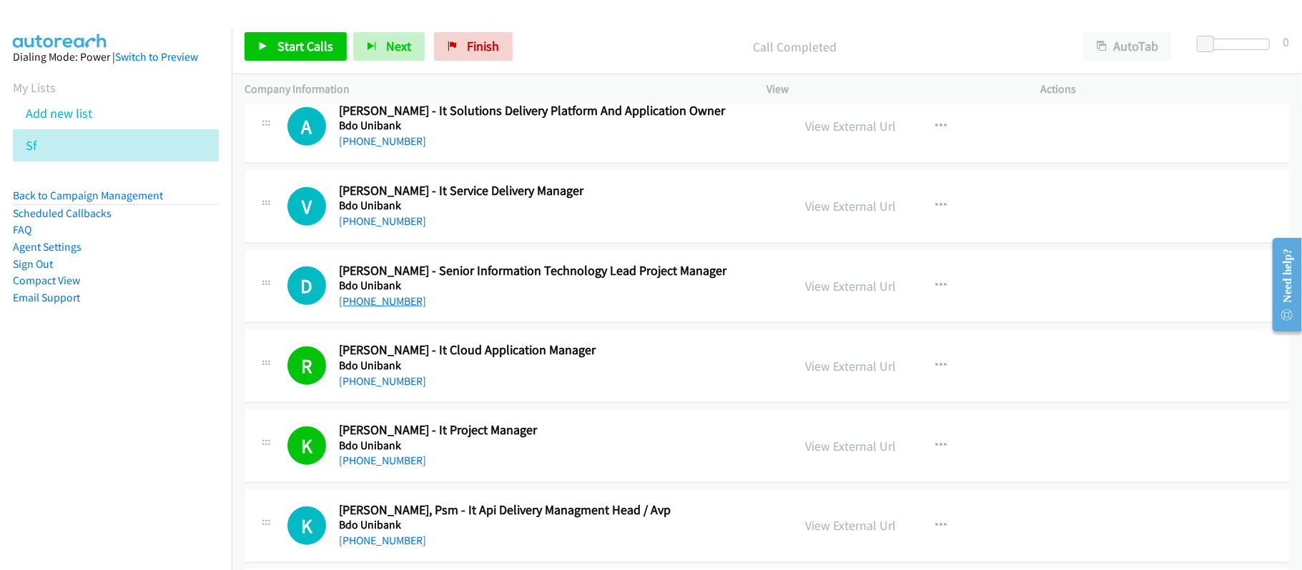
click at [387, 308] on link "+63 905 722 3473" at bounding box center [382, 301] width 87 height 14
click at [397, 228] on link "+63 977 257 0745" at bounding box center [382, 221] width 87 height 14
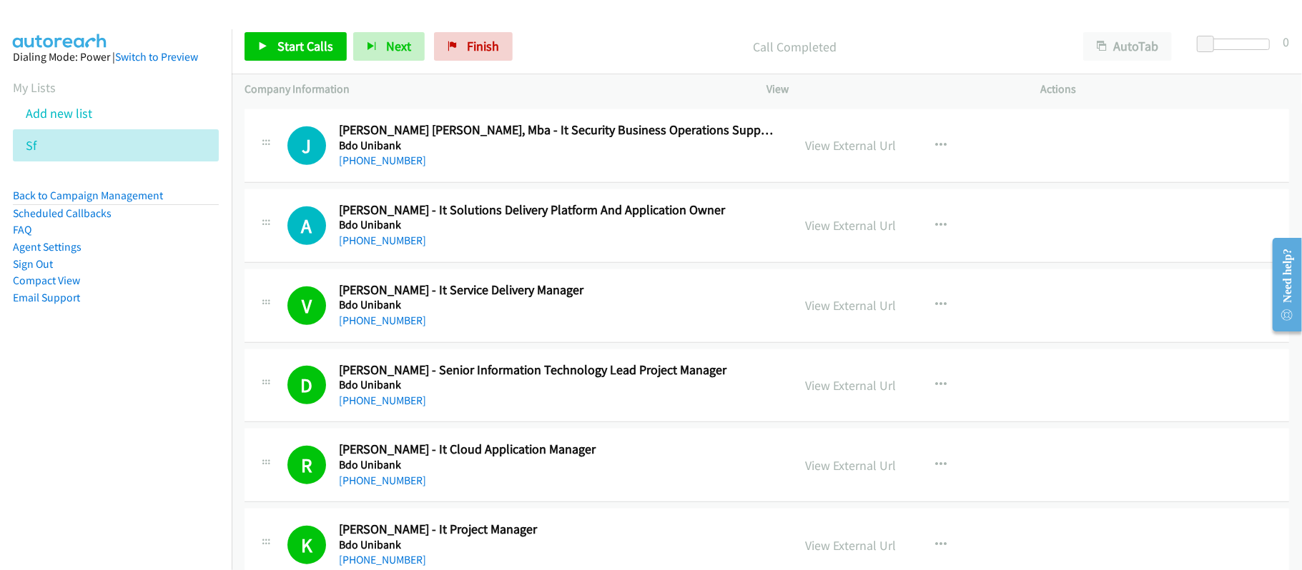
scroll to position [8618, 0]
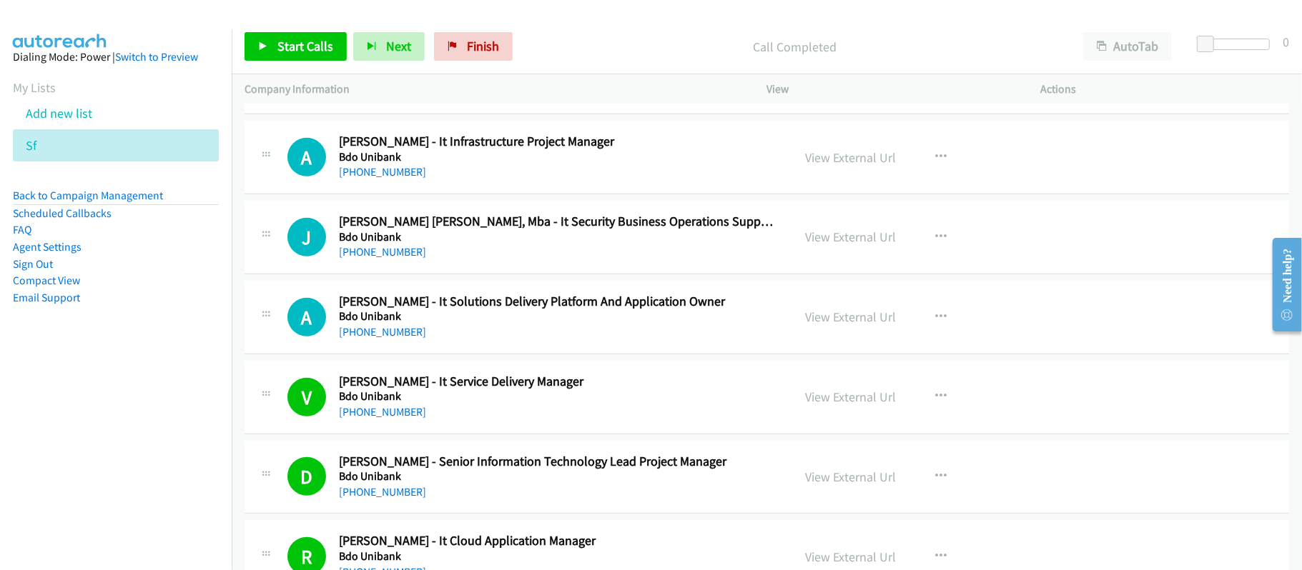
click at [503, 341] on div "+63 917 506 0297" at bounding box center [556, 332] width 434 height 17
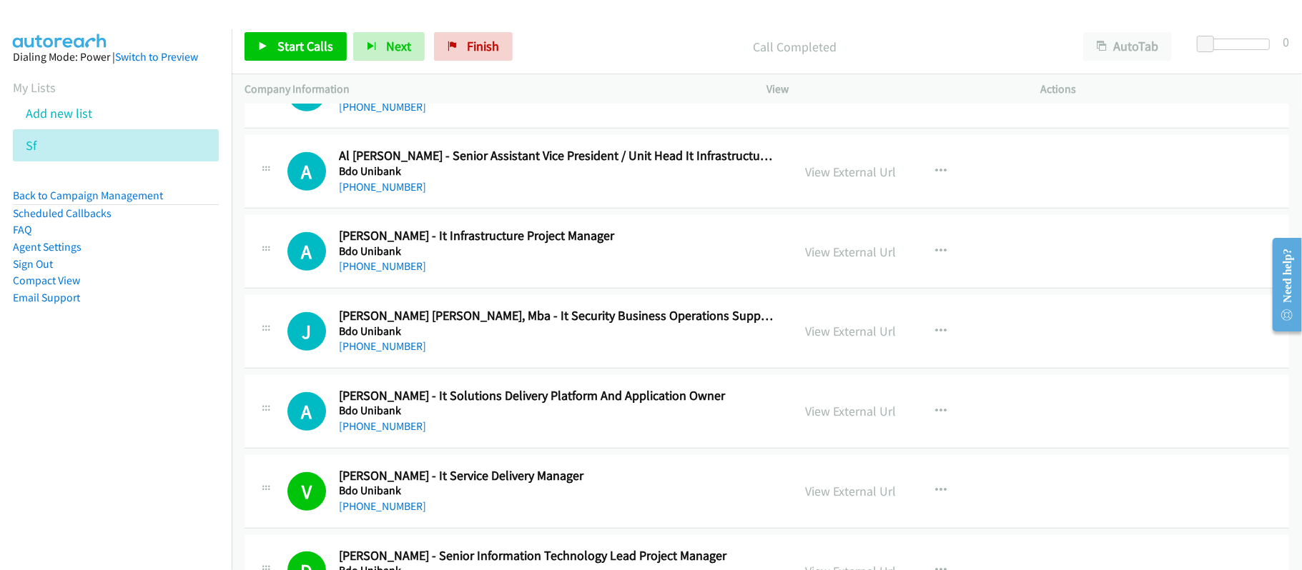
scroll to position [8523, 0]
click at [403, 274] on link "+63 926 186 6102" at bounding box center [382, 267] width 87 height 14
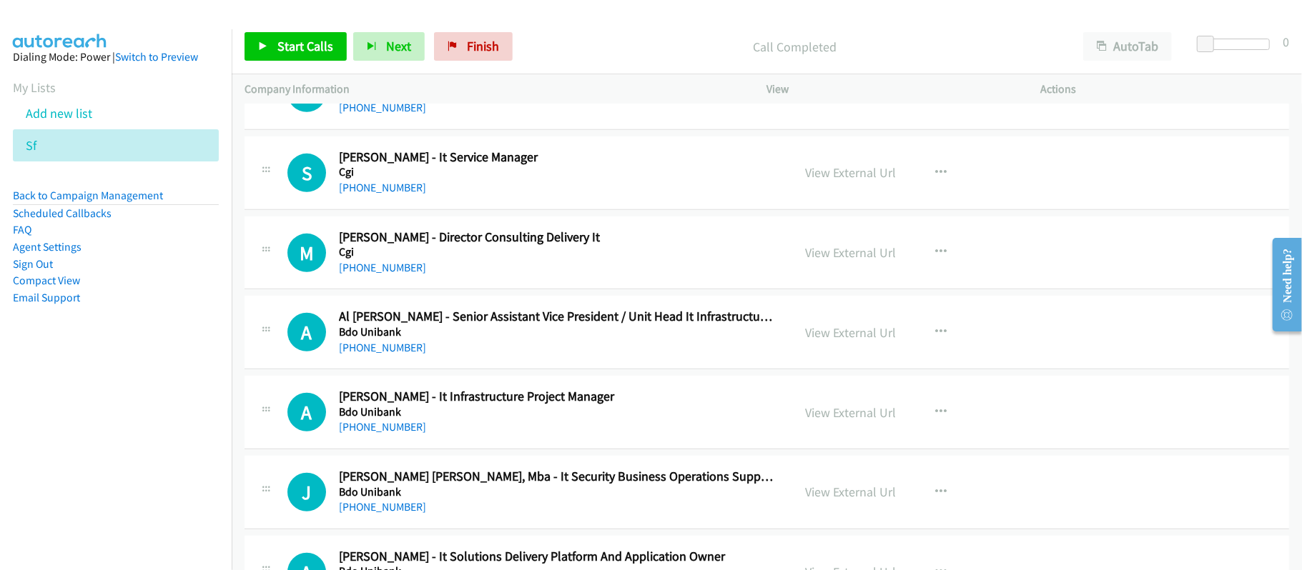
scroll to position [8332, 0]
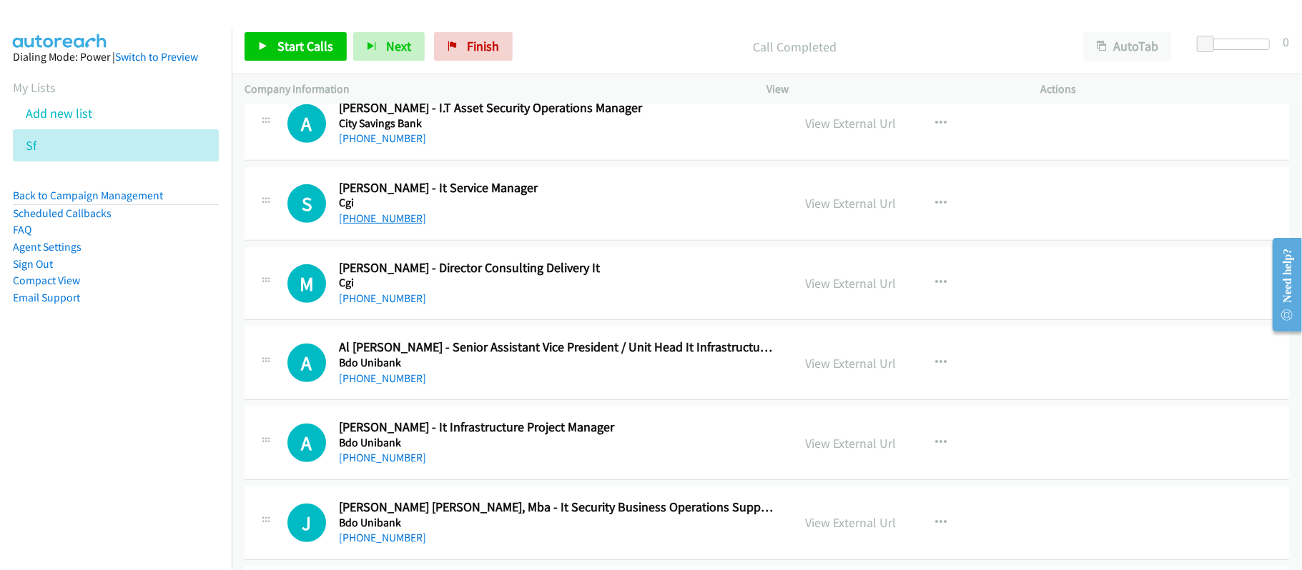
click at [393, 225] on link "+63 999 190 4466" at bounding box center [382, 219] width 87 height 14
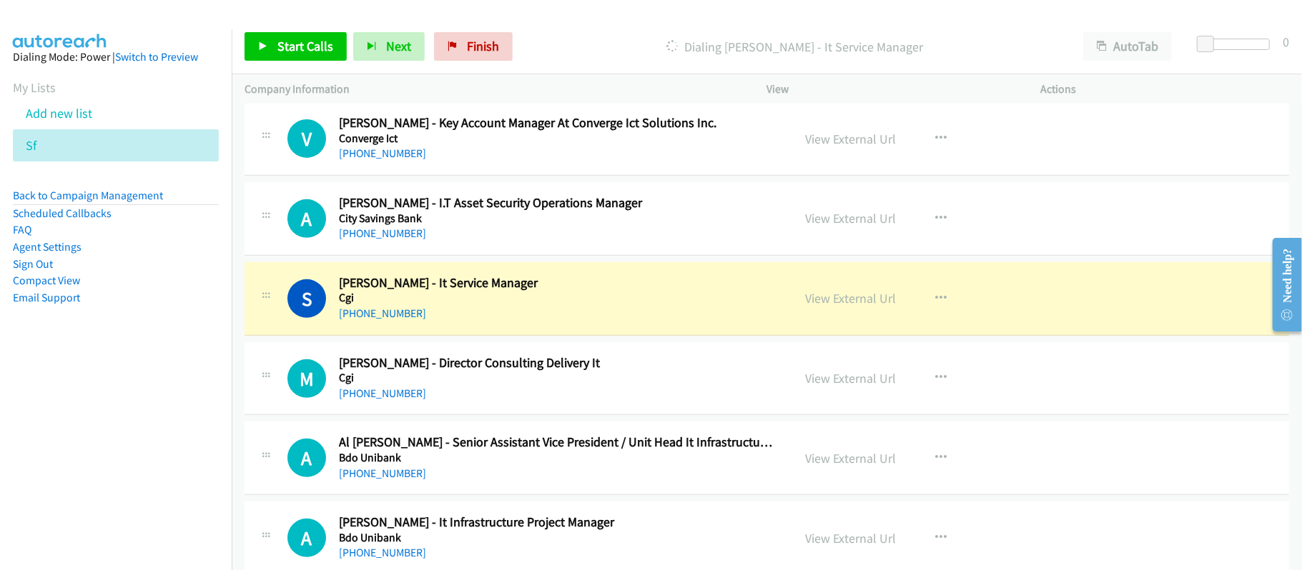
scroll to position [8141, 0]
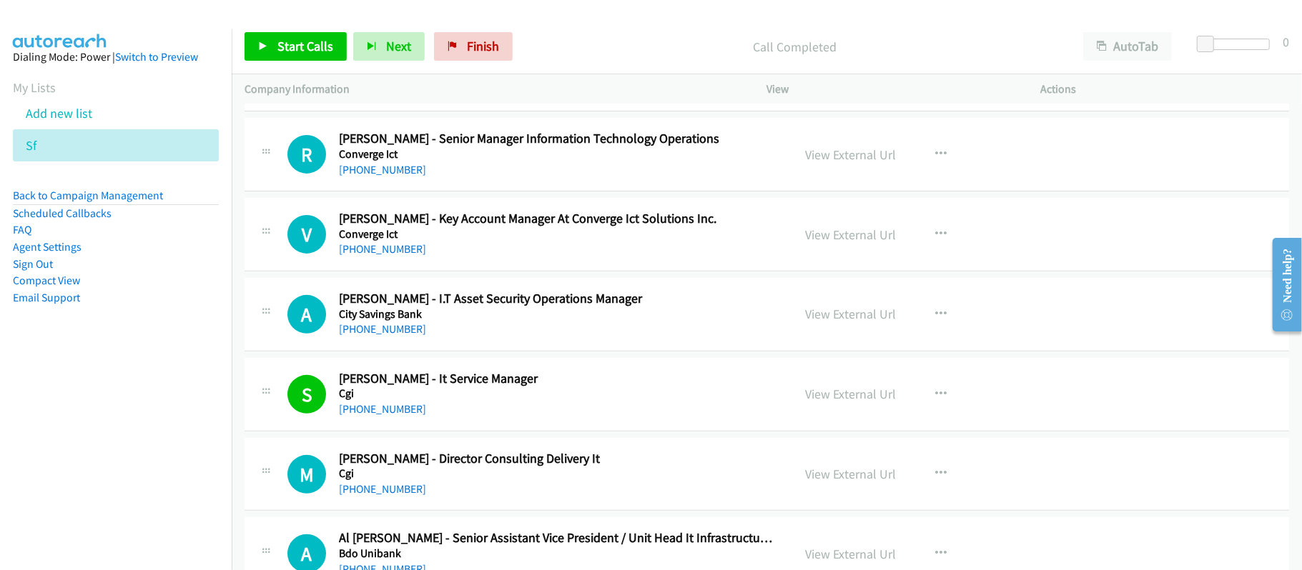
click at [536, 258] on div "+63 917 505 0321" at bounding box center [556, 249] width 434 height 17
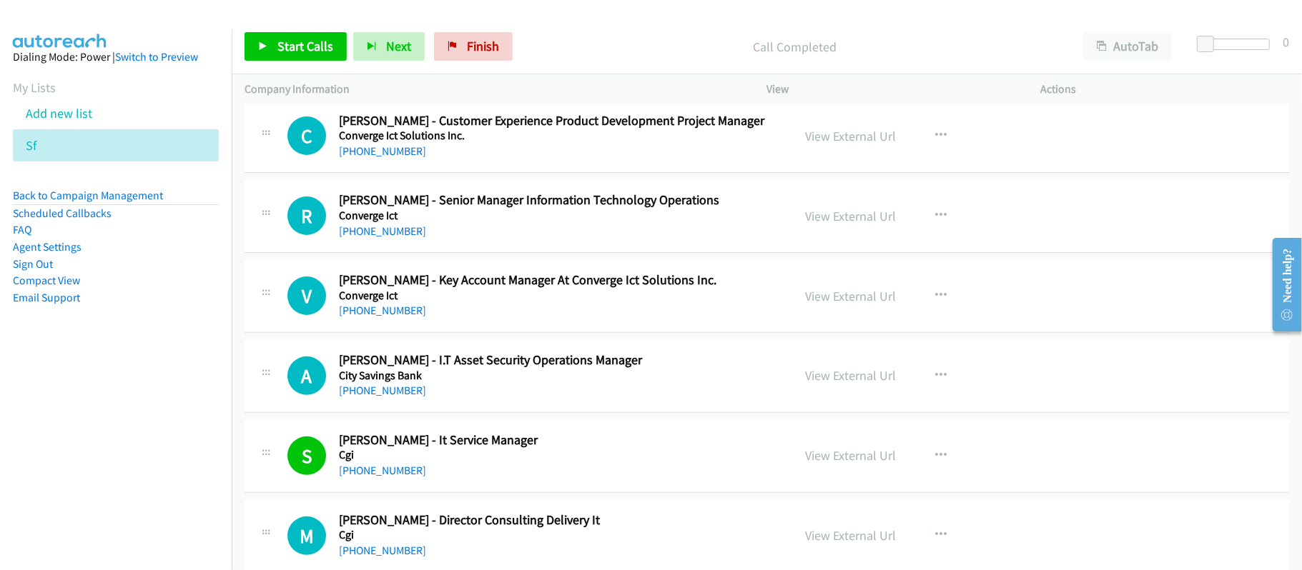
scroll to position [8046, 0]
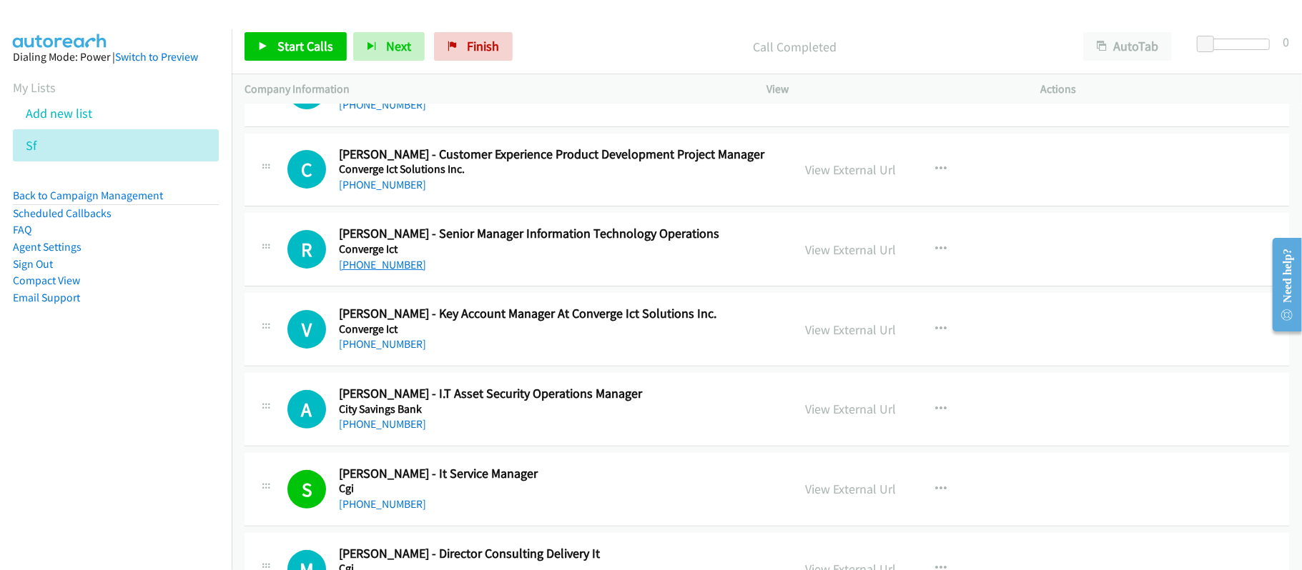
click at [373, 272] on link "+63 920 909 0132" at bounding box center [382, 265] width 87 height 14
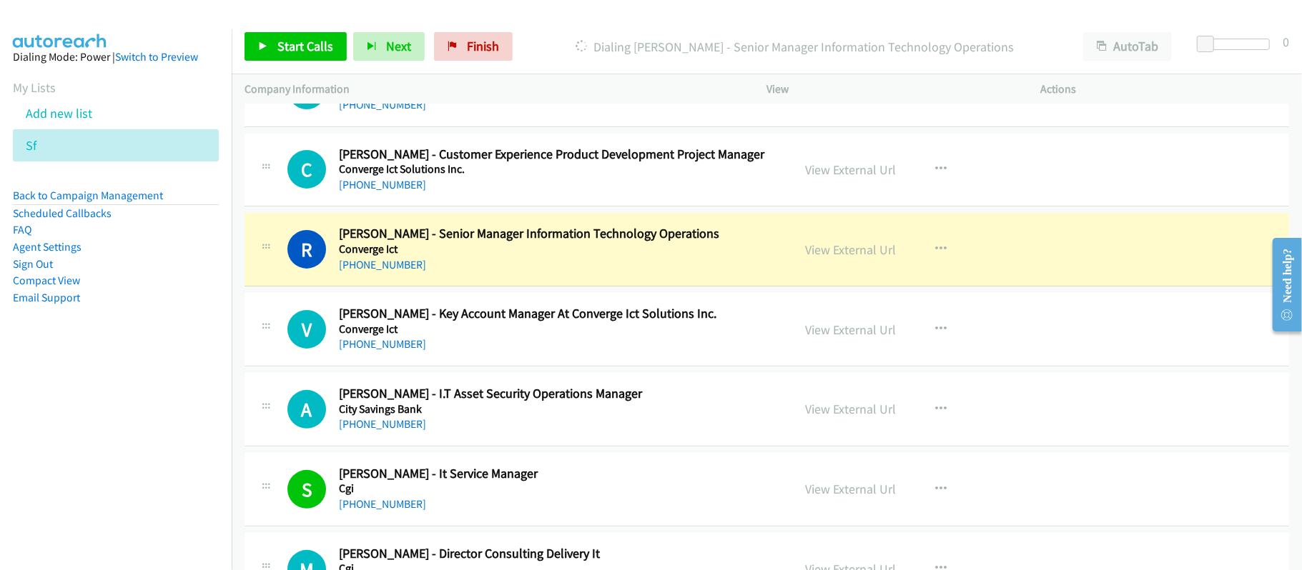
click at [501, 177] on h5 "Converge Ict Solutions Inc." at bounding box center [556, 169] width 434 height 14
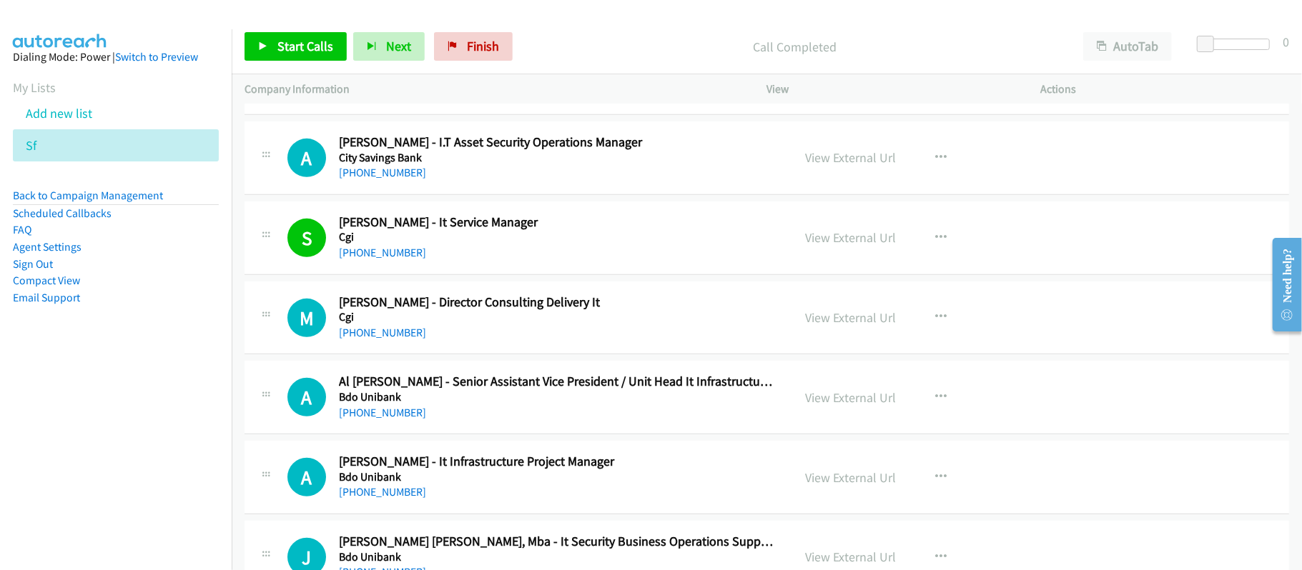
scroll to position [8332, 0]
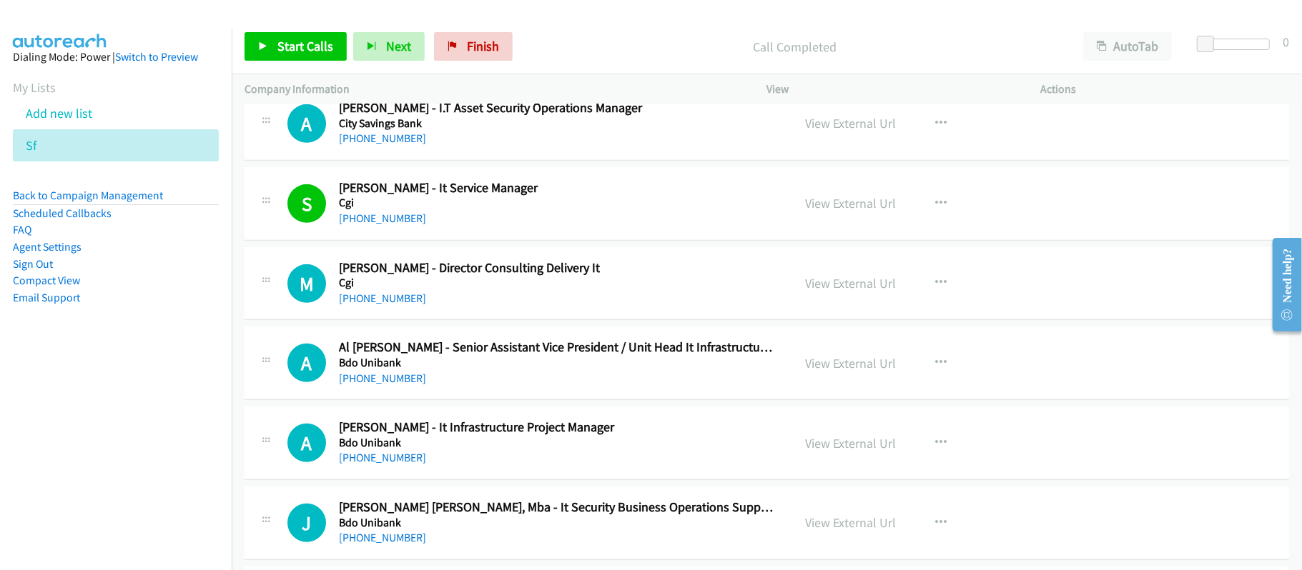
click at [395, 307] on div "+63 919 071 8910" at bounding box center [556, 298] width 434 height 17
click at [406, 321] on div "M Callback Scheduled Marcus Larsen - Director Consulting Delivery It Cgi Asia/M…" at bounding box center [766, 284] width 1044 height 74
click at [406, 305] on link "+63 919 071 8910" at bounding box center [382, 299] width 87 height 14
drag, startPoint x: 389, startPoint y: 465, endPoint x: 392, endPoint y: 490, distance: 25.3
click at [389, 450] on h5 "Bdo Unibank" at bounding box center [556, 443] width 434 height 14
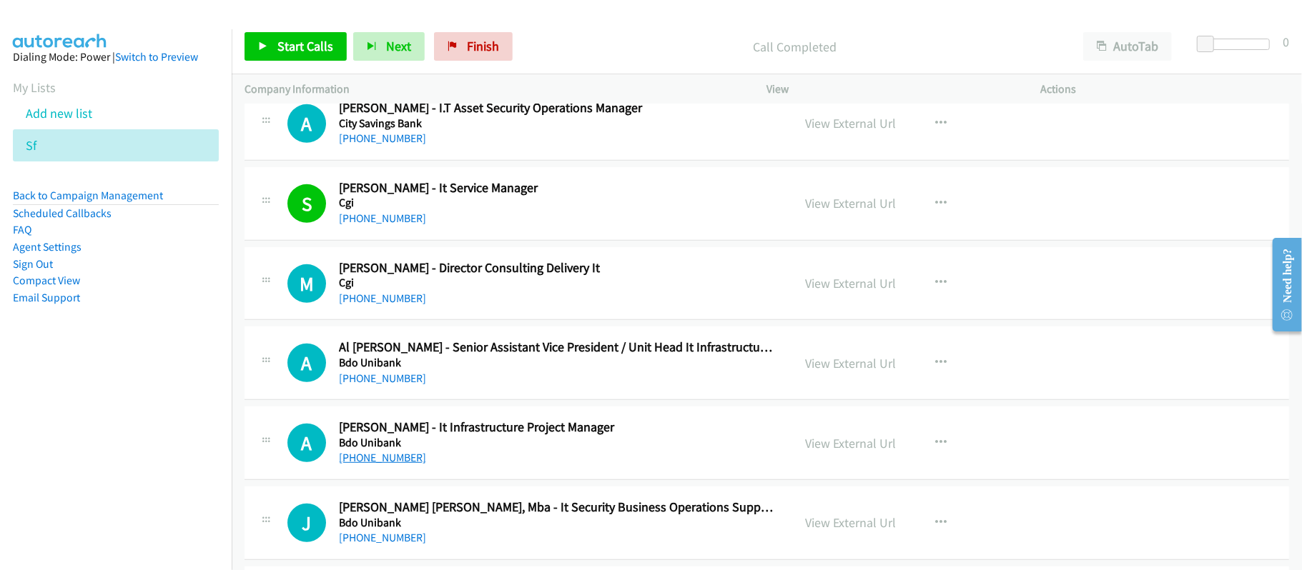
click at [398, 465] on link "+63 926 186 6102" at bounding box center [382, 458] width 87 height 14
click at [472, 321] on div "M Callback Scheduled Marcus Larsen - Director Consulting Delivery It Cgi Asia/M…" at bounding box center [766, 284] width 1044 height 74
click at [383, 305] on link "+63 919 071 8910" at bounding box center [382, 299] width 87 height 14
click at [544, 436] on h2 "April Anne Sanchez - It Infrastructure Project Manager" at bounding box center [556, 428] width 434 height 16
click at [387, 305] on link "+63 919 071 8910" at bounding box center [382, 299] width 87 height 14
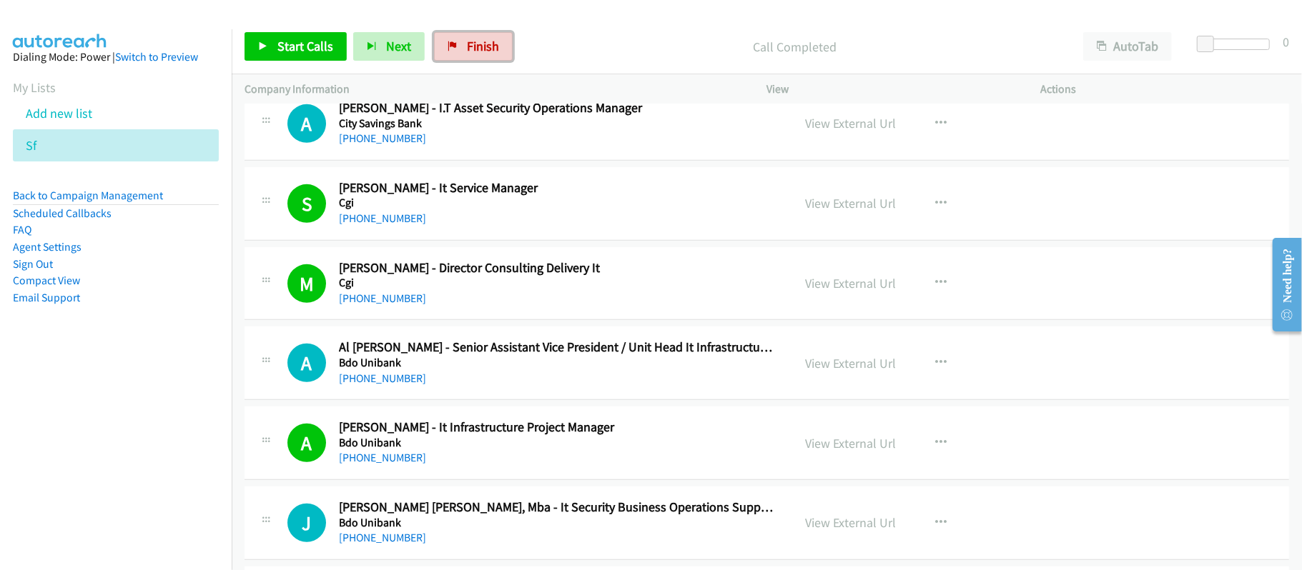
drag, startPoint x: 455, startPoint y: 39, endPoint x: 743, endPoint y: 69, distance: 289.6
click at [455, 39] on link "Finish" at bounding box center [473, 46] width 79 height 29
